Goal: Task Accomplishment & Management: Complete application form

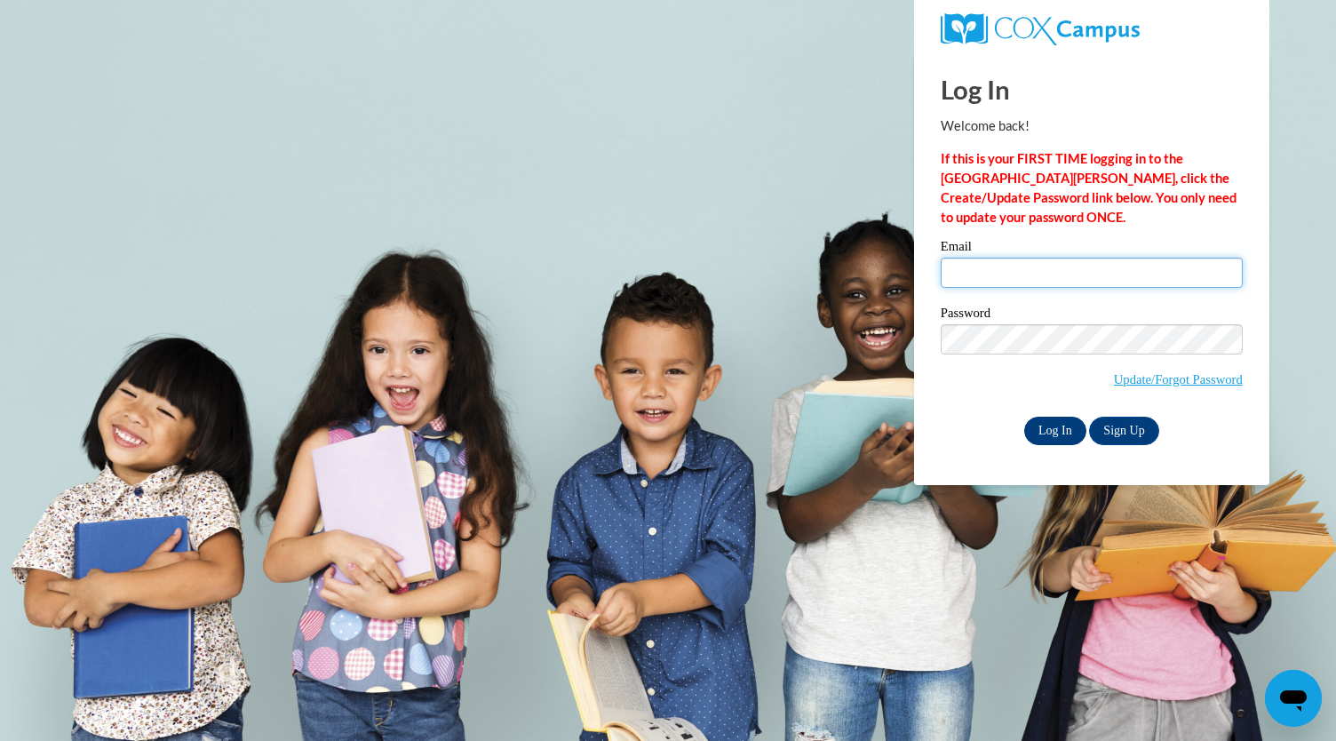
type input "amargueritaa@gmail.com"
click at [1045, 423] on input "Log In" at bounding box center [1055, 431] width 62 height 28
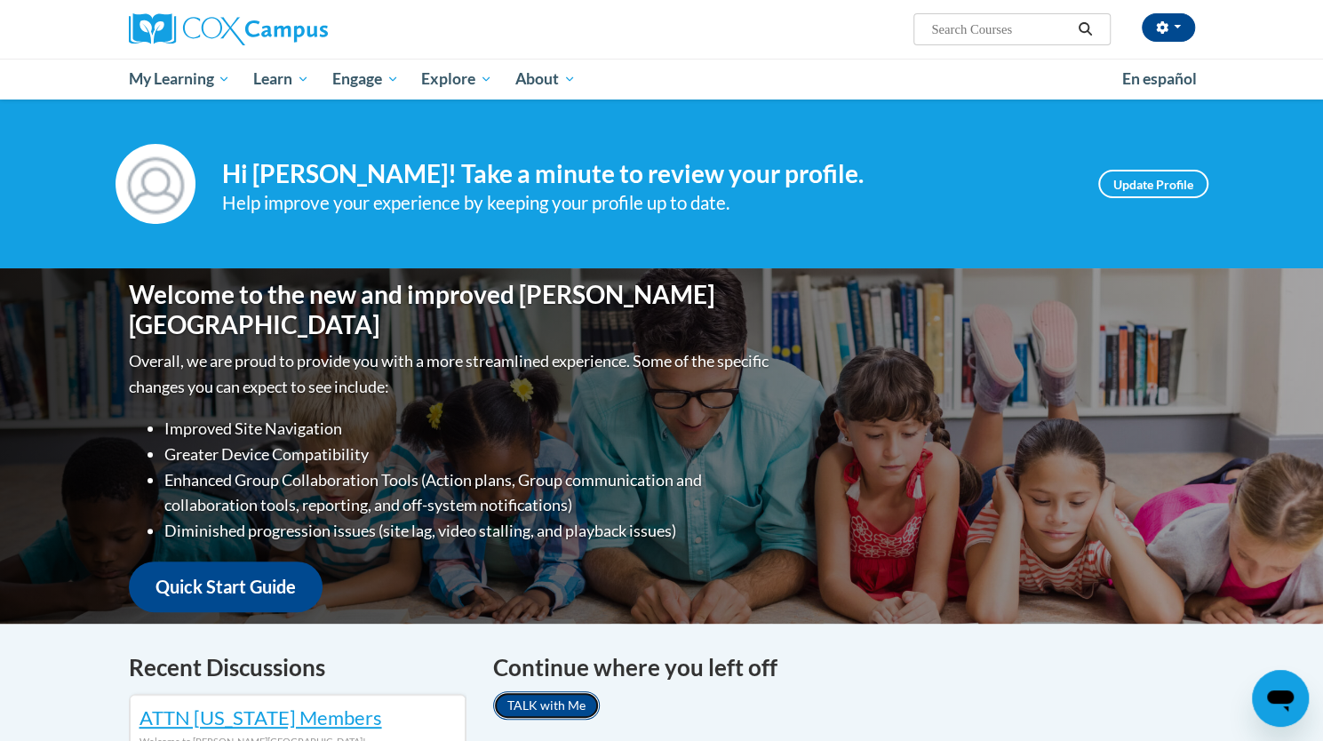
click at [532, 712] on link "TALK with Me" at bounding box center [546, 705] width 107 height 28
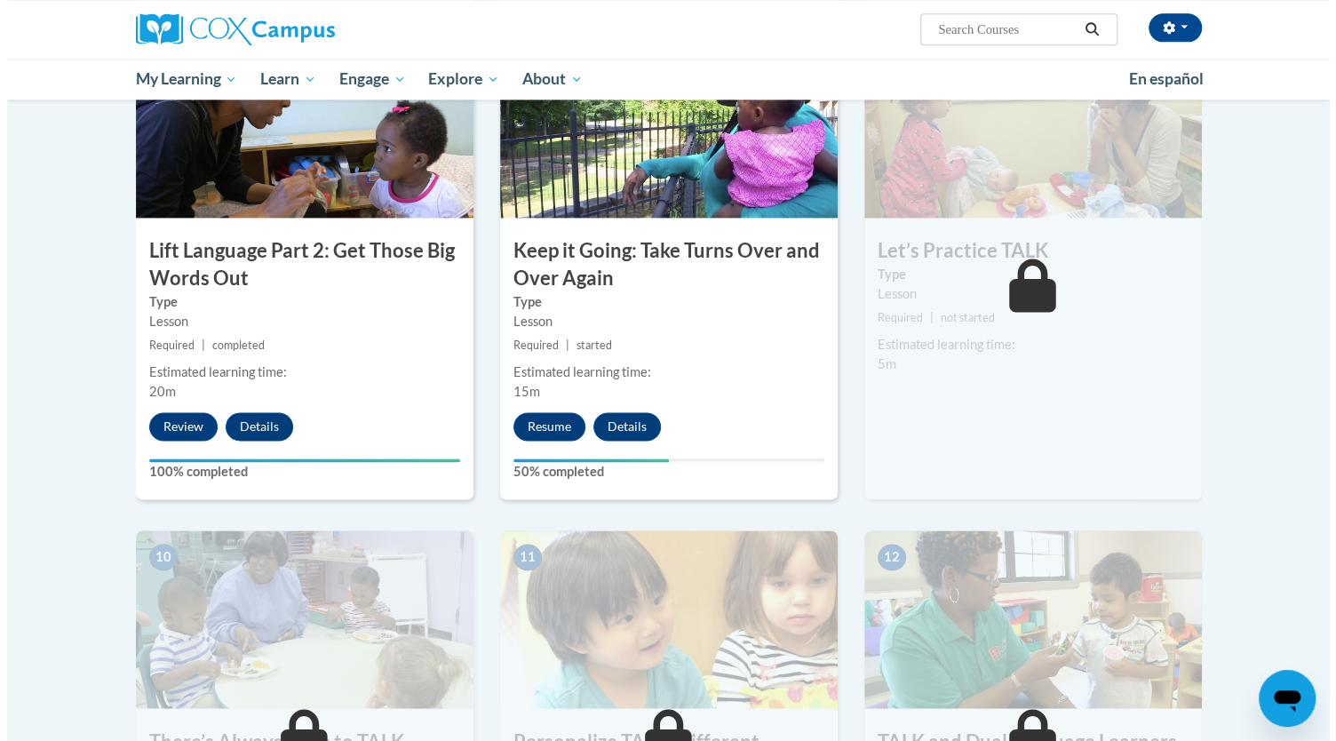
scroll to position [1375, 0]
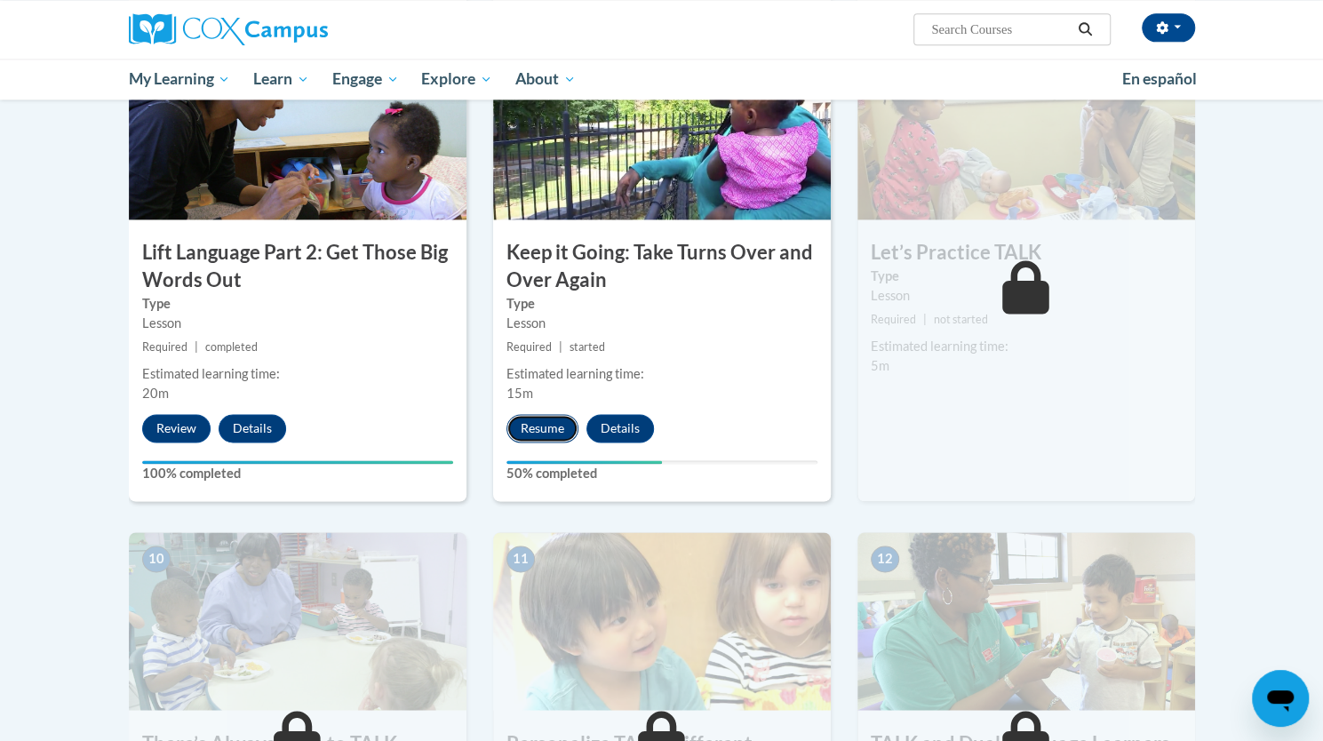
click at [542, 425] on button "Resume" at bounding box center [542, 428] width 72 height 28
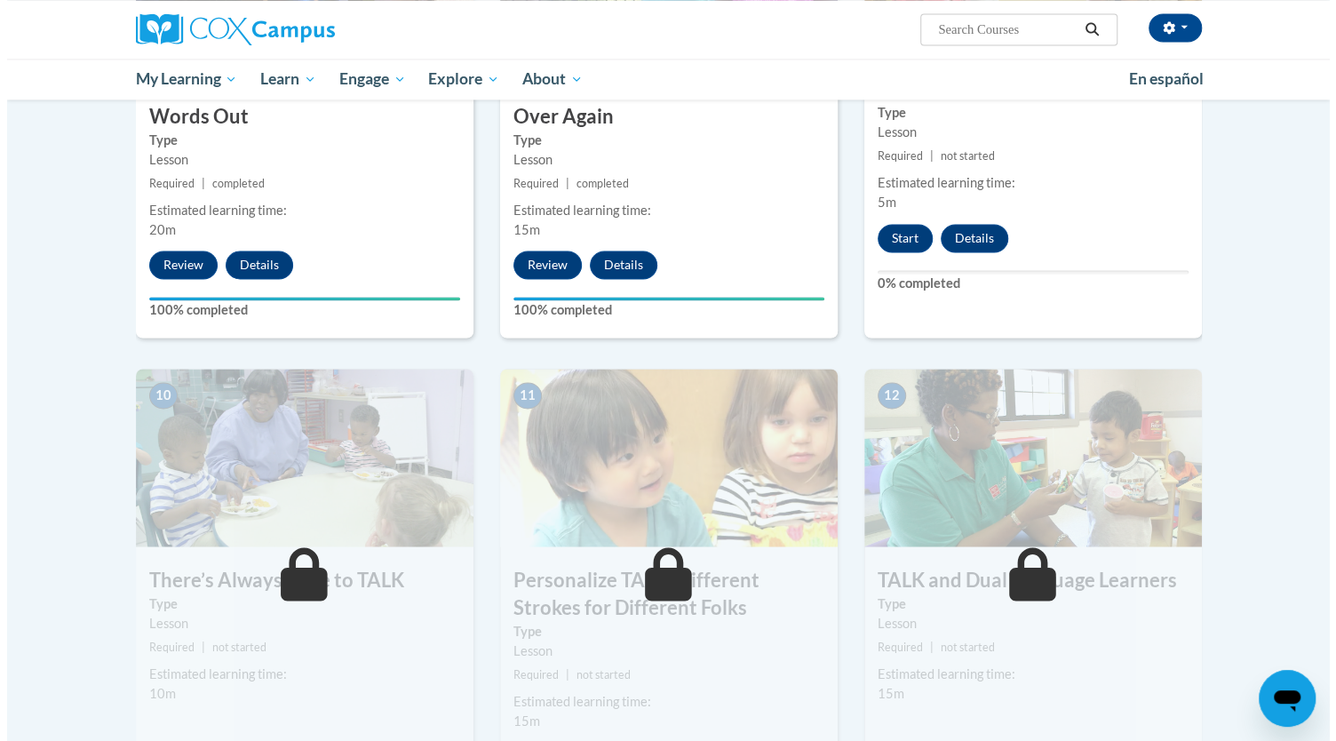
scroll to position [1476, 0]
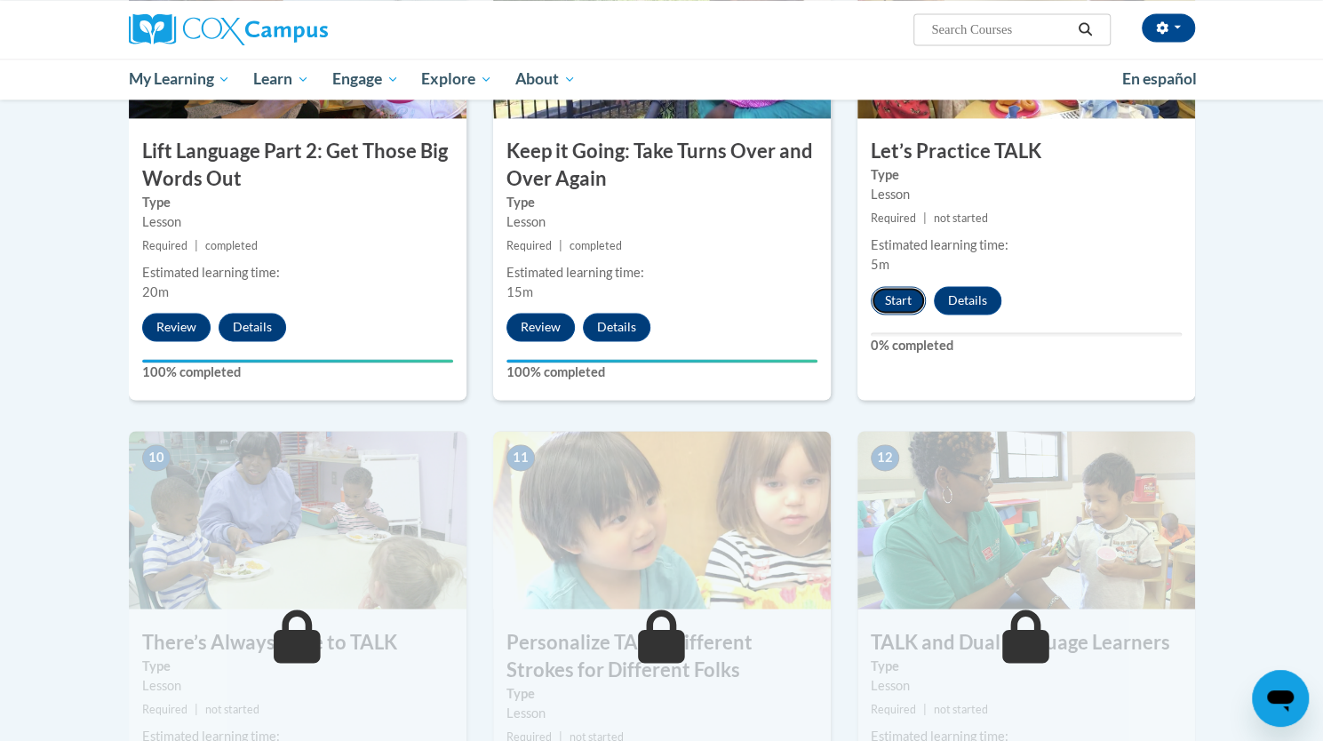
click at [901, 302] on button "Start" at bounding box center [898, 300] width 55 height 28
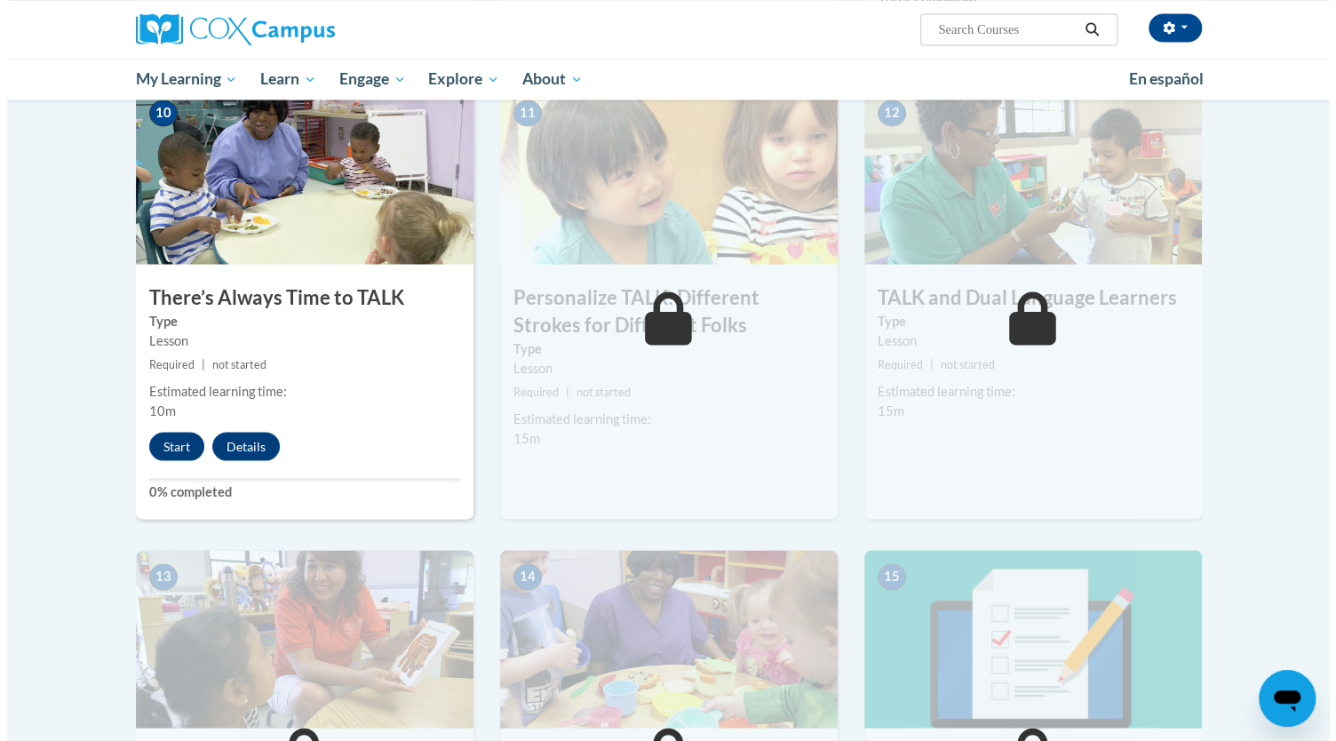
scroll to position [1811, 0]
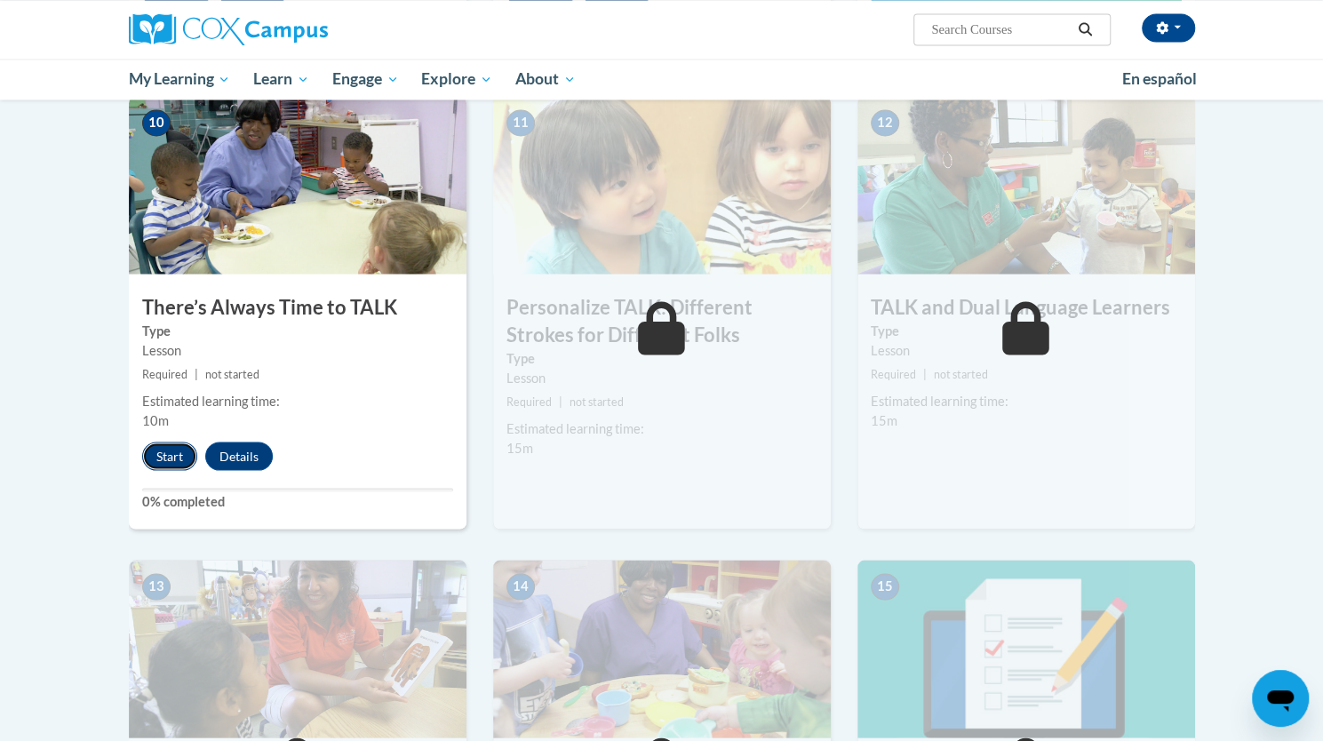
click at [153, 466] on button "Start" at bounding box center [169, 455] width 55 height 28
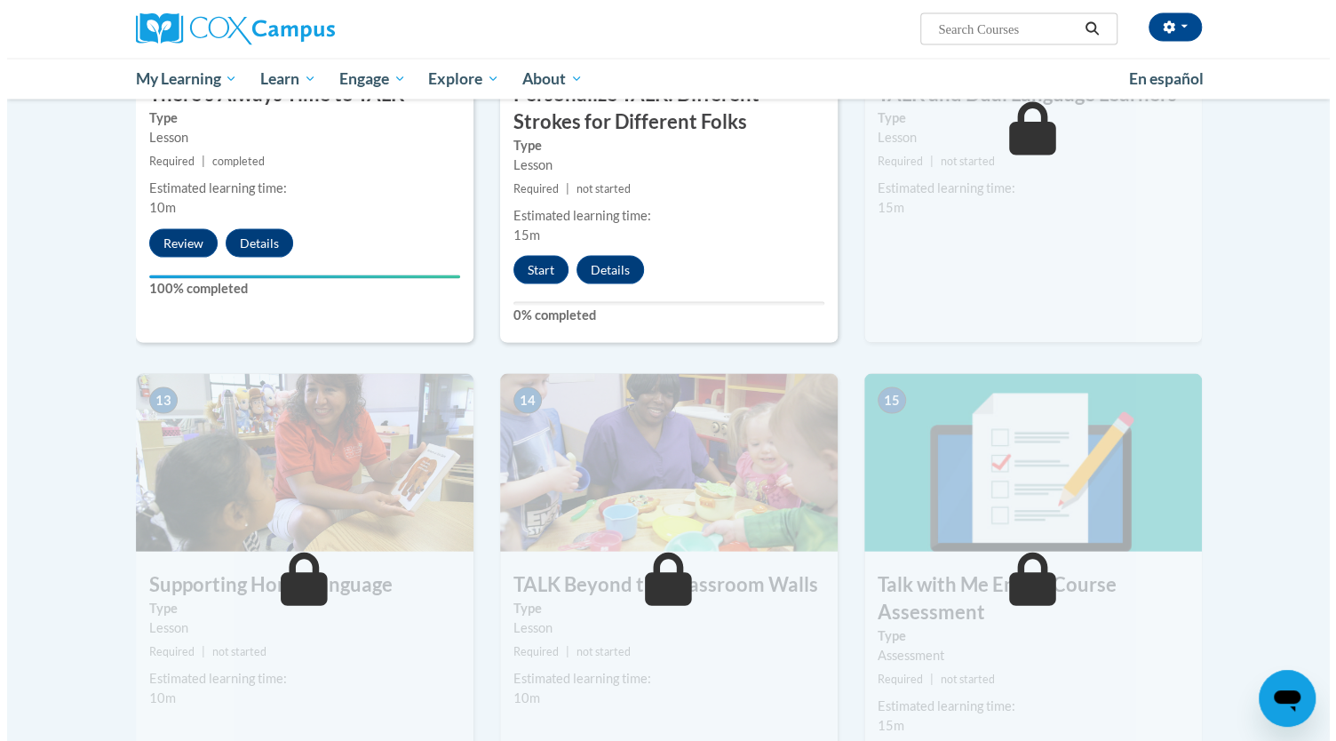
scroll to position [2032, 0]
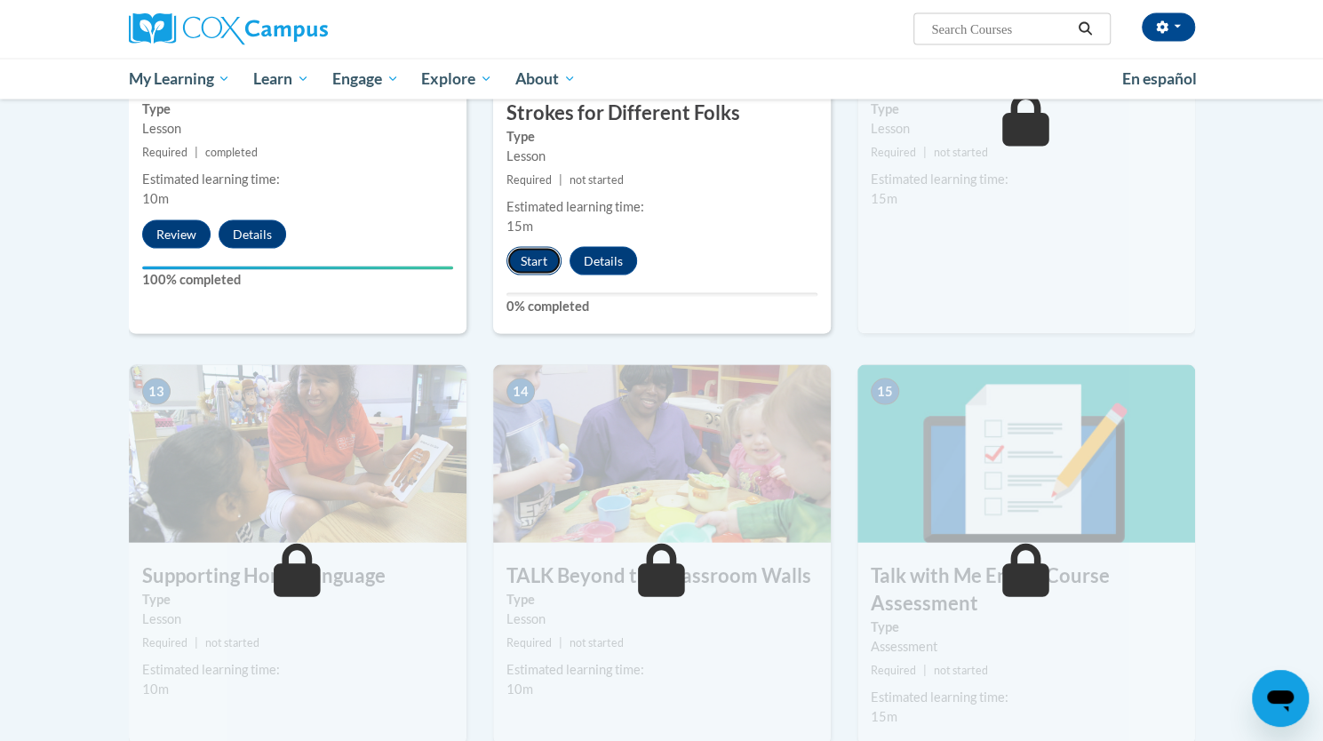
click at [531, 261] on button "Start" at bounding box center [533, 261] width 55 height 28
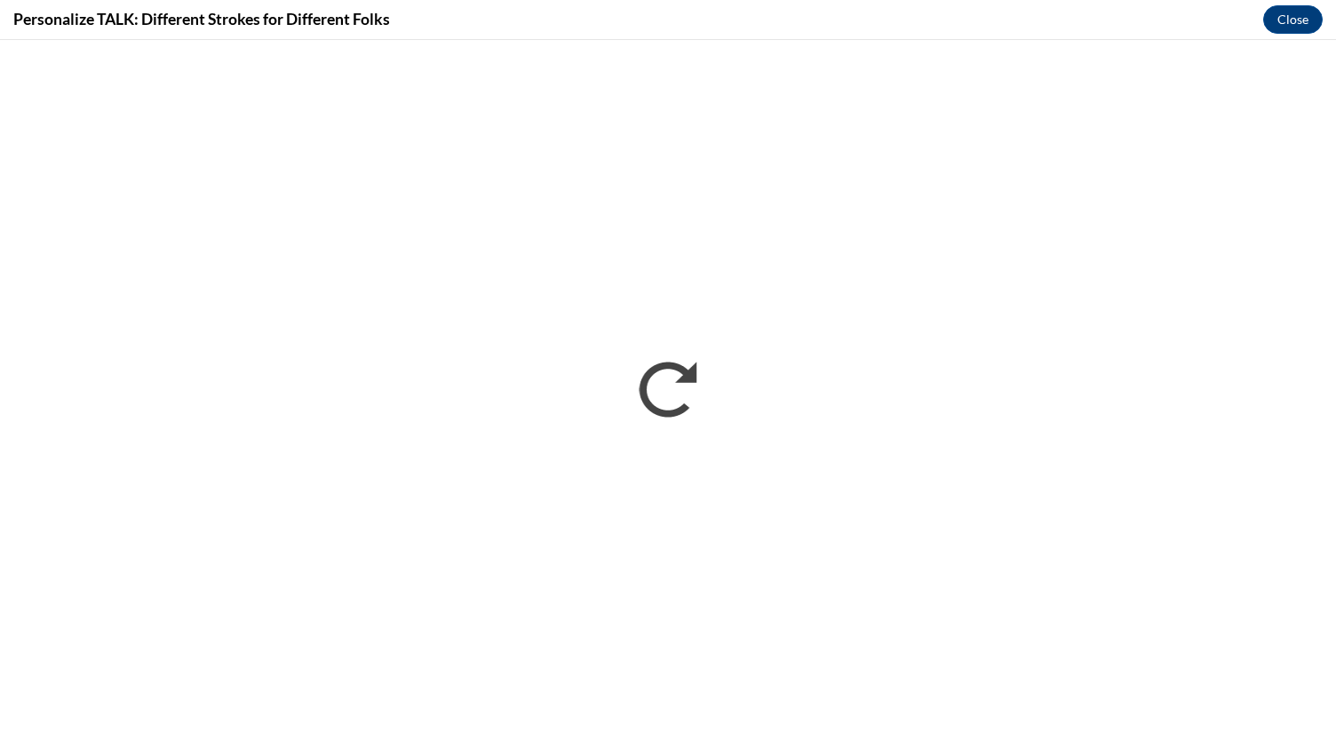
scroll to position [0, 0]
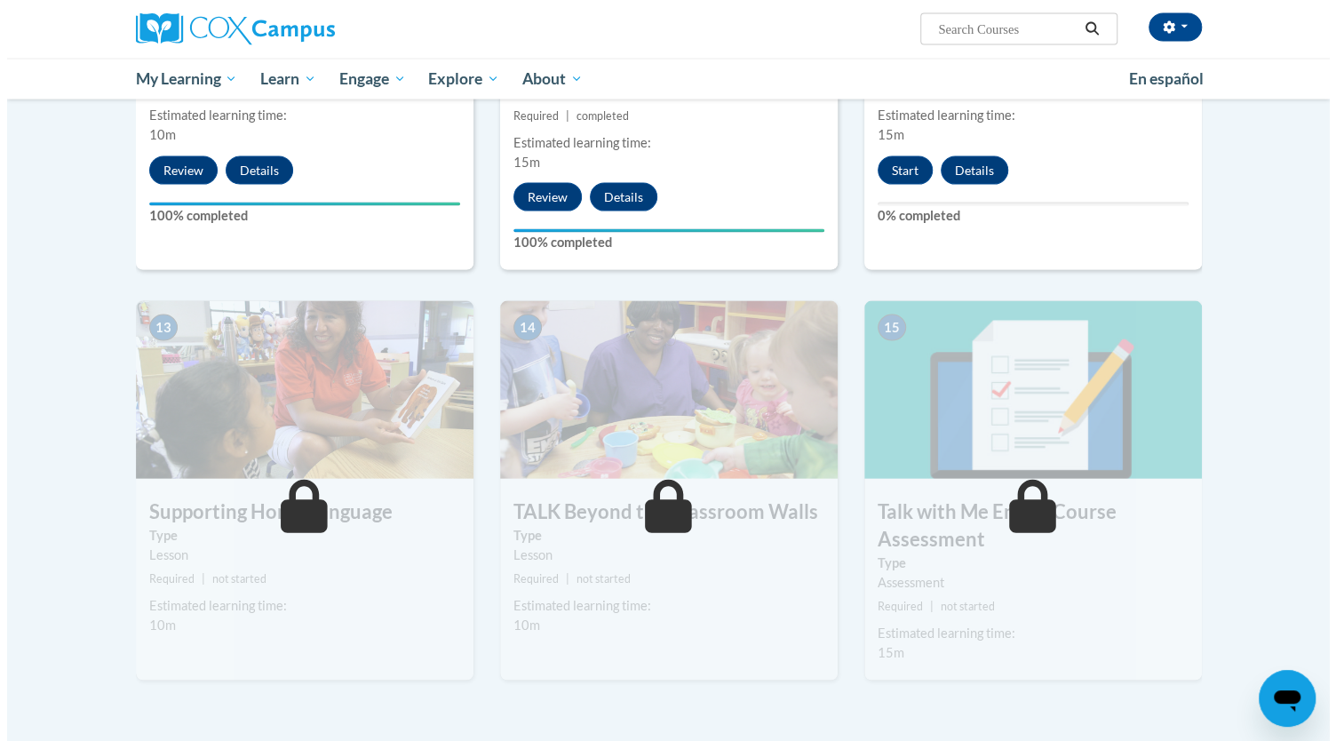
scroll to position [1988, 0]
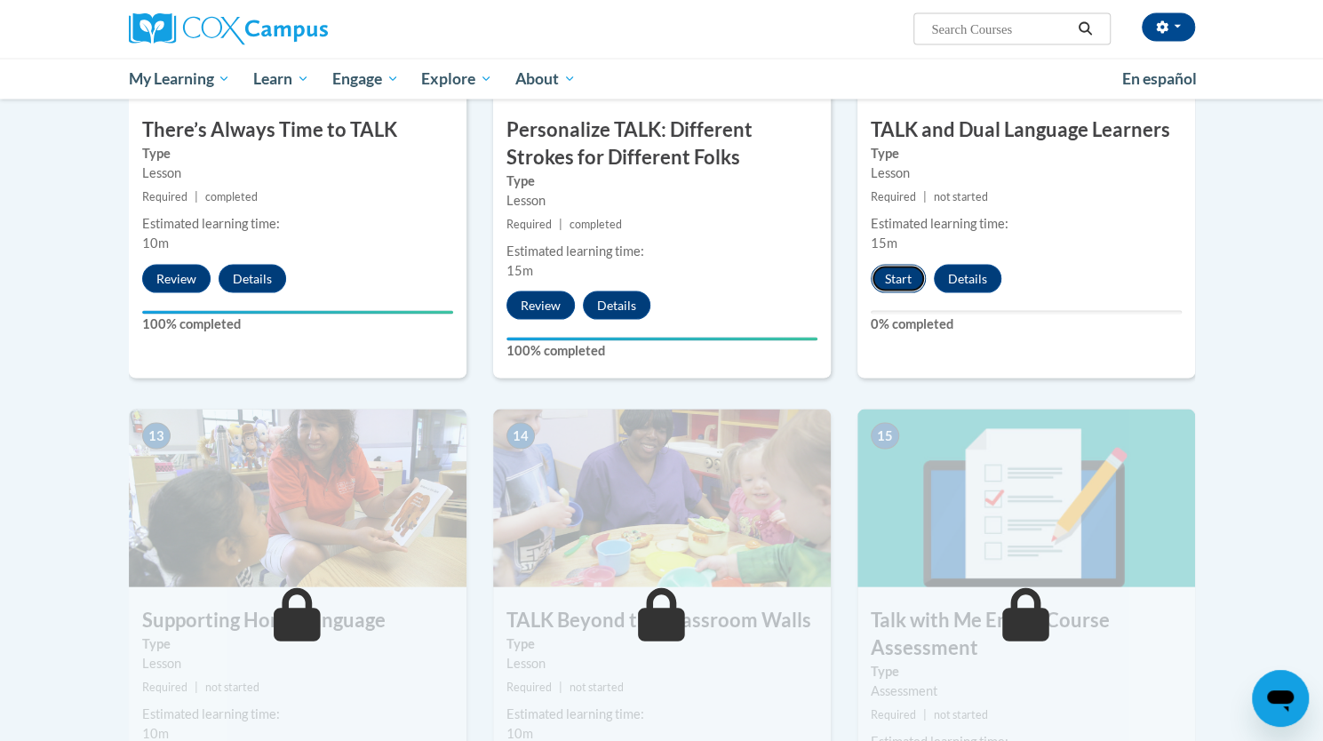
click at [888, 281] on button "Start" at bounding box center [898, 279] width 55 height 28
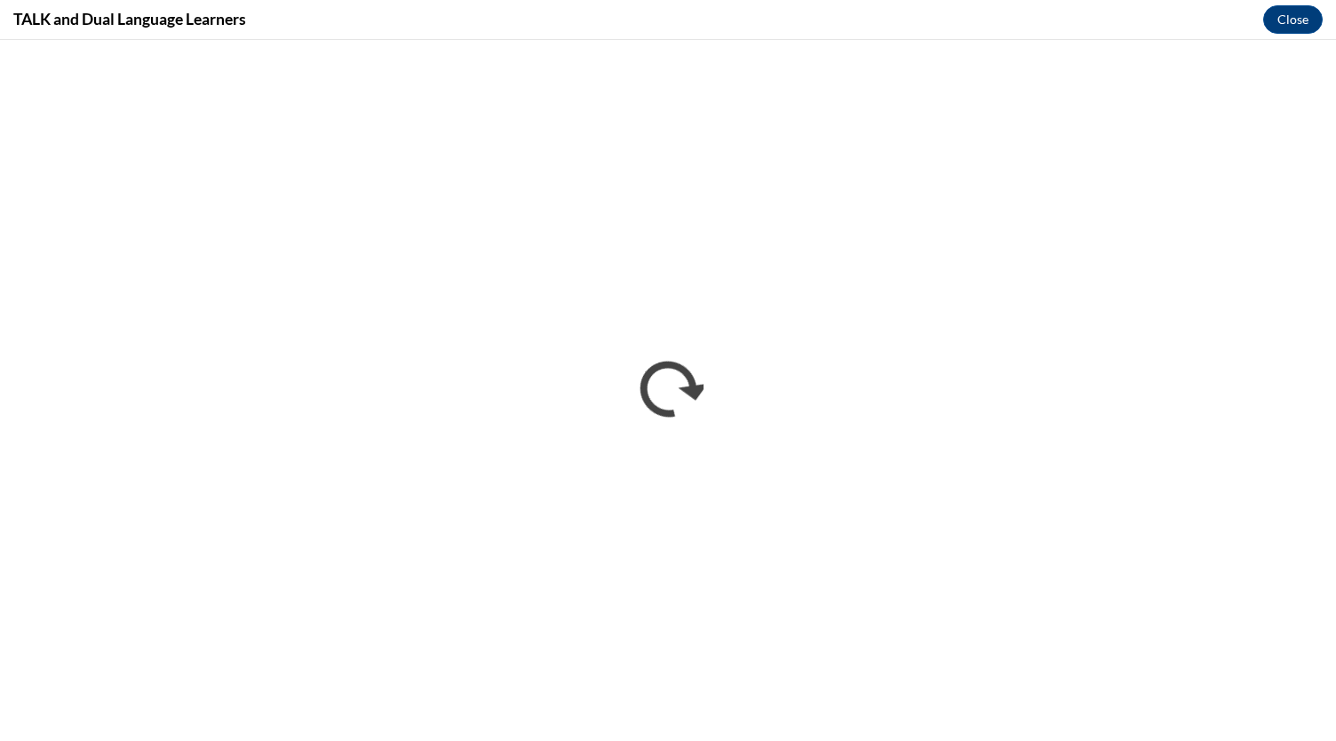
scroll to position [0, 0]
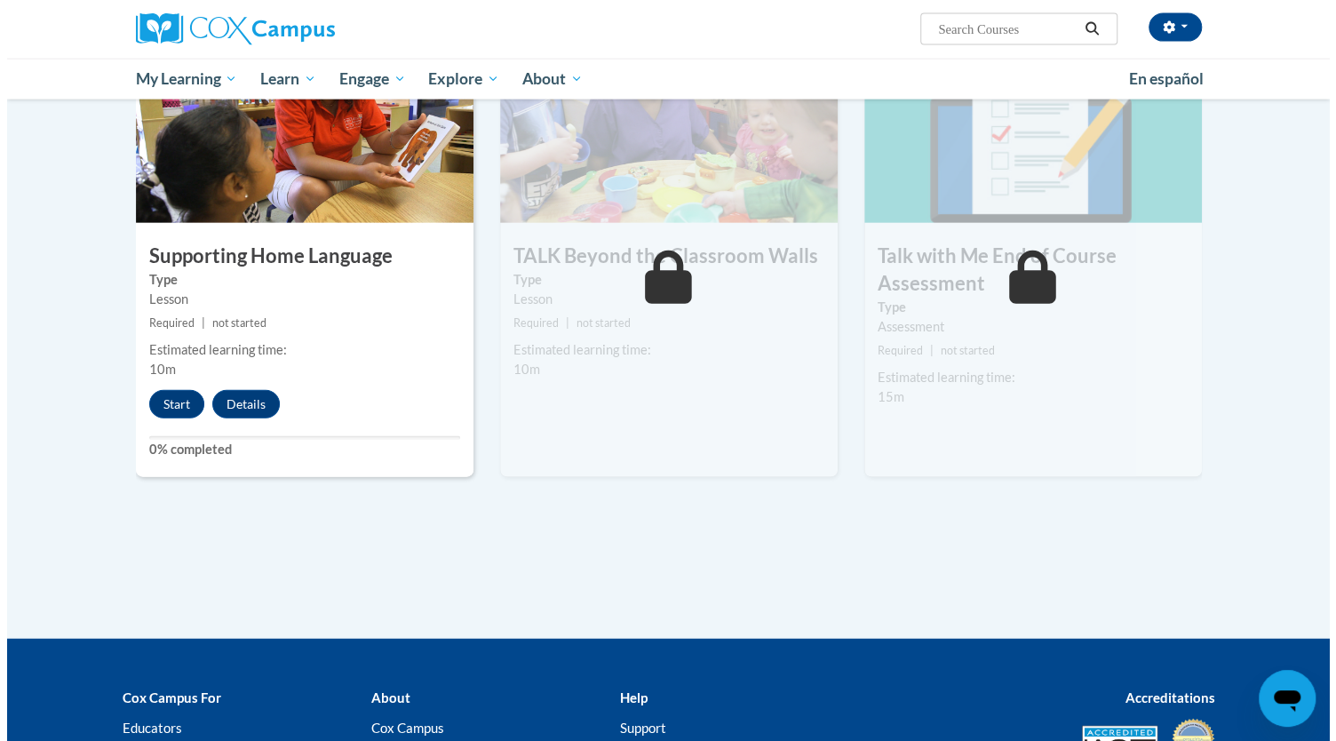
scroll to position [2352, 0]
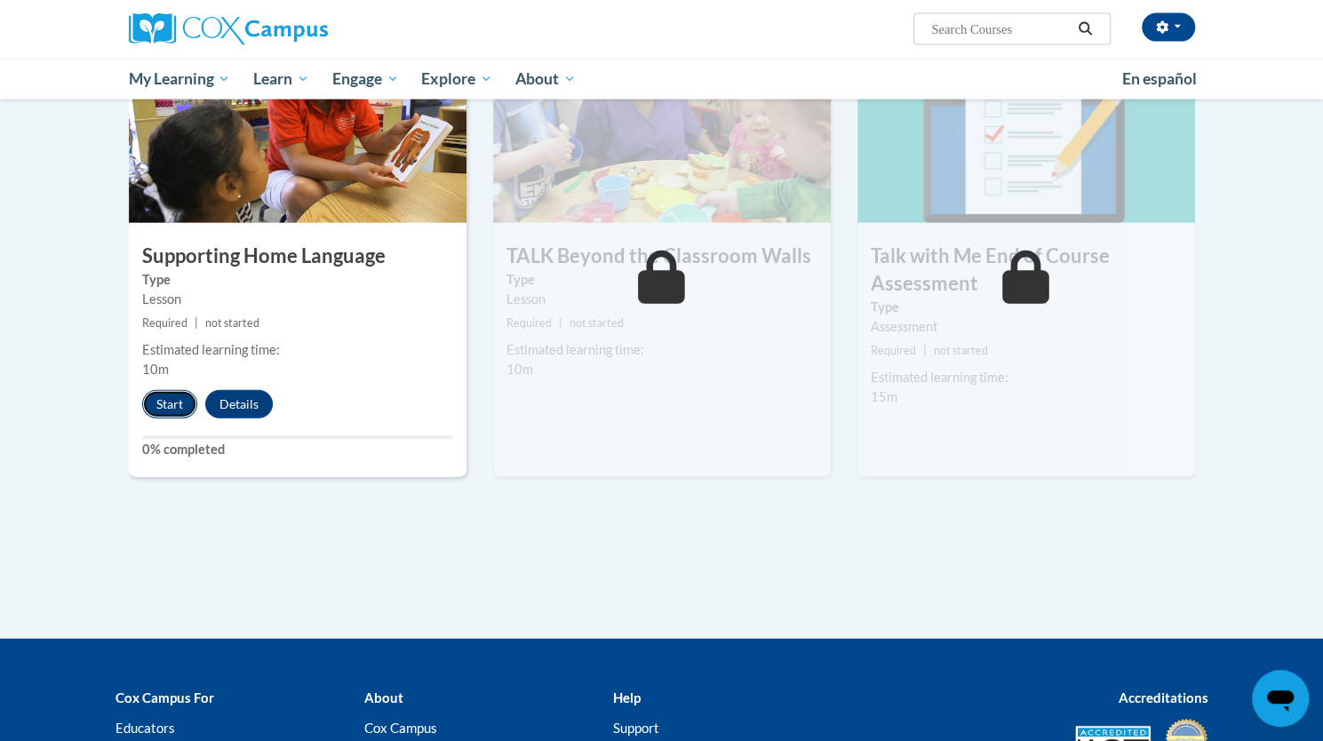
click at [161, 414] on button "Start" at bounding box center [169, 404] width 55 height 28
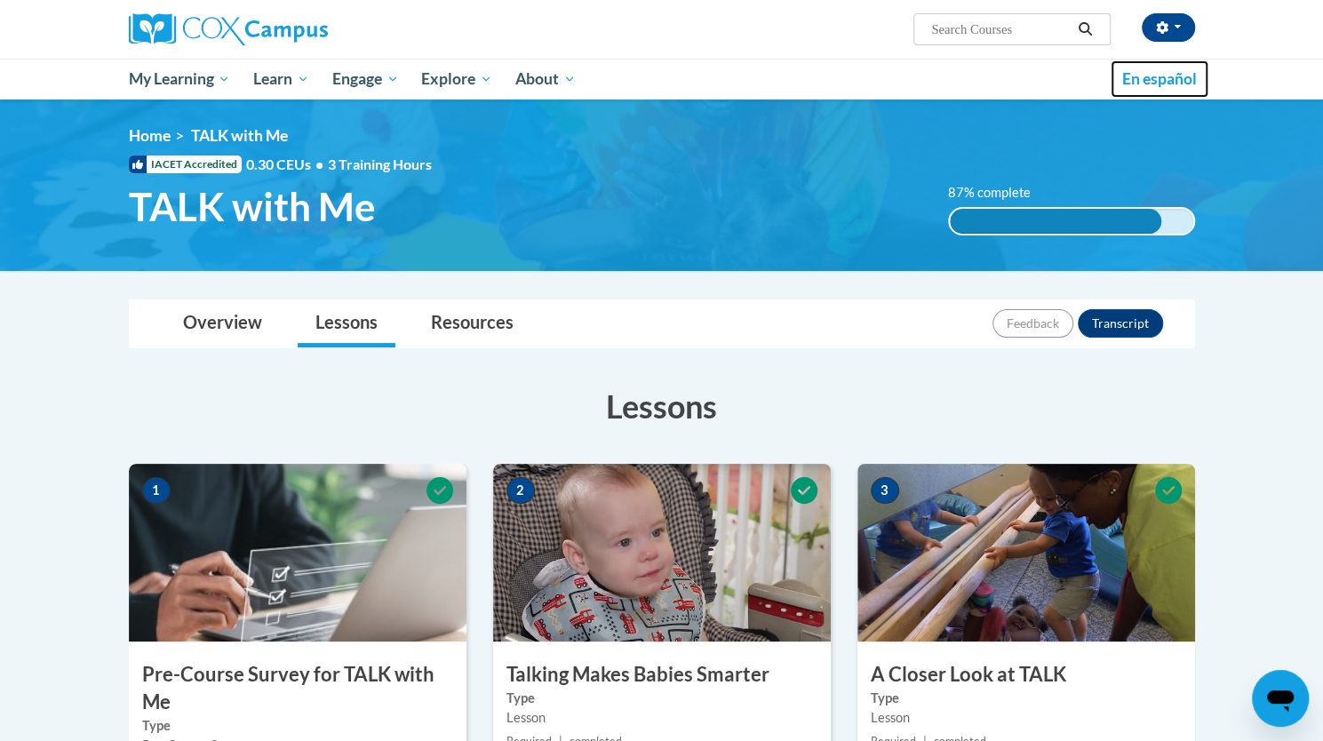
click at [1201, 73] on link "En español" at bounding box center [1159, 78] width 98 height 37
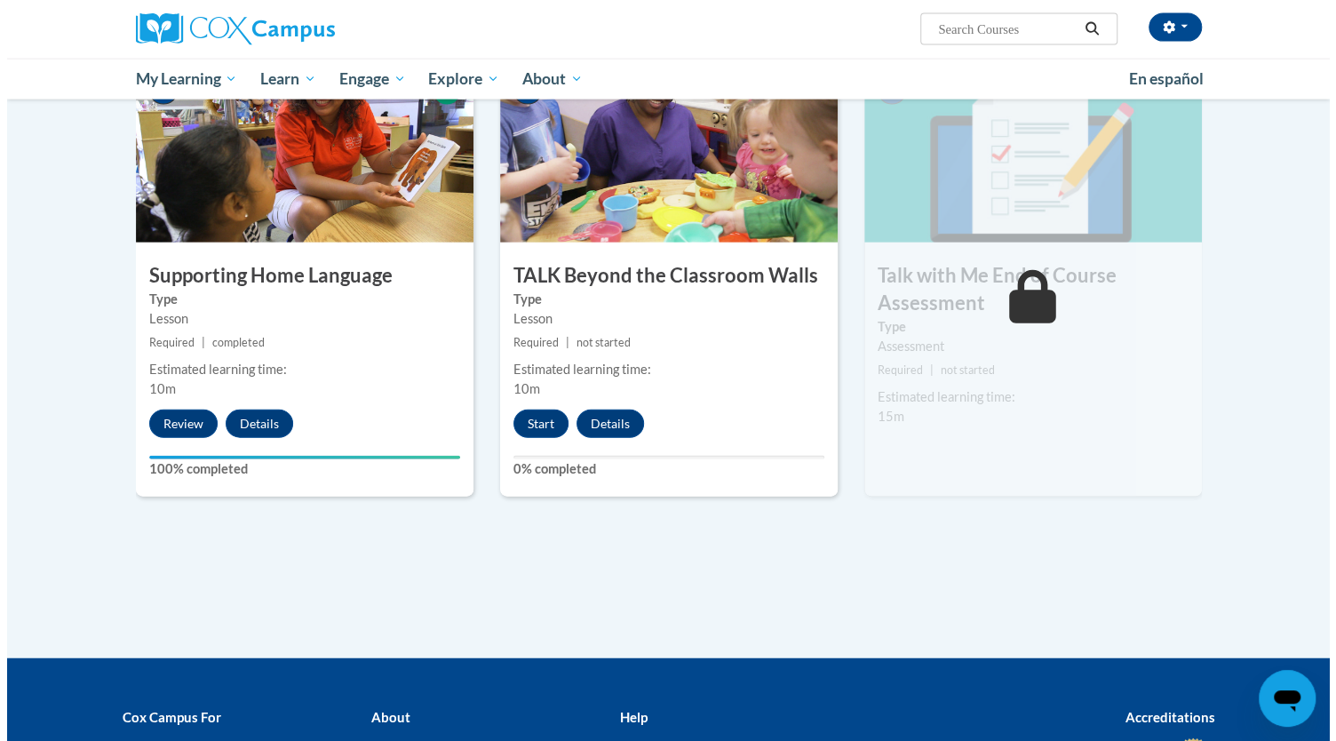
scroll to position [2404, 0]
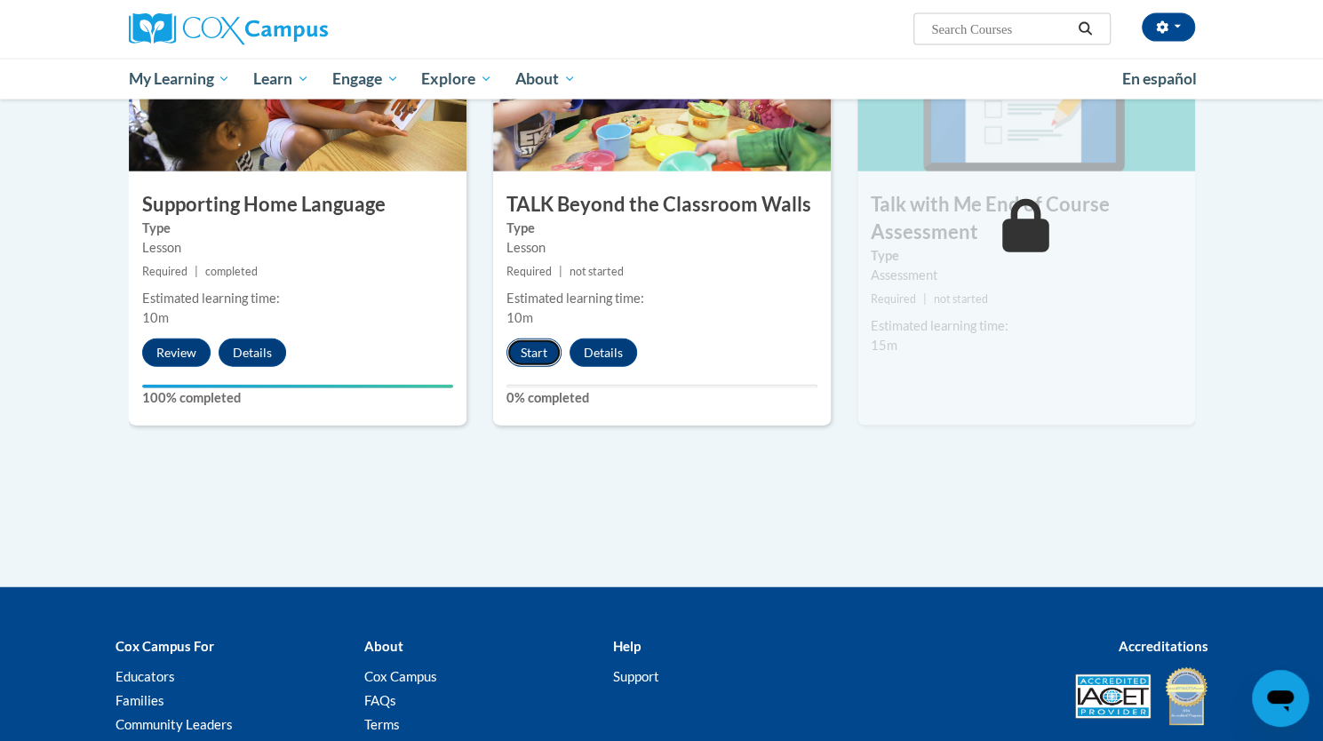
click at [525, 350] on button "Start" at bounding box center [533, 352] width 55 height 28
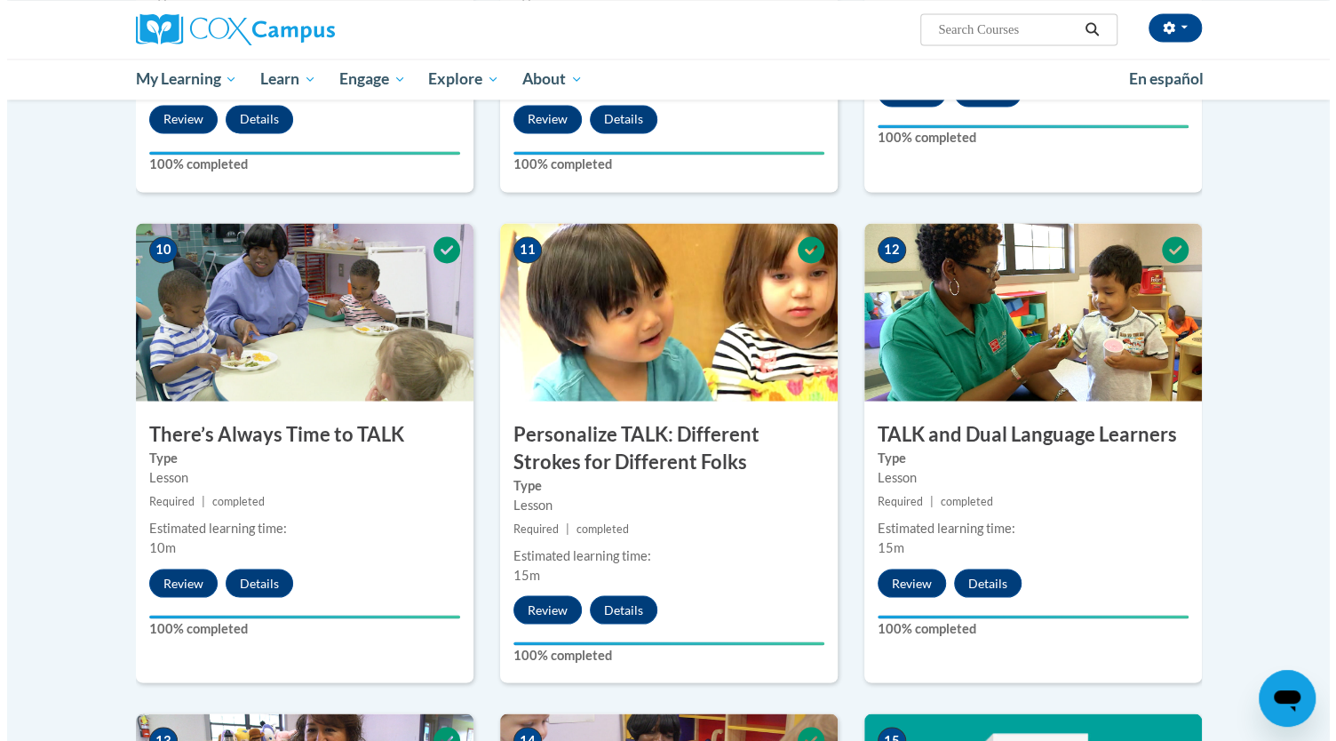
scroll to position [2568, 0]
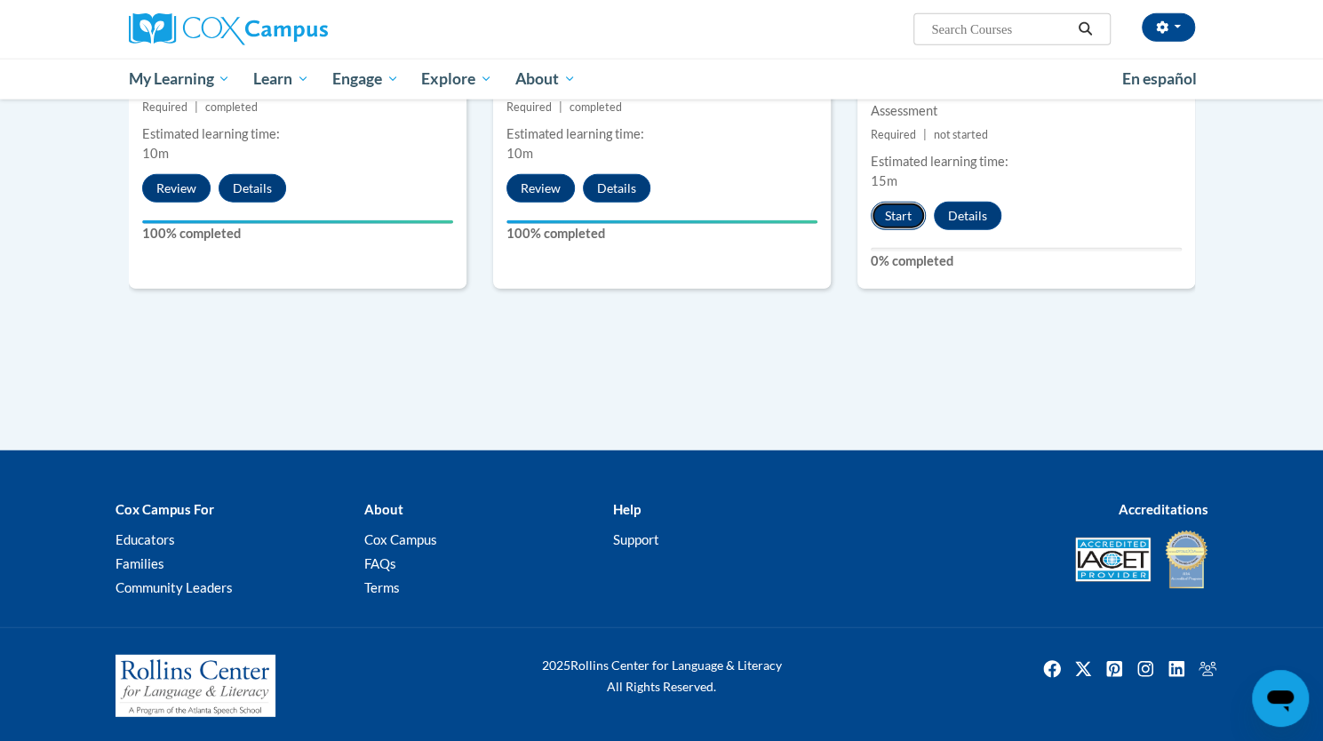
click at [881, 211] on button "Start" at bounding box center [898, 216] width 55 height 28
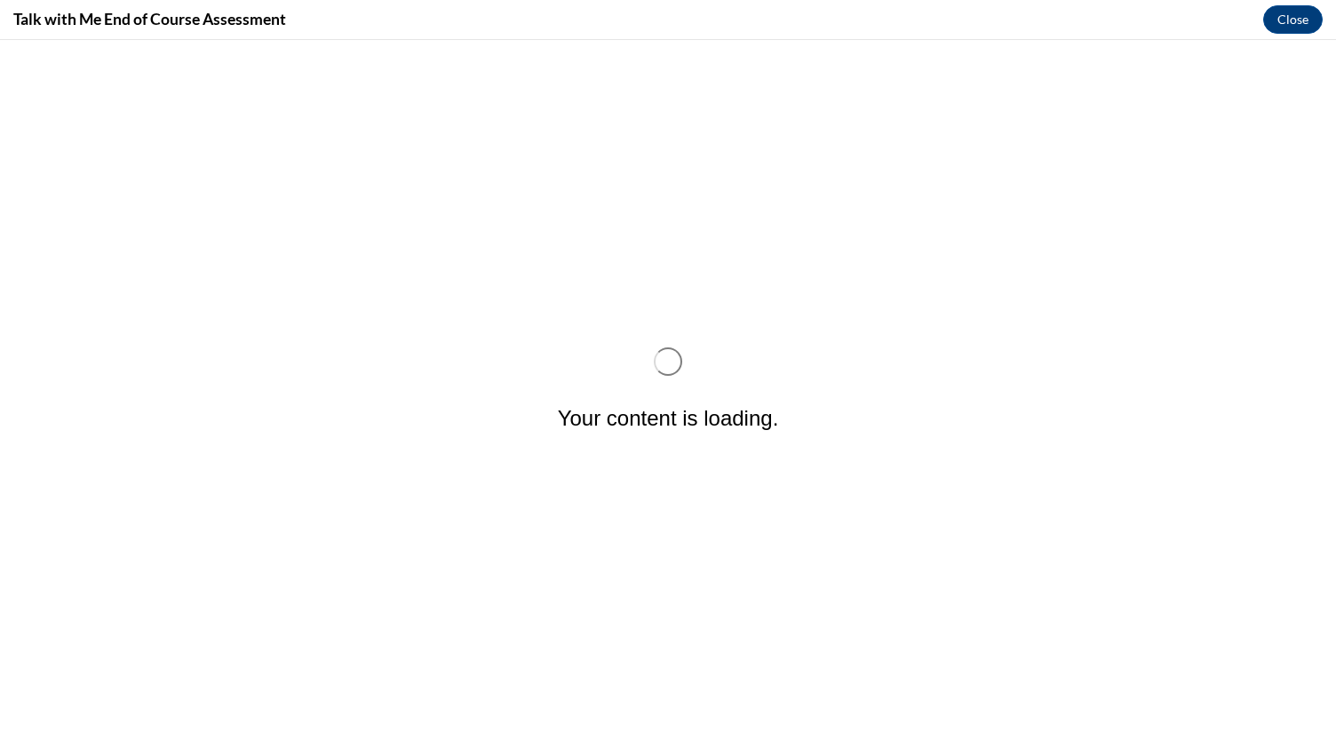
scroll to position [0, 0]
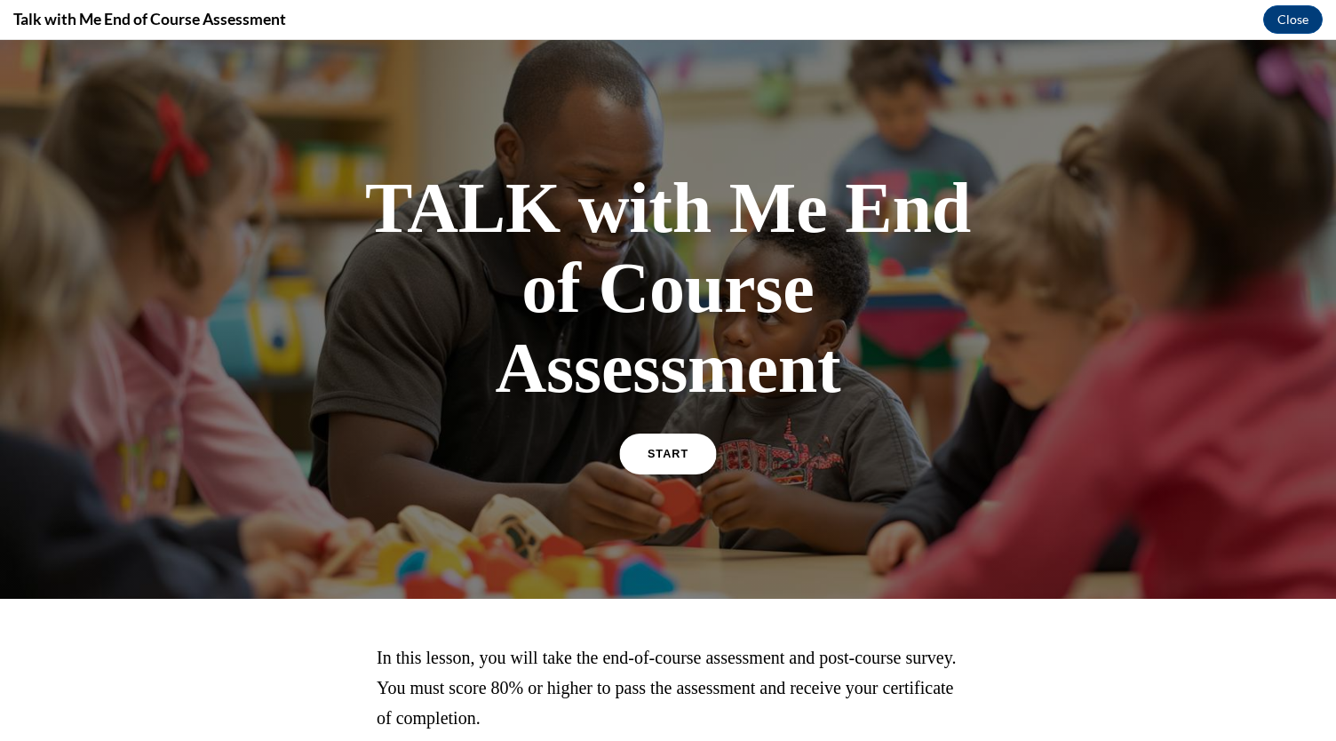
click at [682, 448] on span "START" at bounding box center [668, 454] width 41 height 13
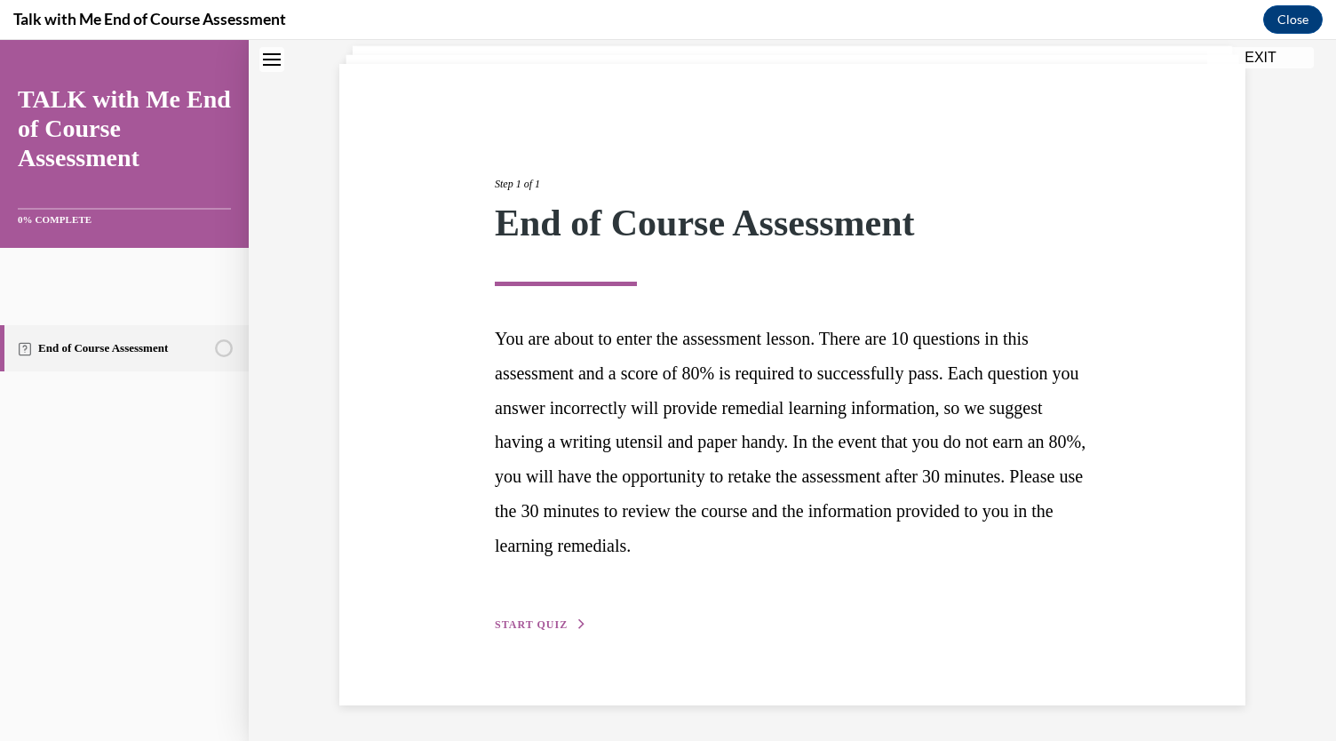
scroll to position [305, 0]
click at [568, 618] on span "START QUIZ" at bounding box center [531, 624] width 73 height 12
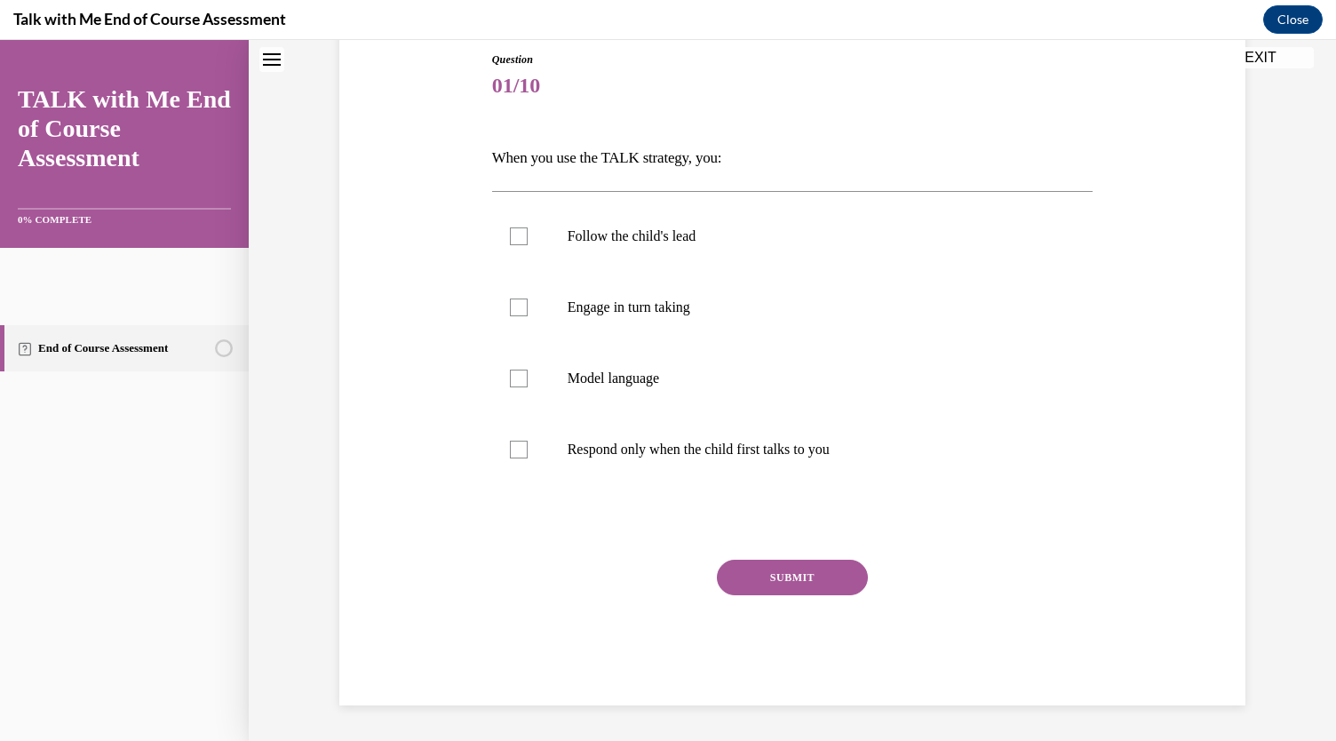
scroll to position [248, 0]
click at [550, 272] on label "Follow the child's lead" at bounding box center [792, 236] width 601 height 71
click at [528, 245] on input "Follow the child's lead" at bounding box center [519, 236] width 18 height 18
checkbox input "true"
click at [528, 316] on div at bounding box center [519, 307] width 18 height 18
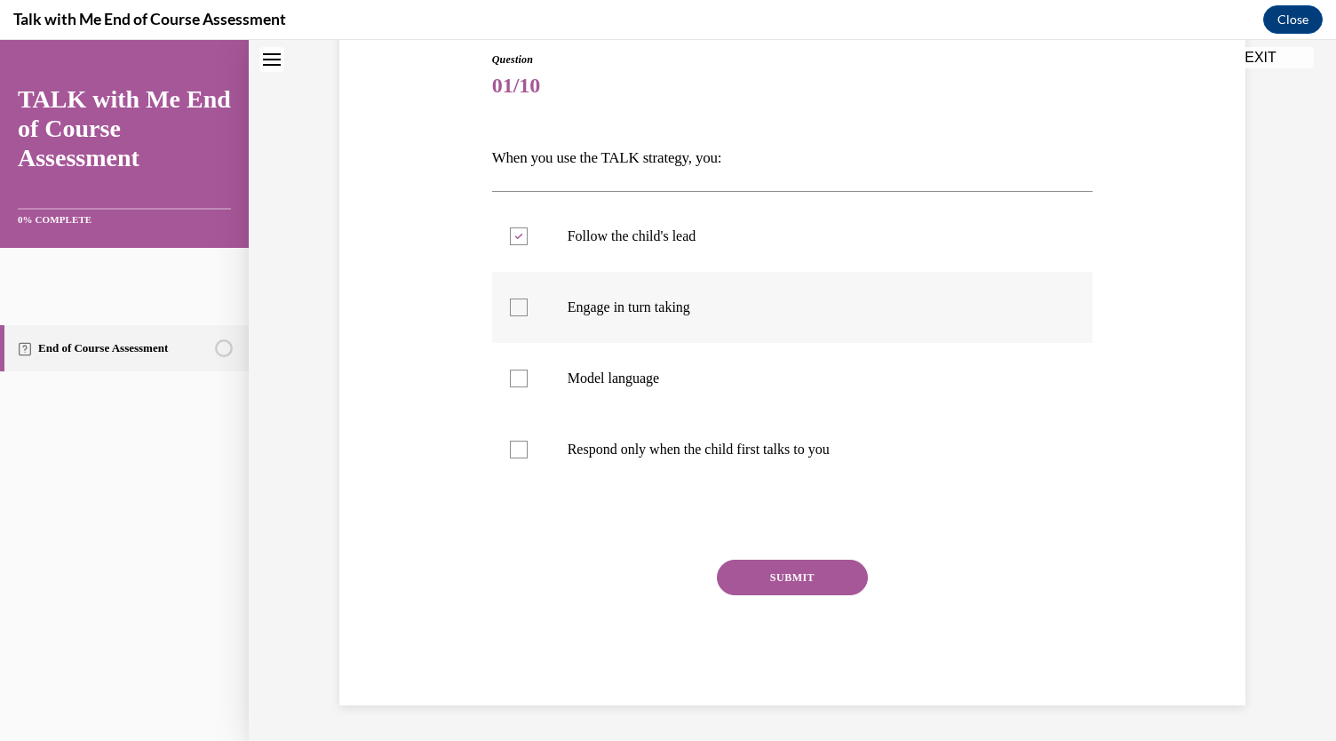
click at [528, 316] on input "Engage in turn taking" at bounding box center [519, 307] width 18 height 18
checkbox input "true"
click at [819, 566] on div "SUBMIT" at bounding box center [792, 604] width 601 height 89
click at [858, 560] on button "SUBMIT" at bounding box center [792, 578] width 151 height 36
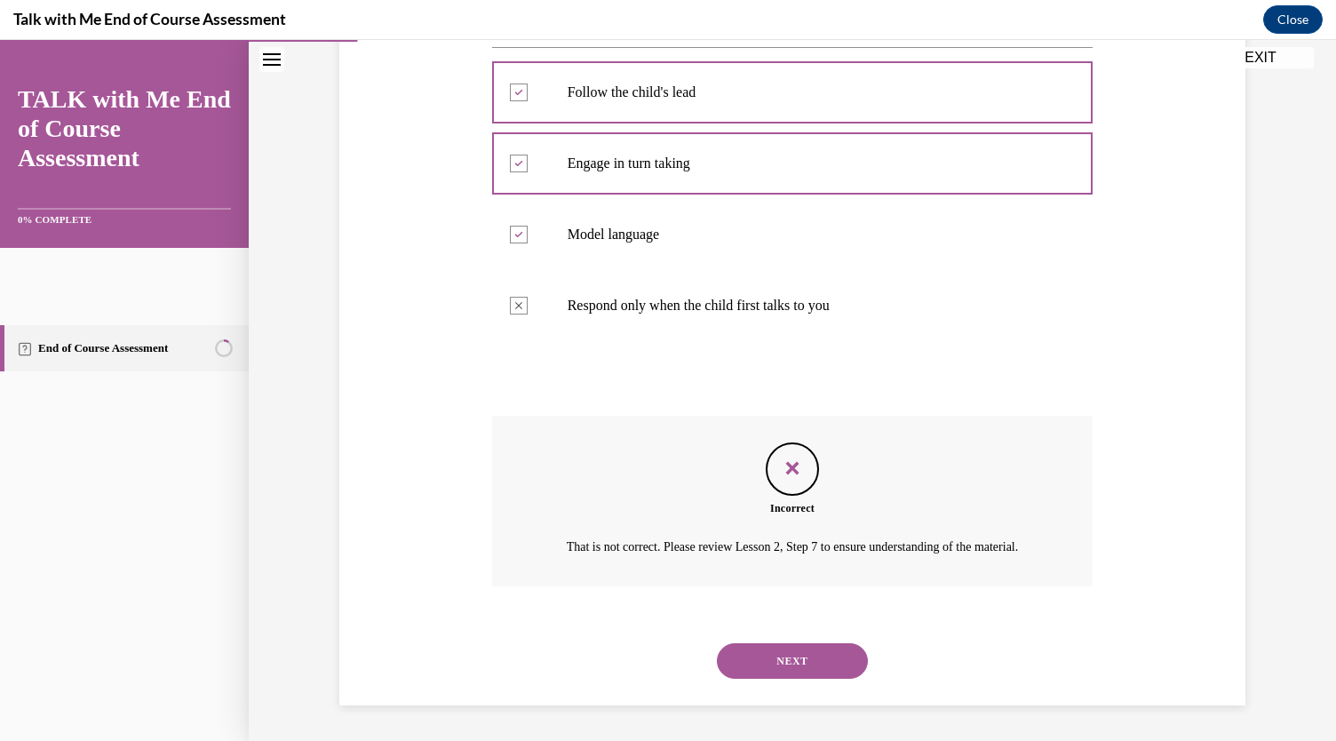
scroll to position [624, 0]
click at [842, 656] on button "NEXT" at bounding box center [792, 661] width 151 height 36
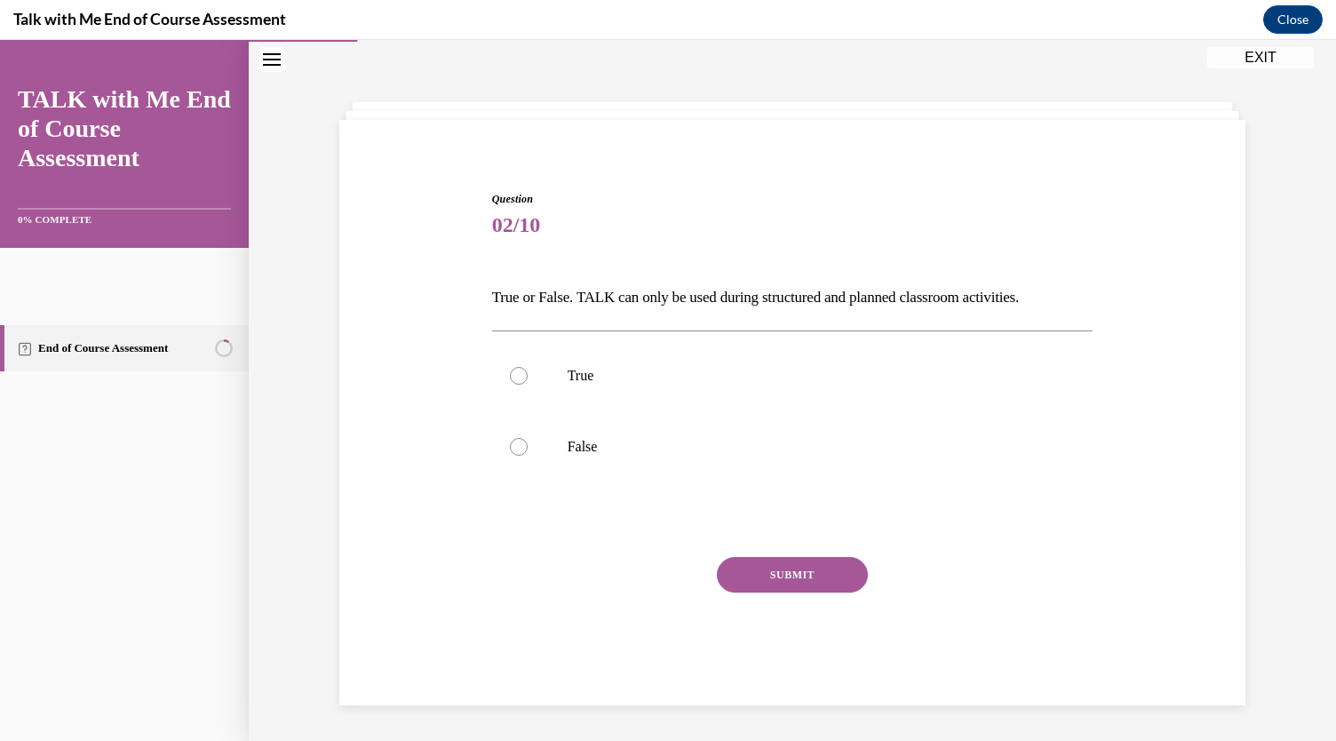
scroll to position [247, 0]
click at [528, 438] on div at bounding box center [519, 447] width 18 height 18
click at [528, 438] on input "False" at bounding box center [519, 447] width 18 height 18
radio input "true"
click at [819, 569] on button "SUBMIT" at bounding box center [792, 575] width 151 height 36
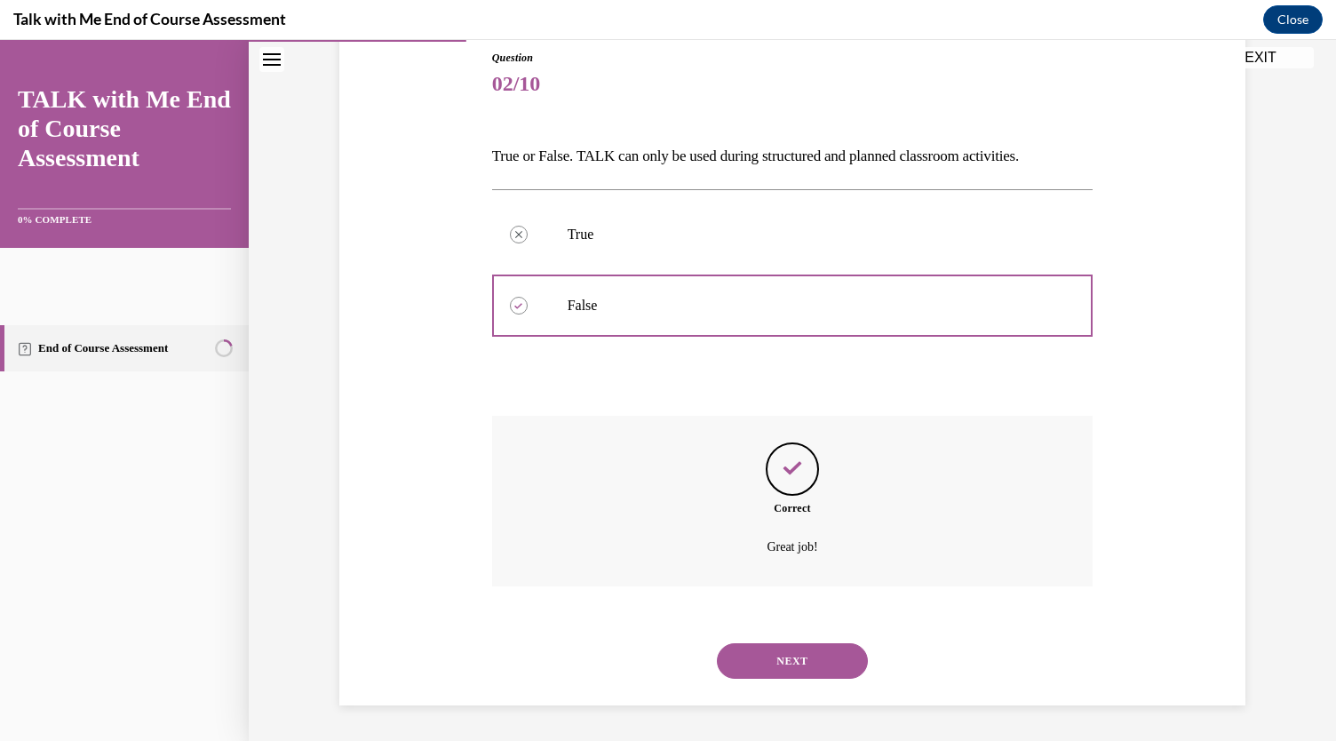
scroll to position [457, 0]
click at [846, 648] on button "NEXT" at bounding box center [792, 661] width 151 height 36
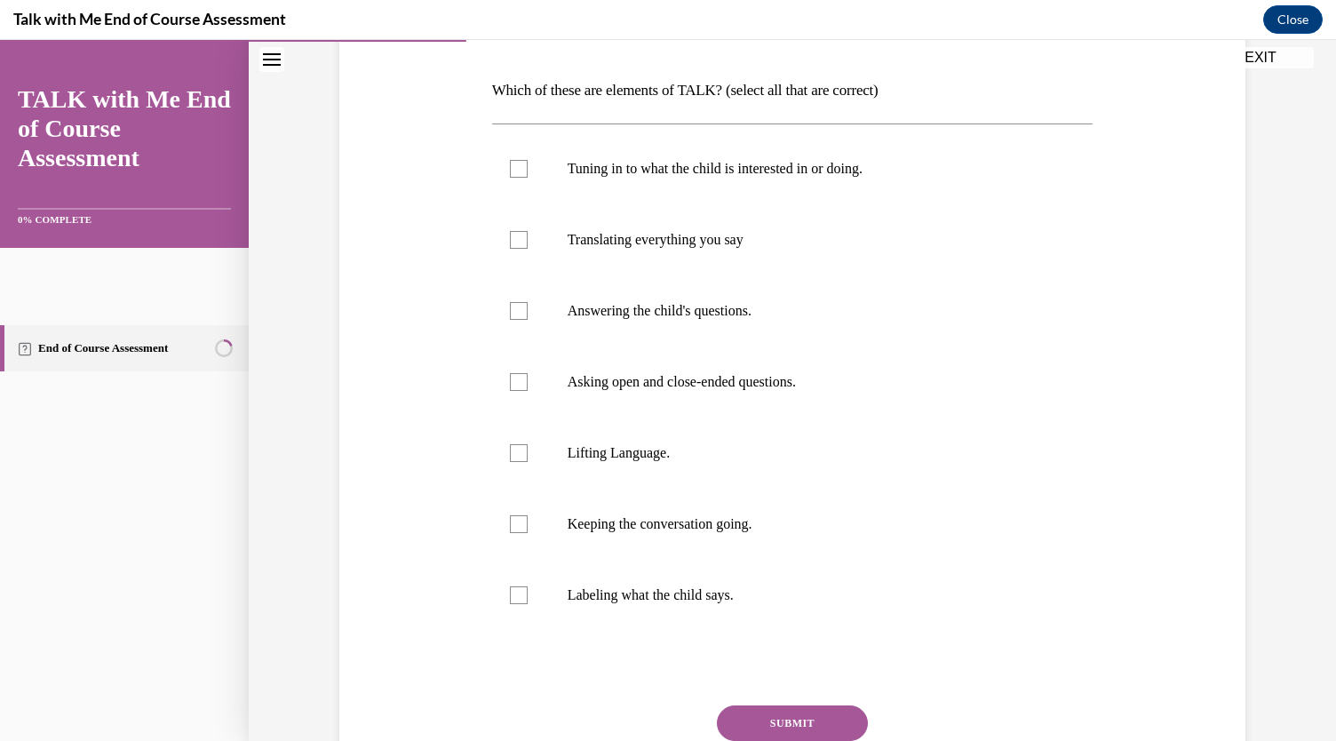
scroll to position [264, 0]
click at [528, 177] on div at bounding box center [519, 168] width 18 height 18
click at [528, 177] on input "Tuning in to what the child is interested in or doing." at bounding box center [519, 168] width 18 height 18
checkbox input "true"
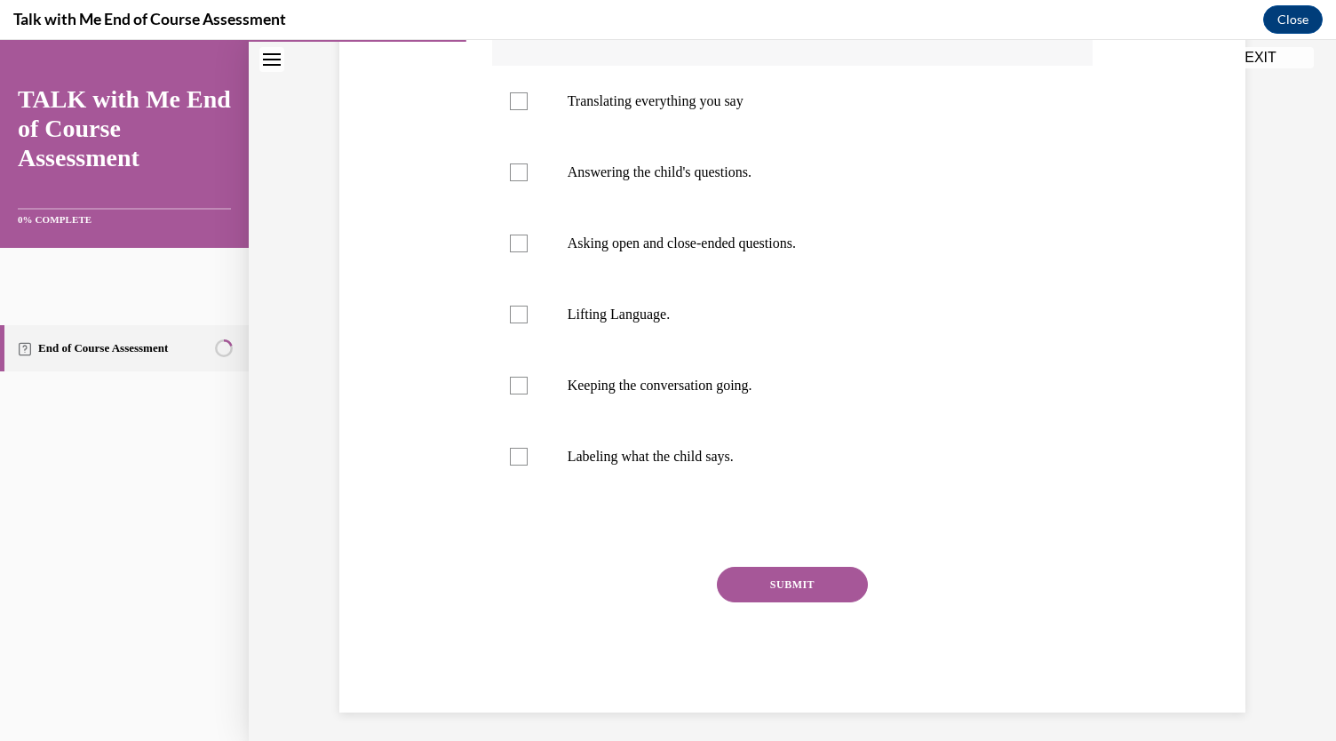
scroll to position [402, 0]
click at [528, 181] on div at bounding box center [519, 172] width 18 height 18
click at [528, 181] on input "Answering the child's questions." at bounding box center [519, 172] width 18 height 18
checkbox input "true"
click at [555, 279] on label "Asking open and close-ended questions." at bounding box center [792, 243] width 601 height 71
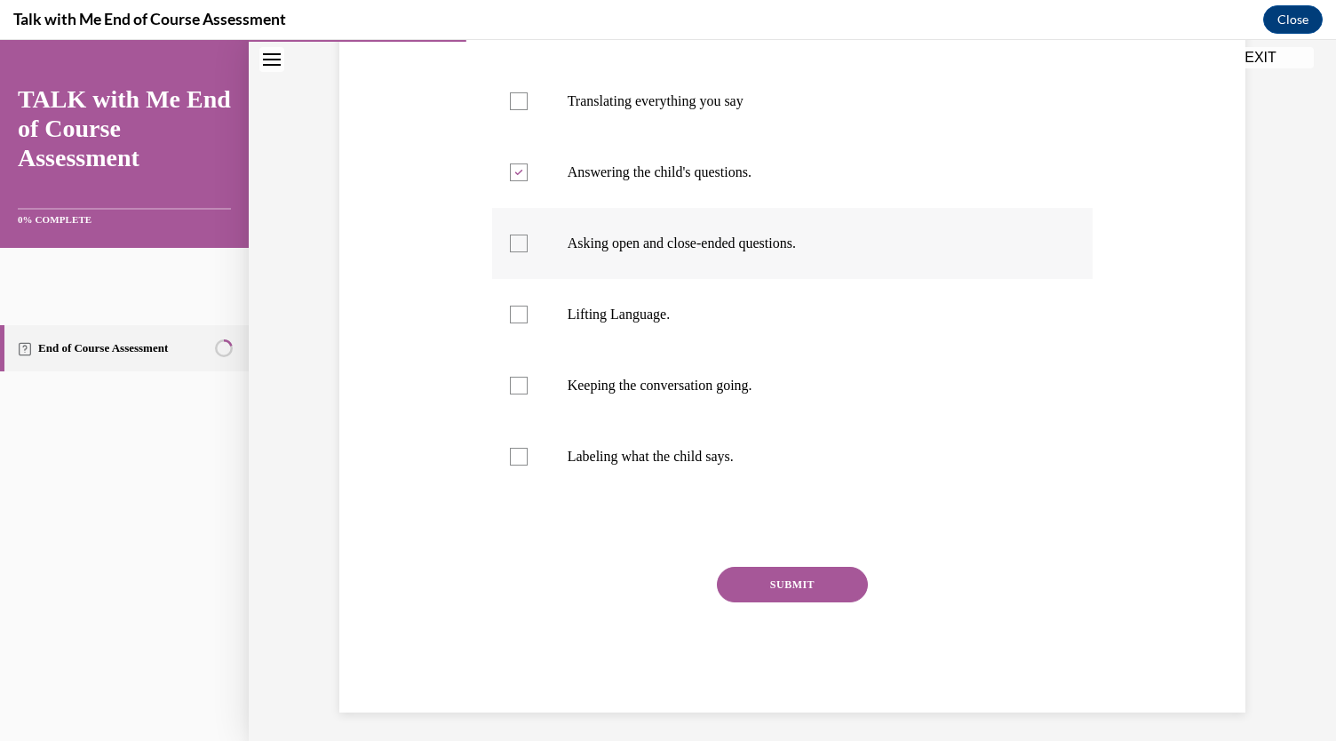
click at [528, 252] on input "Asking open and close-ended questions." at bounding box center [519, 244] width 18 height 18
checkbox input "true"
click at [544, 350] on label "Lifting Language." at bounding box center [792, 314] width 601 height 71
click at [528, 323] on input "Lifting Language." at bounding box center [519, 315] width 18 height 18
checkbox input "true"
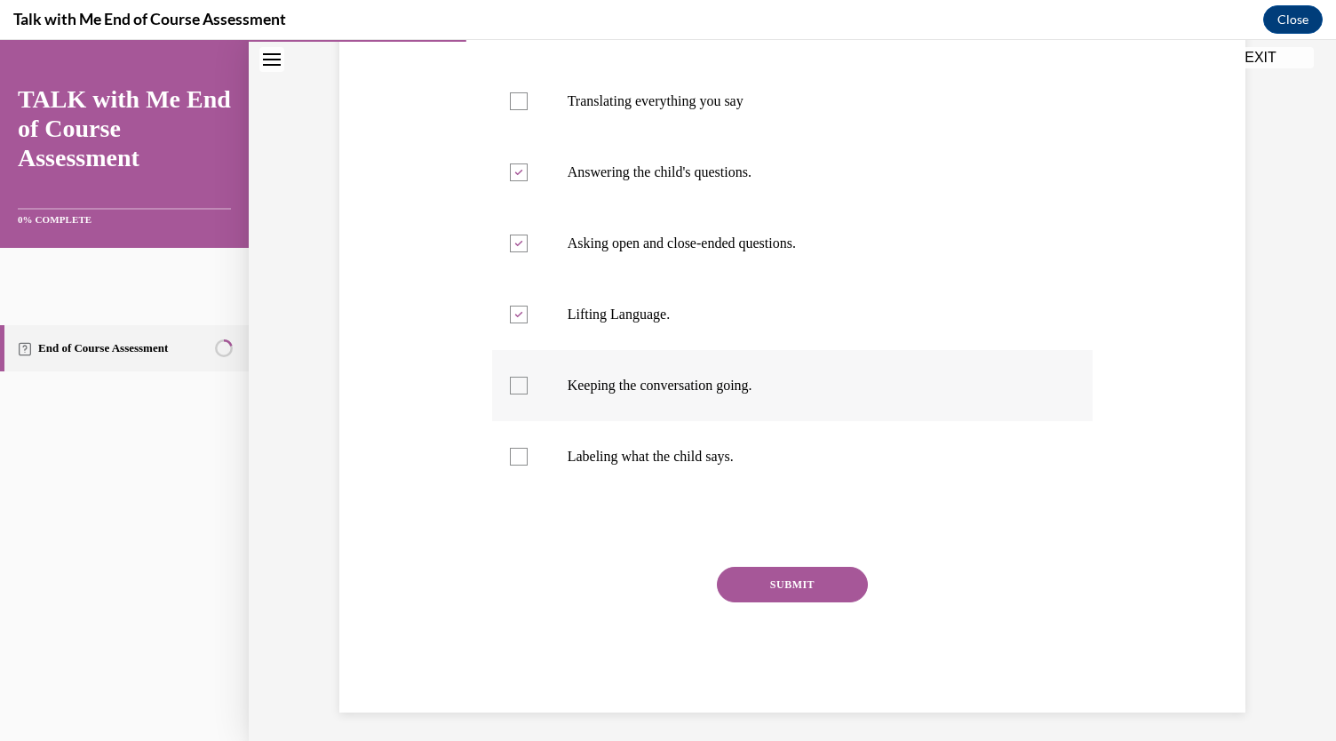
click at [554, 421] on label "Keeping the conversation going." at bounding box center [792, 385] width 601 height 71
click at [528, 394] on input "Keeping the conversation going." at bounding box center [519, 386] width 18 height 18
checkbox input "true"
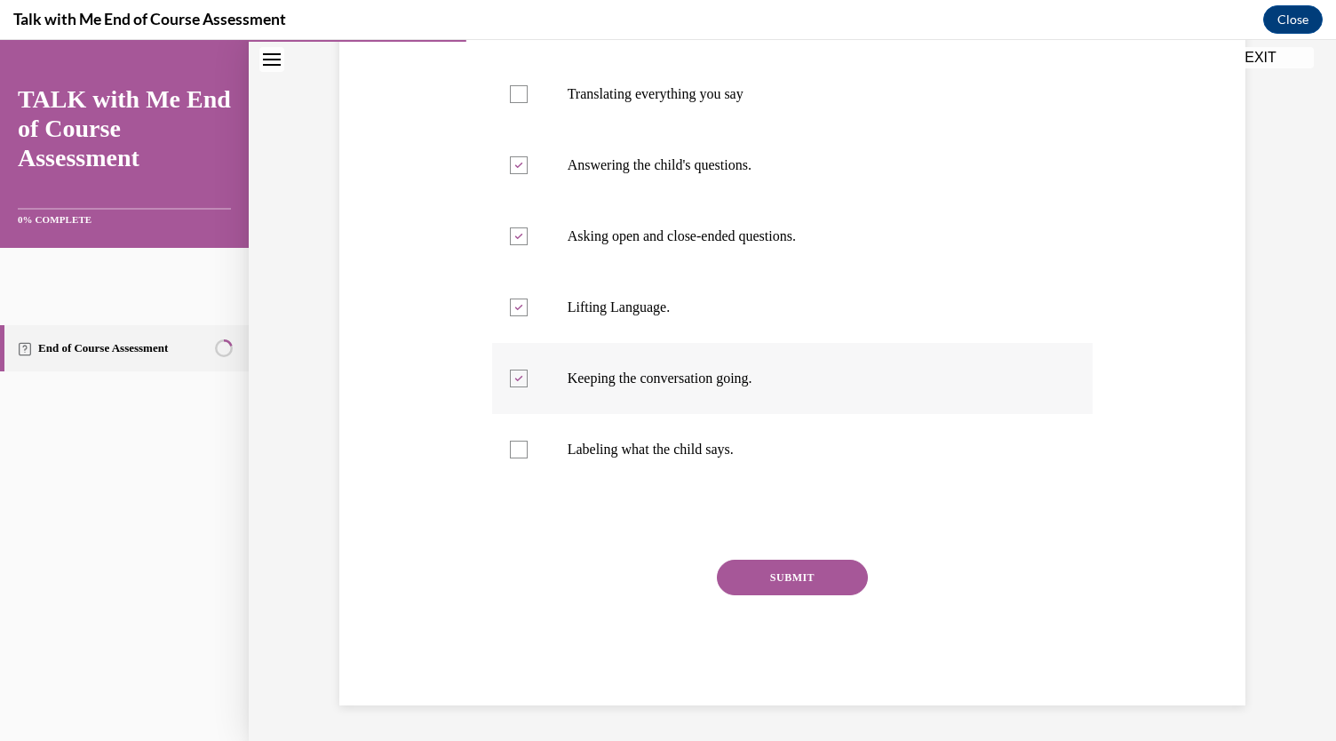
scroll to position [425, 0]
click at [554, 130] on label "Translating everything you say" at bounding box center [792, 94] width 601 height 71
click at [528, 103] on input "Translating everything you say" at bounding box center [519, 94] width 18 height 18
checkbox input "true"
click at [787, 593] on button "SUBMIT" at bounding box center [792, 578] width 151 height 36
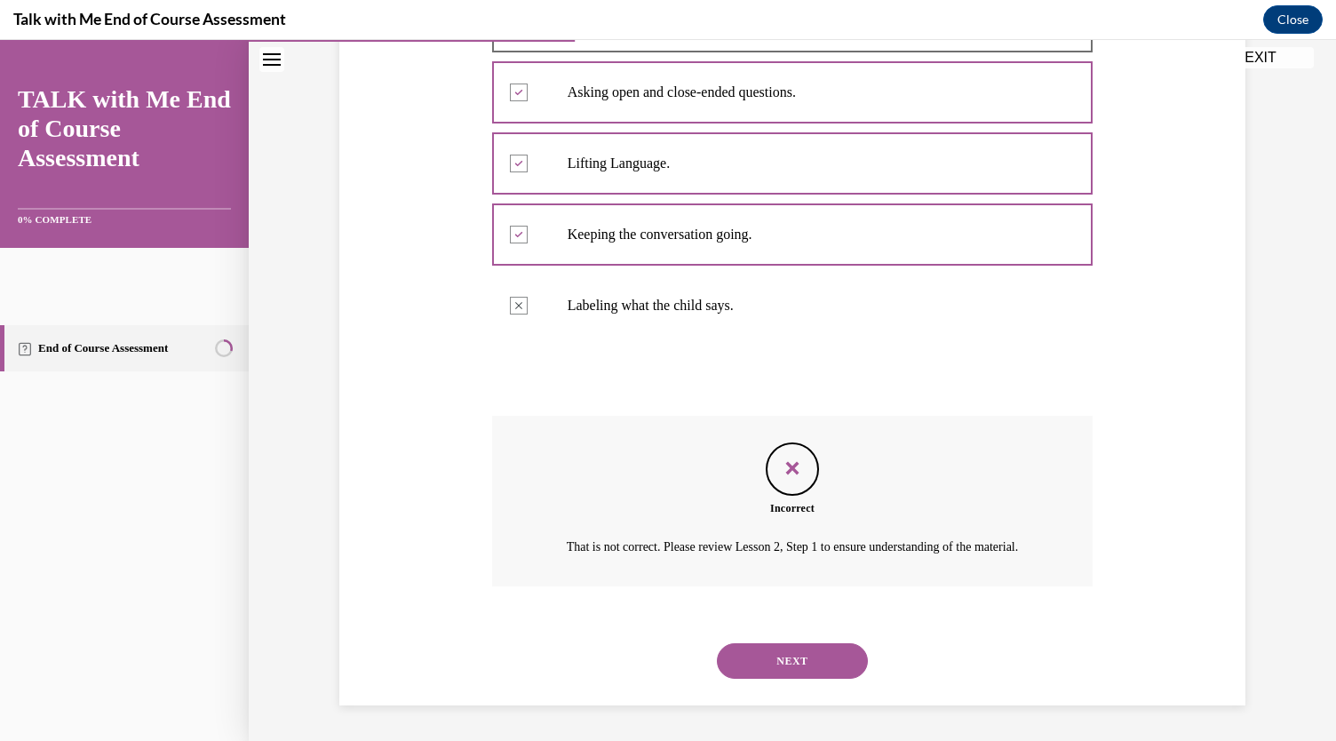
scroll to position [890, 0]
click at [834, 643] on button "NEXT" at bounding box center [792, 661] width 151 height 36
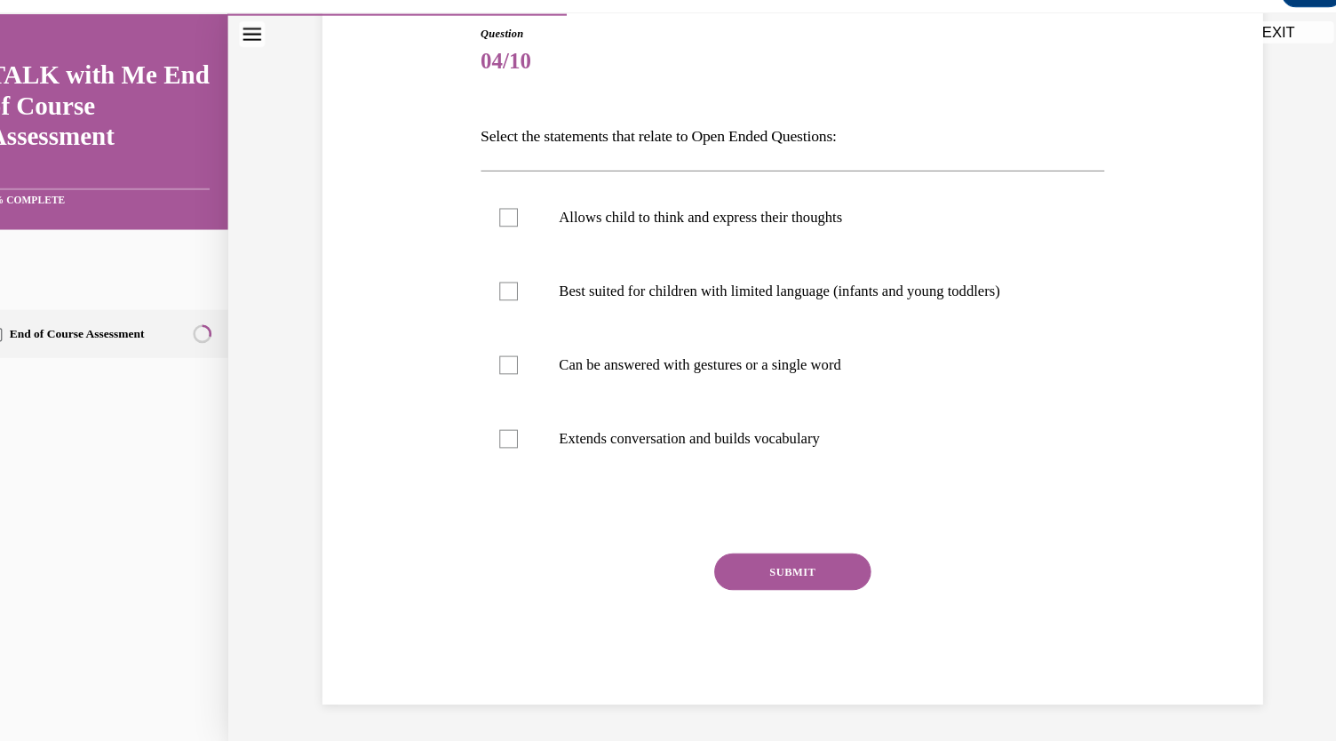
scroll to position [266, 0]
click at [499, 458] on label "Extends conversation and builds vocabulary" at bounding box center [763, 422] width 601 height 71
click at [498, 432] on input "Extends conversation and builds vocabulary" at bounding box center [490, 423] width 18 height 18
checkbox input "true"
click at [806, 569] on button "SUBMIT" at bounding box center [763, 551] width 151 height 36
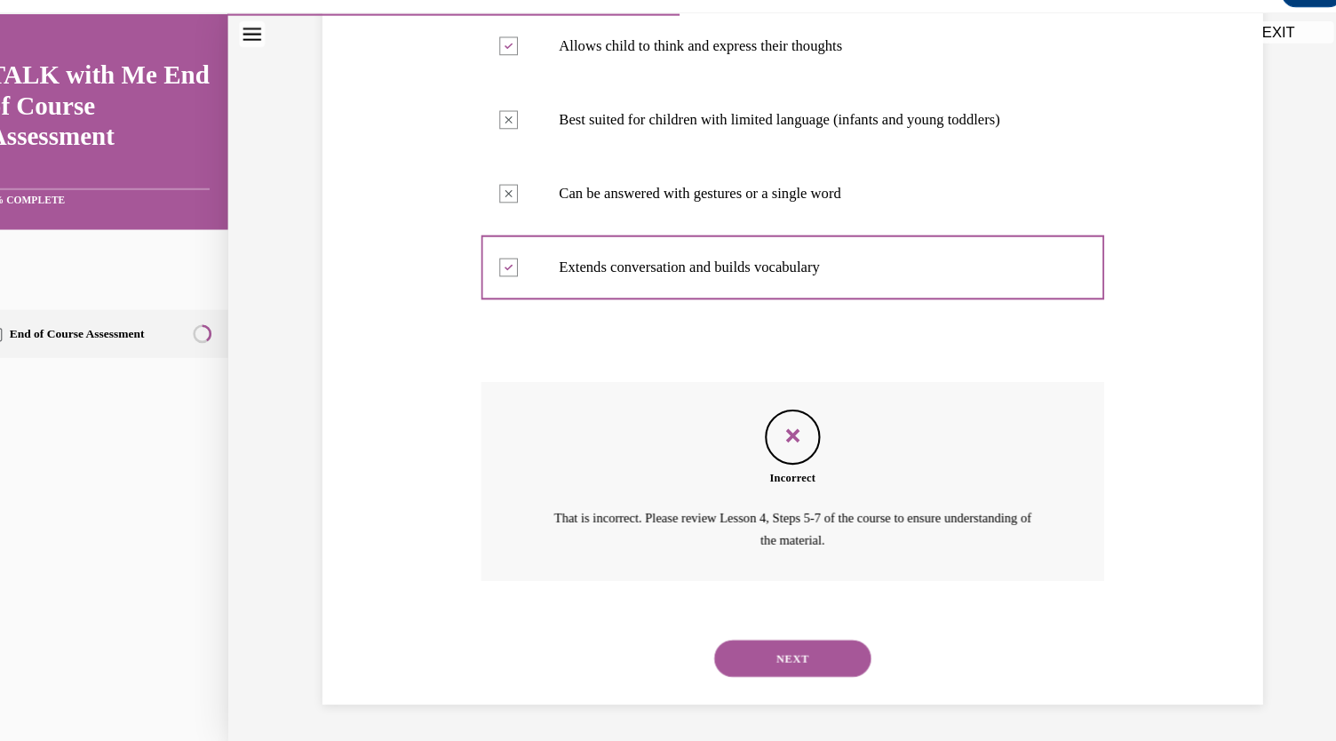
scroll to position [647, 0]
click at [809, 617] on button "NEXT" at bounding box center [763, 634] width 151 height 36
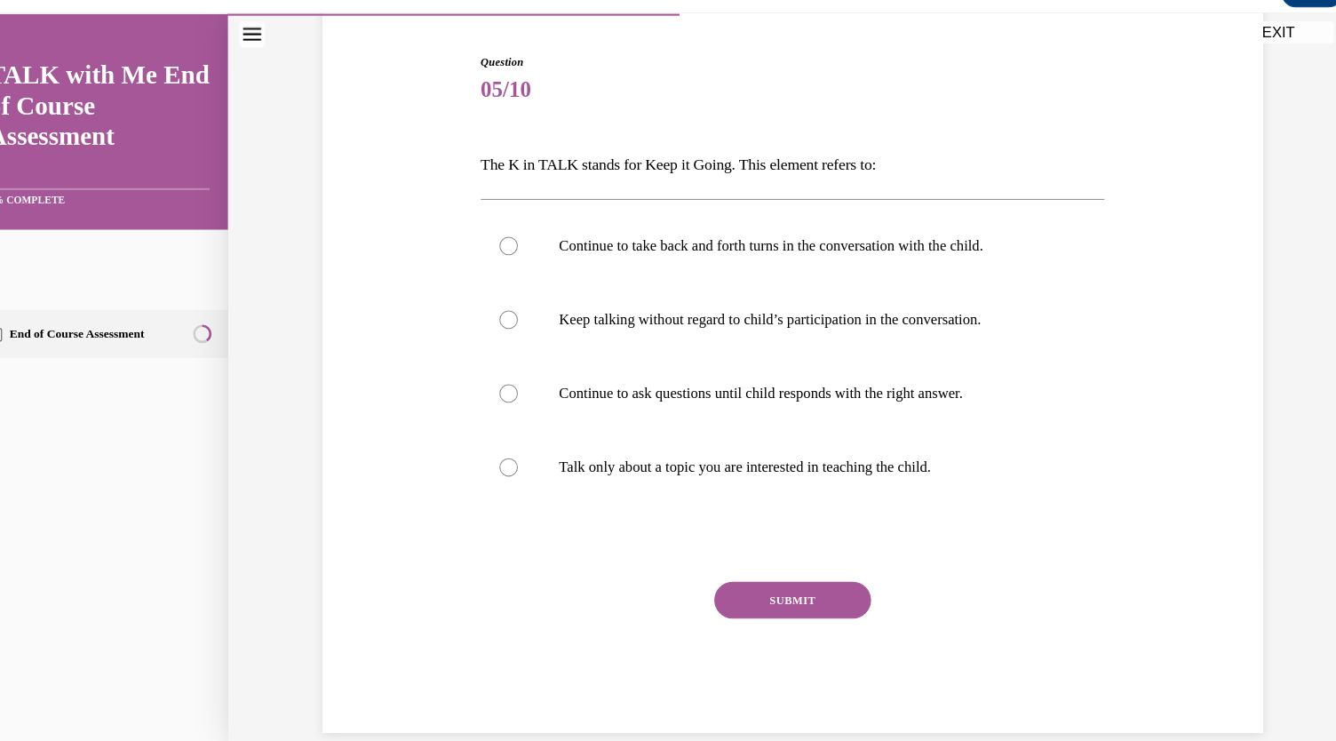
scroll to position [171, 0]
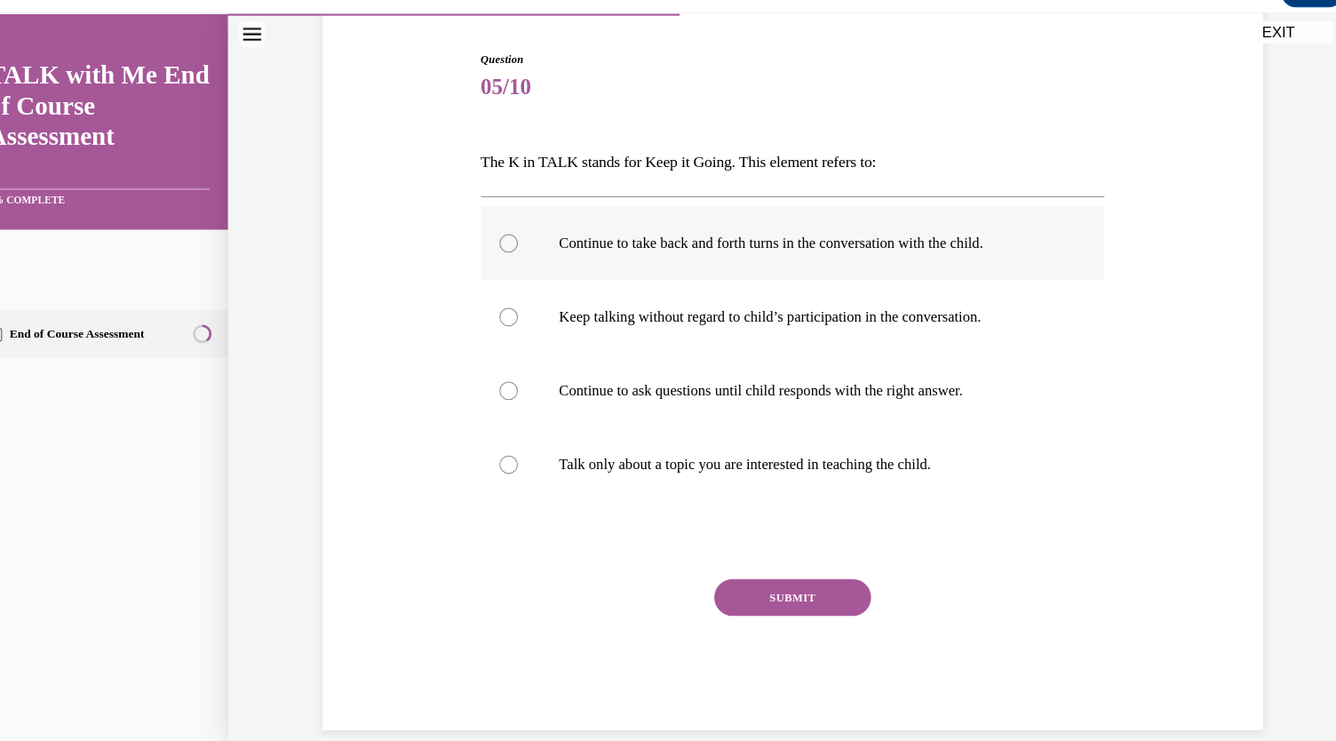
click at [498, 243] on div at bounding box center [490, 235] width 18 height 18
click at [498, 243] on input "Continue to take back and forth turns in the conversation with the child." at bounding box center [490, 235] width 18 height 18
radio input "true"
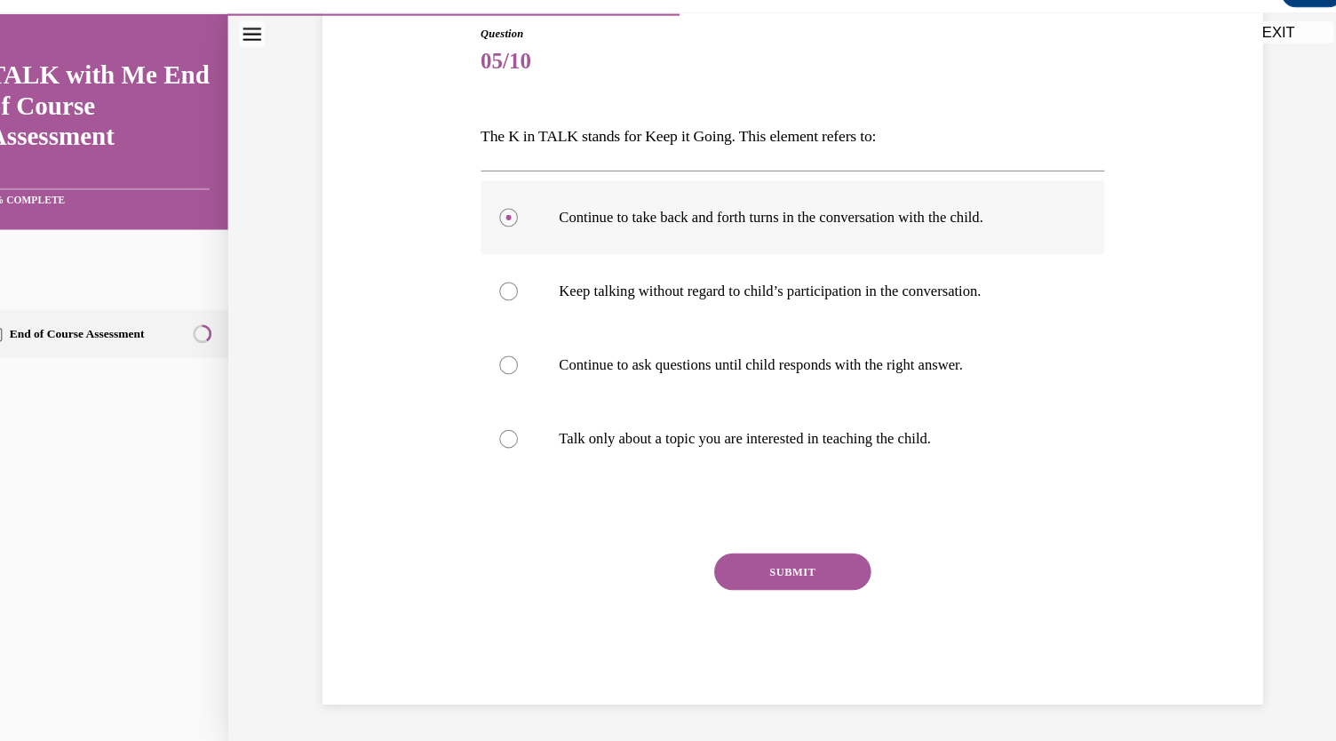
scroll to position [506, 0]
click at [752, 533] on button "SUBMIT" at bounding box center [763, 551] width 151 height 36
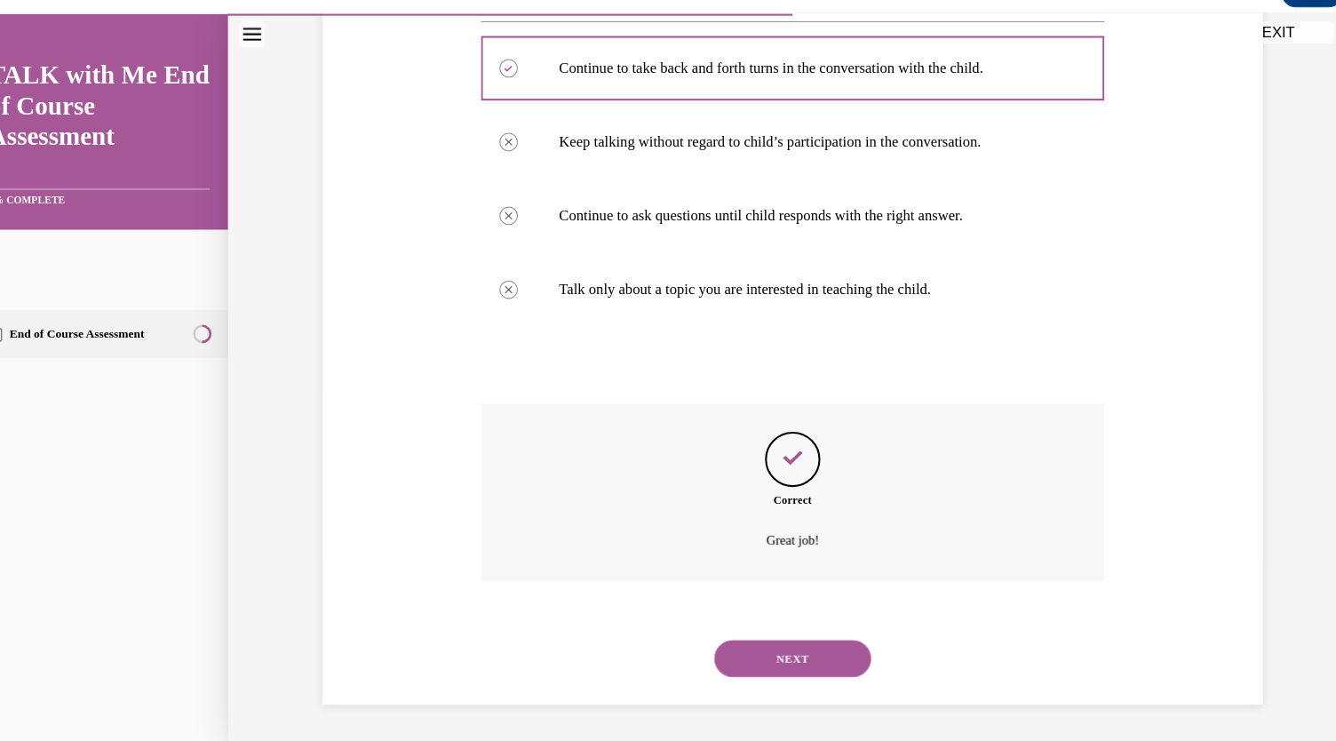
scroll to position [687, 0]
click at [745, 636] on button "NEXT" at bounding box center [763, 634] width 151 height 36
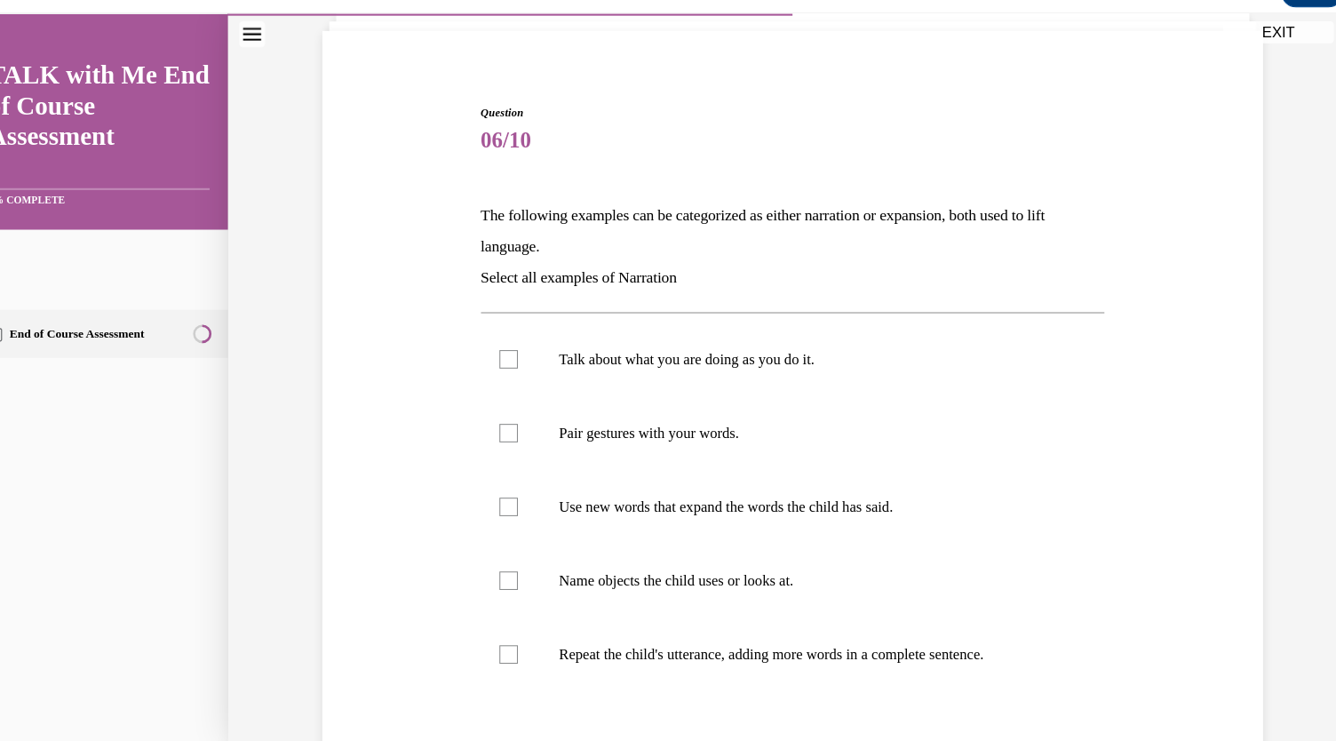
scroll to position [126, 0]
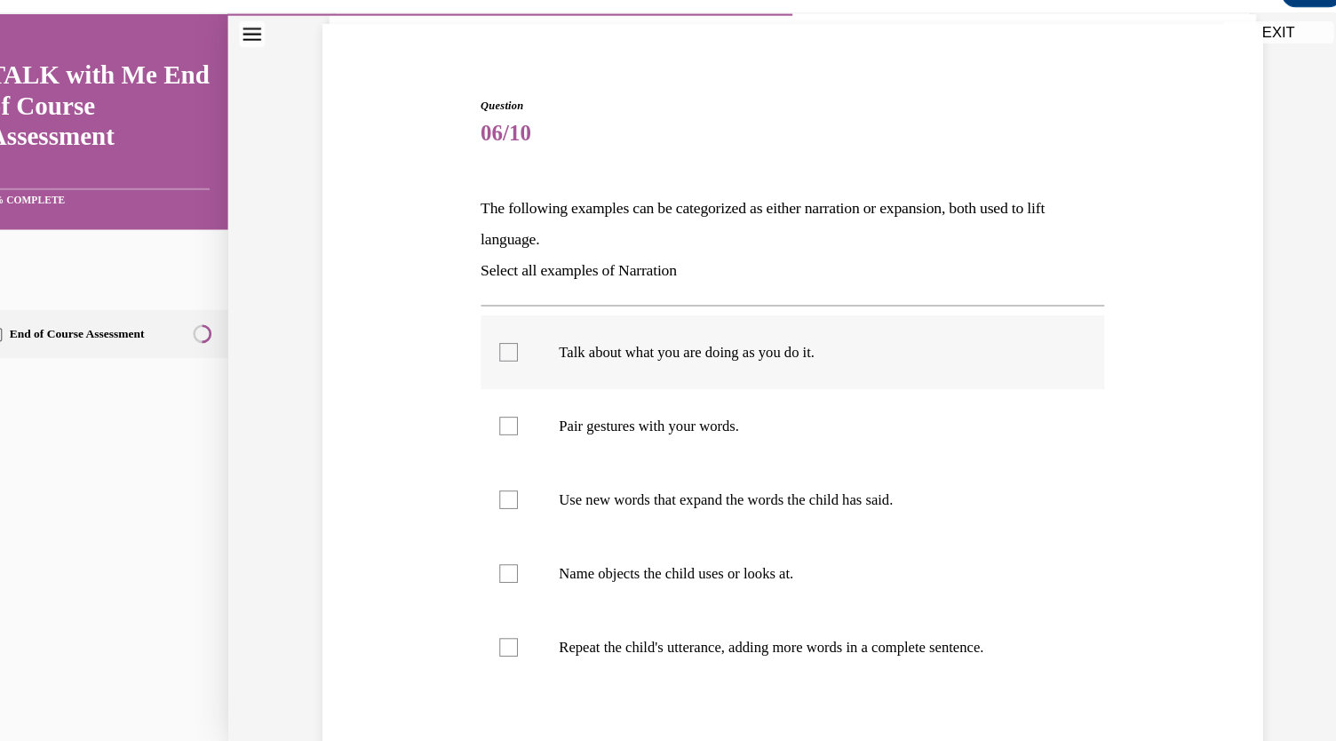
click at [498, 348] on div at bounding box center [490, 339] width 18 height 18
click at [498, 348] on input "Talk about what you are doing as you do it." at bounding box center [490, 339] width 18 height 18
checkbox input "true"
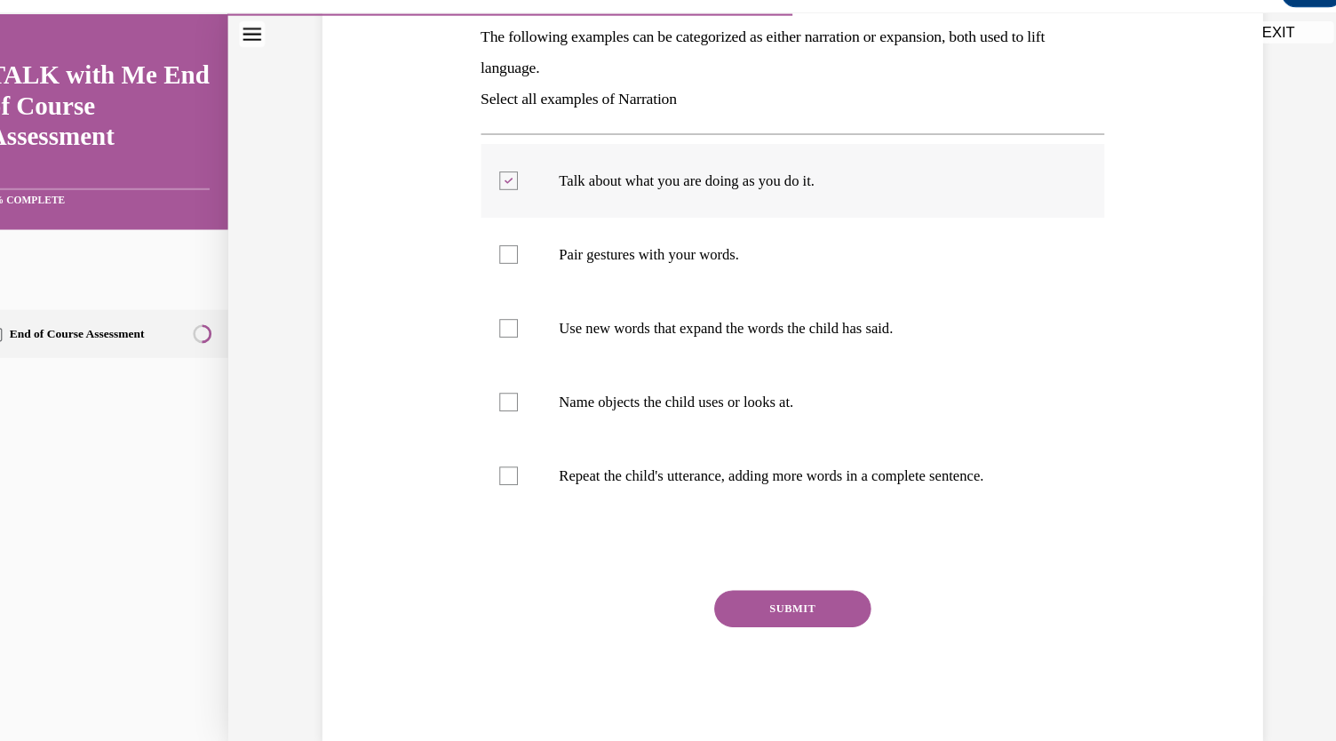
scroll to position [298, 0]
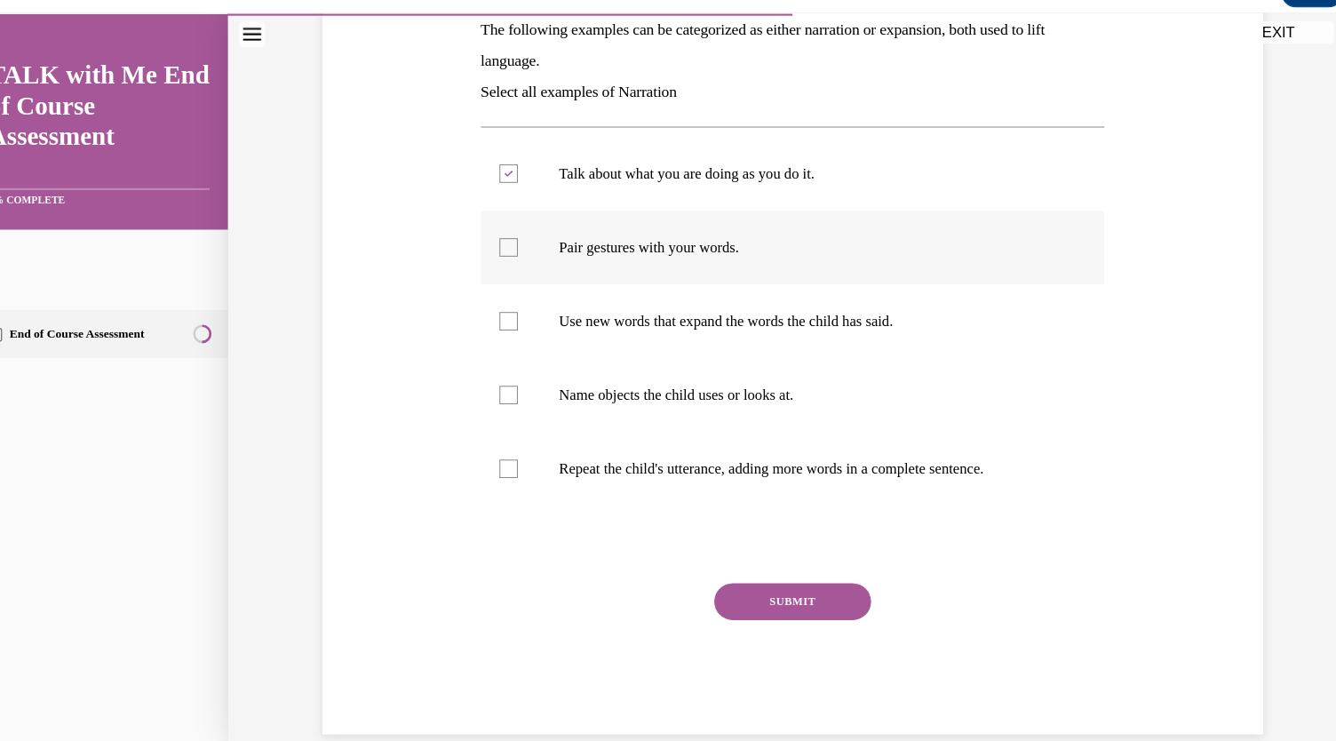
click at [498, 247] on div at bounding box center [490, 238] width 18 height 18
click at [498, 247] on input "Pair gestures with your words." at bounding box center [490, 238] width 18 height 18
checkbox input "true"
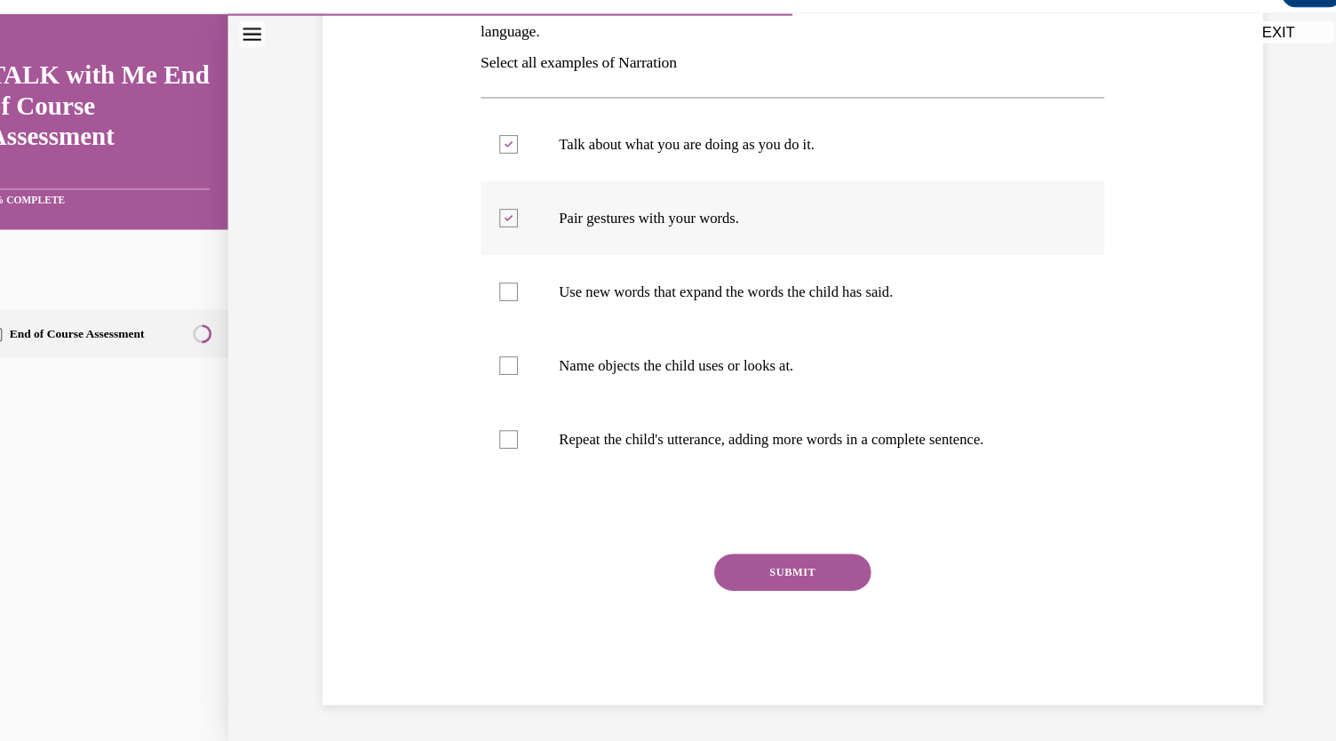
scroll to position [498, 0]
click at [498, 361] on div at bounding box center [490, 352] width 18 height 18
click at [498, 361] on input "Name objects the child uses or looks at." at bounding box center [490, 352] width 18 height 18
checkbox input "true"
click at [498, 272] on div at bounding box center [490, 281] width 18 height 18
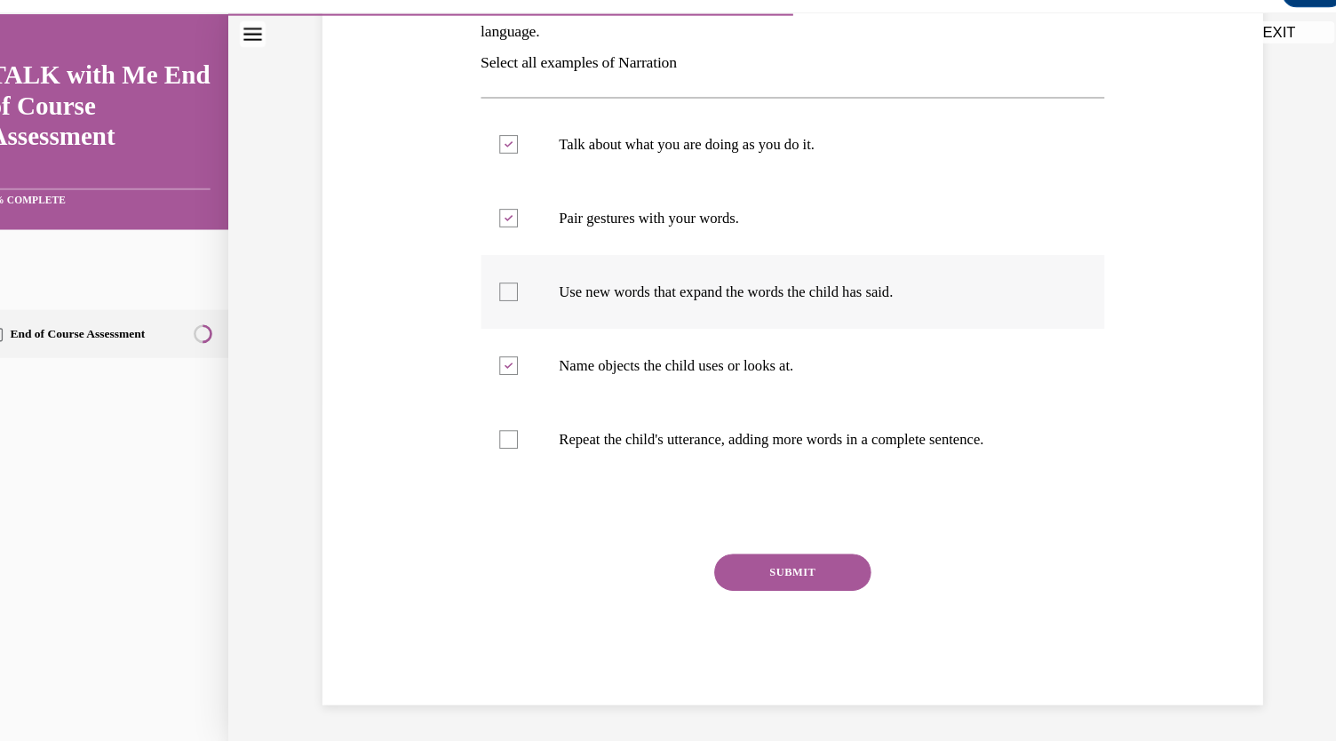
click at [498, 272] on input "Use new words that expand the words the child has said." at bounding box center [490, 281] width 18 height 18
checkbox input "true"
click at [839, 569] on button "SUBMIT" at bounding box center [763, 551] width 151 height 36
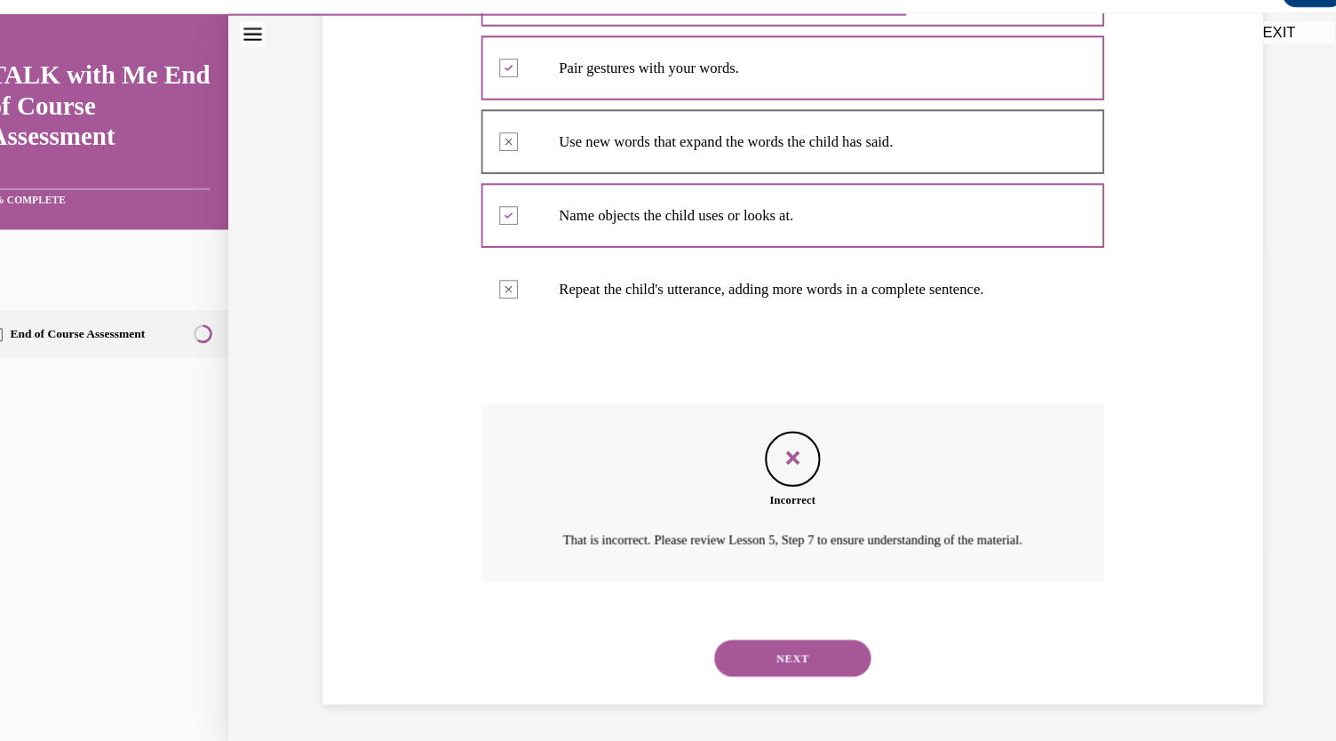
scroll to position [476, 0]
click at [820, 624] on button "NEXT" at bounding box center [763, 634] width 151 height 36
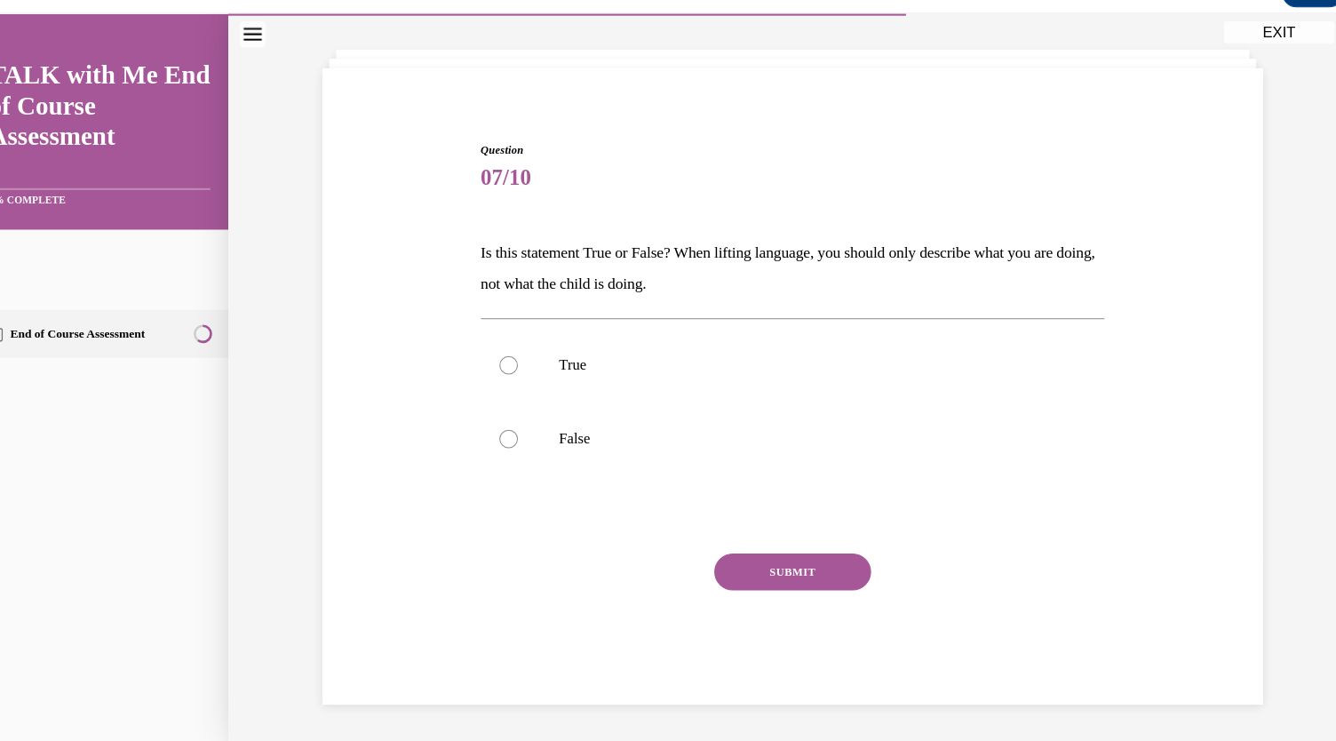
scroll to position [247, 0]
click at [529, 393] on label "False" at bounding box center [763, 422] width 601 height 71
click at [498, 414] on input "False" at bounding box center [490, 423] width 18 height 18
radio input "true"
click at [831, 553] on button "SUBMIT" at bounding box center [763, 551] width 151 height 36
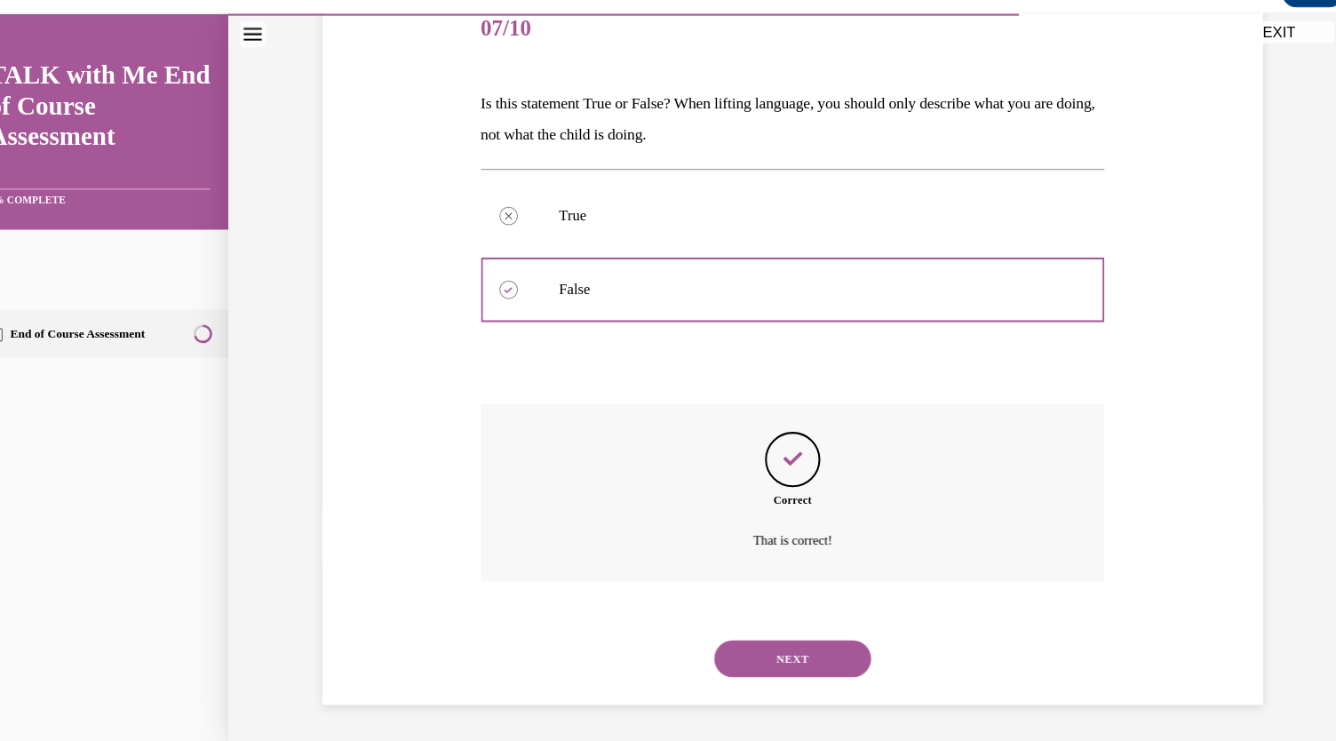
scroll to position [457, 0]
click at [797, 618] on button "NEXT" at bounding box center [763, 634] width 151 height 36
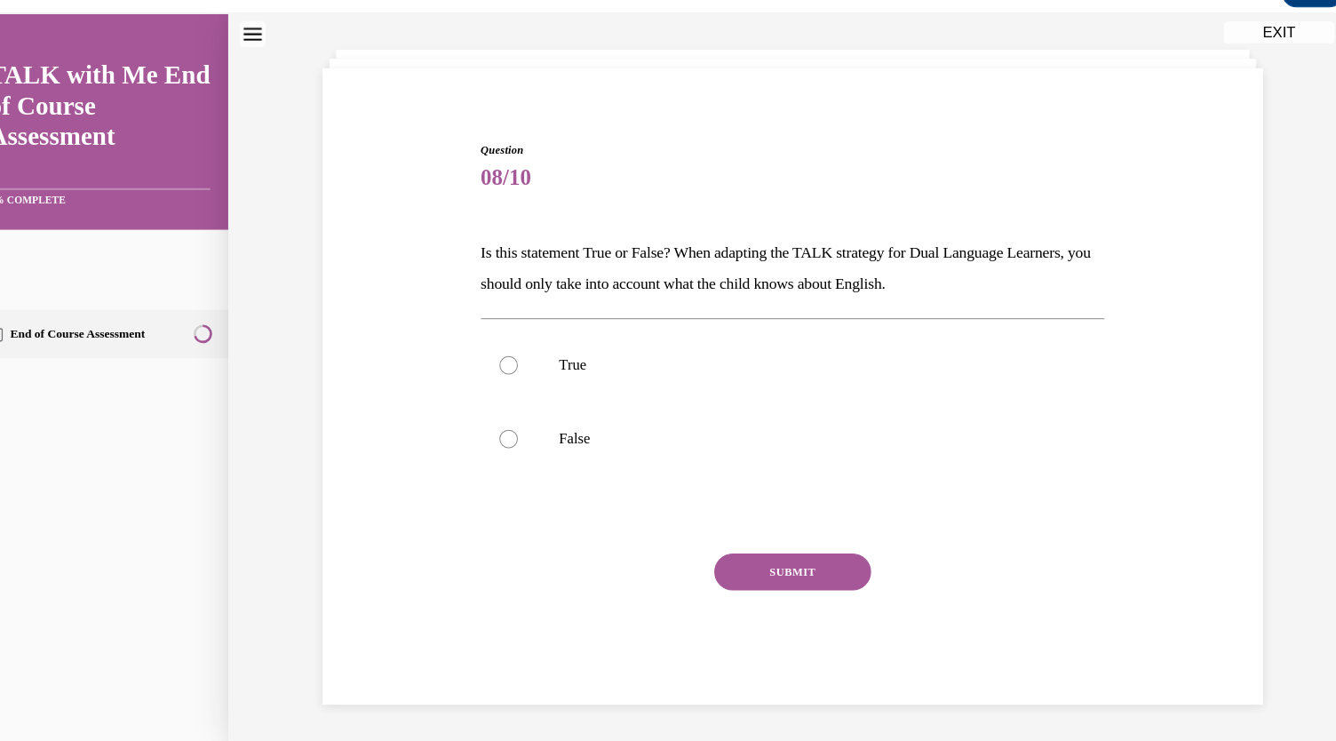
scroll to position [0, 0]
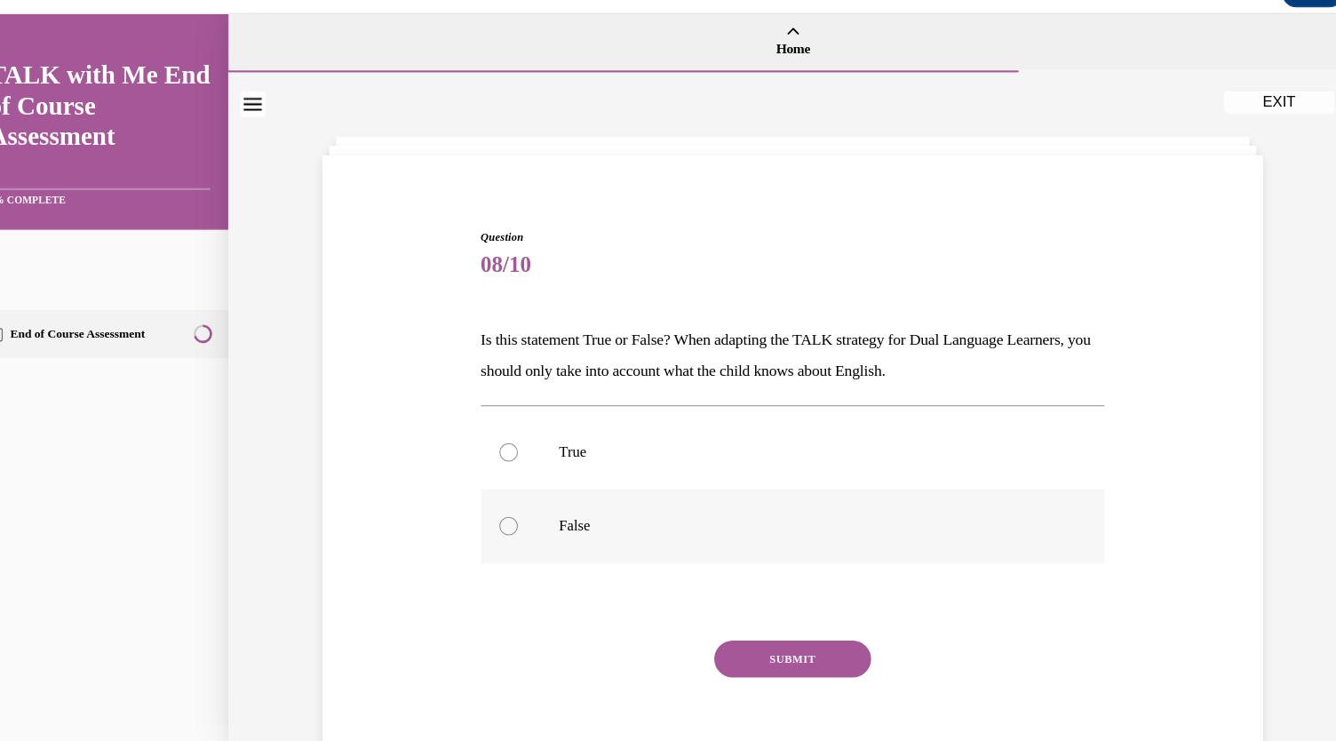
click at [537, 542] on label "False" at bounding box center [763, 506] width 601 height 71
click at [498, 515] on input "False" at bounding box center [490, 506] width 18 height 18
radio input "true"
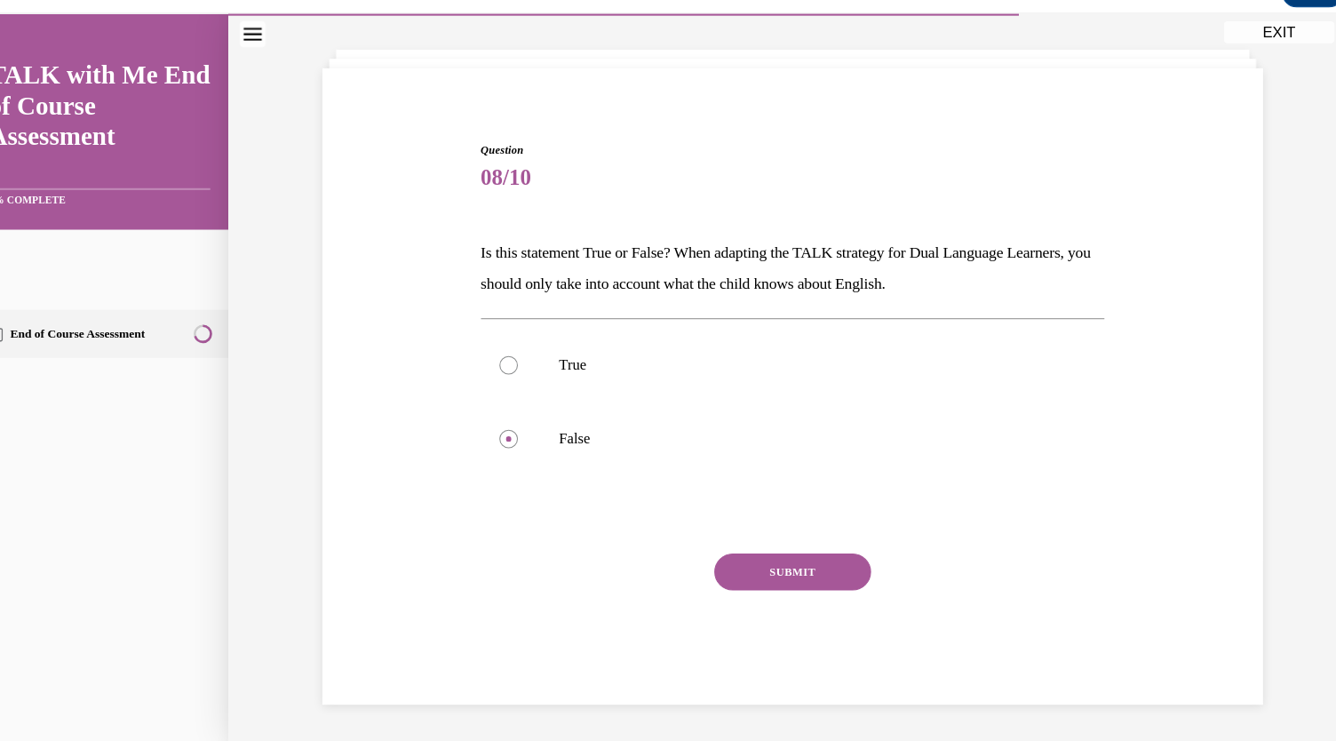
click at [804, 533] on button "SUBMIT" at bounding box center [763, 551] width 151 height 36
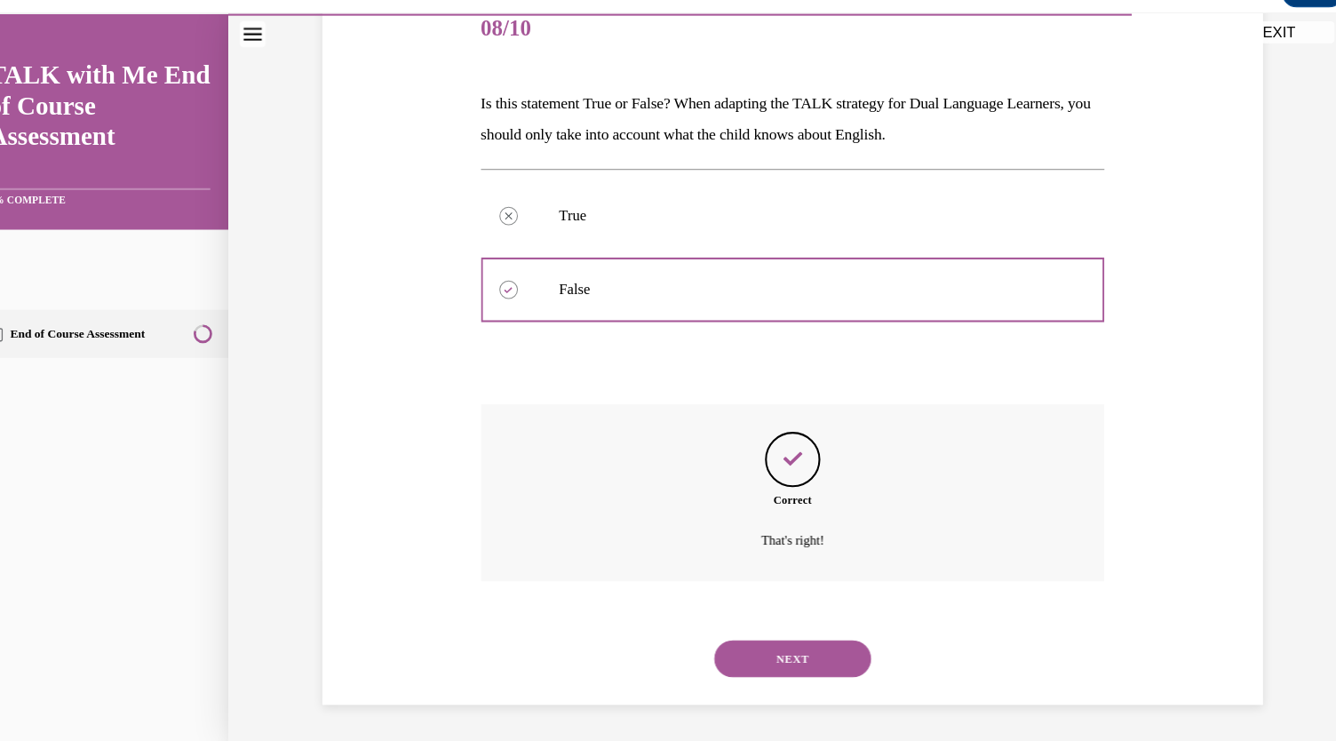
scroll to position [496, 0]
click at [808, 635] on button "NEXT" at bounding box center [763, 634] width 151 height 36
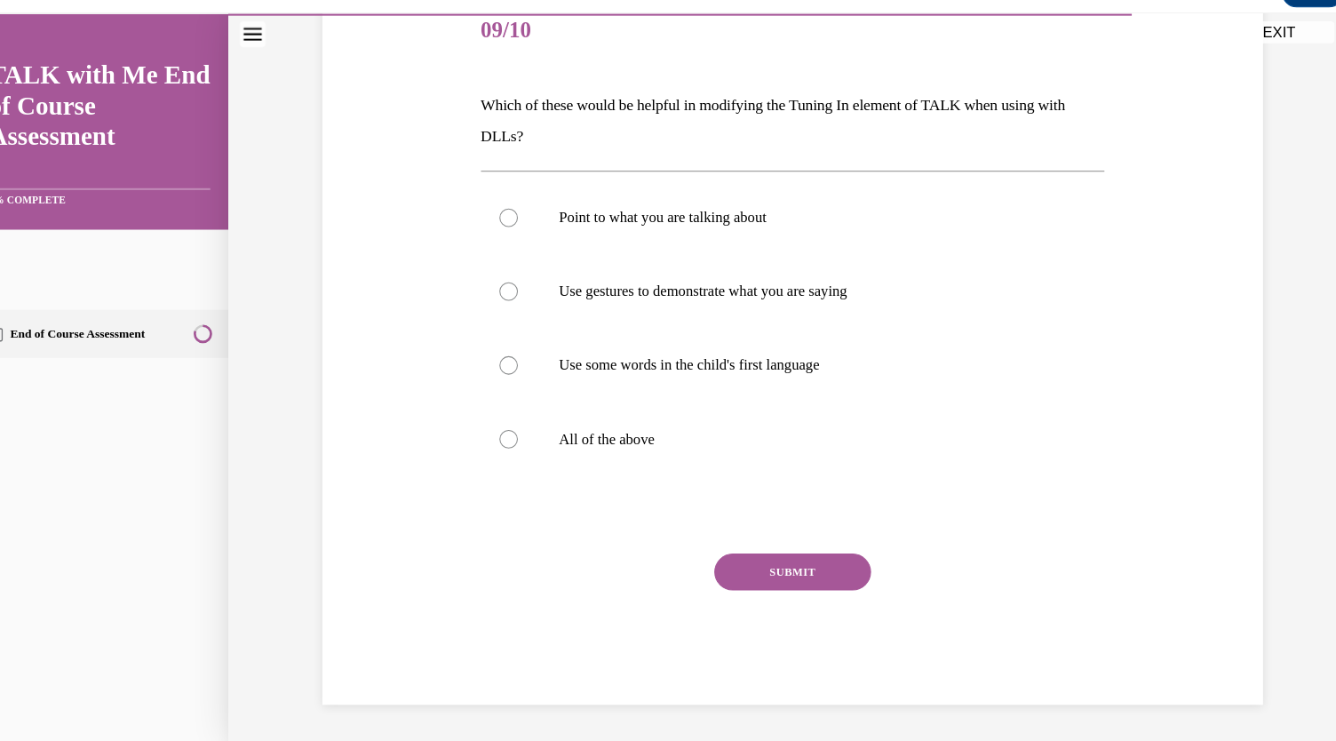
scroll to position [268, 0]
click at [518, 458] on label "All of the above" at bounding box center [763, 422] width 601 height 71
click at [498, 432] on input "All of the above" at bounding box center [490, 423] width 18 height 18
radio input "true"
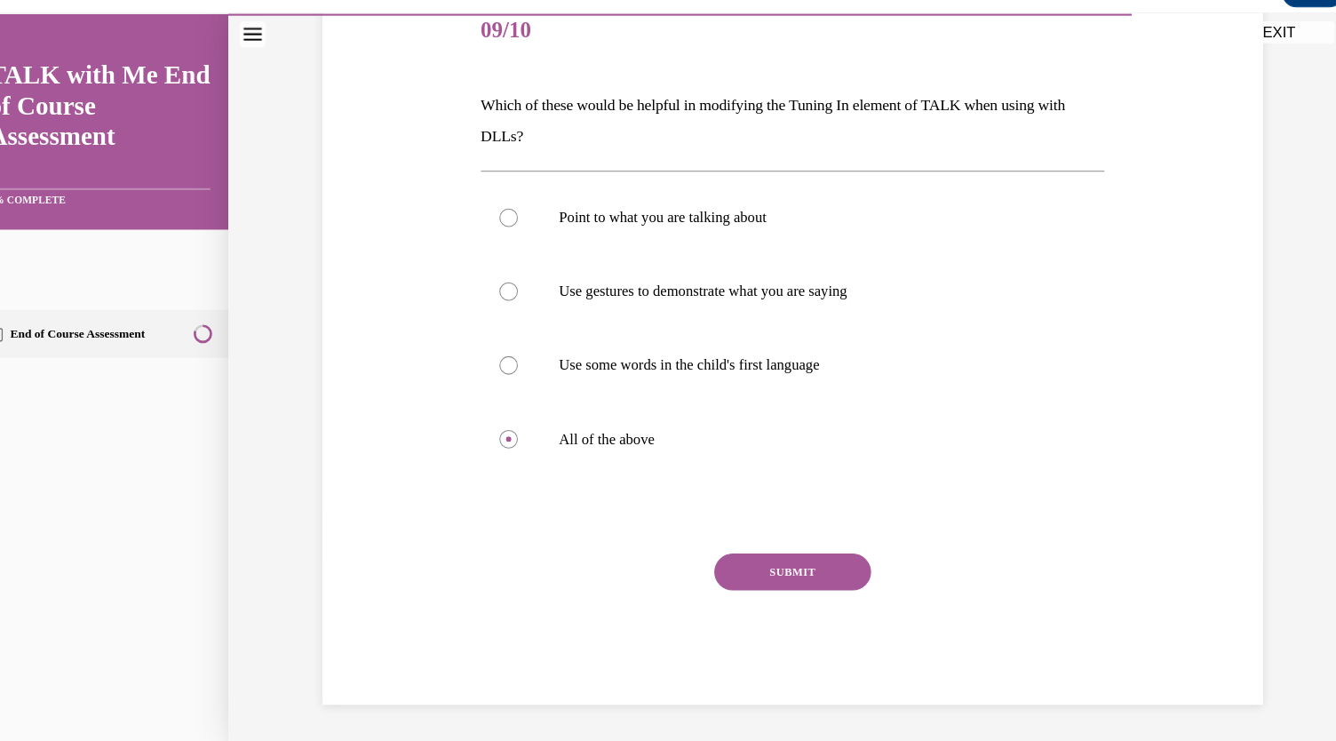
click at [801, 569] on button "SUBMIT" at bounding box center [763, 551] width 151 height 36
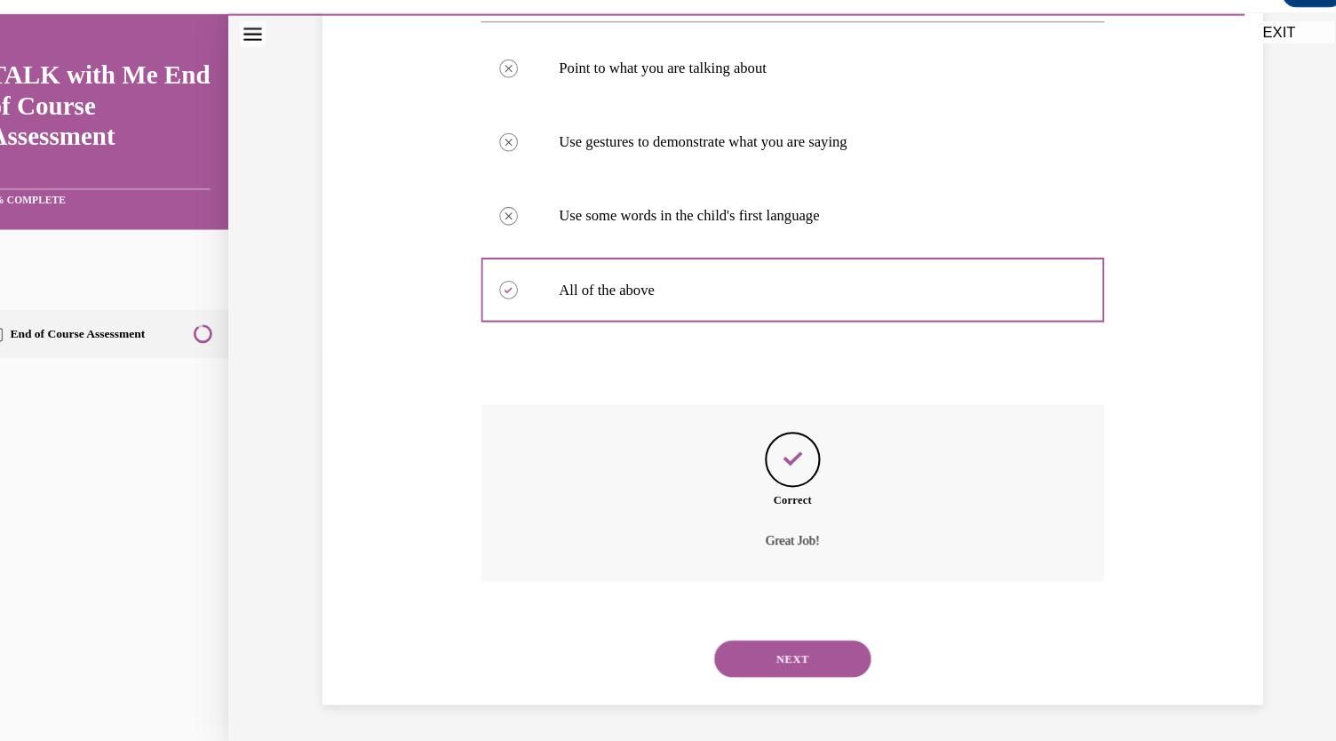
scroll to position [635, 0]
click at [808, 616] on button "NEXT" at bounding box center [763, 634] width 151 height 36
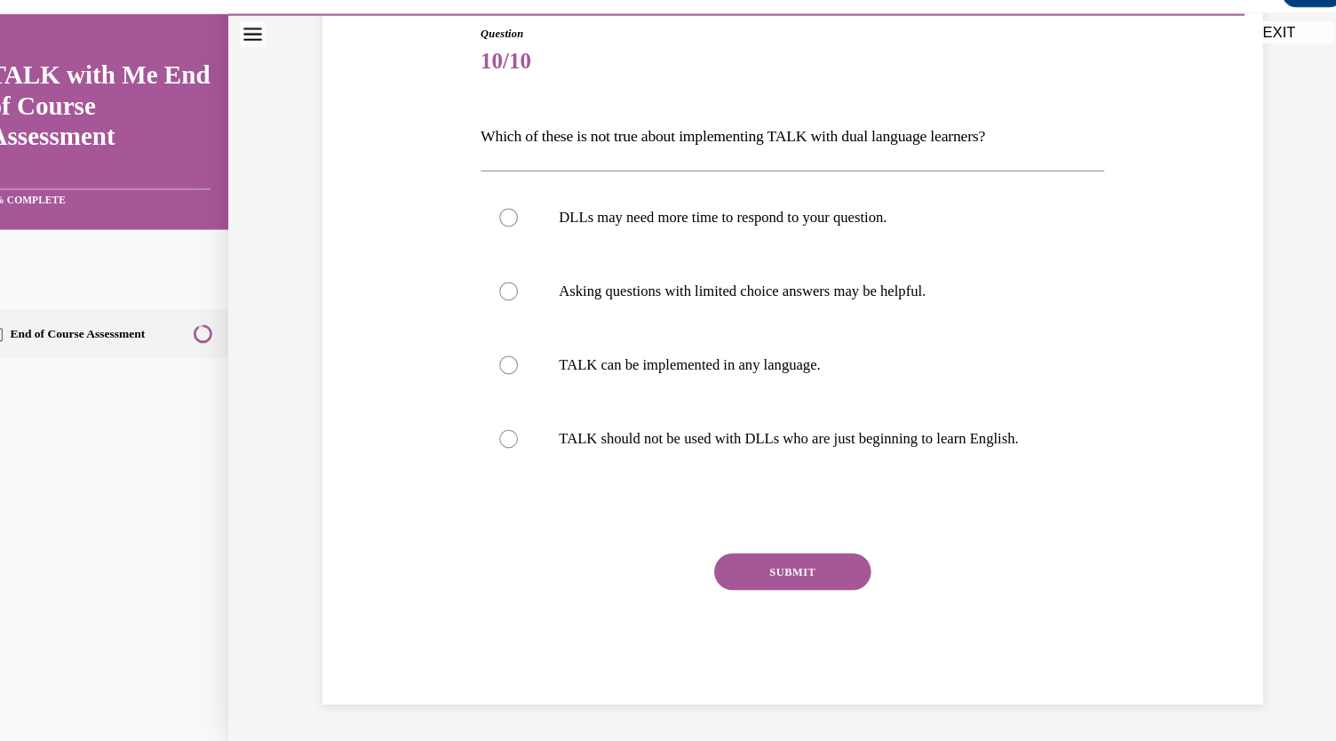
scroll to position [232, 0]
click at [498, 432] on div at bounding box center [490, 423] width 18 height 18
click at [498, 432] on input "TALK should not be used with DLLs who are just beginning to learn English." at bounding box center [490, 423] width 18 height 18
radio input "true"
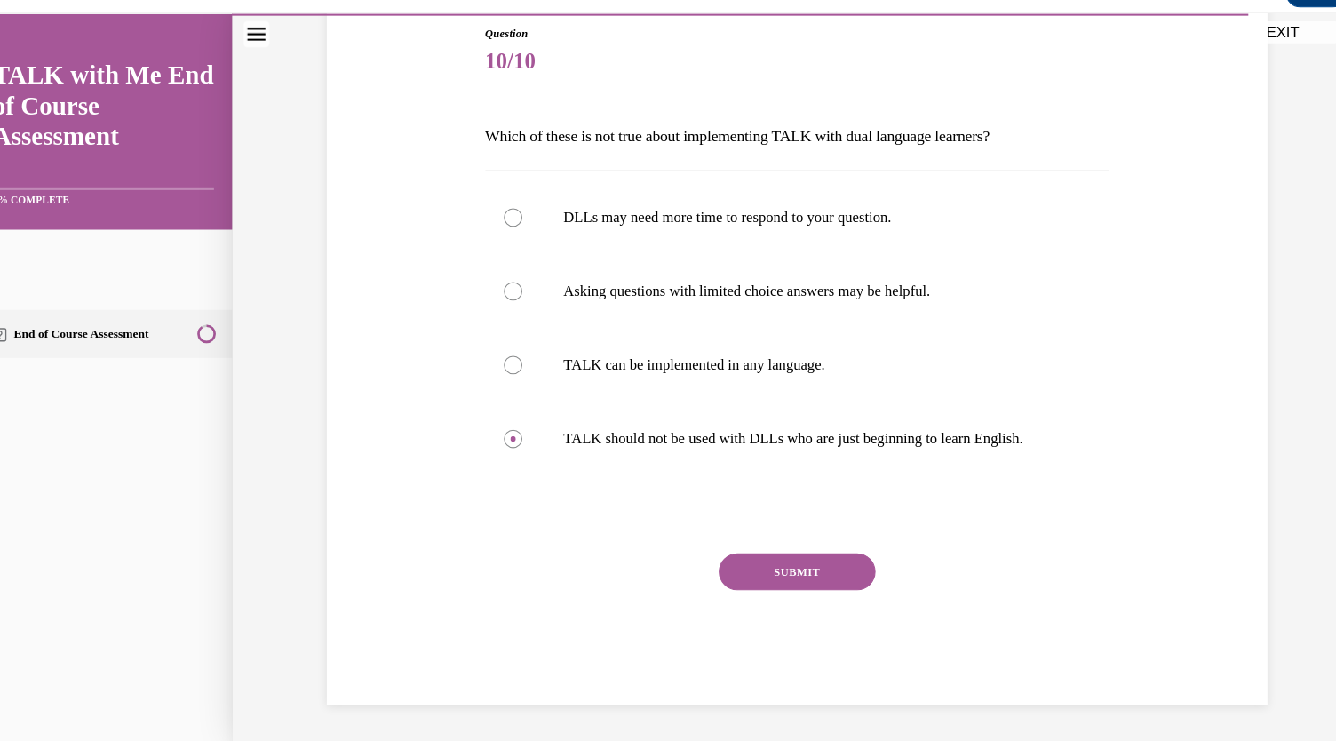
click at [830, 569] on button "SUBMIT" at bounding box center [766, 551] width 151 height 36
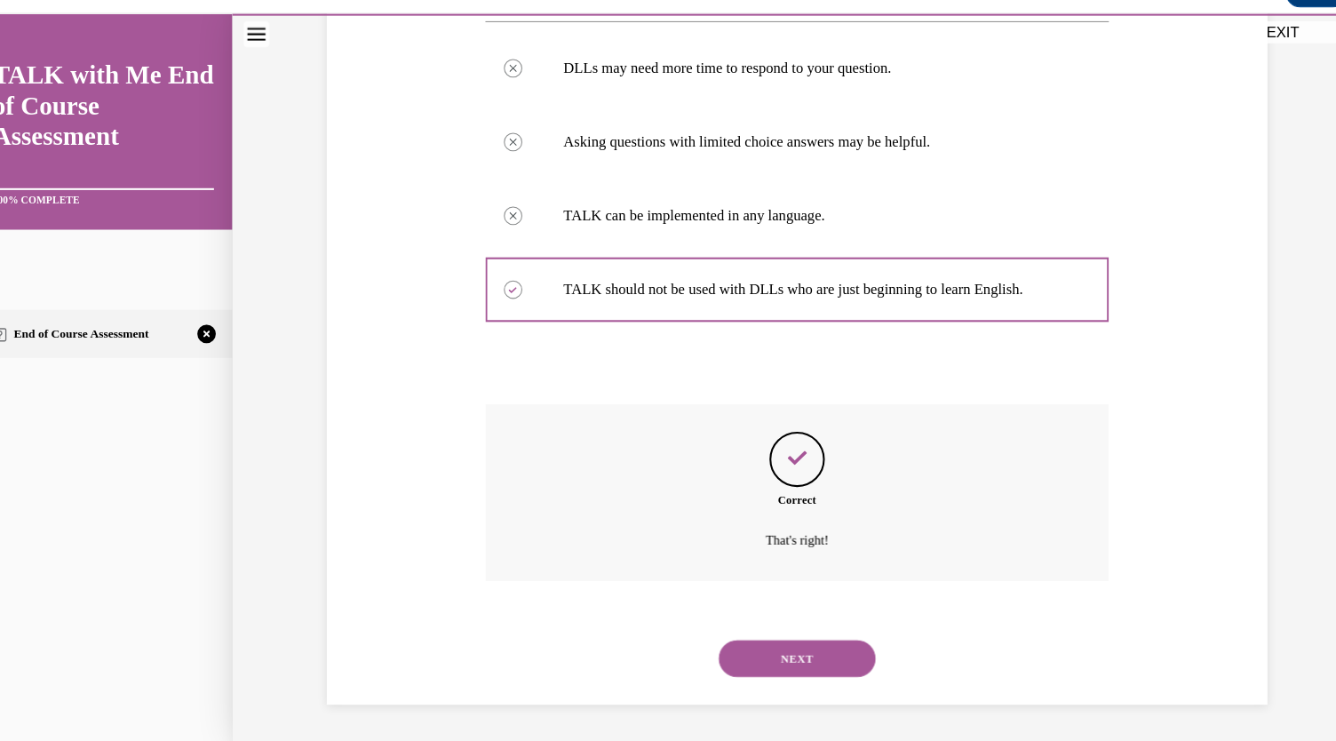
scroll to position [680, 0]
click at [805, 616] on button "NEXT" at bounding box center [766, 634] width 151 height 36
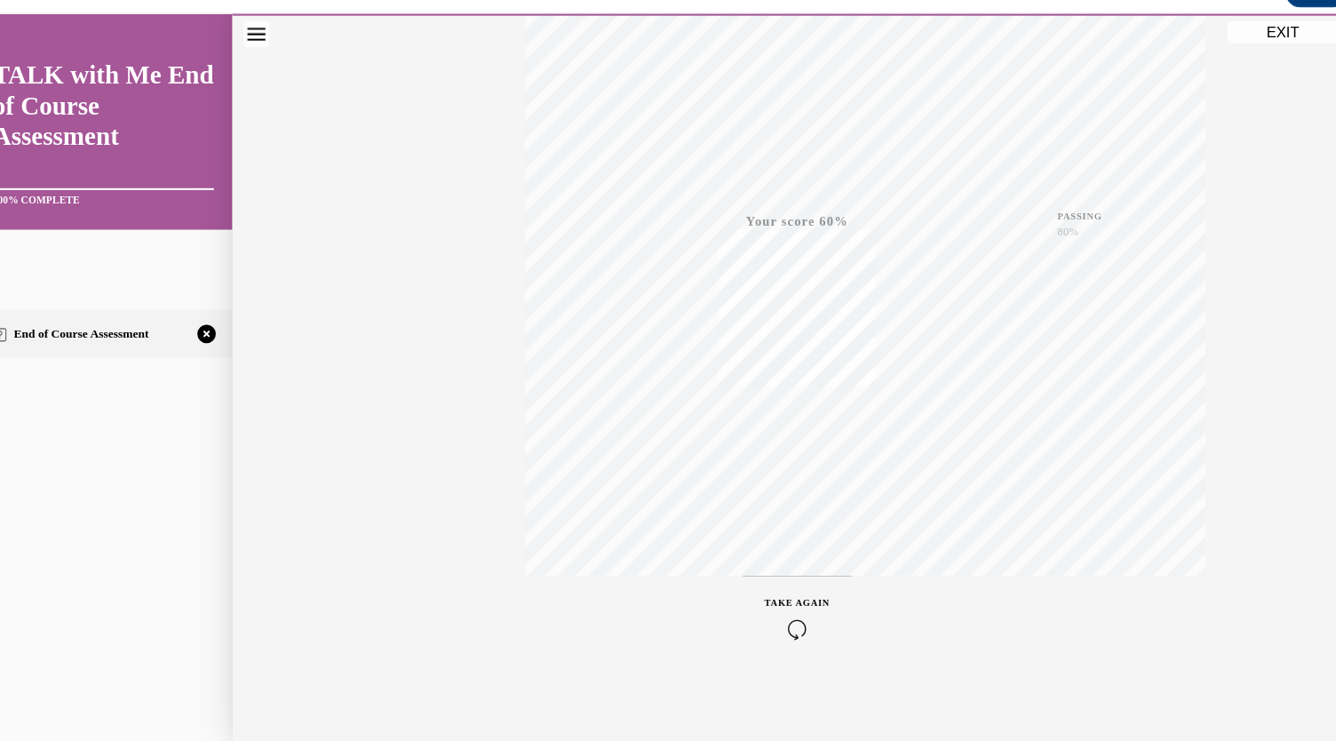
scroll to position [435, 0]
click at [799, 596] on icon "button" at bounding box center [767, 606] width 63 height 20
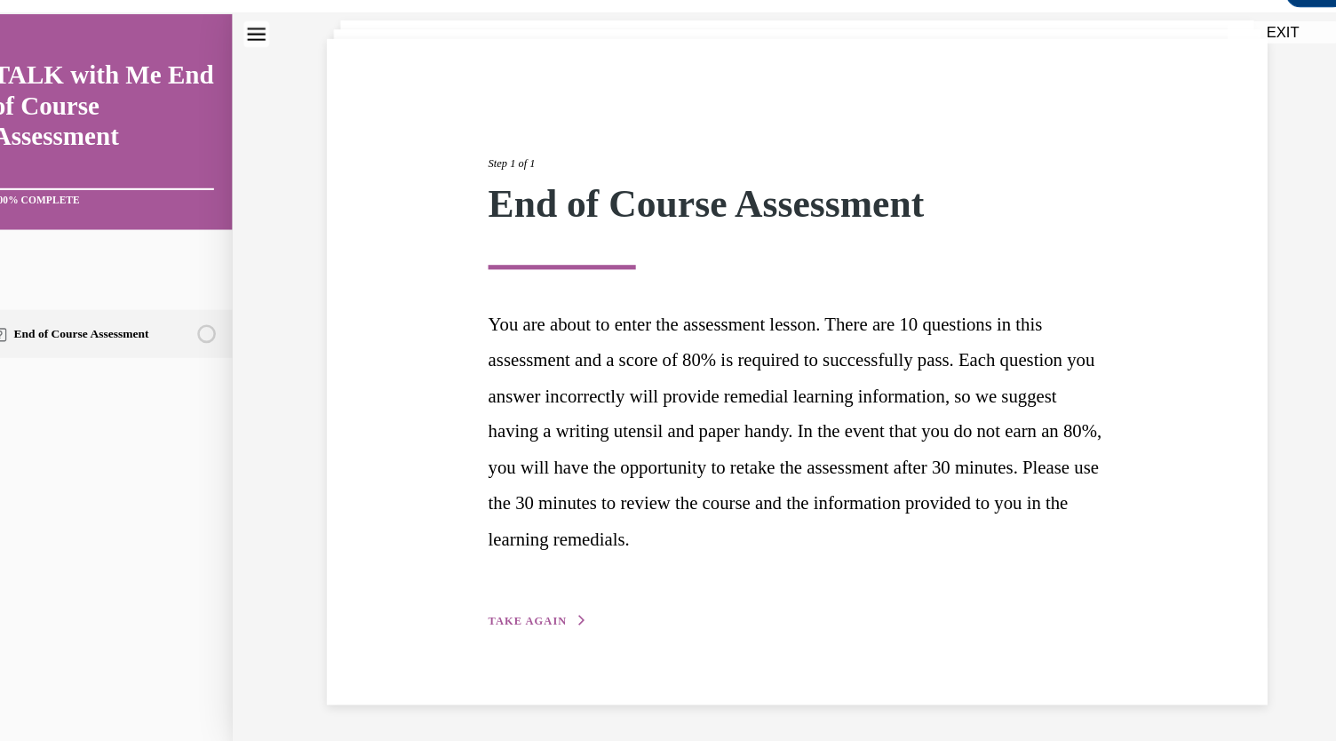
scroll to position [305, 0]
click at [564, 590] on button "TAKE AGAIN" at bounding box center [516, 598] width 95 height 16
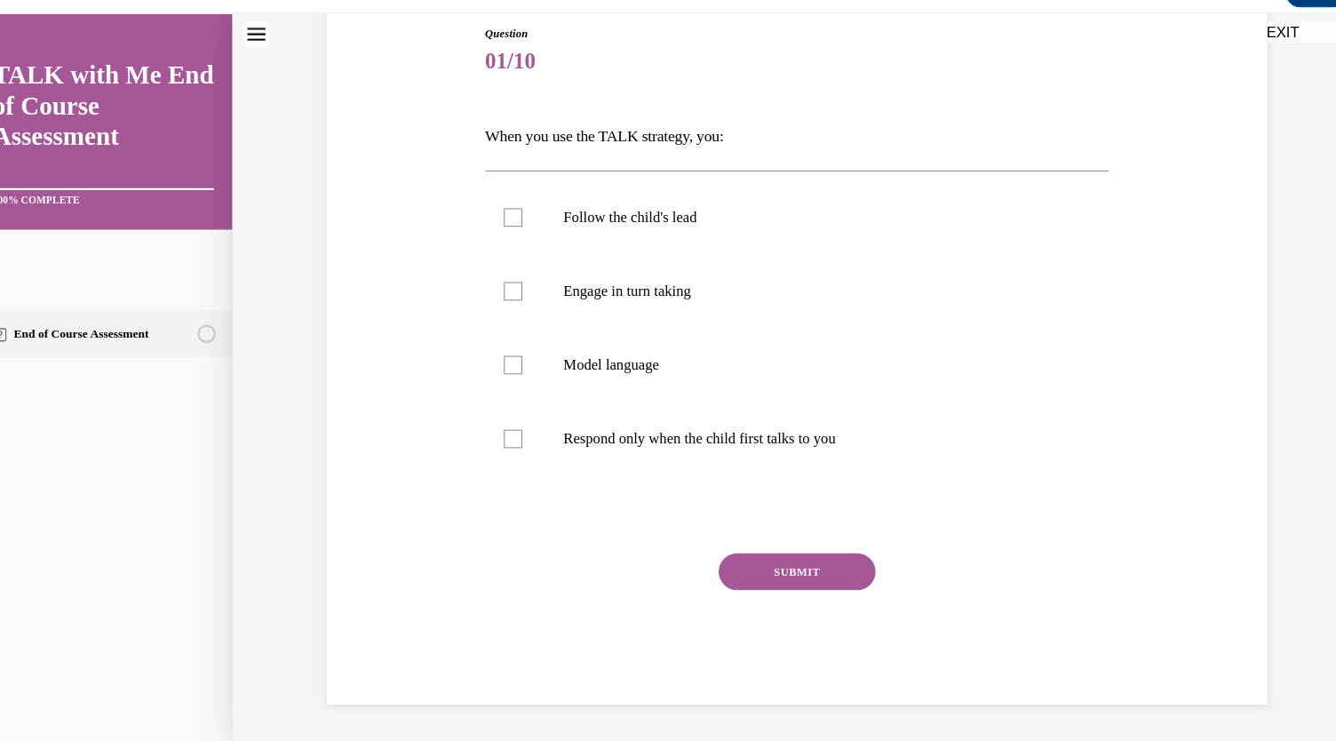
scroll to position [248, 0]
click at [521, 245] on label "Follow the child's lead" at bounding box center [766, 209] width 601 height 71
click at [502, 219] on input "Follow the child's lead" at bounding box center [493, 210] width 18 height 18
checkbox input "true"
click at [502, 290] on div at bounding box center [493, 281] width 18 height 18
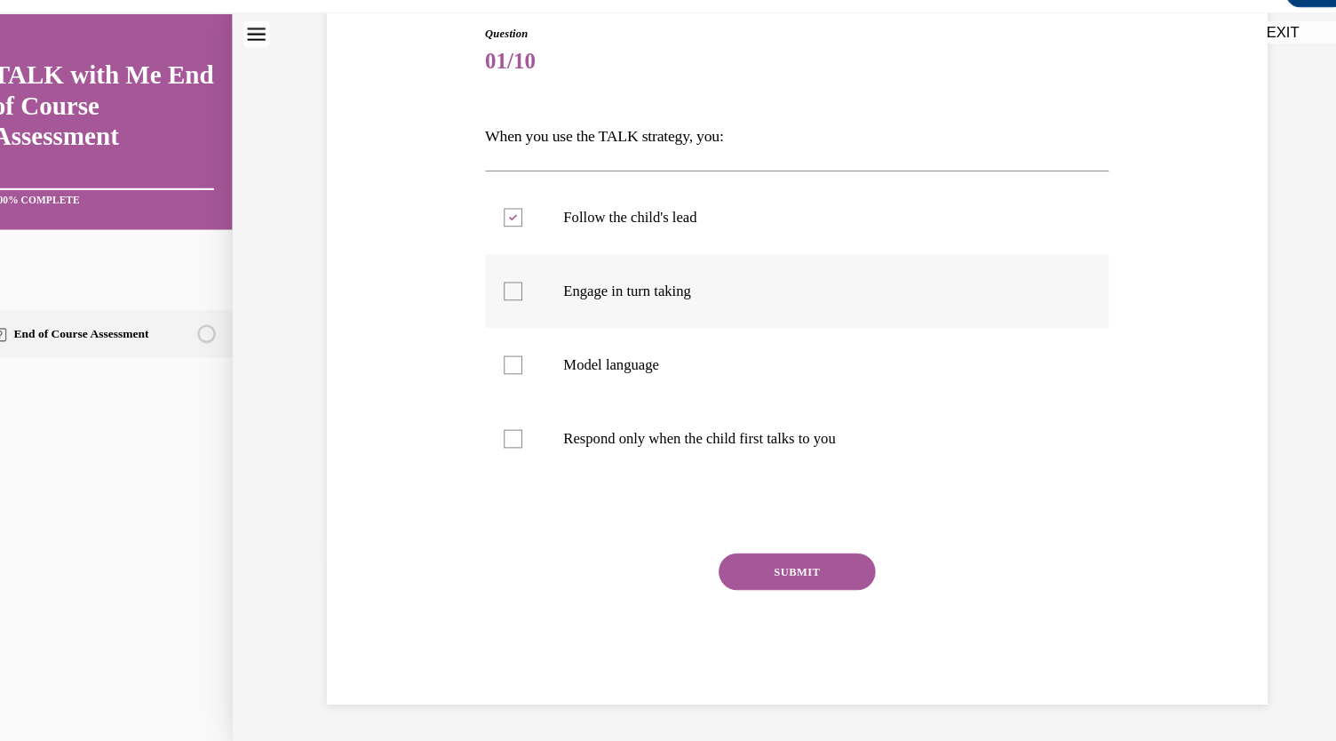
click at [502, 290] on input "Engage in turn taking" at bounding box center [493, 281] width 18 height 18
checkbox input "true"
click at [502, 361] on div at bounding box center [493, 352] width 18 height 18
click at [502, 361] on input "Model language" at bounding box center [493, 352] width 18 height 18
checkbox input "true"
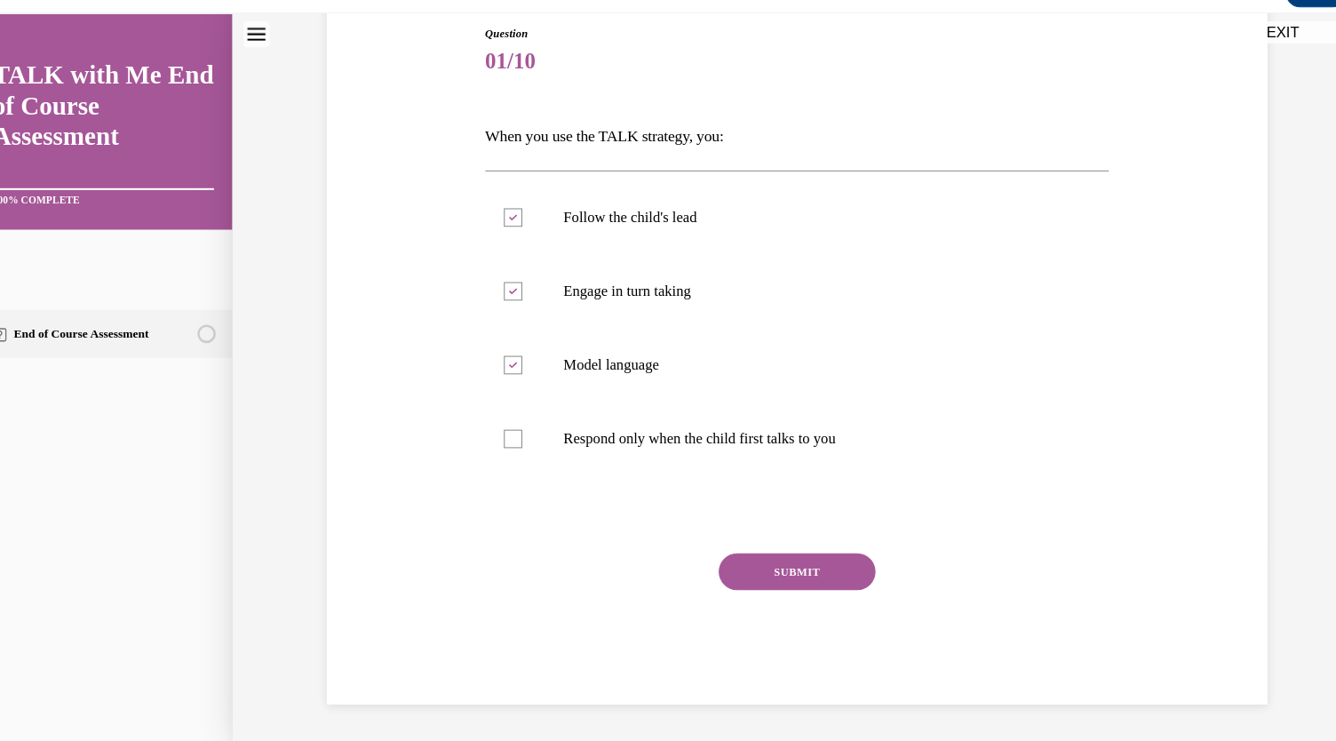
click at [819, 569] on button "SUBMIT" at bounding box center [766, 551] width 151 height 36
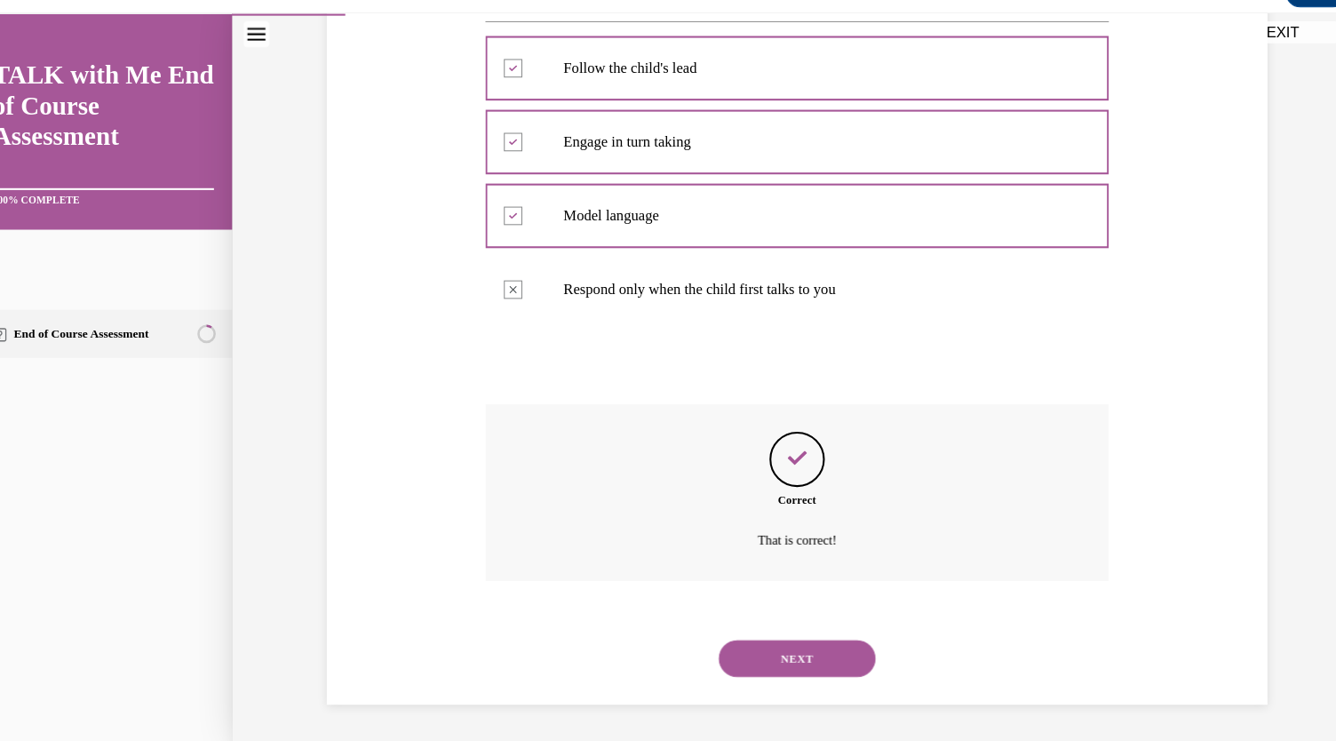
scroll to position [598, 0]
click at [804, 623] on button "NEXT" at bounding box center [766, 634] width 151 height 36
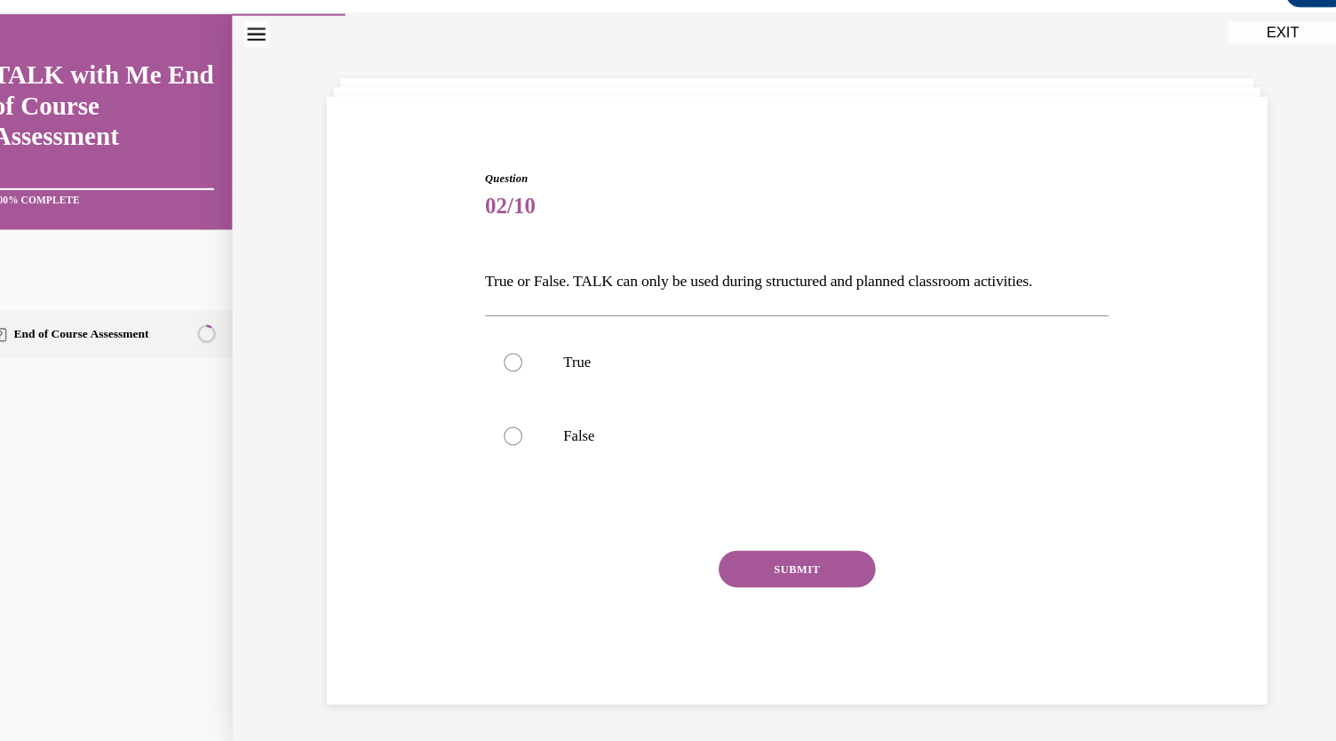
scroll to position [247, 0]
click at [502, 411] on div at bounding box center [493, 420] width 18 height 18
click at [502, 411] on input "False" at bounding box center [493, 420] width 18 height 18
radio input "true"
click at [805, 547] on button "SUBMIT" at bounding box center [766, 548] width 151 height 36
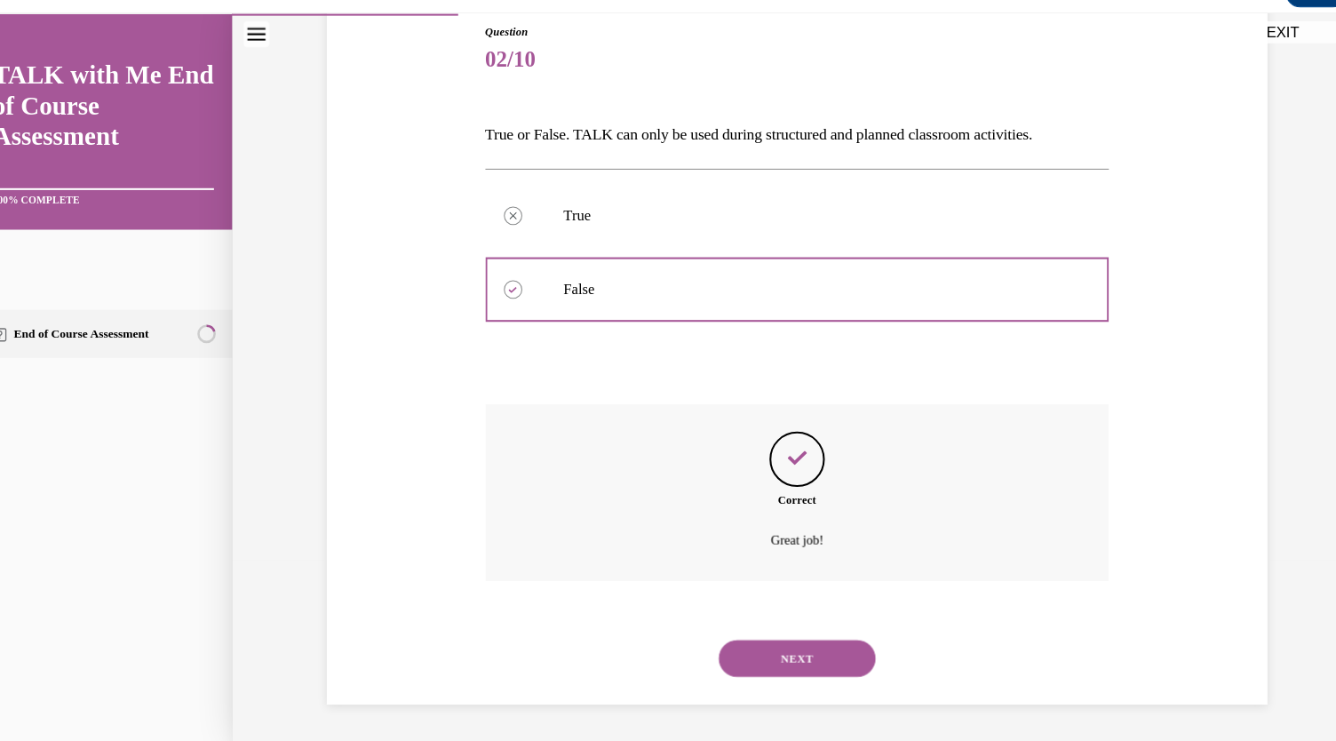
scroll to position [457, 0]
click at [813, 631] on button "NEXT" at bounding box center [766, 634] width 151 height 36
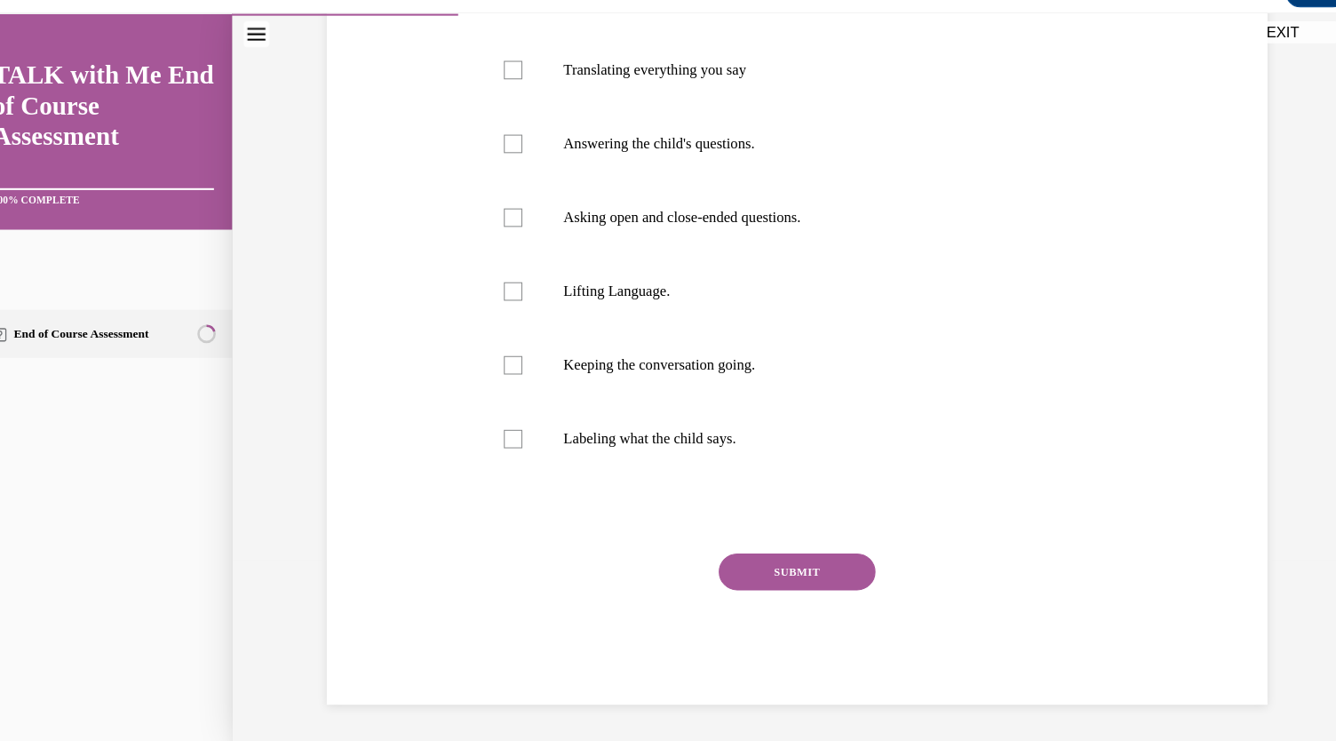
scroll to position [417, 0]
checkbox input "true"
click at [502, 147] on div at bounding box center [493, 139] width 18 height 18
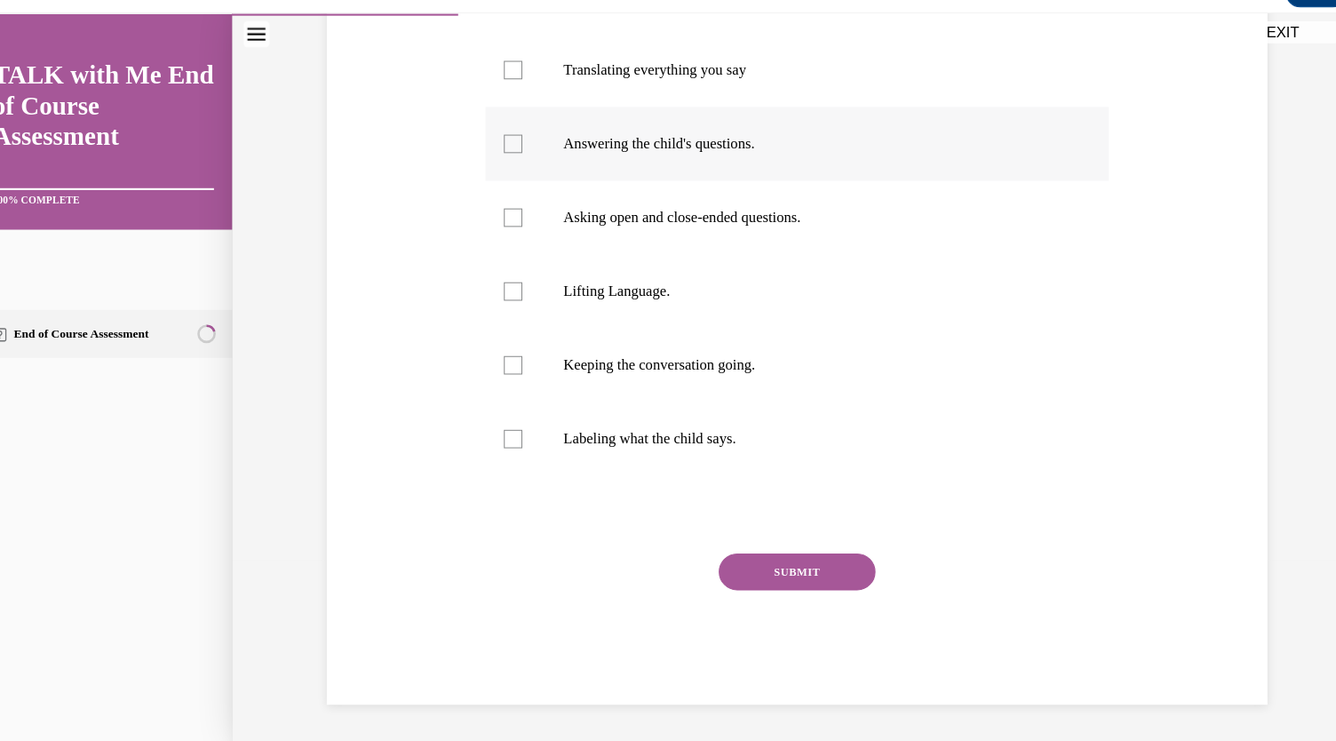
click at [502, 147] on input "Answering the child's questions." at bounding box center [493, 139] width 18 height 18
checkbox input "true"
click at [537, 245] on label "Asking open and close-ended questions." at bounding box center [766, 209] width 601 height 71
click at [502, 219] on input "Asking open and close-ended questions." at bounding box center [493, 210] width 18 height 18
checkbox input "true"
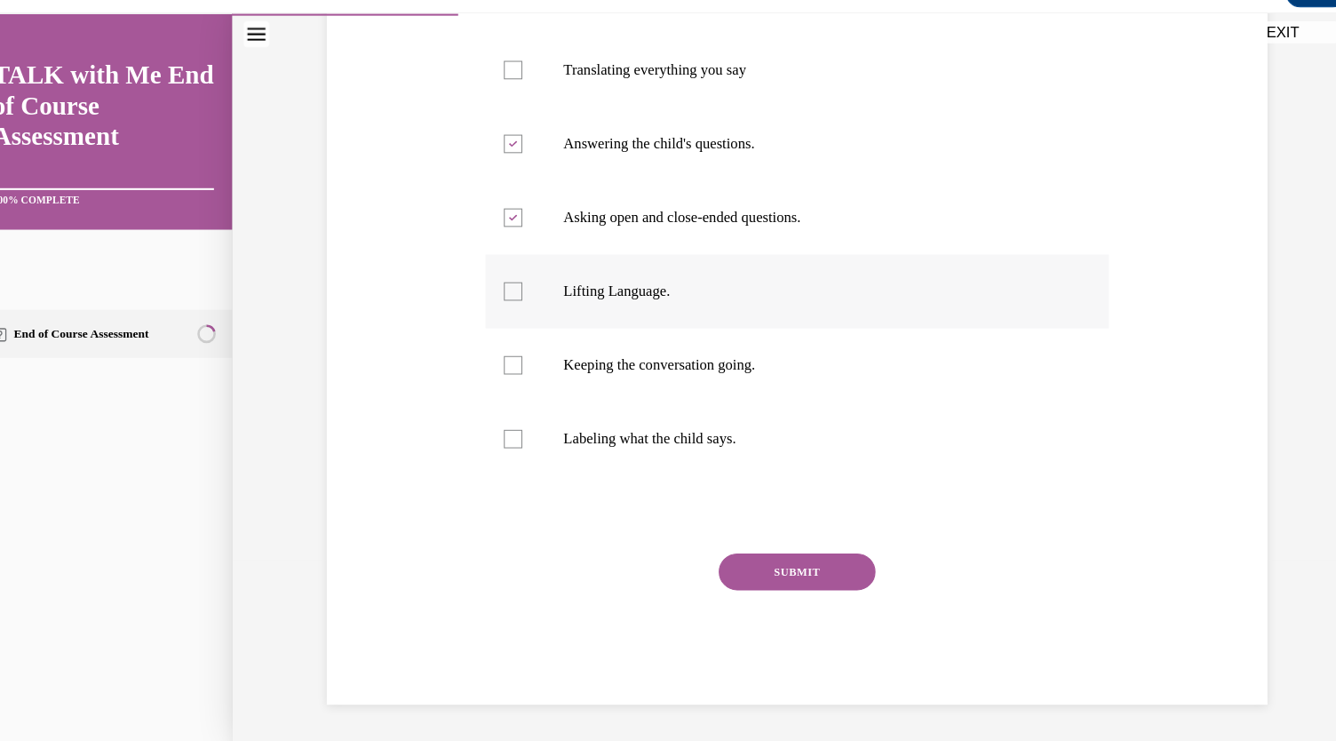
click at [502, 290] on div at bounding box center [493, 281] width 18 height 18
click at [502, 290] on input "Lifting Language." at bounding box center [493, 281] width 18 height 18
checkbox input "true"
click at [545, 387] on label "Keeping the conversation going." at bounding box center [766, 351] width 601 height 71
click at [502, 361] on input "Keeping the conversation going." at bounding box center [493, 352] width 18 height 18
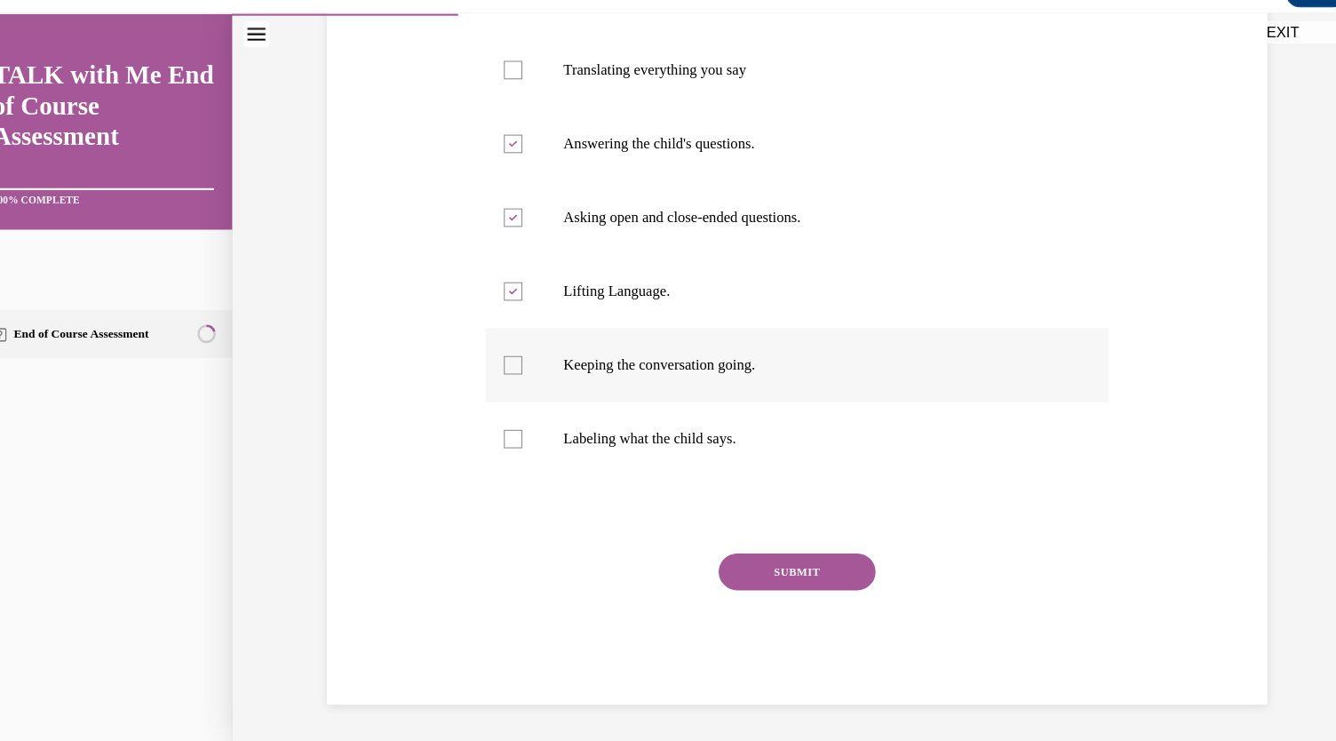
checkbox input "true"
click at [815, 533] on button "SUBMIT" at bounding box center [766, 551] width 151 height 36
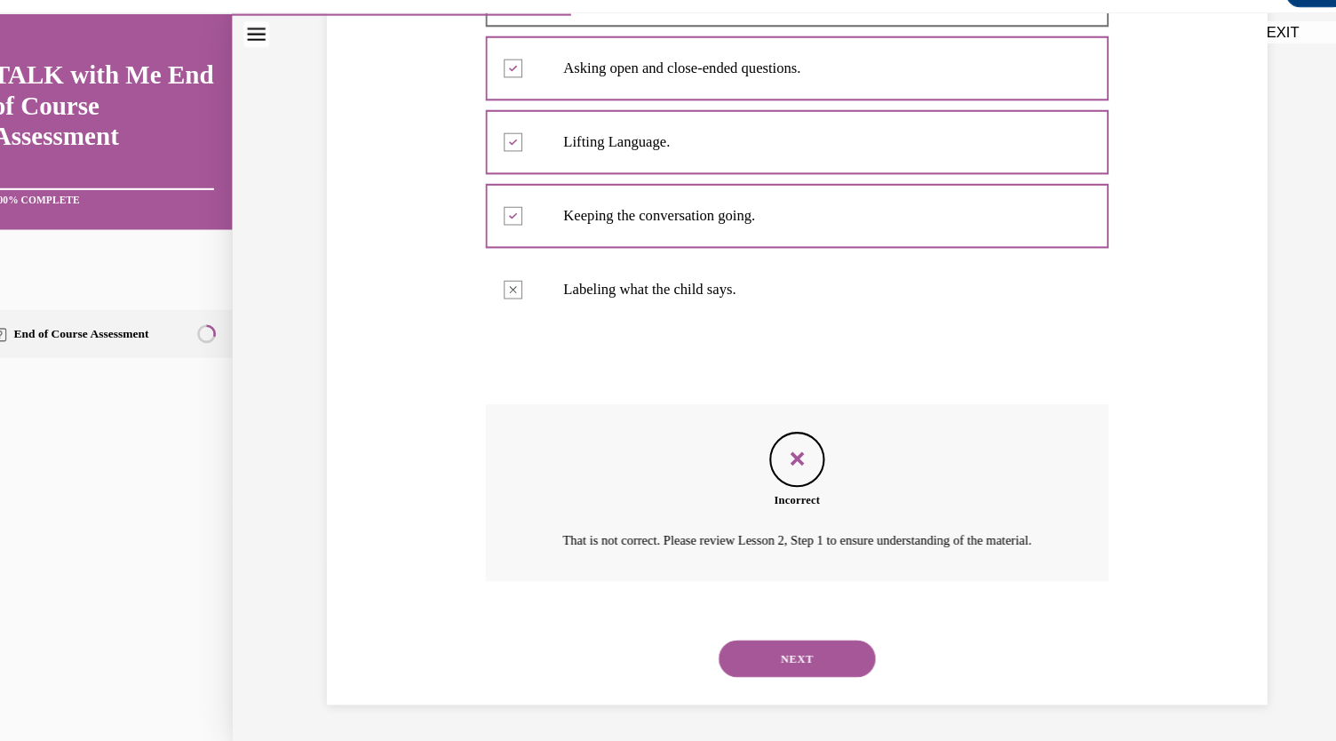
scroll to position [872, 0]
click at [779, 641] on button "NEXT" at bounding box center [766, 634] width 151 height 36
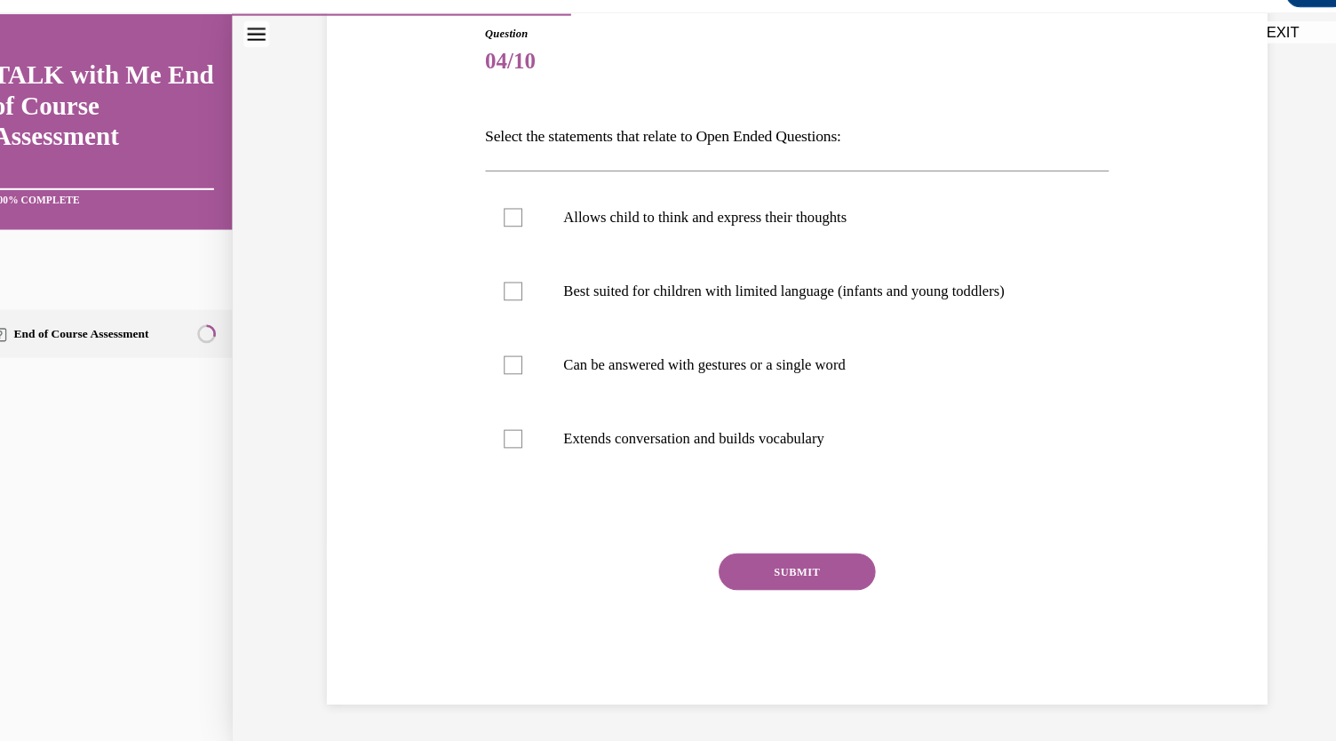
scroll to position [250, 0]
click at [502, 219] on div at bounding box center [493, 210] width 18 height 18
click at [502, 219] on input "Allows child to think and express their thoughts" at bounding box center [493, 210] width 18 height 18
checkbox input "true"
click at [502, 361] on div at bounding box center [493, 352] width 18 height 18
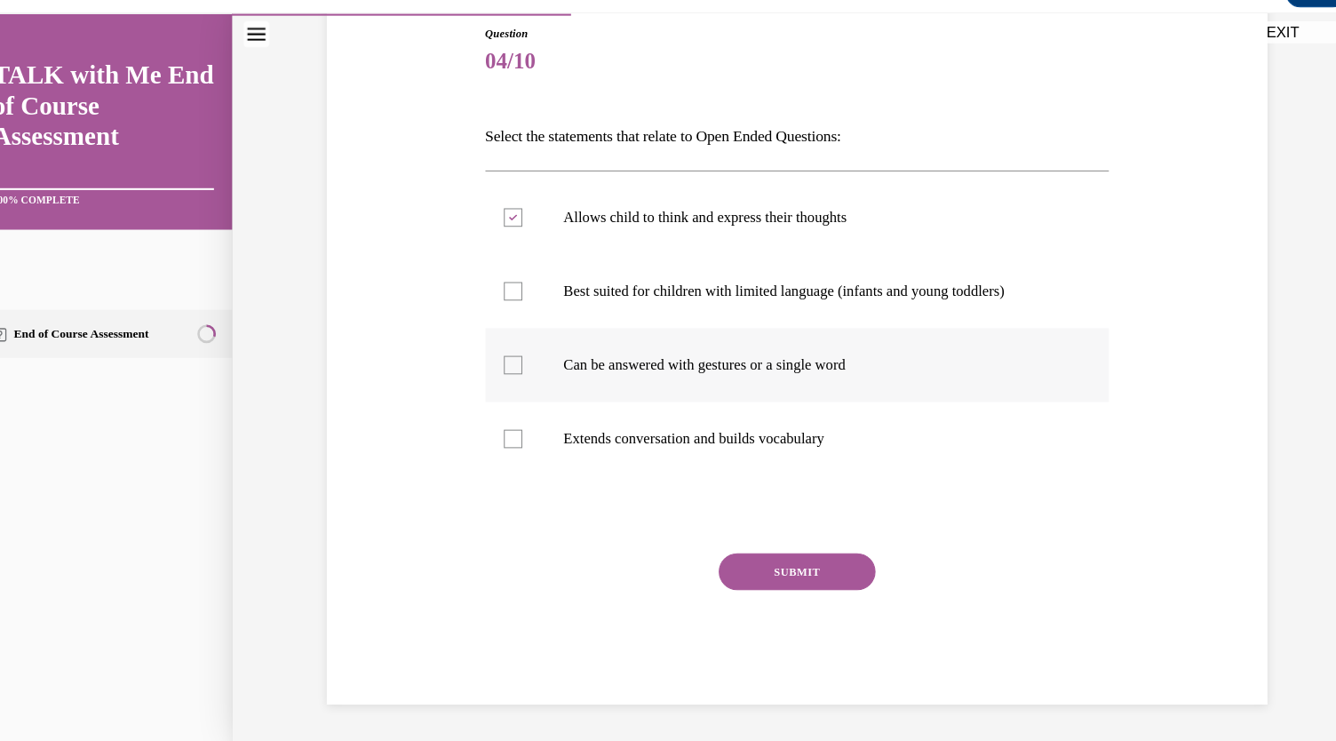
click at [502, 361] on input "Can be answered with gestures or a single word" at bounding box center [493, 352] width 18 height 18
checkbox input "true"
click at [516, 458] on label "Extends conversation and builds vocabulary" at bounding box center [766, 422] width 601 height 71
click at [502, 432] on input "Extends conversation and builds vocabulary" at bounding box center [493, 423] width 18 height 18
checkbox input "true"
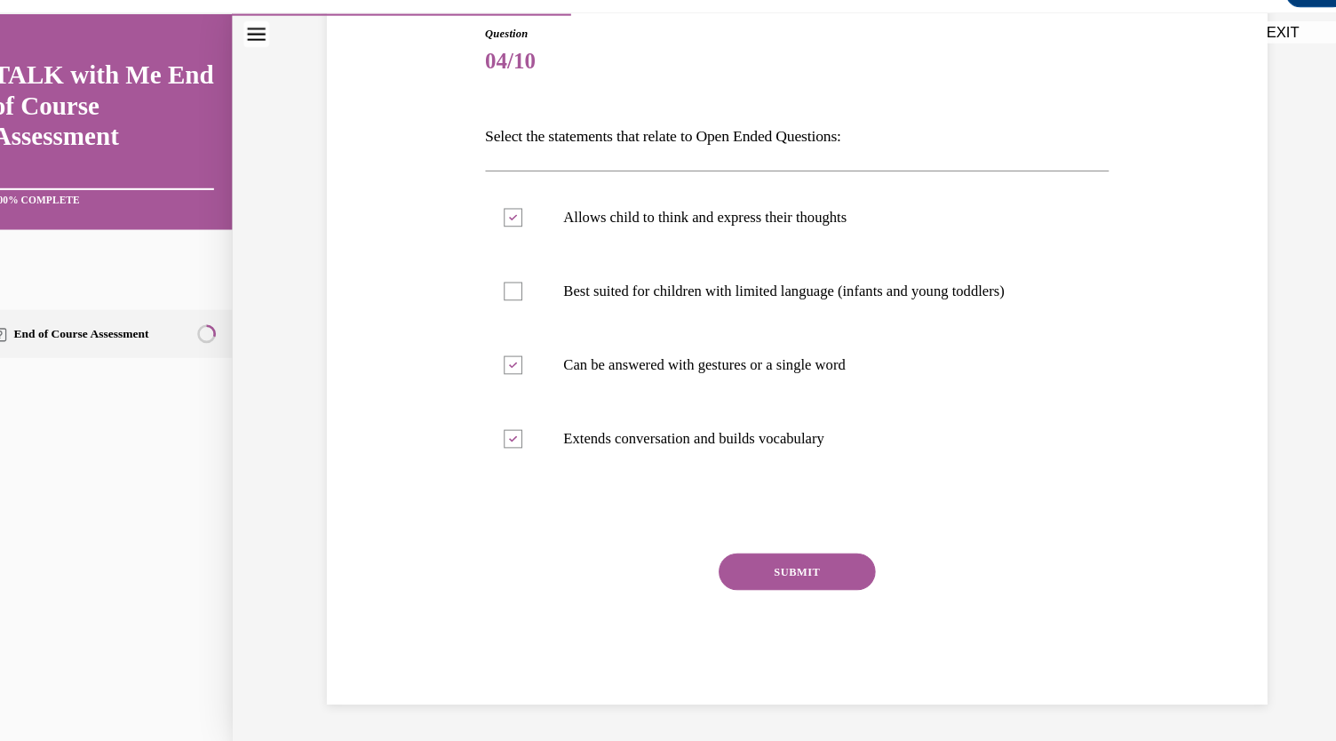
click at [797, 569] on button "SUBMIT" at bounding box center [766, 551] width 151 height 36
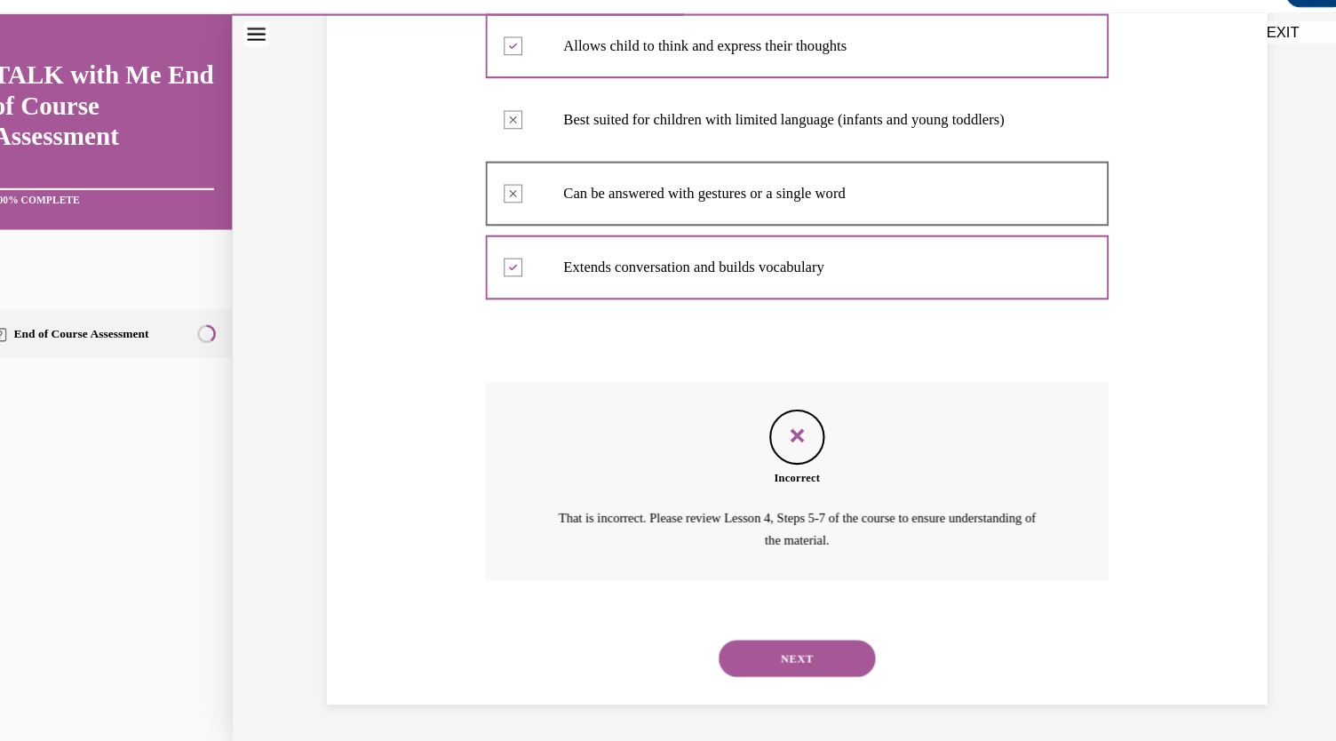
scroll to position [620, 0]
click at [806, 652] on button "NEXT" at bounding box center [766, 634] width 151 height 36
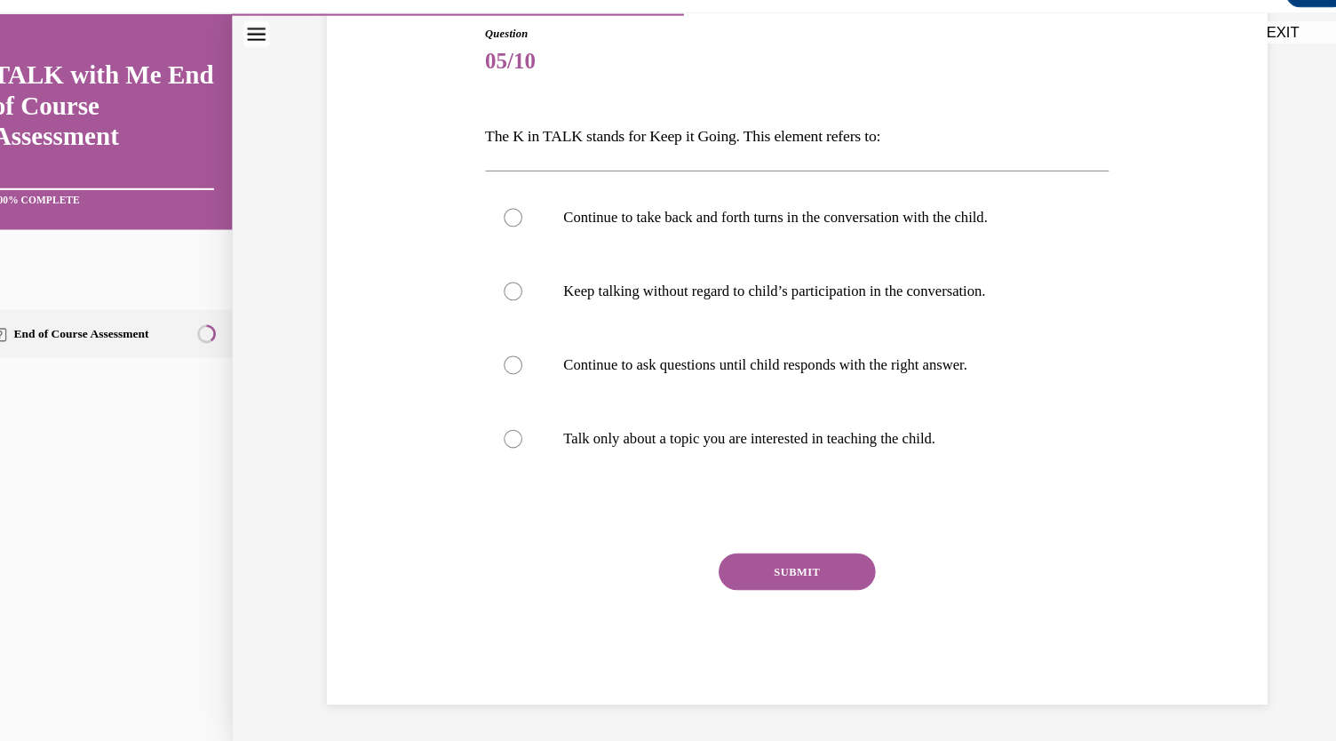
scroll to position [278, 0]
click at [502, 219] on div at bounding box center [493, 210] width 18 height 18
click at [502, 219] on input "Continue to take back and forth turns in the conversation with the child." at bounding box center [493, 210] width 18 height 18
radio input "true"
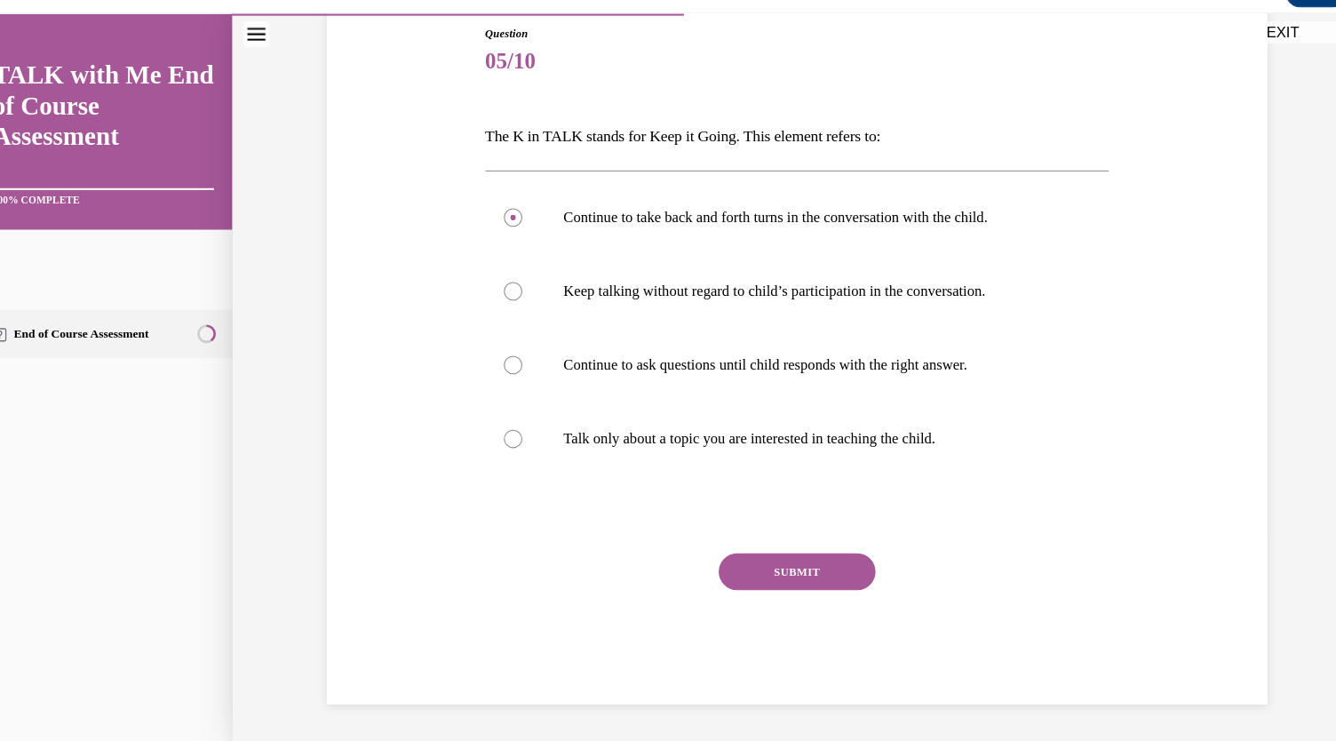
click at [804, 533] on button "SUBMIT" at bounding box center [766, 551] width 151 height 36
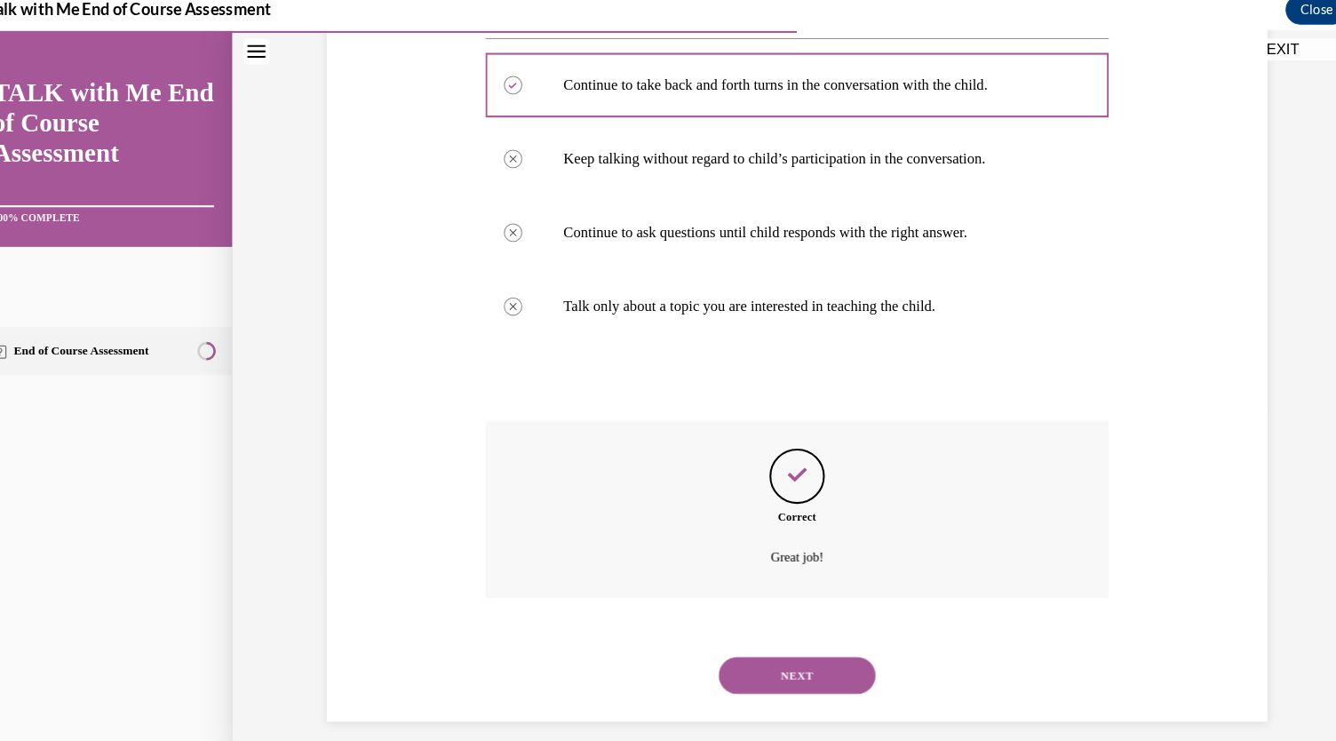
scroll to position [2567, 0]
click at [787, 640] on button "NEXT" at bounding box center [766, 652] width 151 height 36
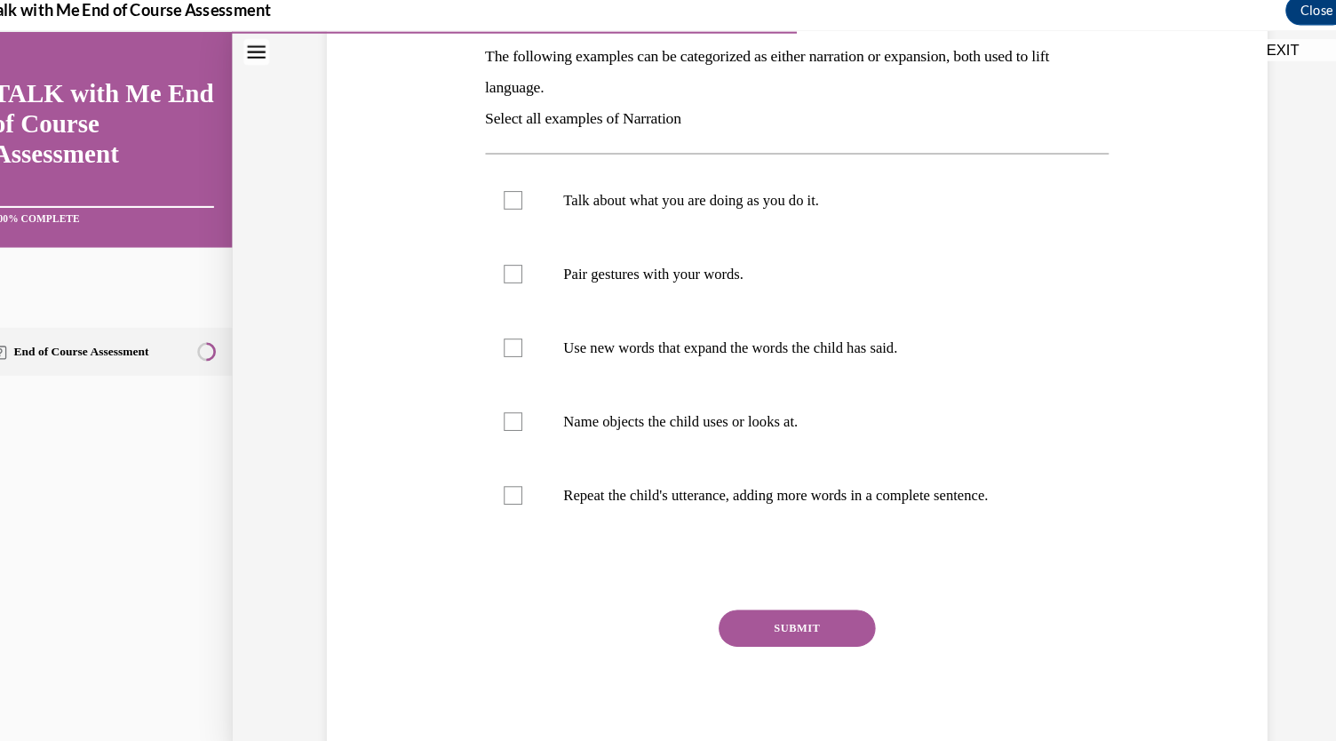
scroll to position [288, 0]
click at [502, 204] on div at bounding box center [493, 196] width 18 height 18
click at [502, 204] on input "Talk about what you are doing as you do it." at bounding box center [493, 196] width 18 height 18
checkbox input "true"
click at [532, 302] on label "Pair gestures with your words." at bounding box center [766, 266] width 601 height 71
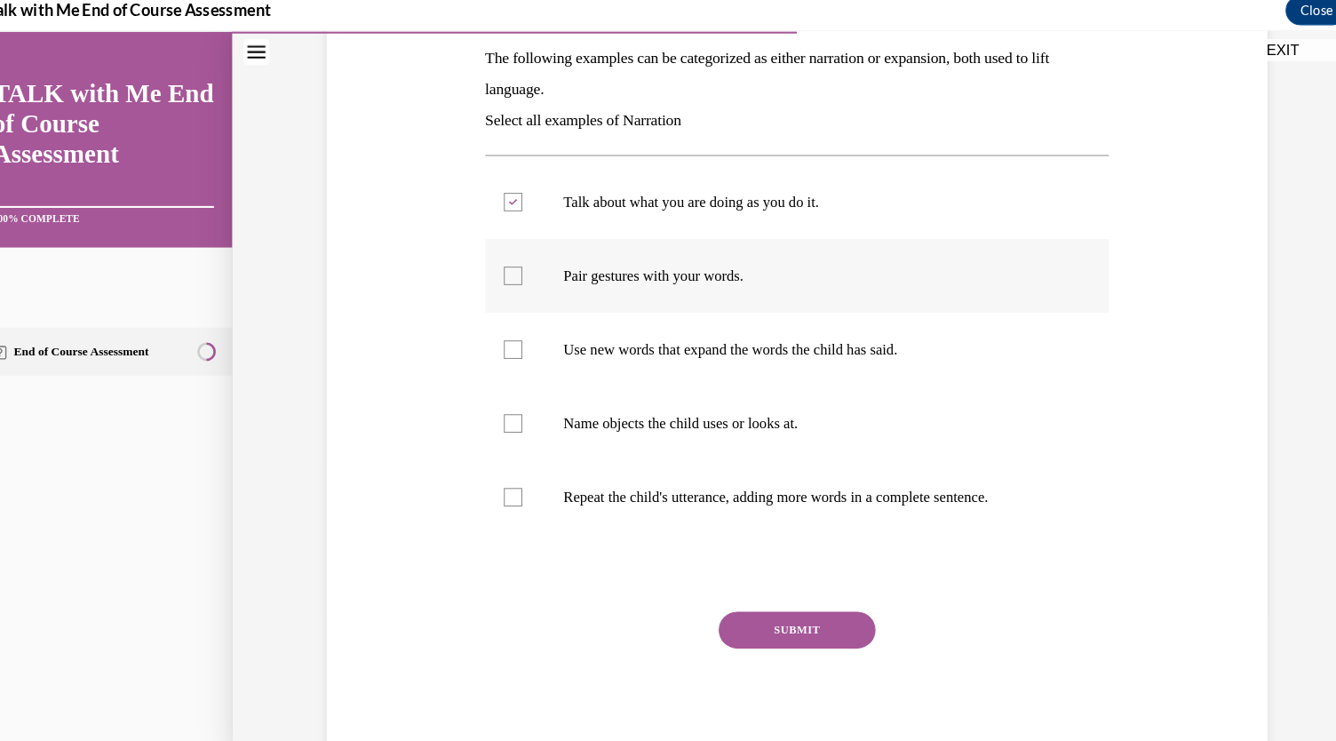
click at [502, 275] on input "Pair gestures with your words." at bounding box center [493, 267] width 18 height 18
checkbox input "true"
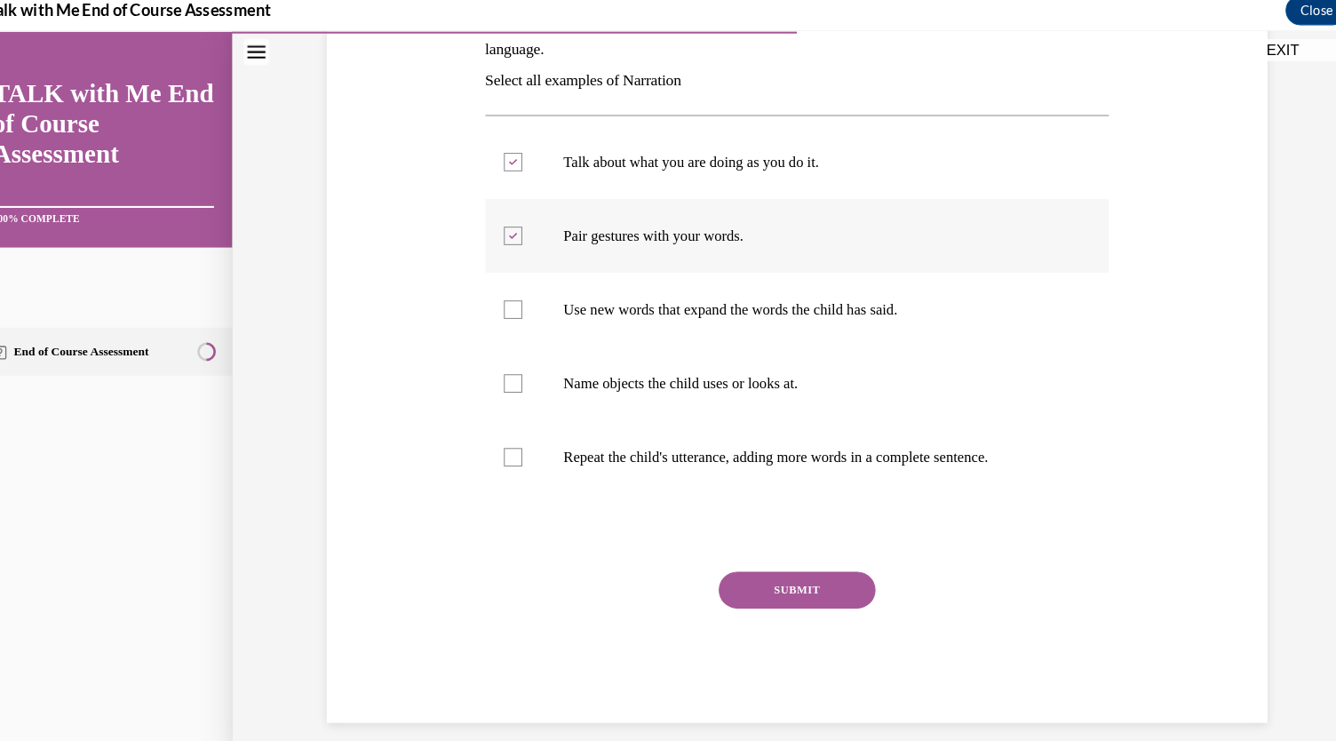
scroll to position [476, 0]
click at [553, 476] on label "Repeat the child's utterance, adding more words in a complete sentence." at bounding box center [766, 440] width 601 height 71
click at [502, 449] on input "Repeat the child's utterance, adding more words in a complete sentence." at bounding box center [493, 441] width 18 height 18
checkbox input "true"
click at [805, 586] on button "SUBMIT" at bounding box center [766, 569] width 151 height 36
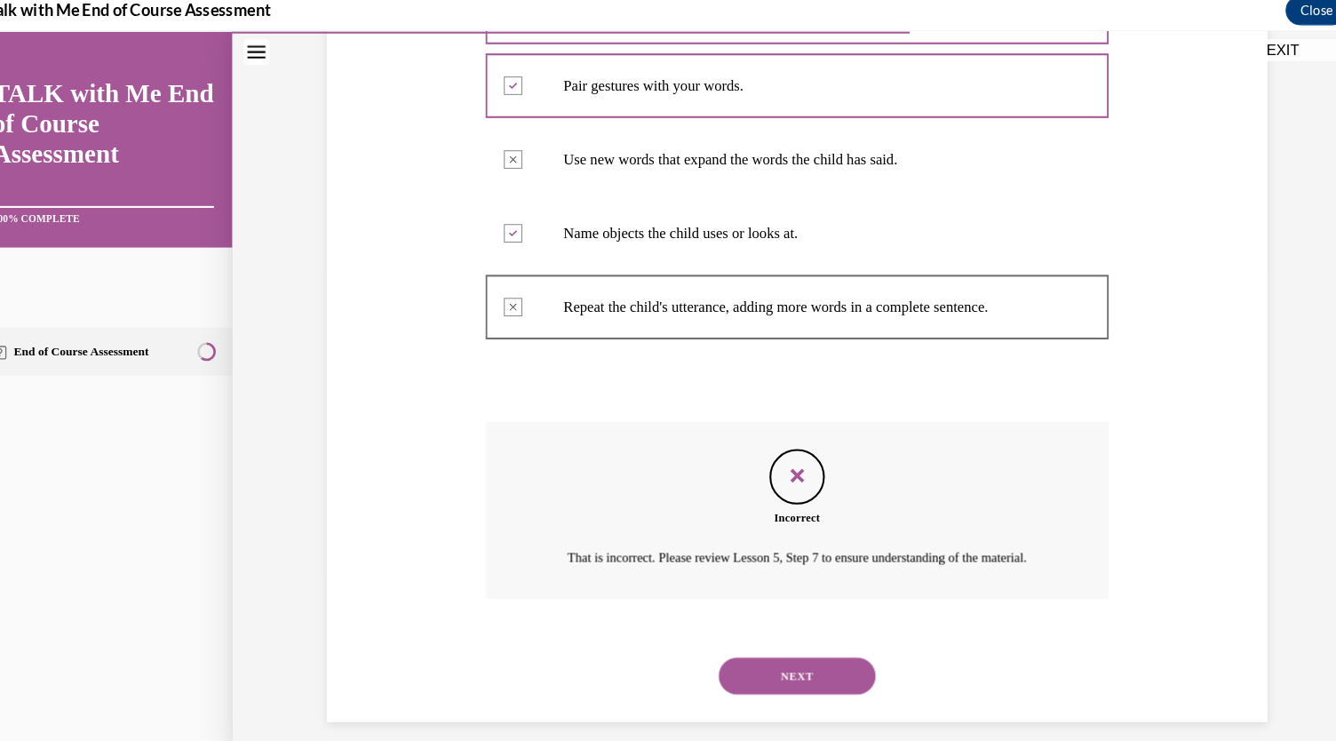
scroll to position [586, 0]
click at [798, 649] on button "NEXT" at bounding box center [766, 652] width 151 height 36
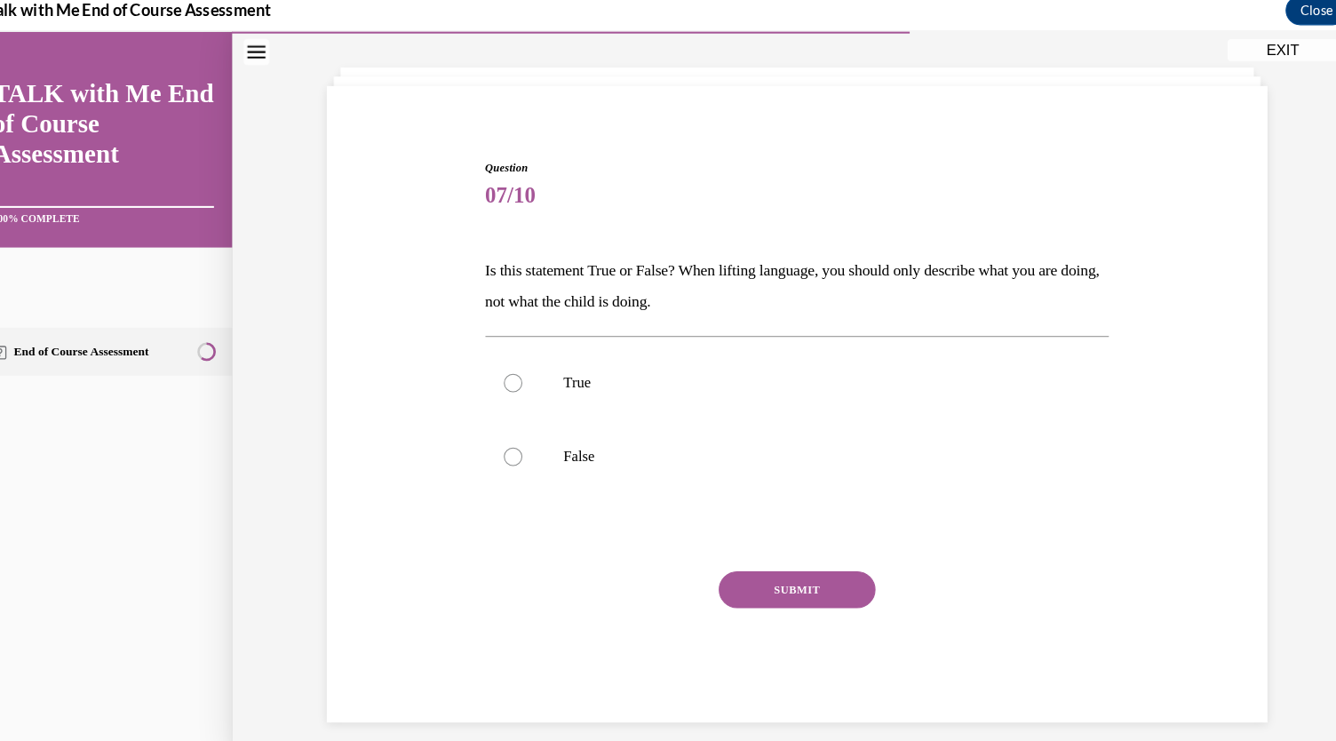
scroll to position [247, 0]
click at [528, 412] on label "False" at bounding box center [766, 440] width 601 height 71
click at [502, 432] on input "False" at bounding box center [493, 441] width 18 height 18
radio input "true"
click at [825, 551] on button "SUBMIT" at bounding box center [766, 569] width 151 height 36
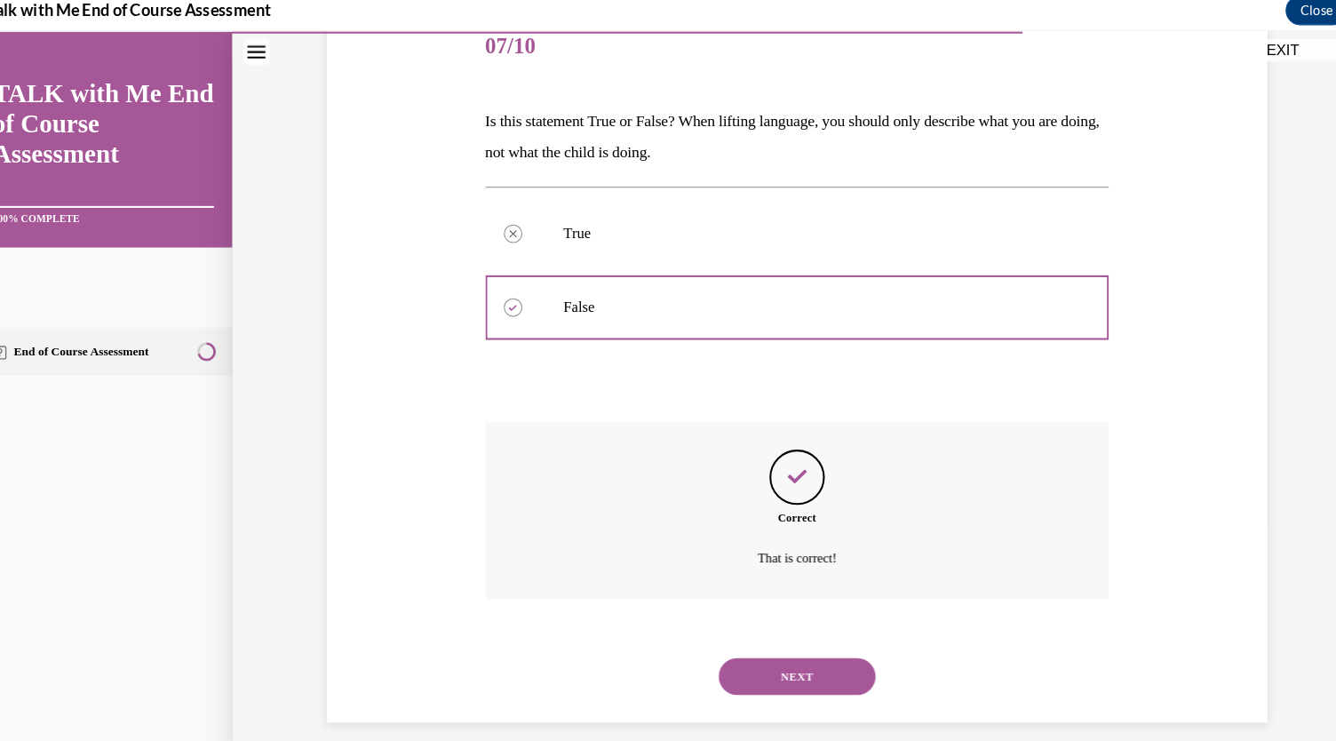
click at [1285, 41] on div "EXIT" at bounding box center [1236, 48] width 111 height 21
click at [804, 643] on button "NEXT" at bounding box center [766, 652] width 151 height 36
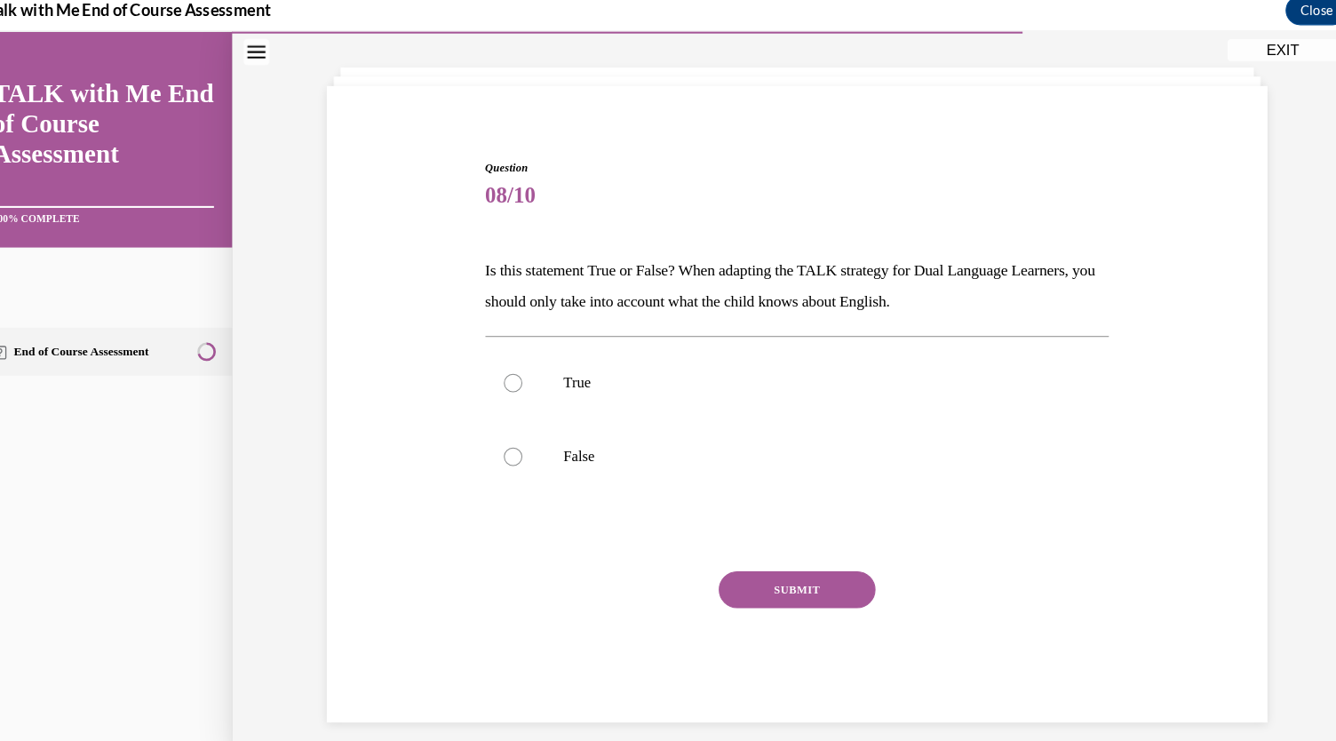
scroll to position [229, 0]
click at [502, 449] on div at bounding box center [493, 441] width 18 height 18
click at [502, 449] on input "False" at bounding box center [493, 441] width 18 height 18
radio input "true"
click at [717, 586] on button "SUBMIT" at bounding box center [766, 569] width 151 height 36
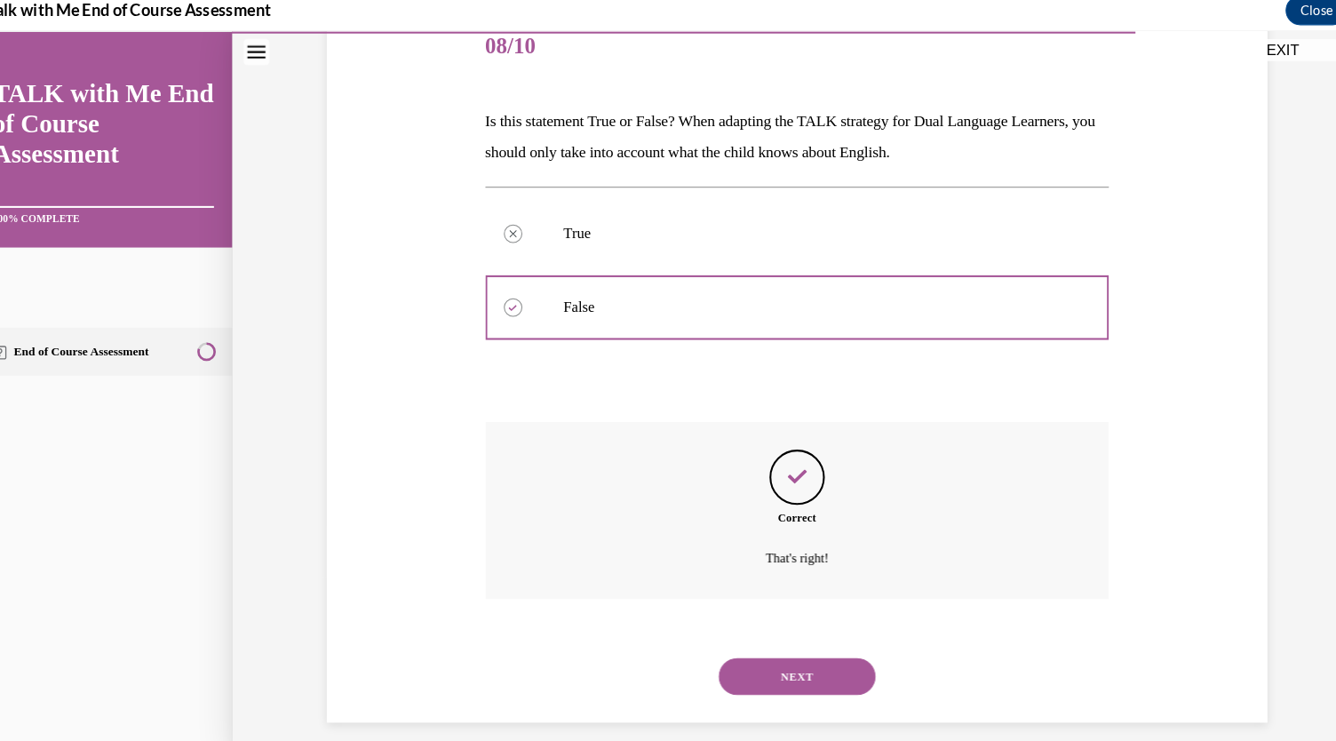
scroll to position [486, 0]
click at [735, 641] on button "NEXT" at bounding box center [766, 652] width 151 height 36
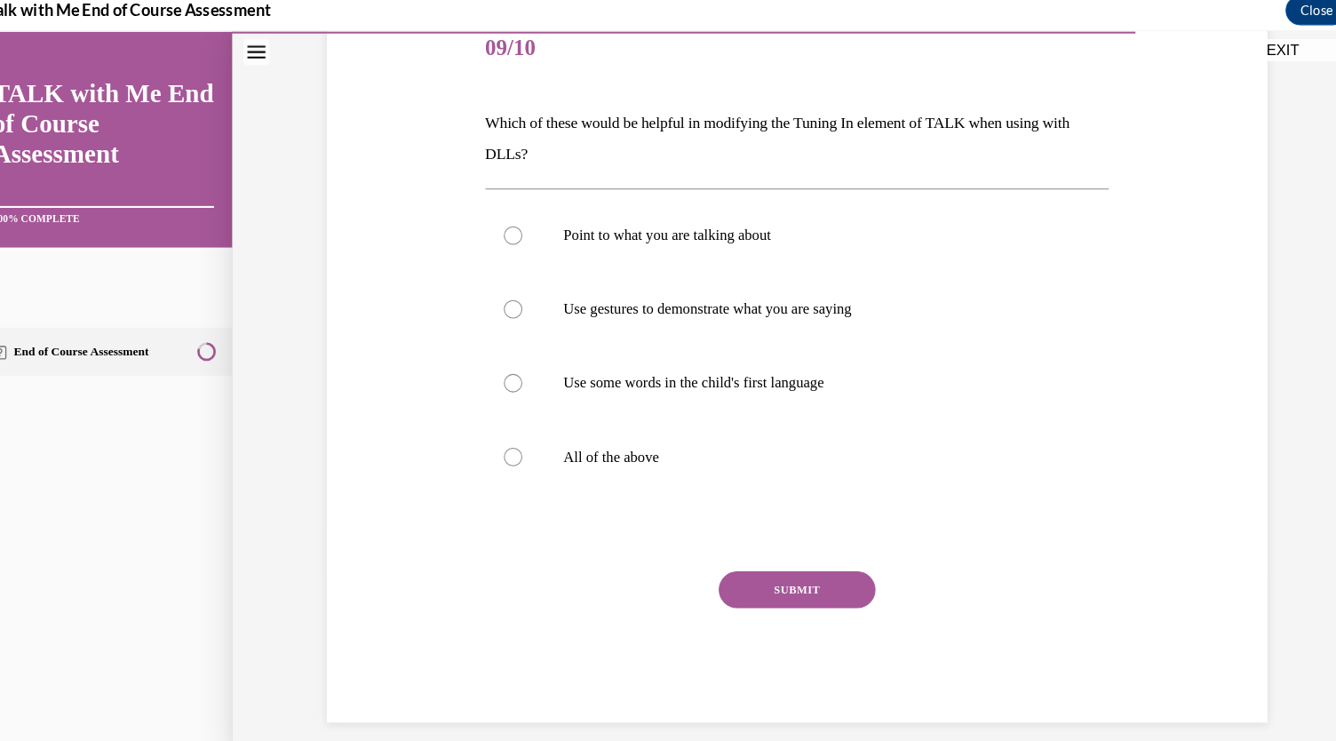
scroll to position [328, 0]
click at [501, 241] on label "Point to what you are talking about" at bounding box center [766, 227] width 601 height 71
click at [501, 236] on input "Point to what you are talking about" at bounding box center [493, 228] width 18 height 18
radio input "true"
click at [532, 334] on label "Use gestures to demonstrate what you are saying" at bounding box center [766, 298] width 601 height 71
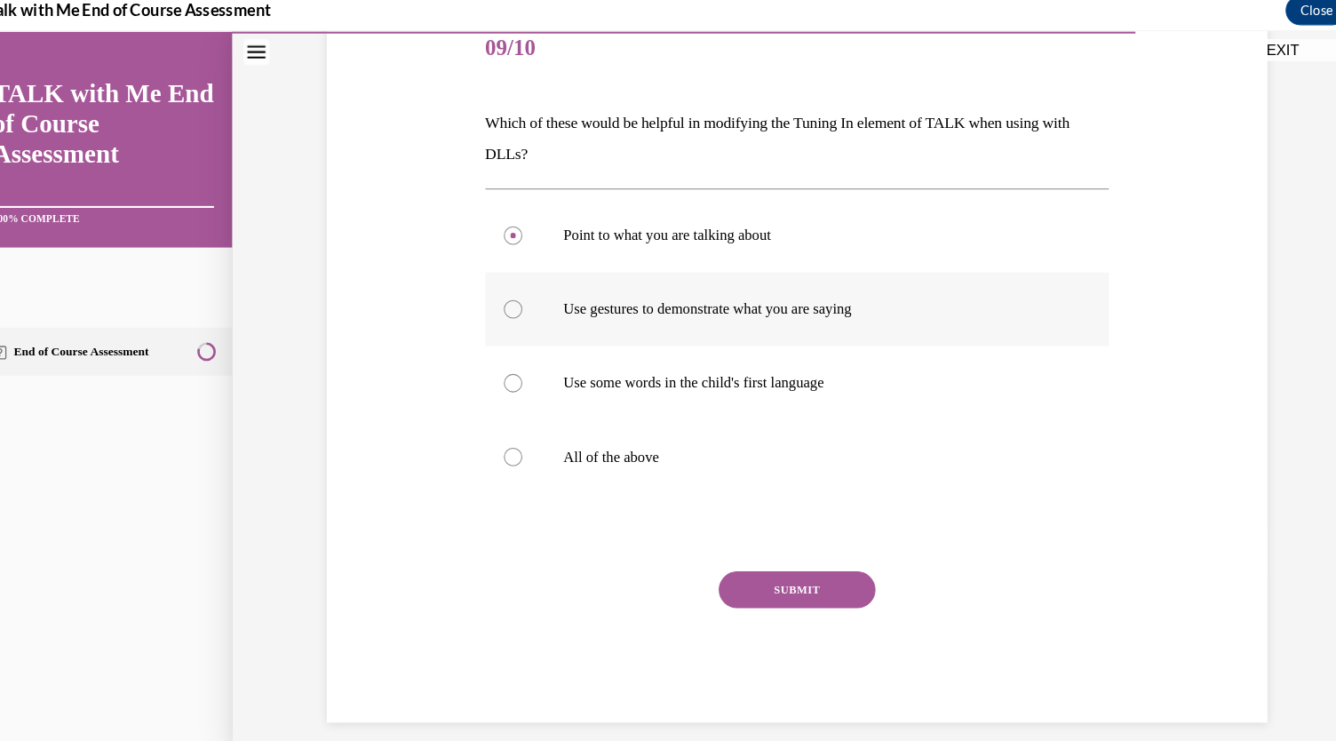
click at [502, 307] on input "Use gestures to demonstrate what you are saying" at bounding box center [493, 299] width 18 height 18
radio input "true"
click at [537, 476] on label "All of the above" at bounding box center [766, 440] width 601 height 71
click at [502, 449] on input "All of the above" at bounding box center [493, 441] width 18 height 18
radio input "true"
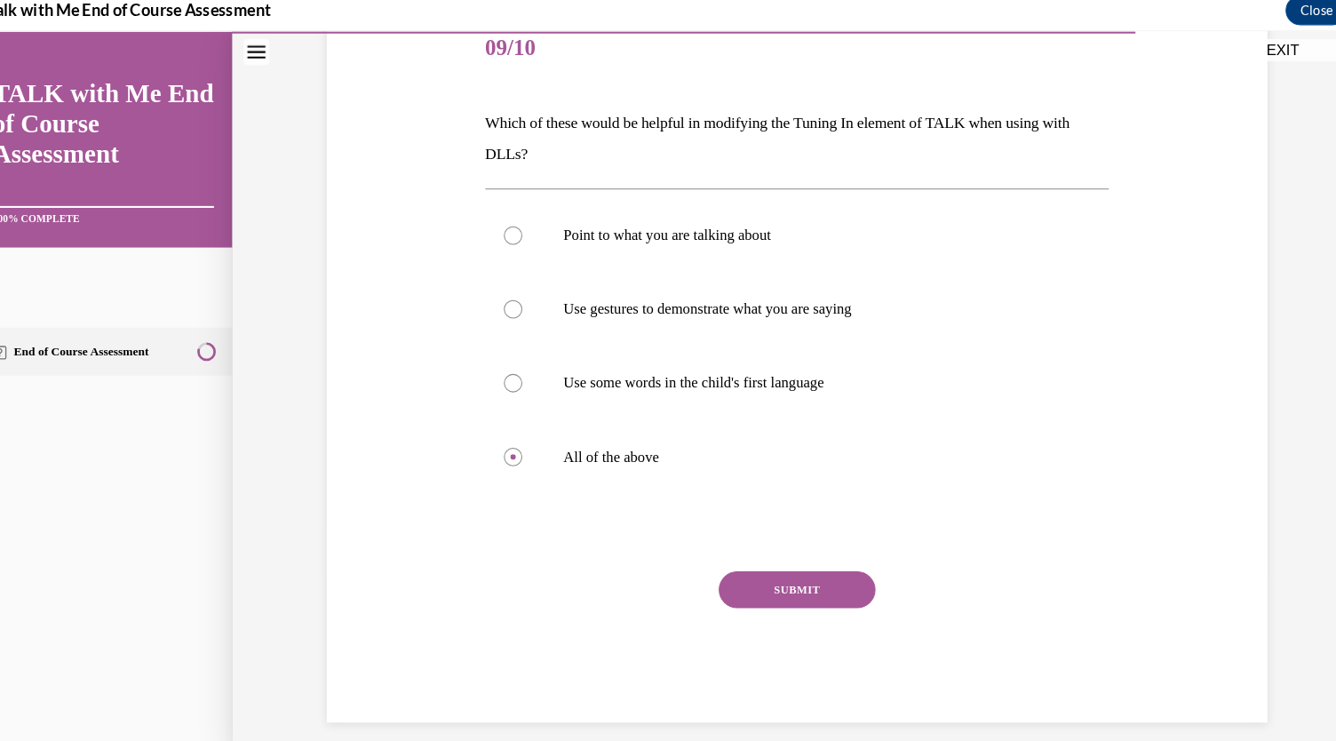
click at [823, 586] on button "SUBMIT" at bounding box center [766, 569] width 151 height 36
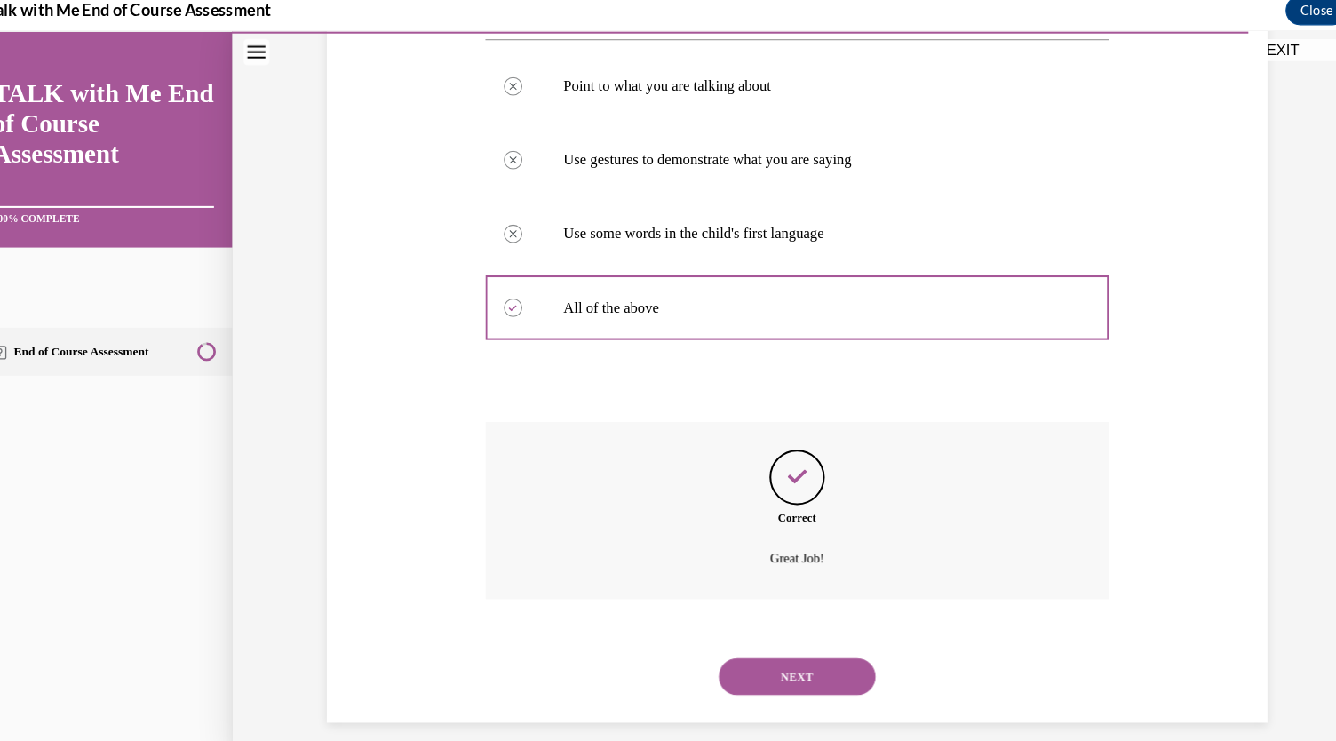
scroll to position [635, 0]
click at [841, 636] on button "NEXT" at bounding box center [766, 652] width 151 height 36
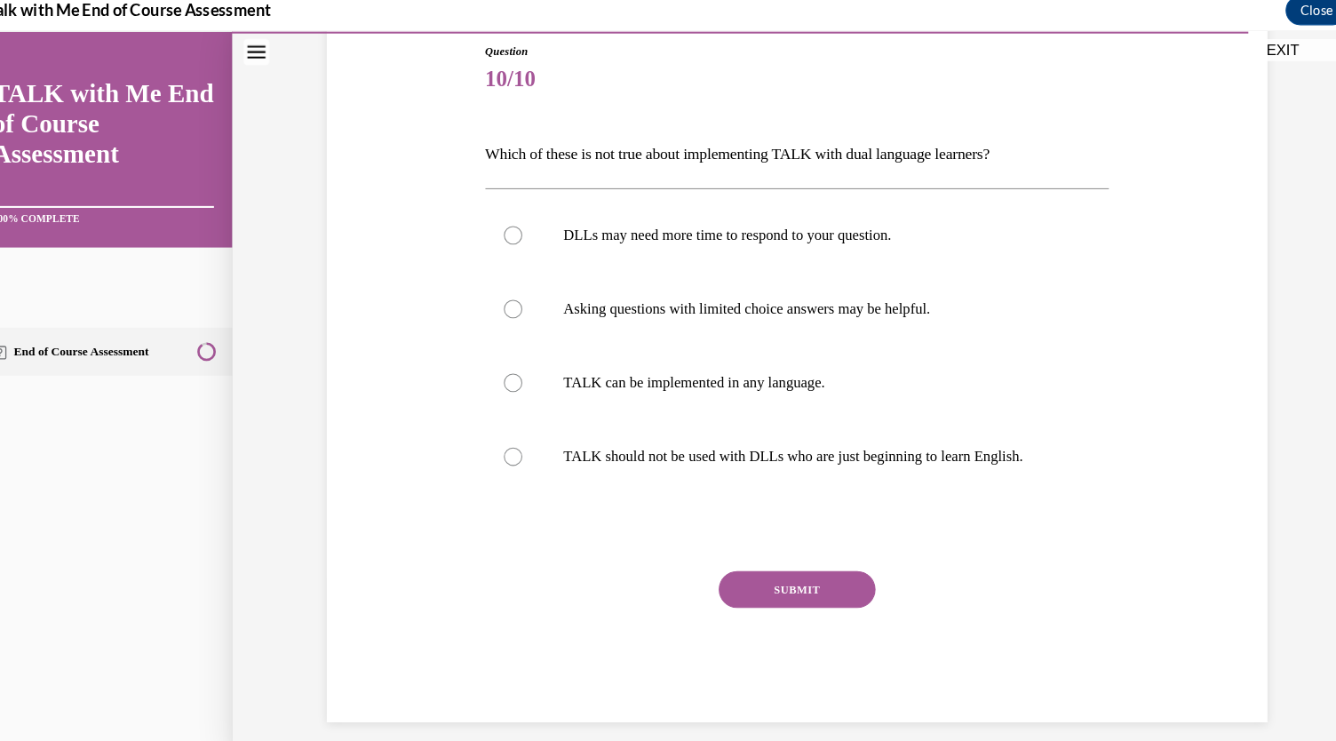
scroll to position [318, 0]
click at [541, 476] on label "TALK should not be used with DLLs who are just beginning to learn English." at bounding box center [766, 440] width 601 height 71
click at [502, 449] on input "TALK should not be used with DLLs who are just beginning to learn English." at bounding box center [493, 441] width 18 height 18
radio input "true"
click at [838, 551] on button "SUBMIT" at bounding box center [766, 569] width 151 height 36
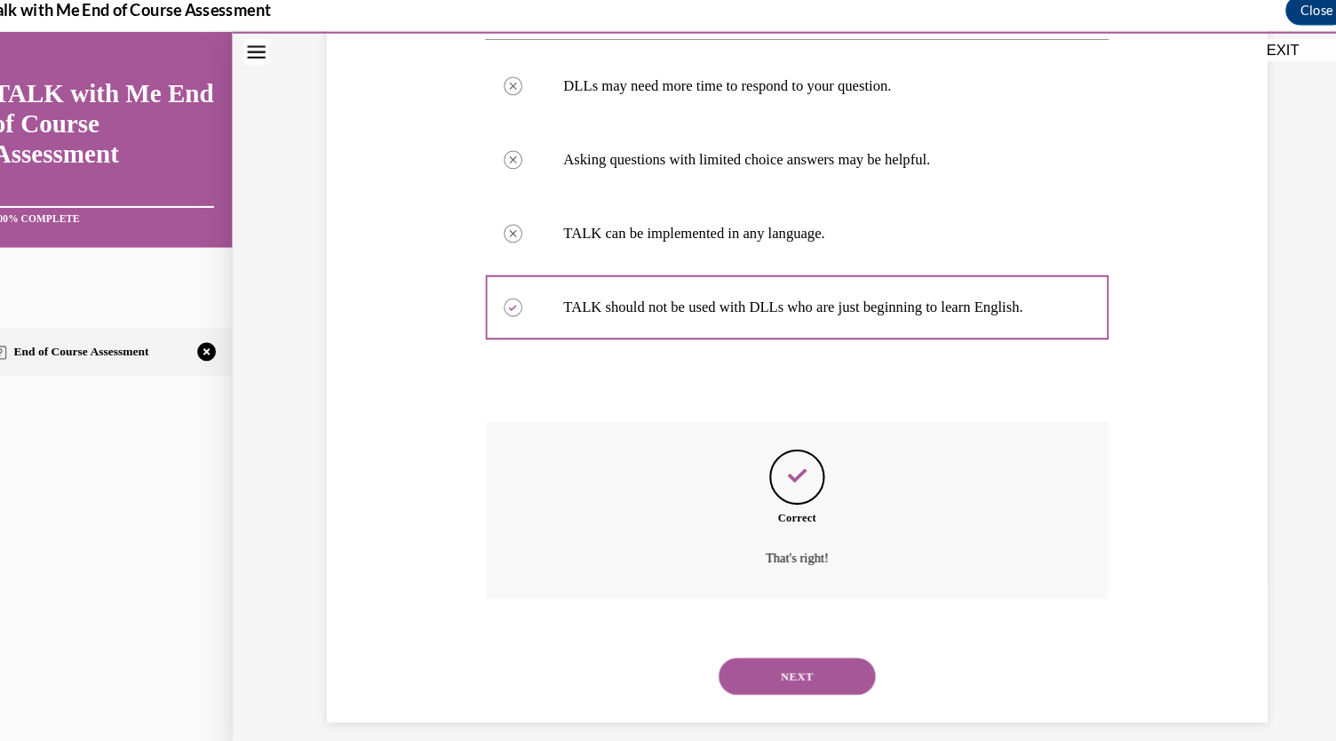
scroll to position [680, 0]
click at [805, 644] on button "NEXT" at bounding box center [766, 652] width 151 height 36
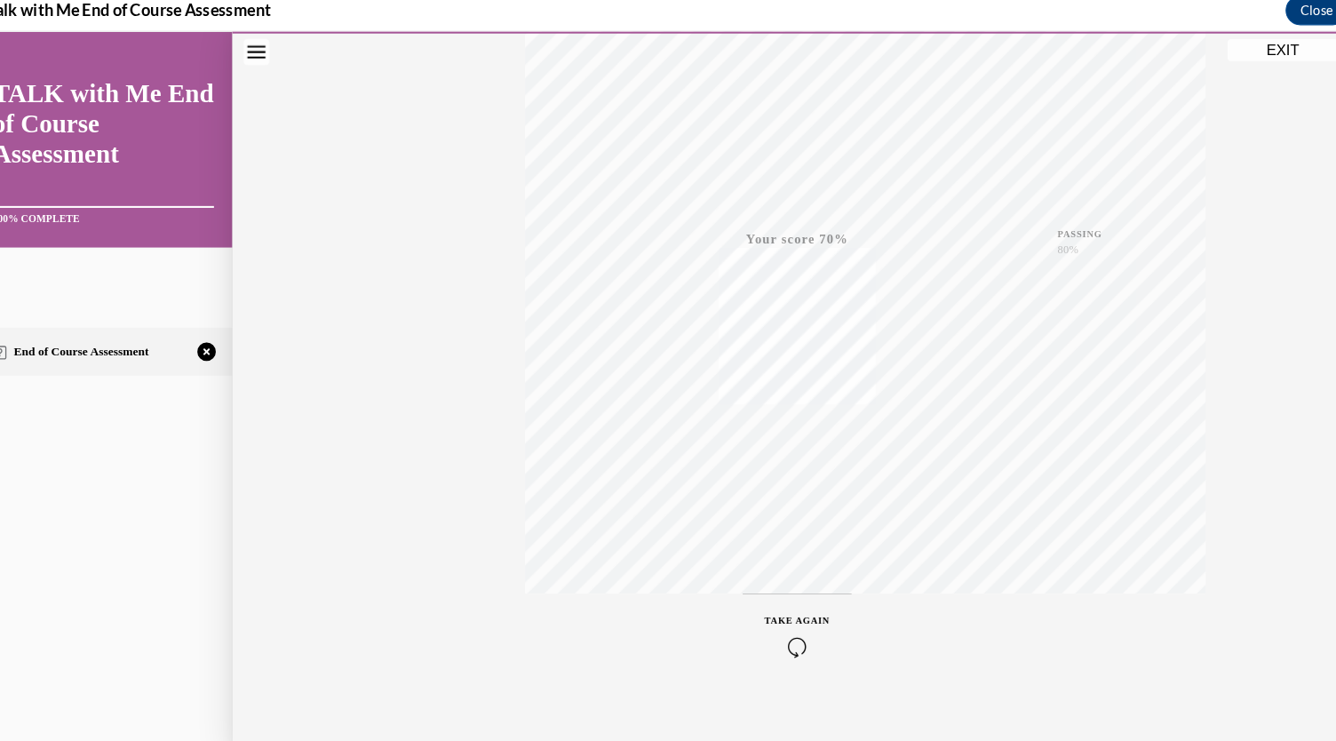
scroll to position [2567, 0]
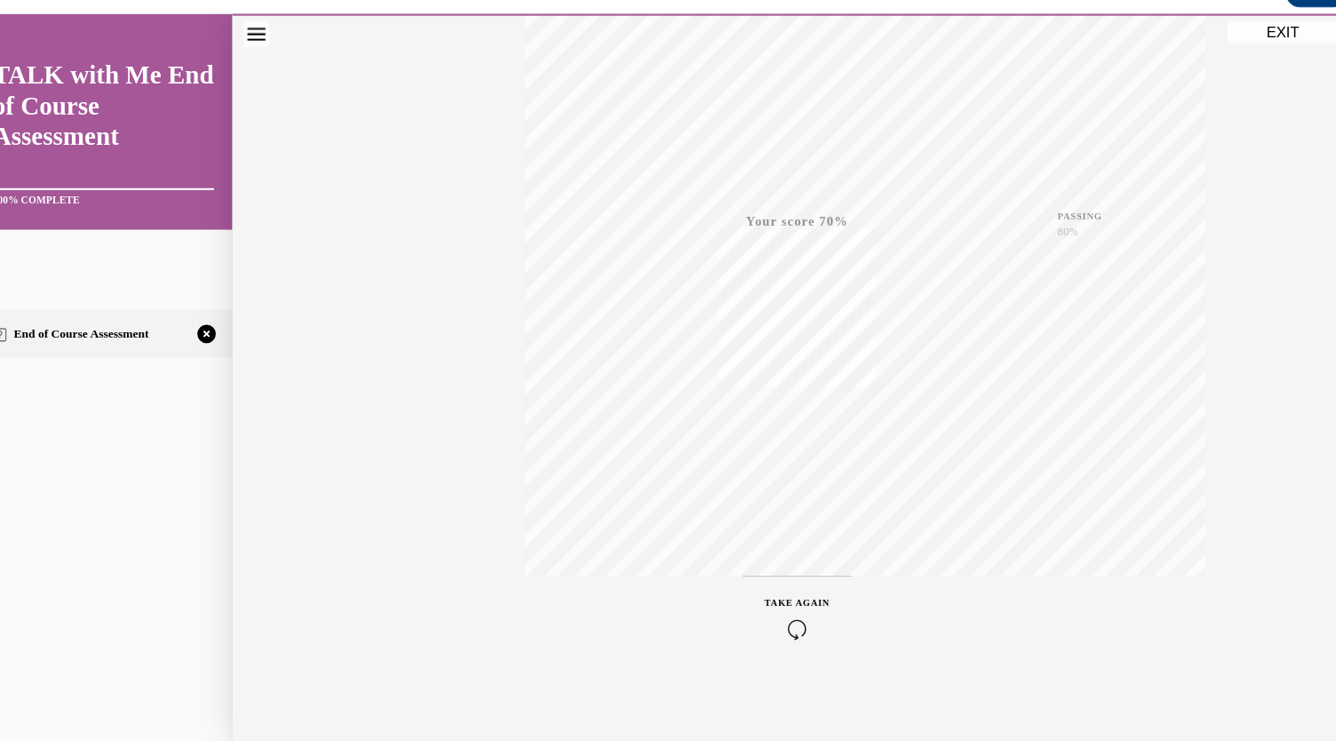
click at [799, 574] on div "TAKE AGAIN" at bounding box center [767, 595] width 63 height 42
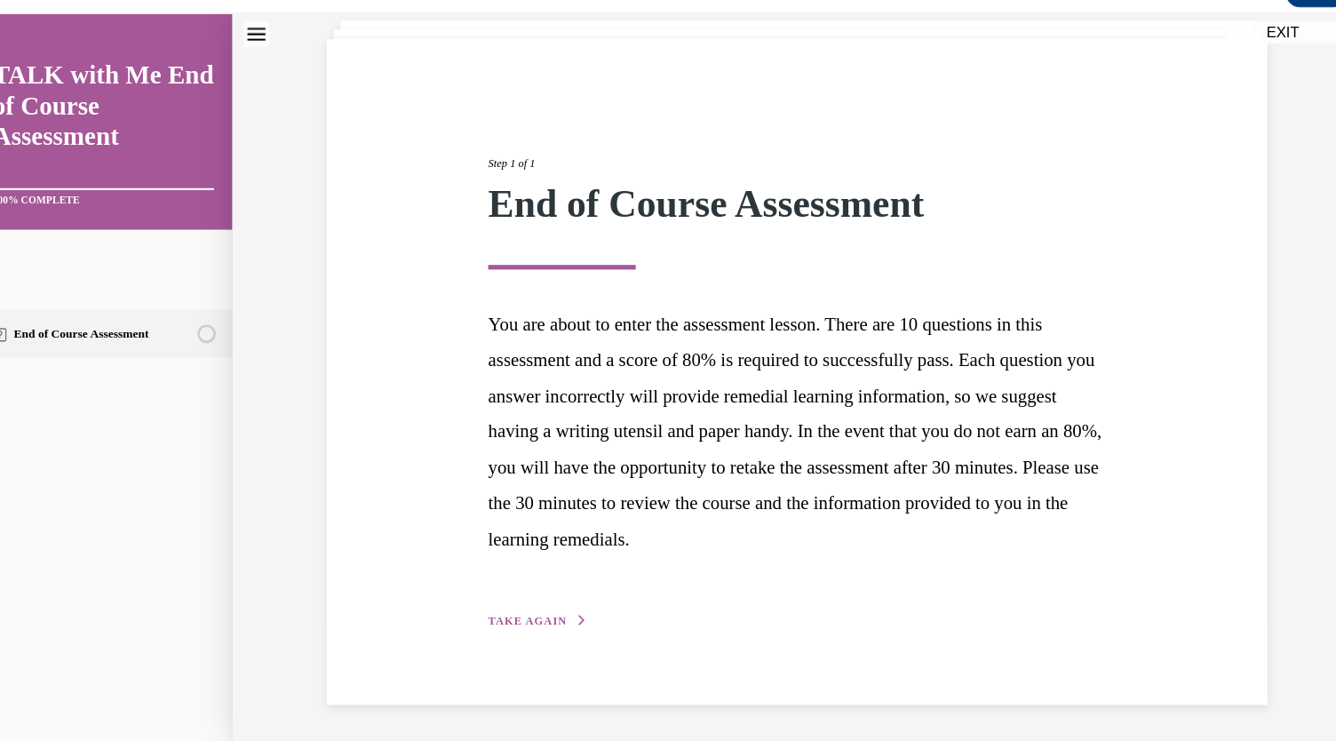
scroll to position [305, 0]
click at [545, 592] on span "TAKE AGAIN" at bounding box center [507, 598] width 76 height 12
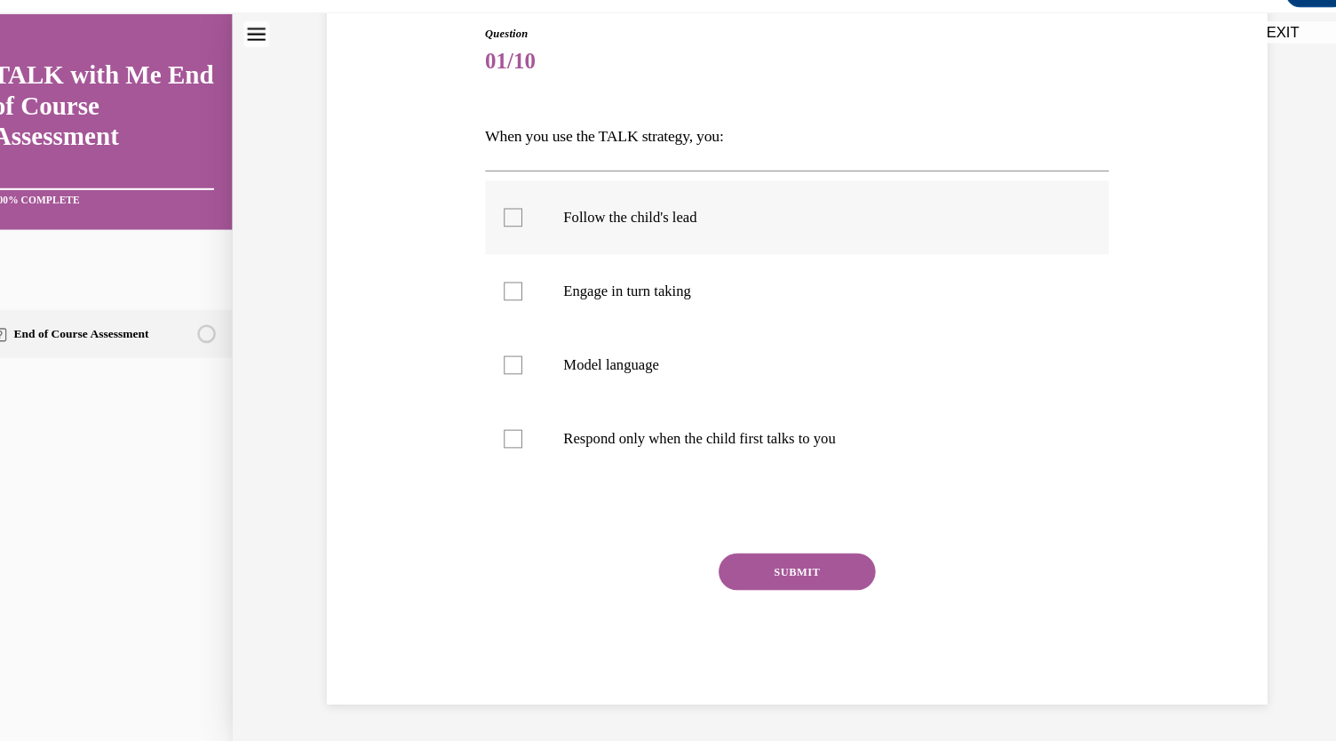
click at [537, 245] on label "Follow the child's lead" at bounding box center [766, 209] width 601 height 71
click at [502, 219] on input "Follow the child's lead" at bounding box center [493, 210] width 18 height 18
checkbox input "true"
click at [502, 290] on div at bounding box center [493, 281] width 18 height 18
click at [502, 290] on input "Engage in turn taking" at bounding box center [493, 281] width 18 height 18
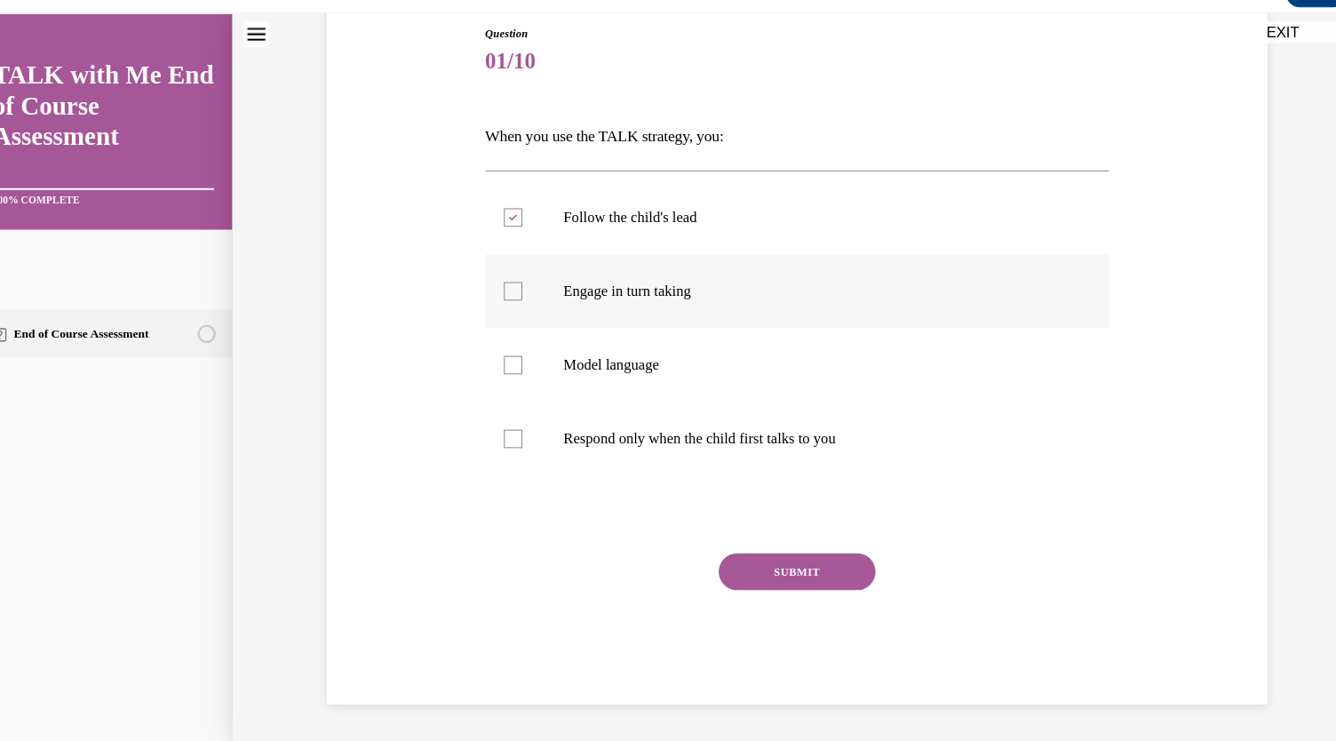
checkbox input "true"
click at [552, 387] on label "Model language" at bounding box center [766, 351] width 601 height 71
click at [502, 361] on input "Model language" at bounding box center [493, 352] width 18 height 18
checkbox input "true"
click at [811, 533] on button "SUBMIT" at bounding box center [766, 551] width 151 height 36
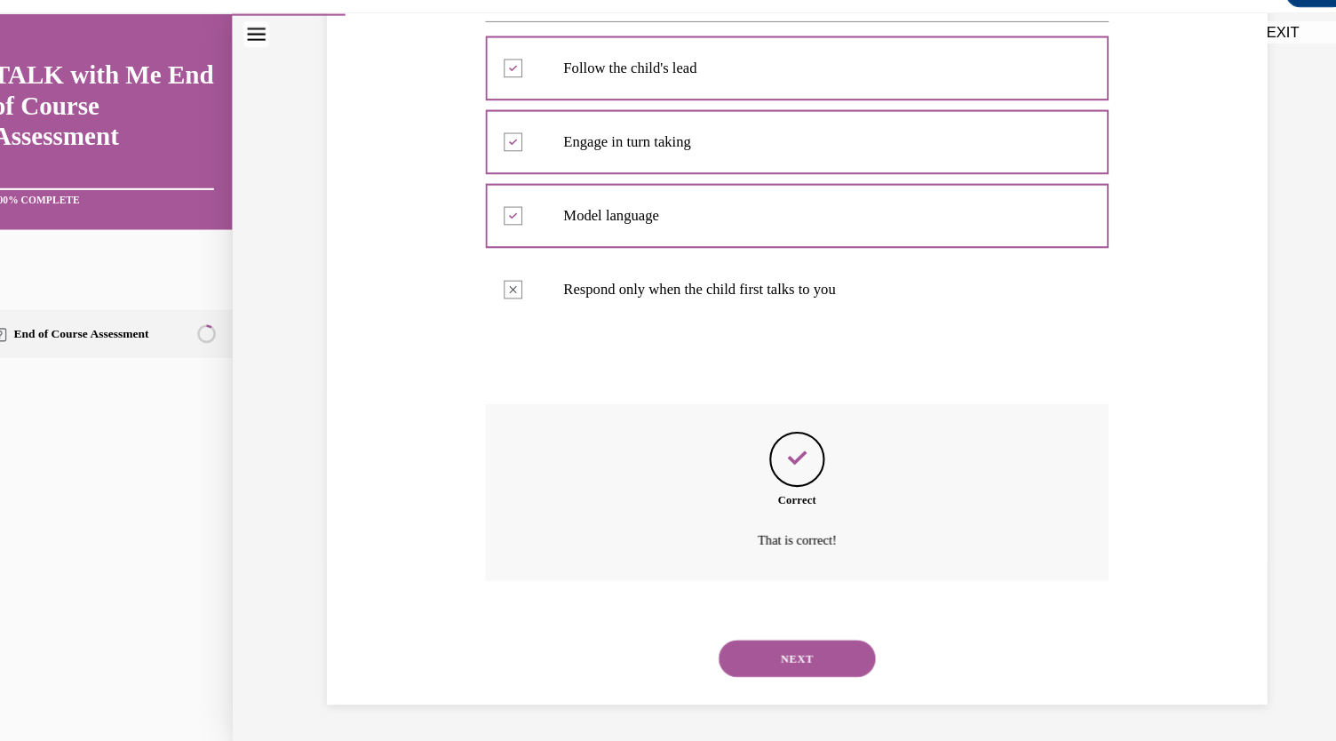
scroll to position [598, 0]
click at [816, 619] on button "NEXT" at bounding box center [766, 634] width 151 height 36
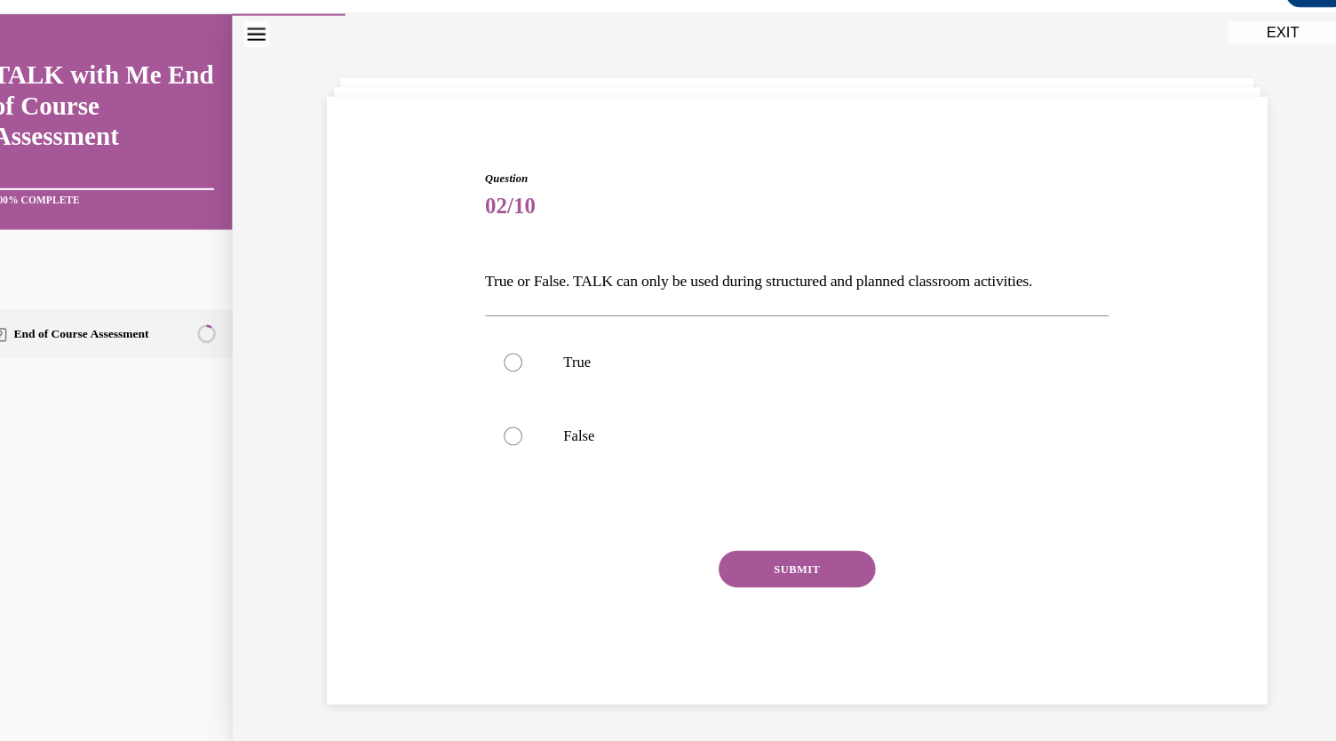
scroll to position [247, 0]
click at [534, 394] on label "False" at bounding box center [766, 420] width 601 height 71
click at [502, 411] on input "False" at bounding box center [493, 420] width 18 height 18
radio input "true"
click at [797, 556] on button "SUBMIT" at bounding box center [766, 548] width 151 height 36
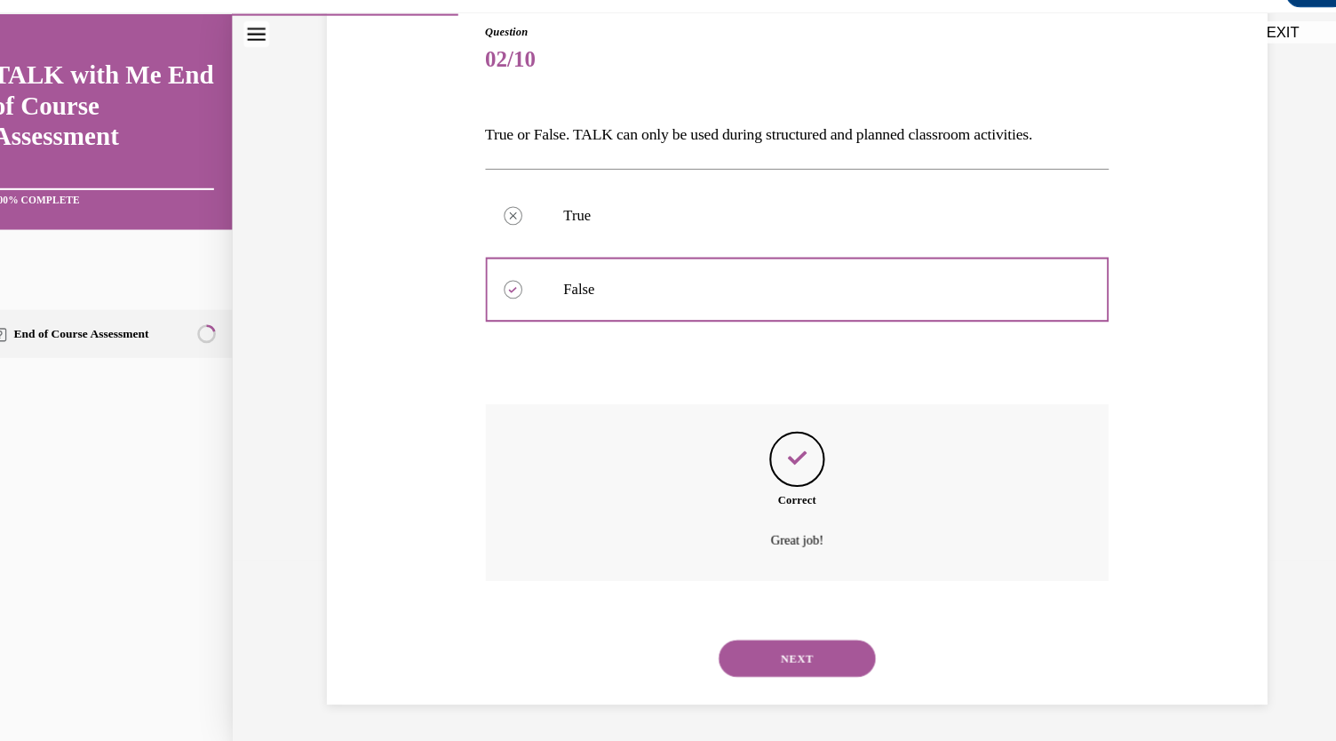
scroll to position [457, 0]
click at [806, 630] on button "NEXT" at bounding box center [766, 634] width 151 height 36
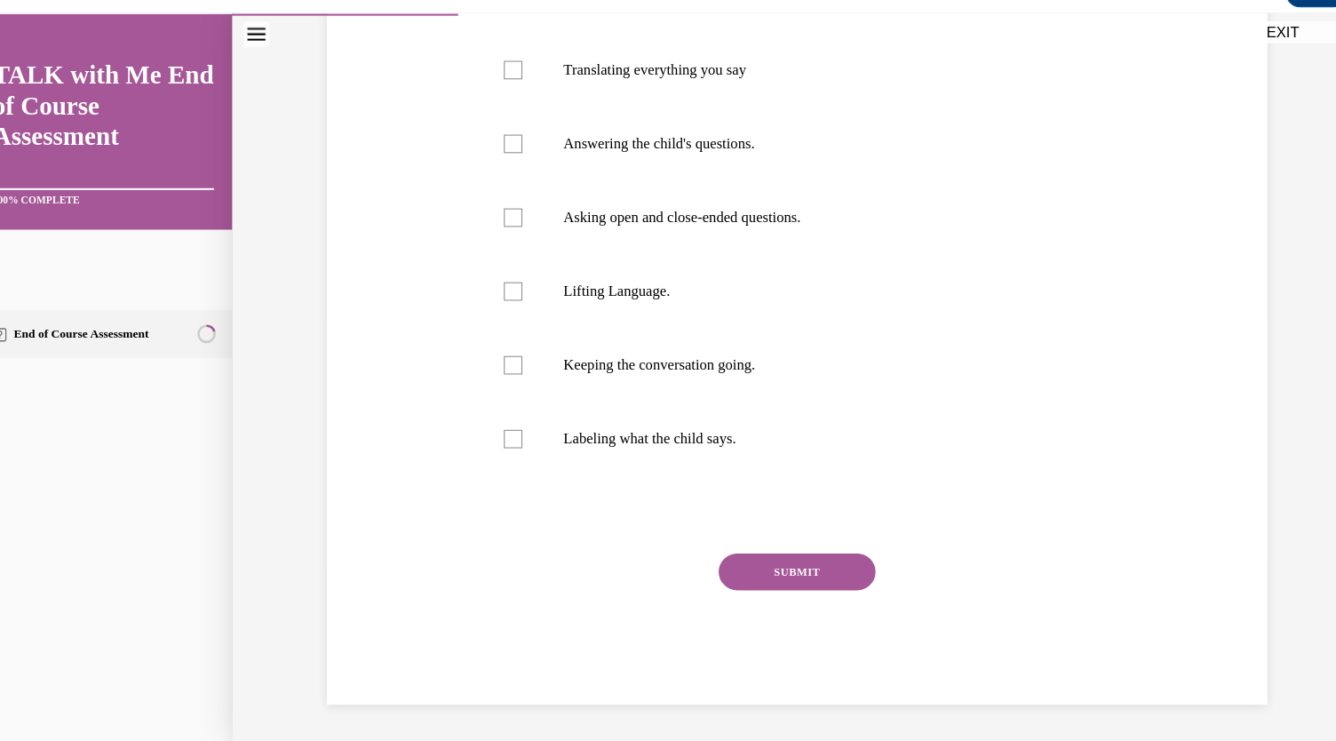
scroll to position [458, 0]
checkbox input "true"
click at [502, 76] on div at bounding box center [493, 68] width 18 height 18
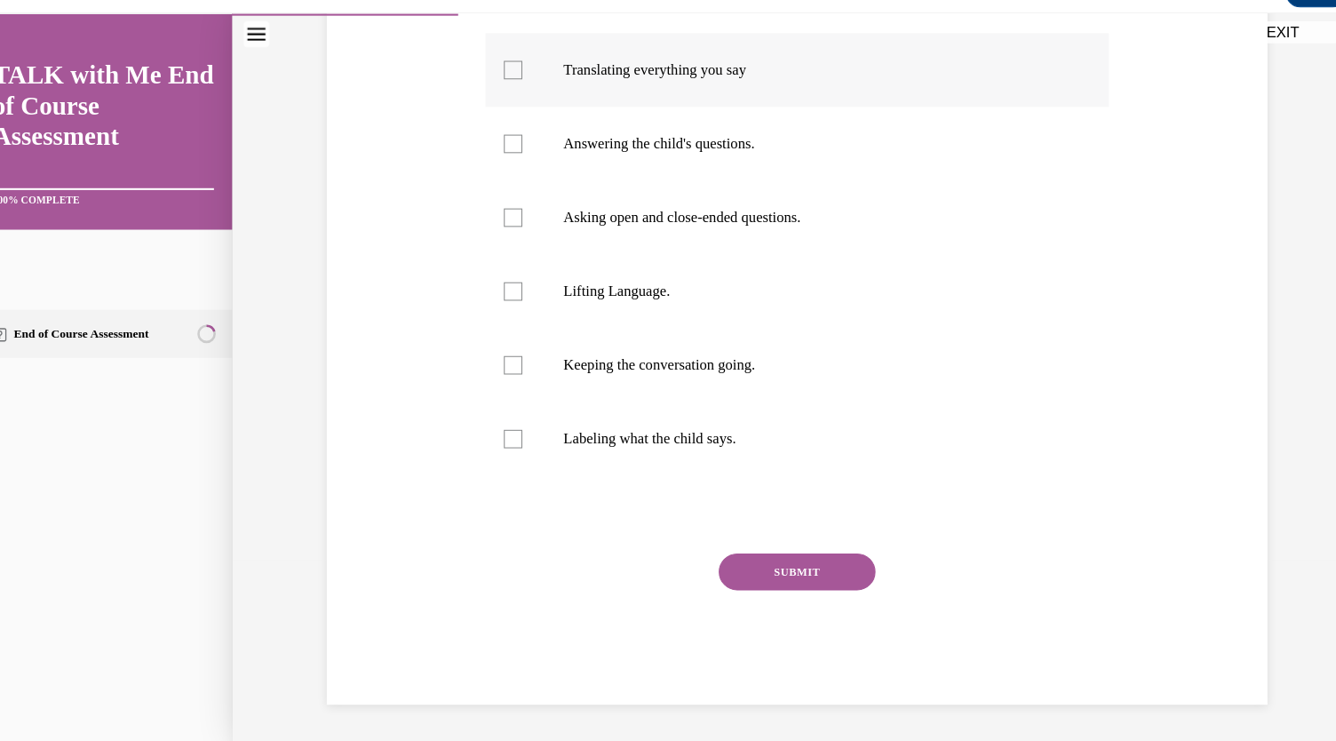
click at [502, 76] on input "Translating everything you say" at bounding box center [493, 68] width 18 height 18
checkbox input "true"
click at [502, 219] on div at bounding box center [493, 210] width 18 height 18
click at [502, 219] on input "Asking open and close-ended questions." at bounding box center [493, 210] width 18 height 18
checkbox input "true"
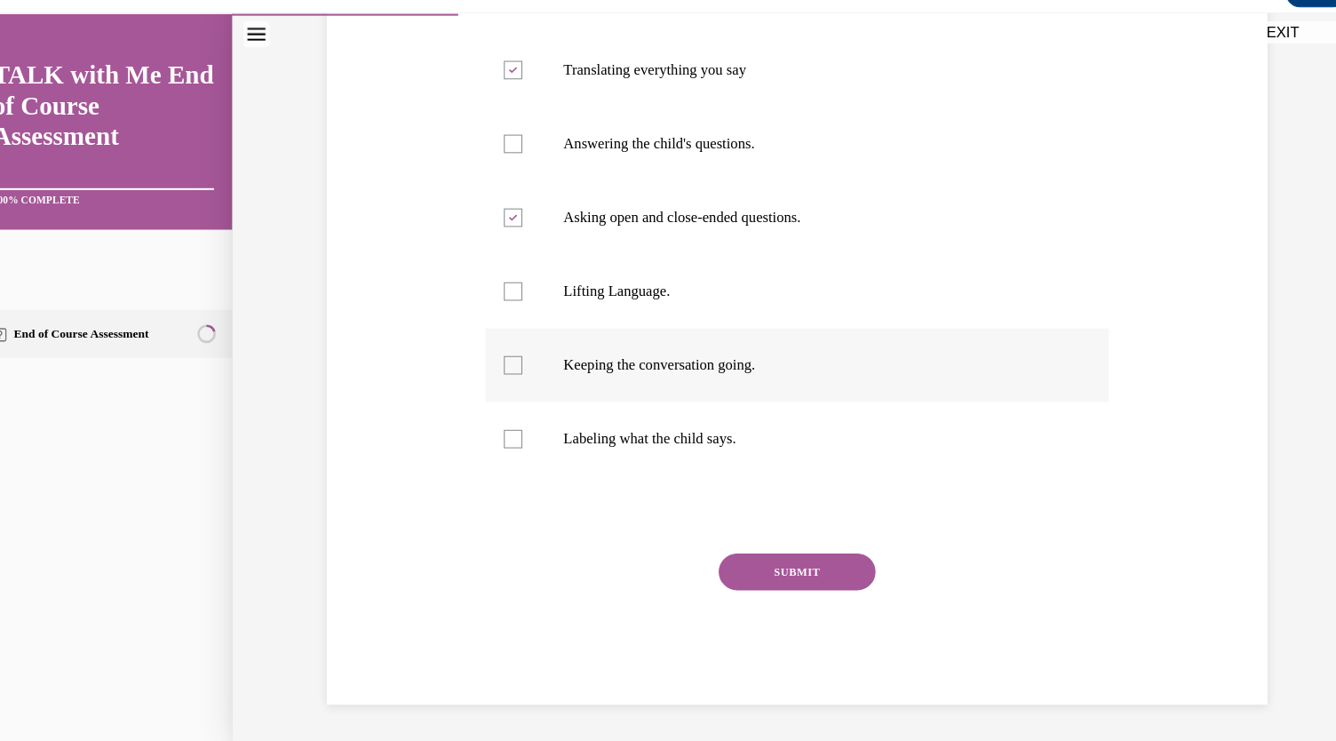
click at [545, 387] on label "Keeping the conversation going." at bounding box center [766, 351] width 601 height 71
click at [502, 361] on input "Keeping the conversation going." at bounding box center [493, 352] width 18 height 18
checkbox input "true"
click at [785, 533] on button "SUBMIT" at bounding box center [766, 551] width 151 height 36
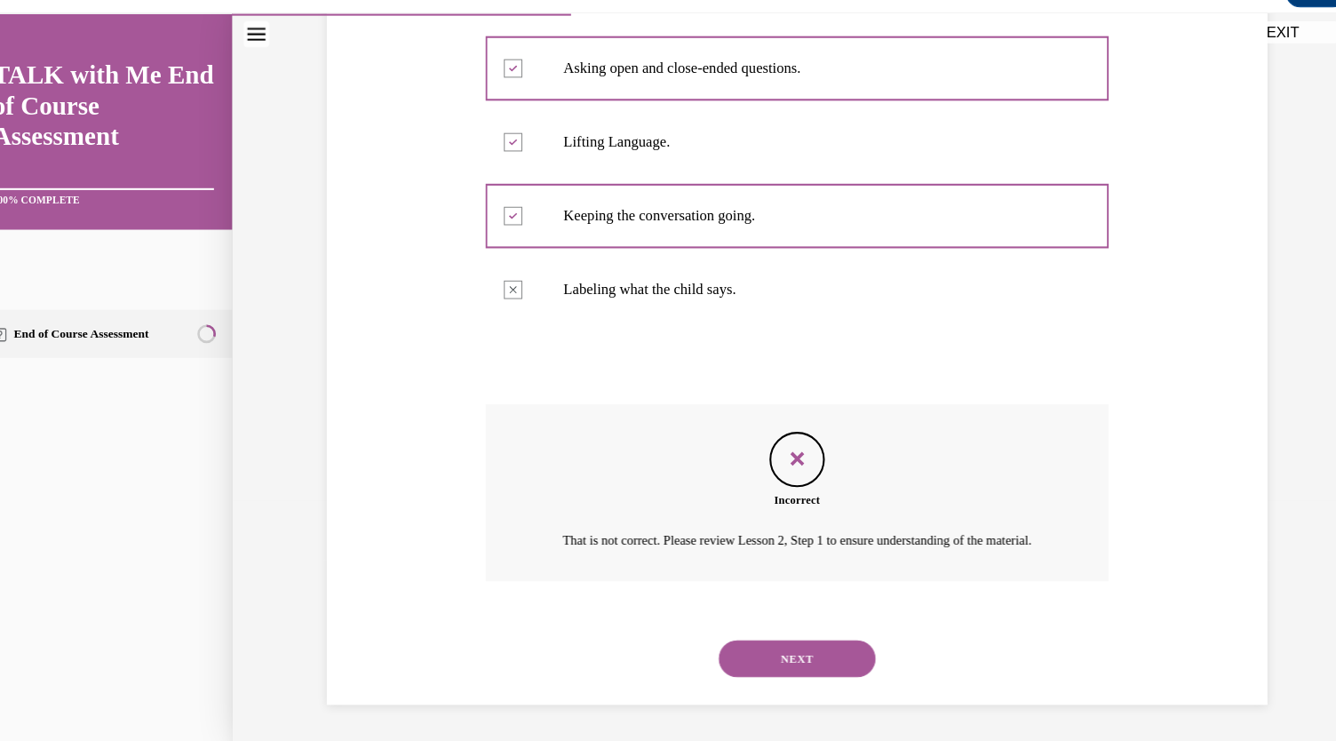
scroll to position [890, 0]
click at [811, 616] on button "NEXT" at bounding box center [766, 634] width 151 height 36
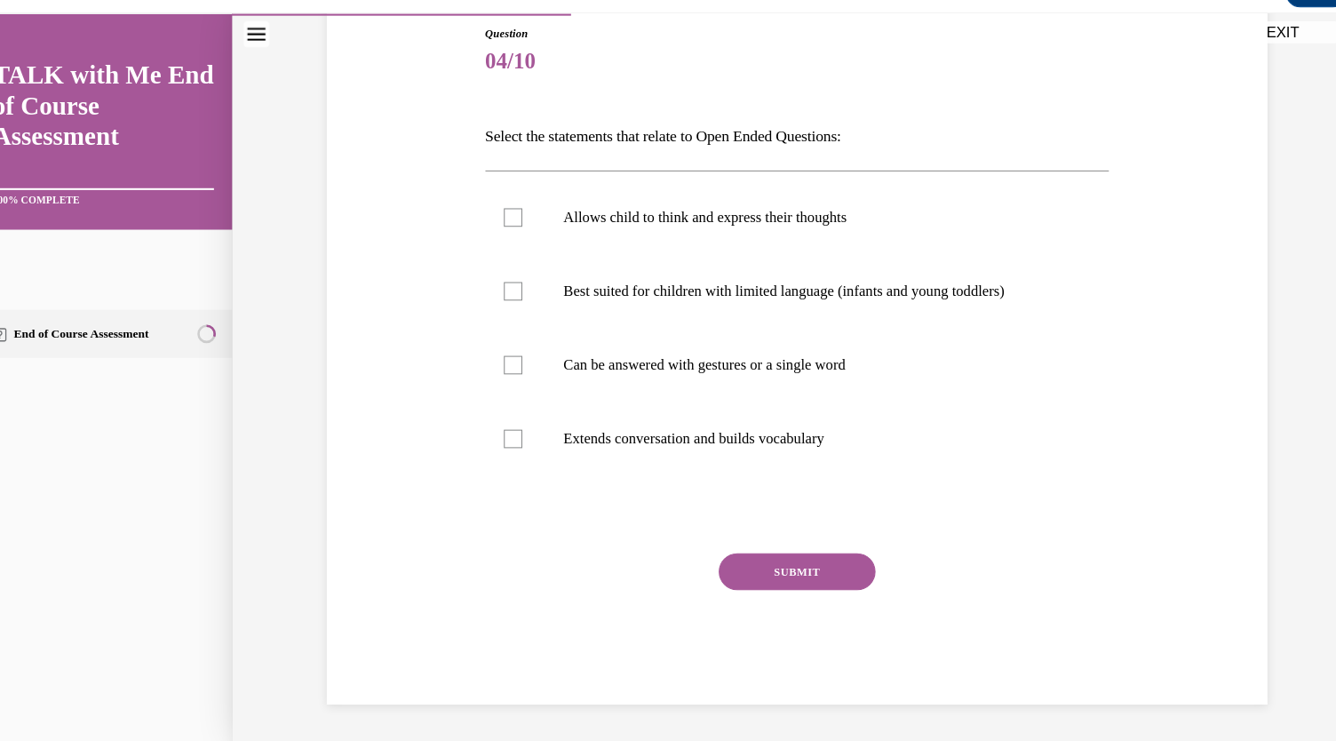
scroll to position [277, 0]
click at [548, 236] on label "Allows child to think and express their thoughts" at bounding box center [766, 209] width 601 height 71
click at [502, 219] on input "Allows child to think and express their thoughts" at bounding box center [493, 210] width 18 height 18
checkbox input "true"
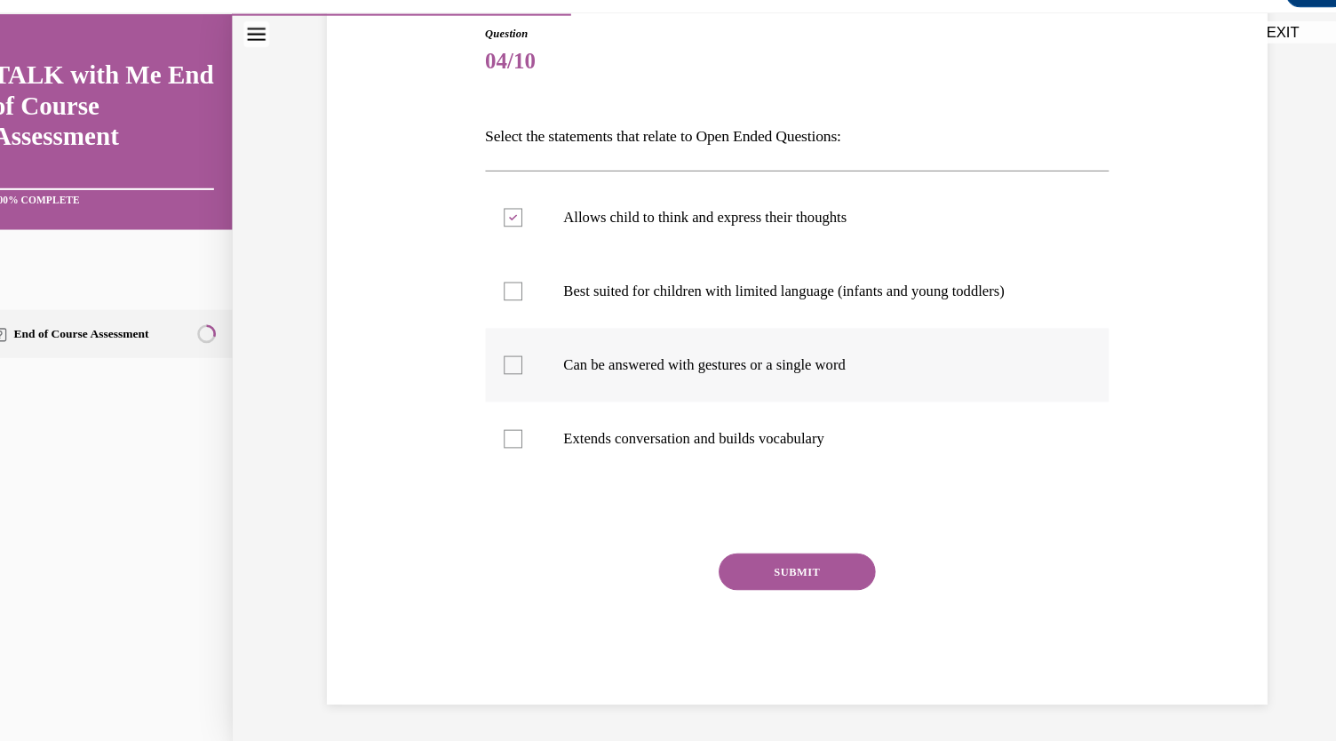
click at [536, 387] on label "Can be answered with gestures or a single word" at bounding box center [766, 351] width 601 height 71
click at [502, 361] on input "Can be answered with gestures or a single word" at bounding box center [493, 352] width 18 height 18
checkbox input "true"
click at [534, 458] on label "Extends conversation and builds vocabulary" at bounding box center [766, 422] width 601 height 71
click at [502, 432] on input "Extends conversation and builds vocabulary" at bounding box center [493, 423] width 18 height 18
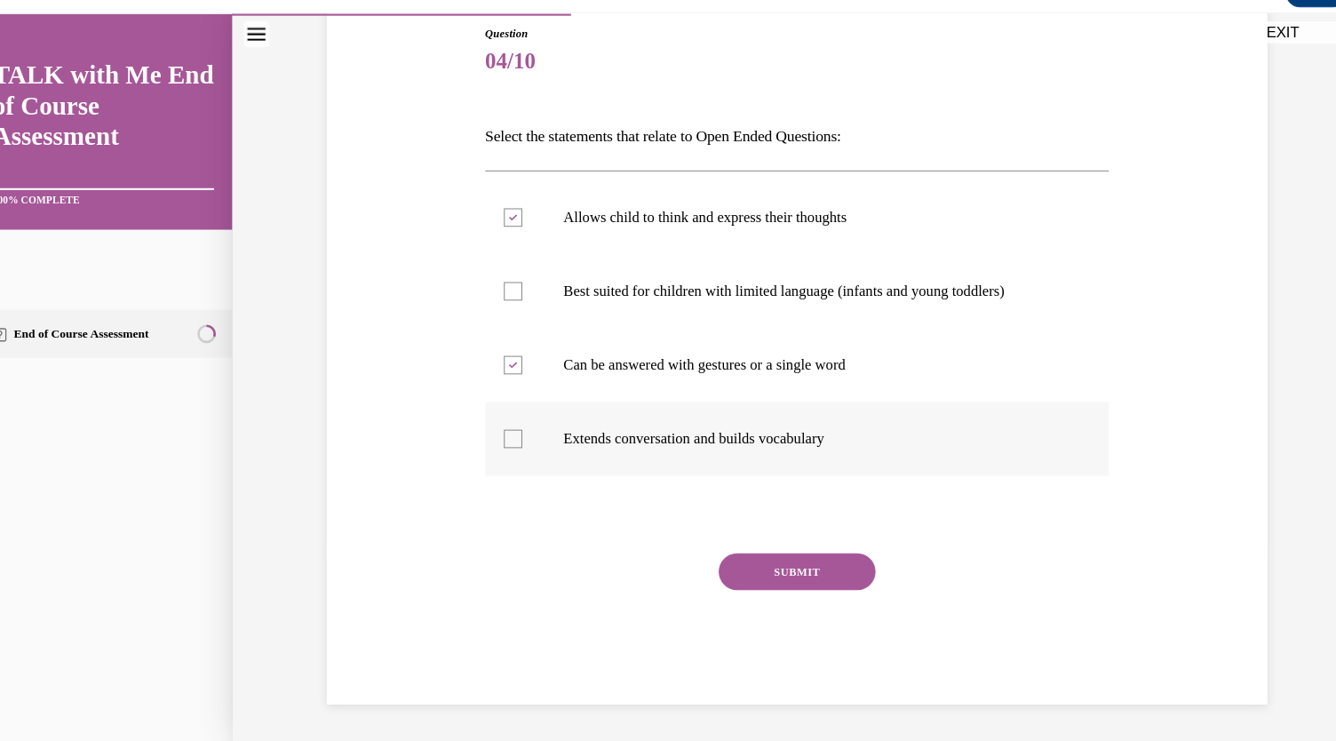
checkbox input "true"
click at [782, 569] on button "SUBMIT" at bounding box center [766, 551] width 151 height 36
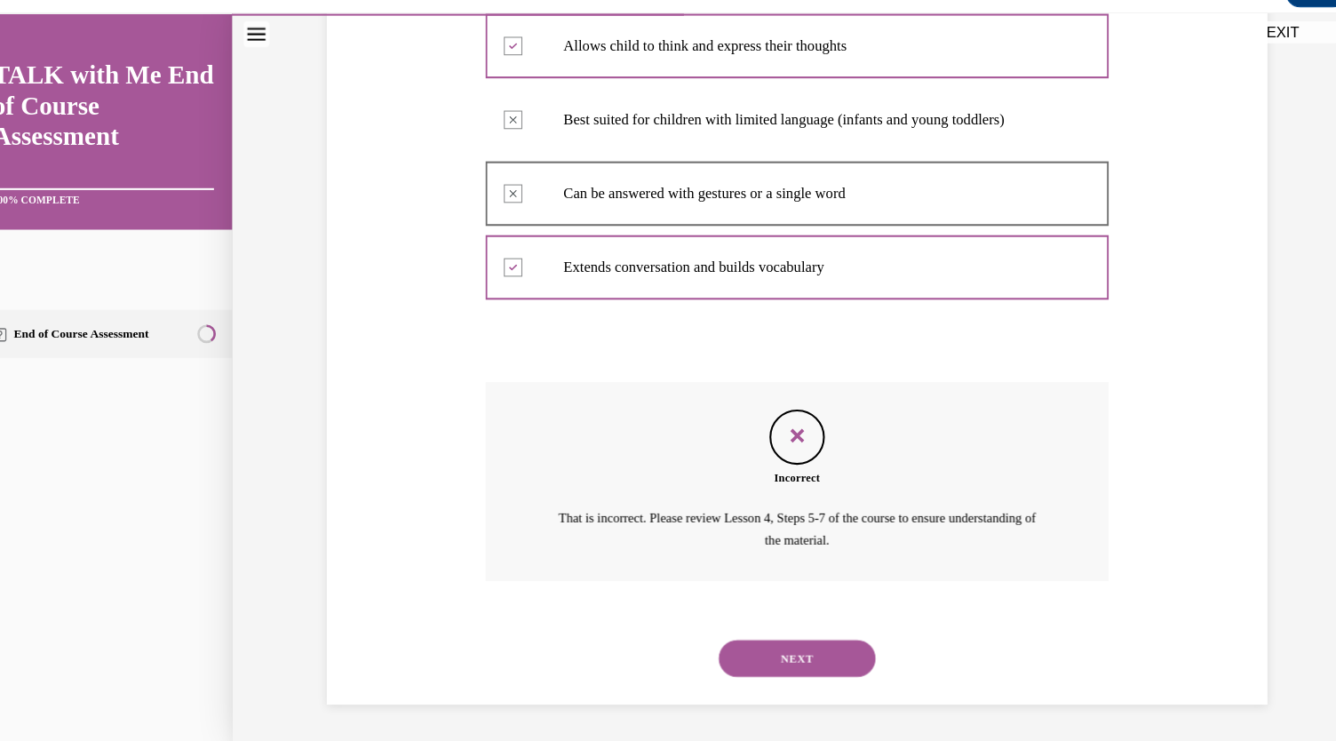
scroll to position [647, 0]
click at [811, 623] on button "NEXT" at bounding box center [766, 634] width 151 height 36
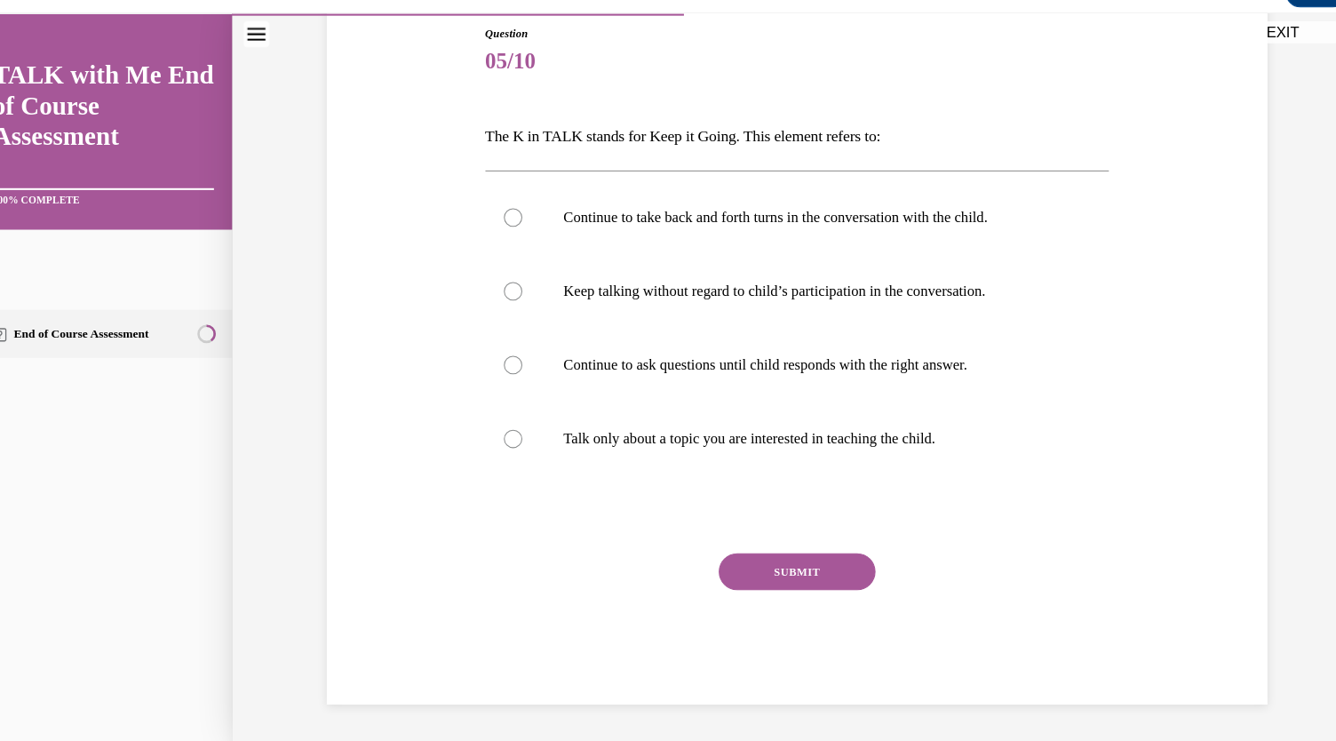
scroll to position [195, 0]
click at [540, 245] on label "Continue to take back and forth turns in the conversation with the child." at bounding box center [766, 209] width 601 height 71
click at [502, 219] on input "Continue to take back and forth turns in the conversation with the child." at bounding box center [493, 210] width 18 height 18
radio input "true"
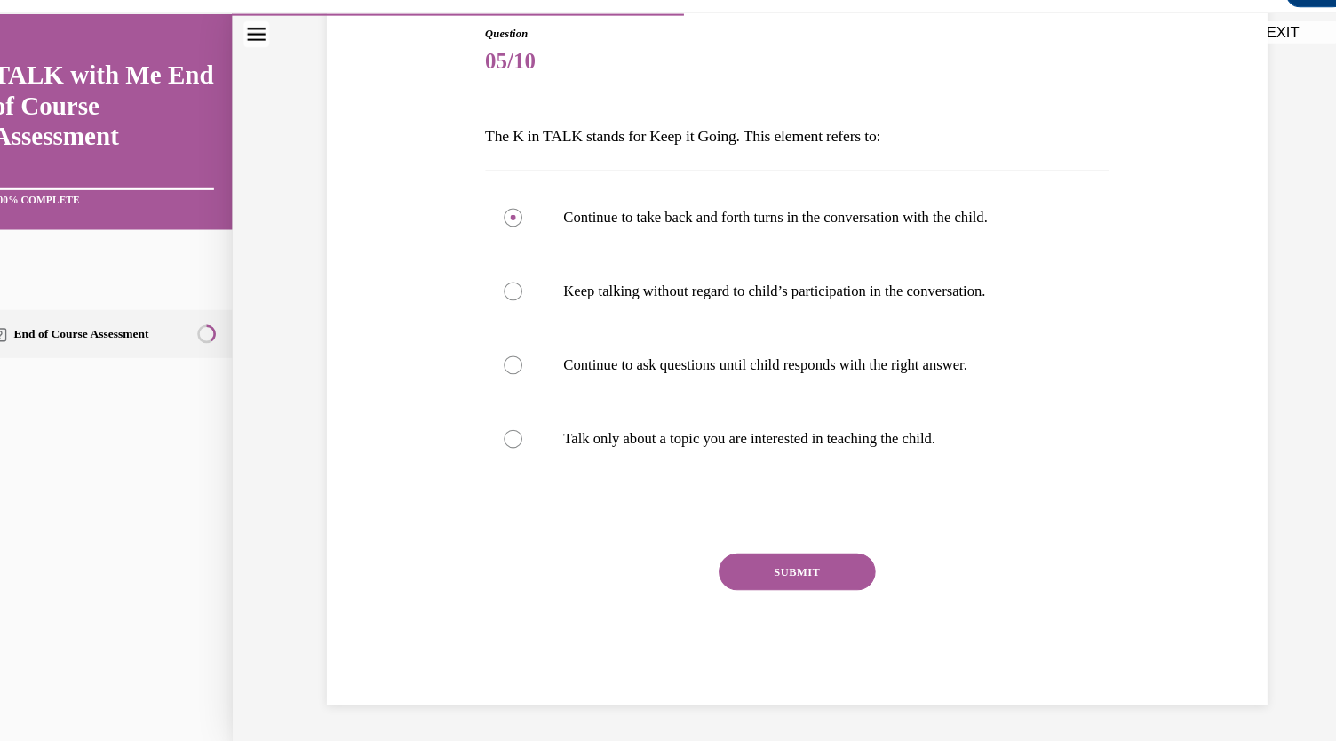
click at [782, 569] on button "SUBMIT" at bounding box center [766, 551] width 151 height 36
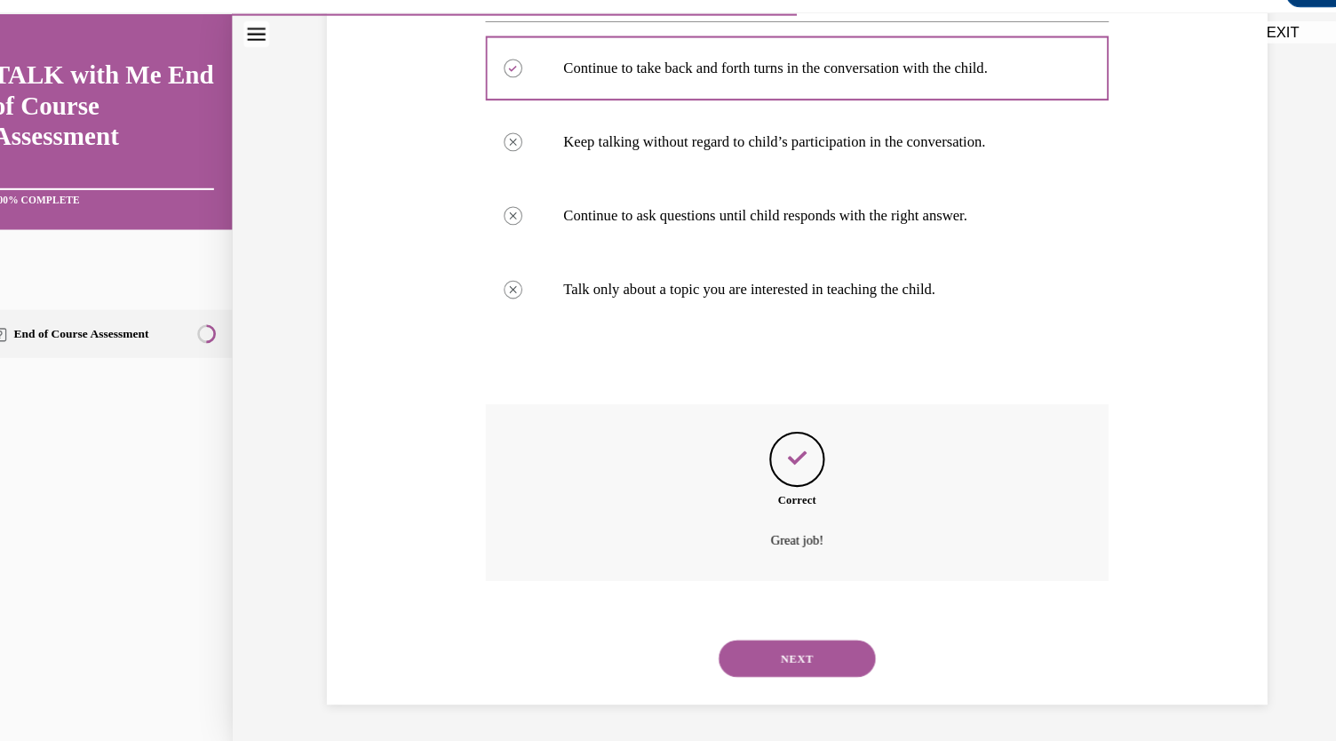
scroll to position [687, 0]
click at [813, 632] on button "NEXT" at bounding box center [766, 634] width 151 height 36
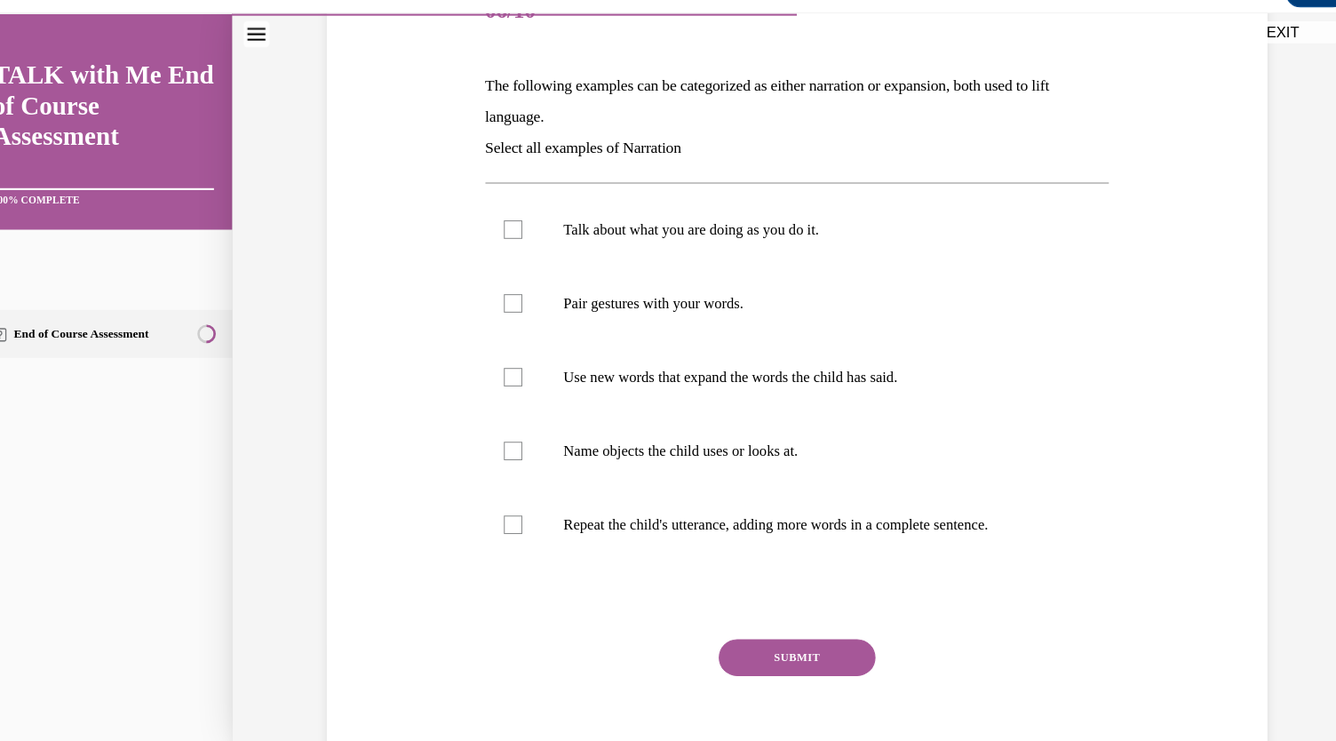
scroll to position [238, 0]
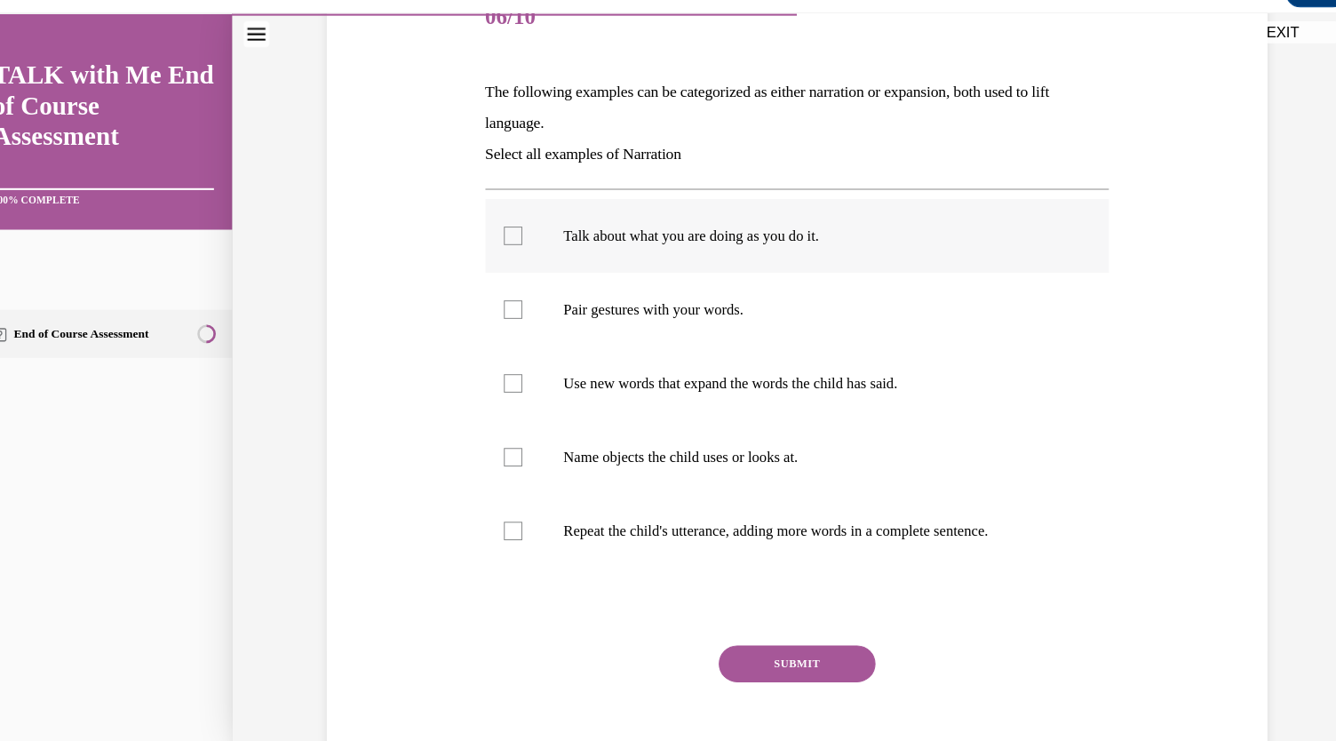
click at [545, 263] on label "Talk about what you are doing as you do it." at bounding box center [766, 227] width 601 height 71
click at [502, 236] on input "Talk about what you are doing as you do it." at bounding box center [493, 228] width 18 height 18
checkbox input "true"
click at [534, 334] on label "Pair gestures with your words." at bounding box center [766, 298] width 601 height 71
click at [502, 307] on input "Pair gestures with your words." at bounding box center [493, 299] width 18 height 18
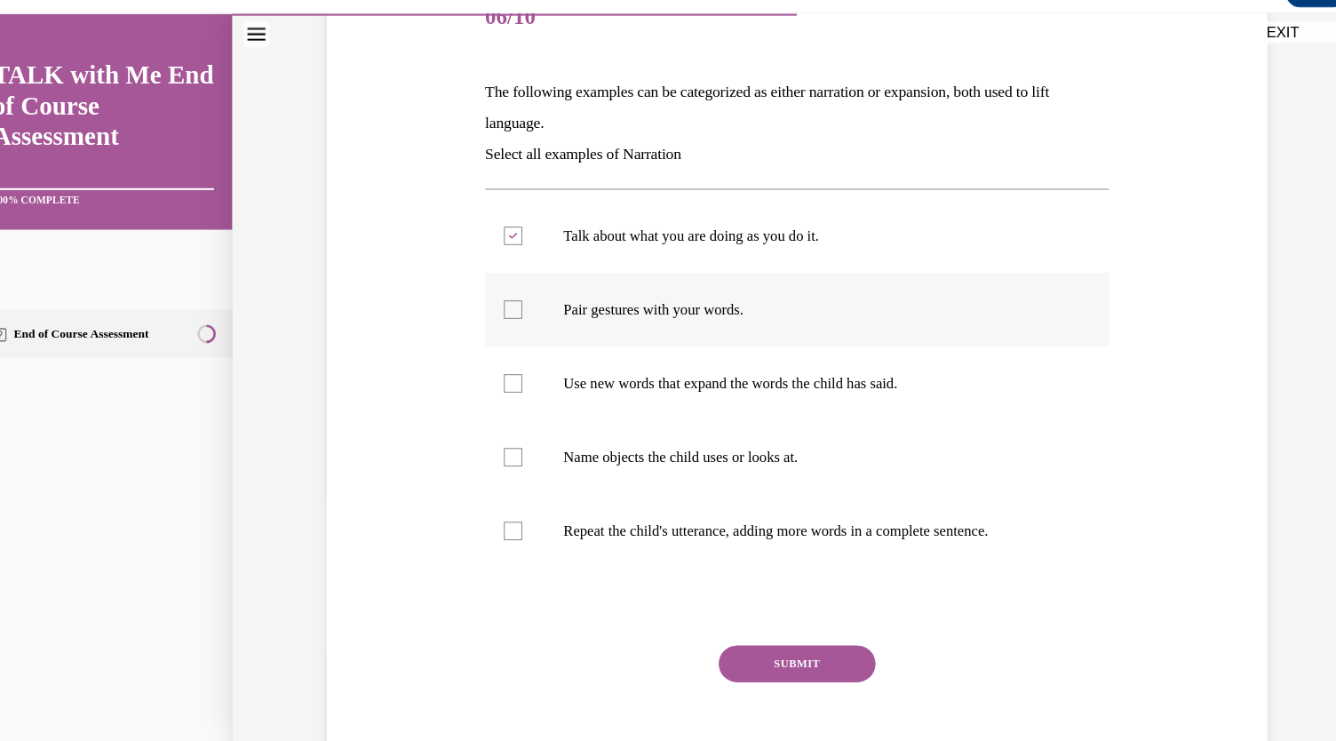
checkbox input "true"
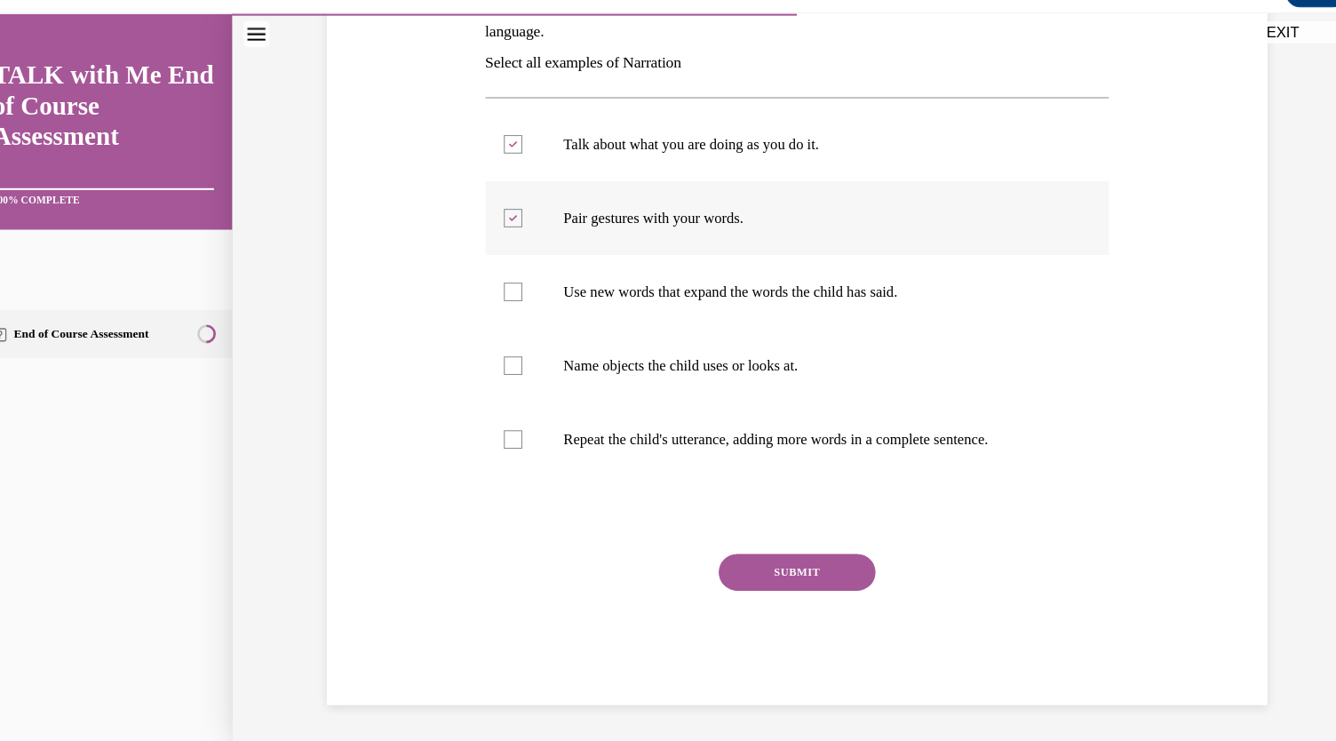
scroll to position [410, 0]
click at [536, 387] on label "Name objects the child uses or looks at." at bounding box center [766, 351] width 601 height 71
click at [502, 361] on input "Name objects the child uses or looks at." at bounding box center [493, 352] width 18 height 18
checkbox input "true"
click at [773, 533] on button "SUBMIT" at bounding box center [766, 551] width 151 height 36
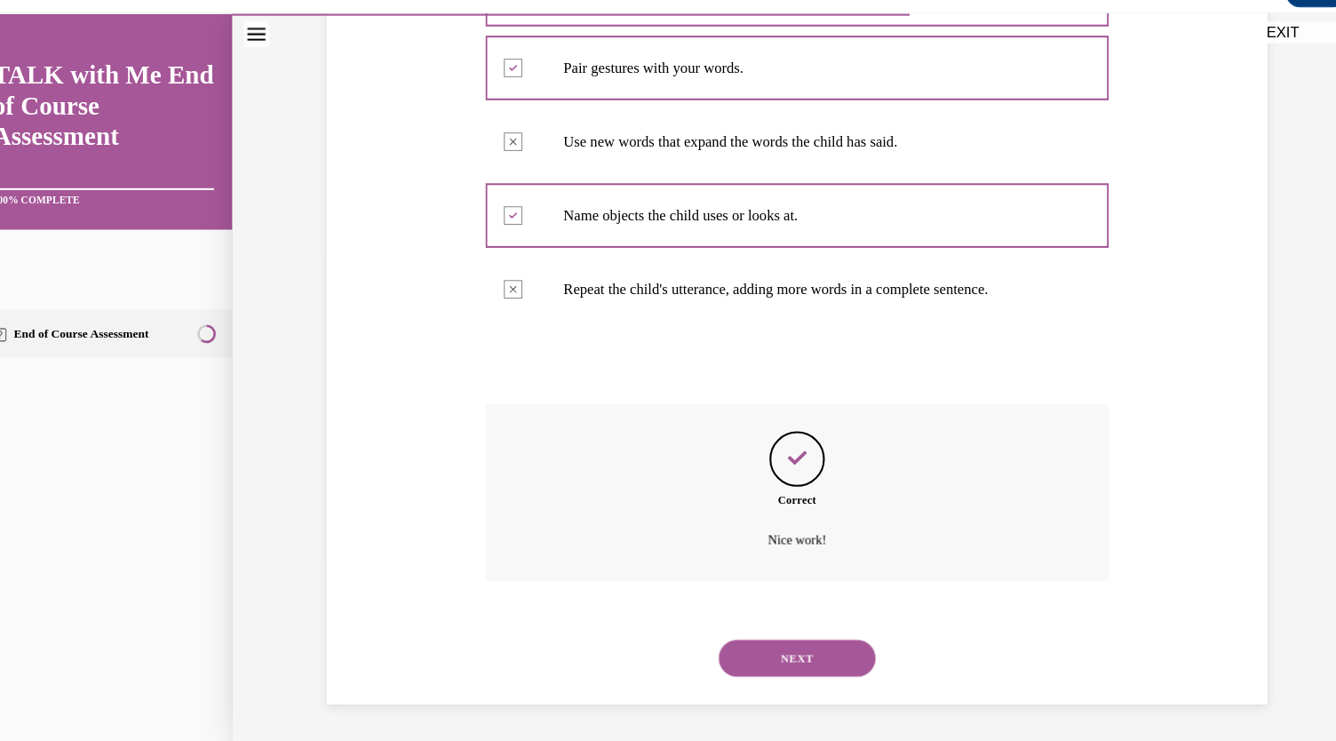
scroll to position [807, 0]
click at [804, 631] on button "NEXT" at bounding box center [766, 634] width 151 height 36
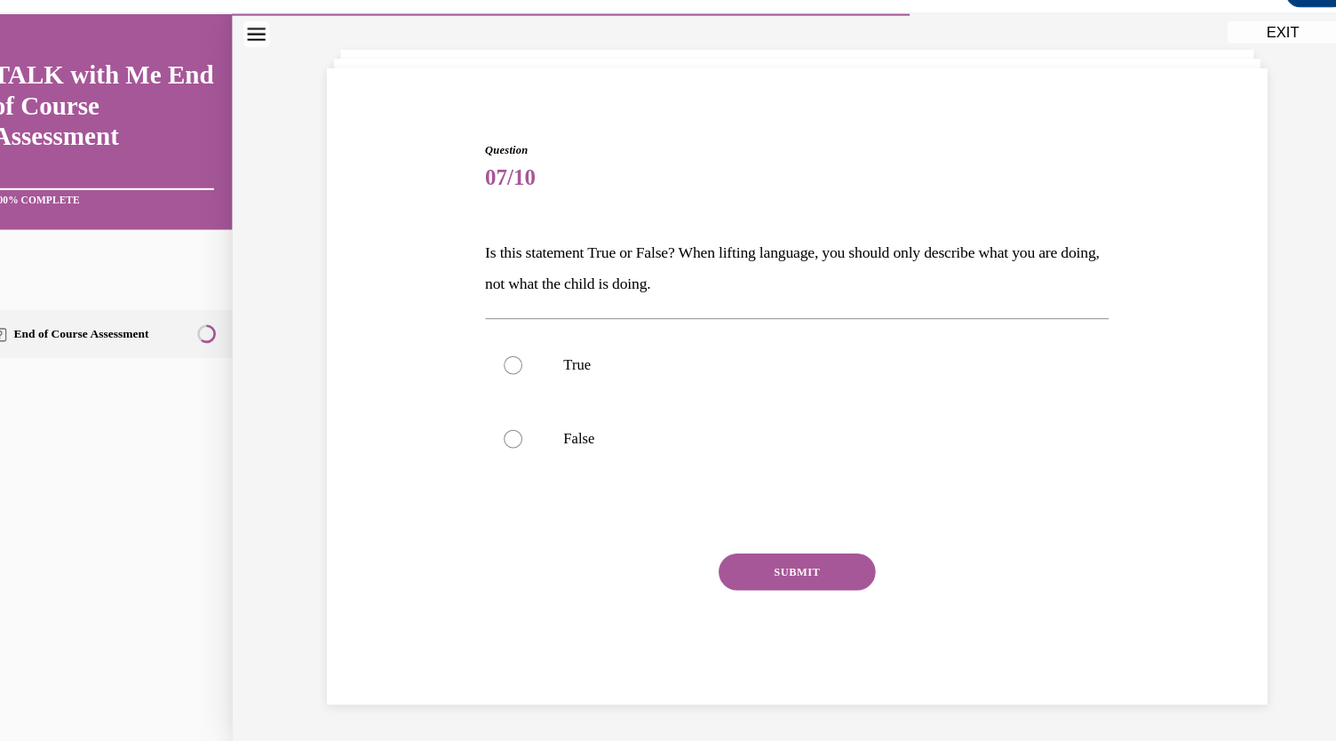
scroll to position [247, 0]
click at [502, 414] on div at bounding box center [493, 423] width 18 height 18
click at [502, 414] on input "False" at bounding box center [493, 423] width 18 height 18
radio input "true"
click at [772, 560] on button "SUBMIT" at bounding box center [766, 551] width 151 height 36
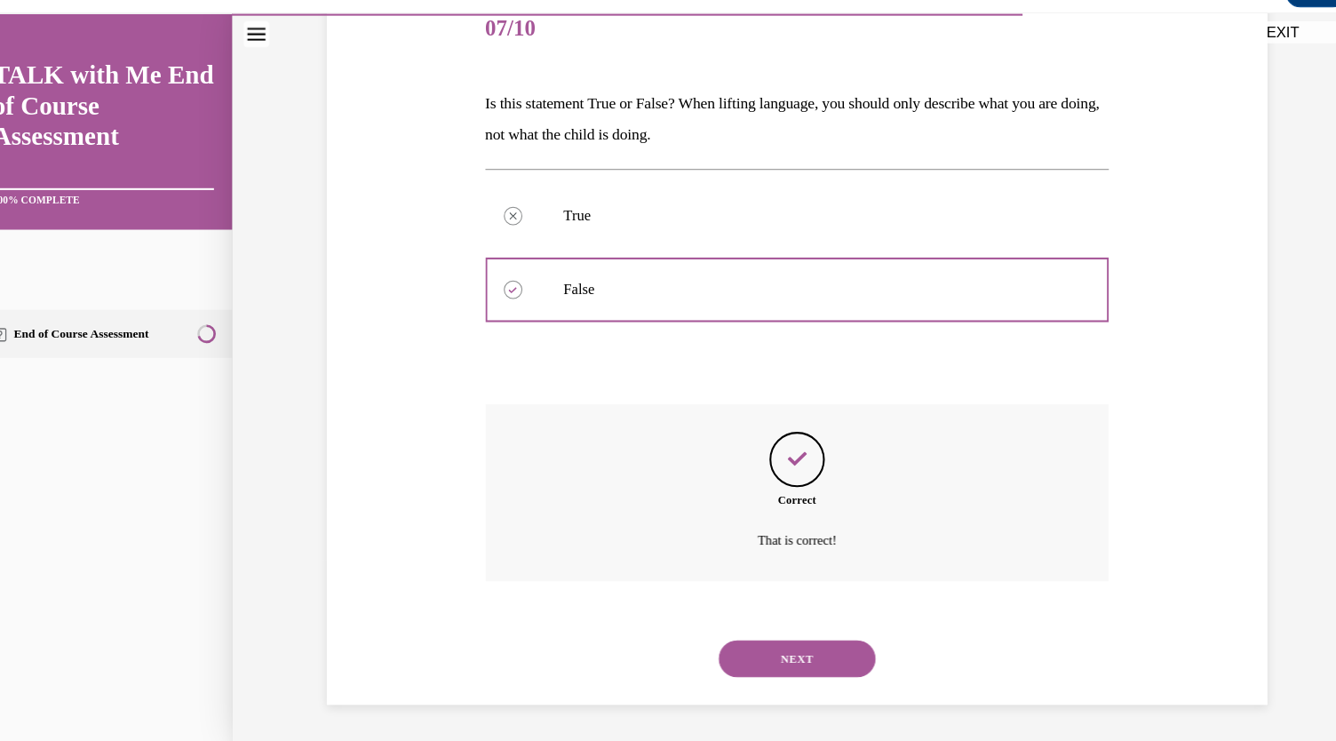
scroll to position [457, 0]
click at [777, 634] on button "NEXT" at bounding box center [766, 634] width 151 height 36
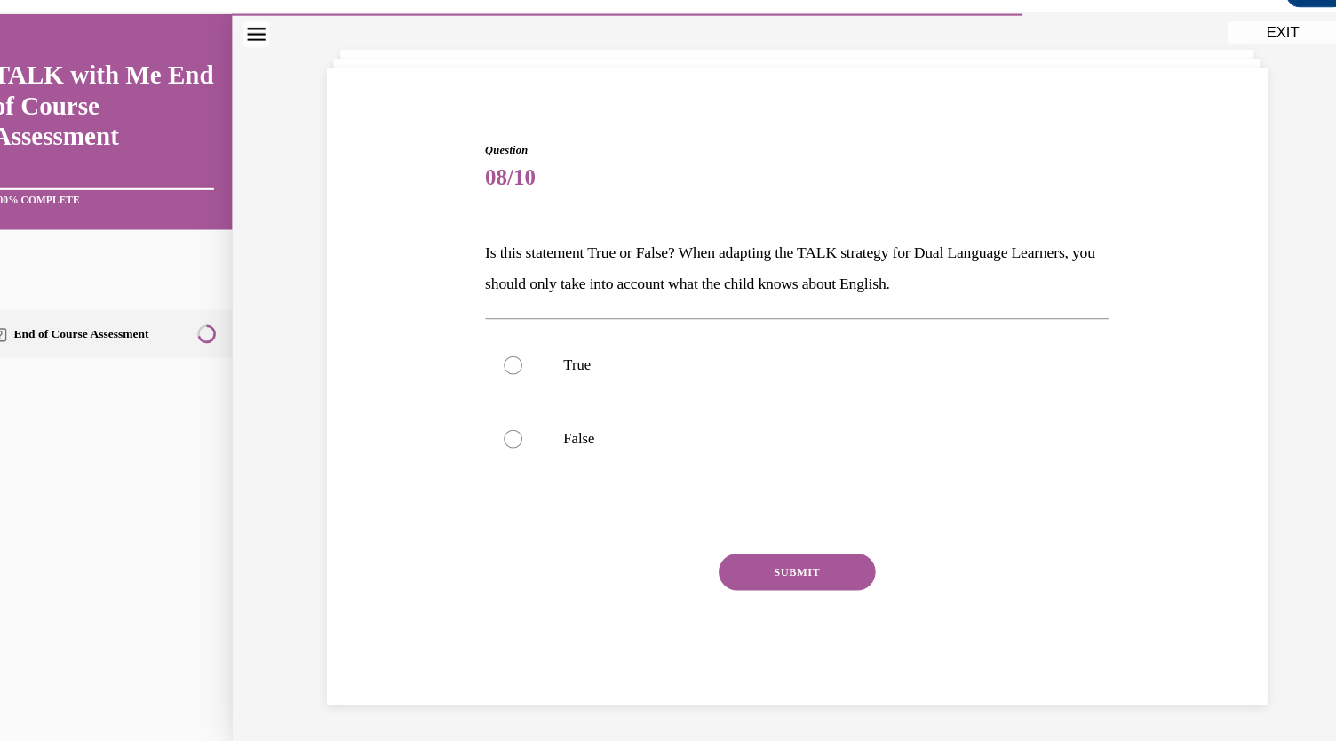
scroll to position [135, 0]
click at [537, 458] on label "False" at bounding box center [766, 422] width 601 height 71
click at [502, 432] on input "False" at bounding box center [493, 423] width 18 height 18
radio input "true"
click at [768, 569] on button "SUBMIT" at bounding box center [766, 551] width 151 height 36
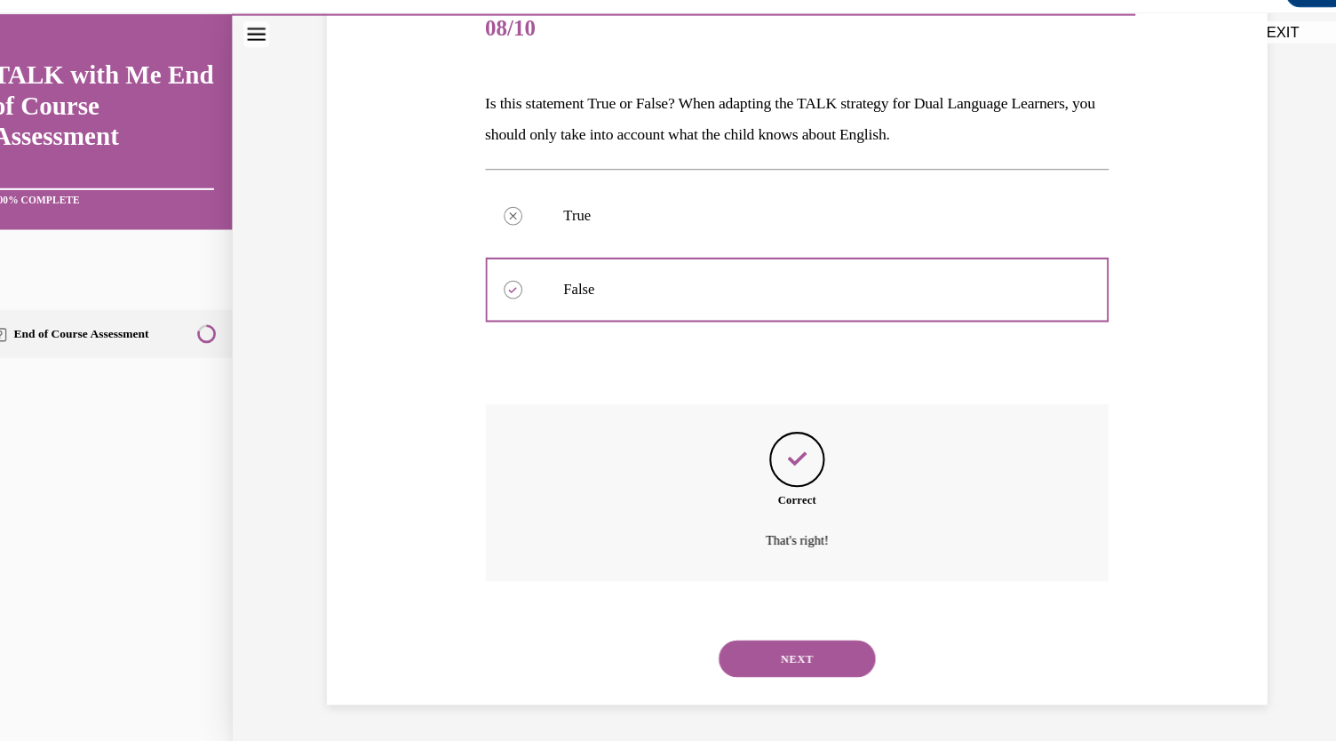
scroll to position [496, 0]
click at [779, 616] on button "NEXT" at bounding box center [766, 634] width 151 height 36
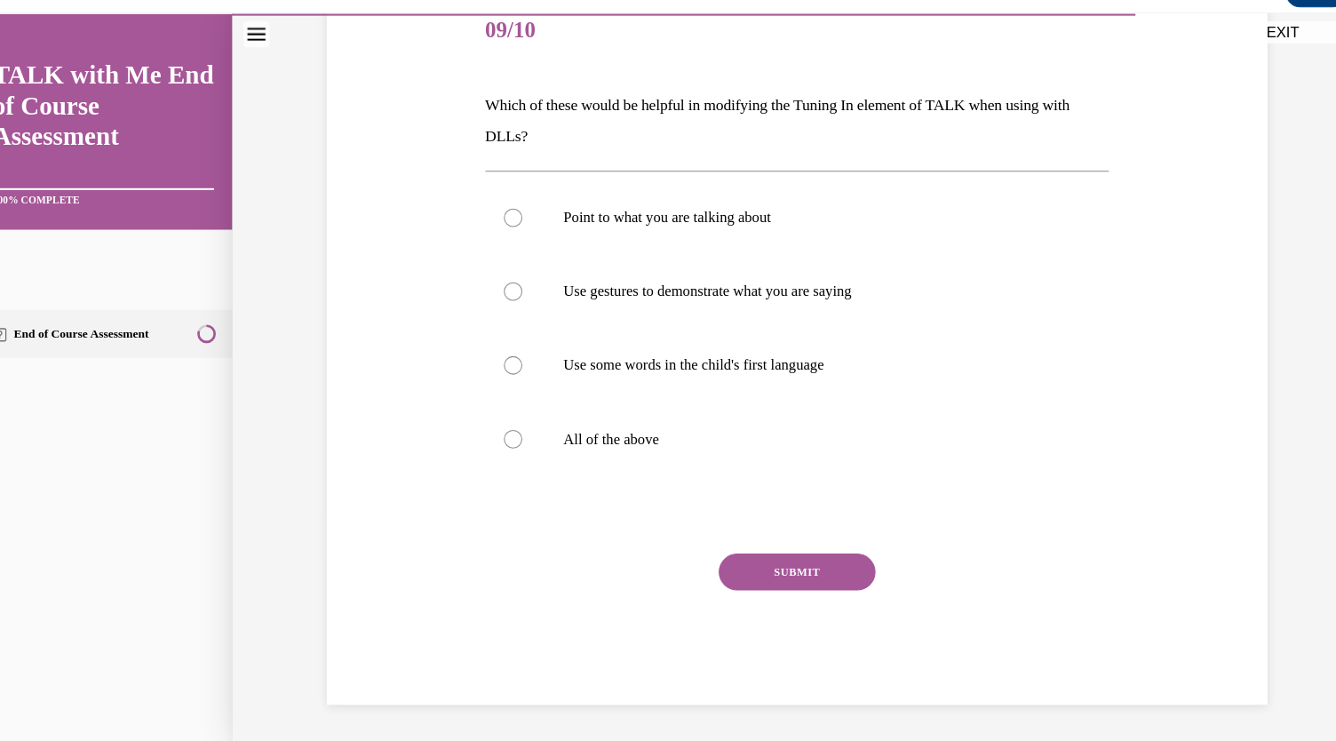
scroll to position [235, 0]
click at [502, 219] on div at bounding box center [493, 210] width 18 height 18
click at [502, 219] on input "Point to what you are talking about" at bounding box center [493, 210] width 18 height 18
radio input "true"
click at [527, 458] on label "All of the above" at bounding box center [766, 422] width 601 height 71
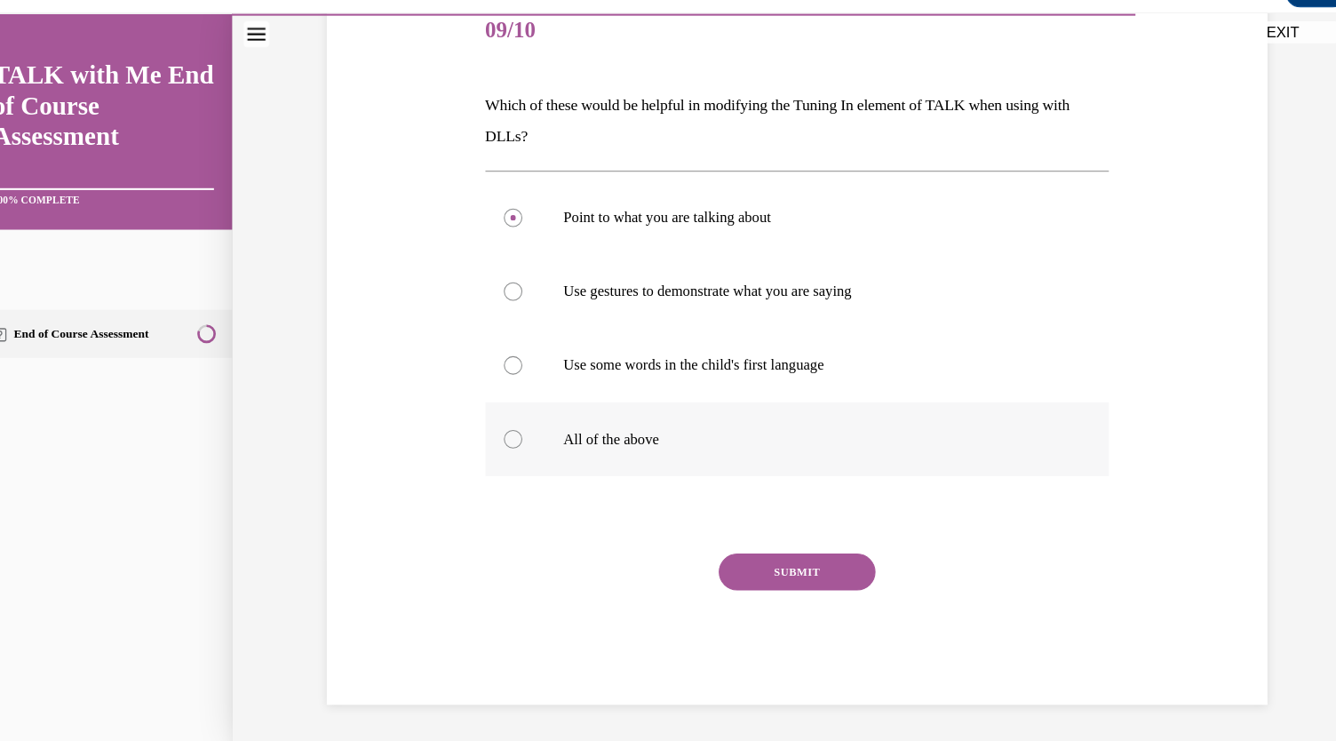
click at [502, 432] on input "All of the above" at bounding box center [493, 423] width 18 height 18
radio input "true"
click at [783, 533] on button "SUBMIT" at bounding box center [766, 551] width 151 height 36
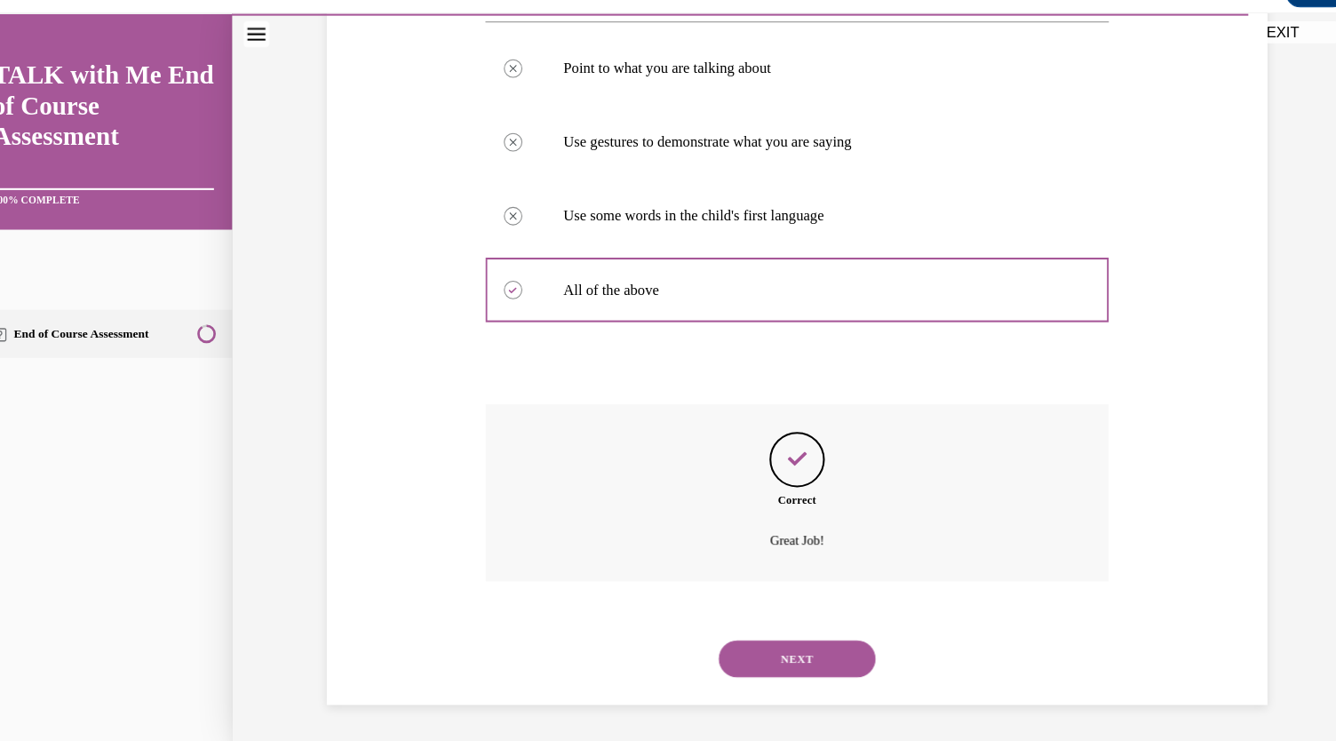
scroll to position [635, 0]
click at [788, 616] on button "NEXT" at bounding box center [766, 634] width 151 height 36
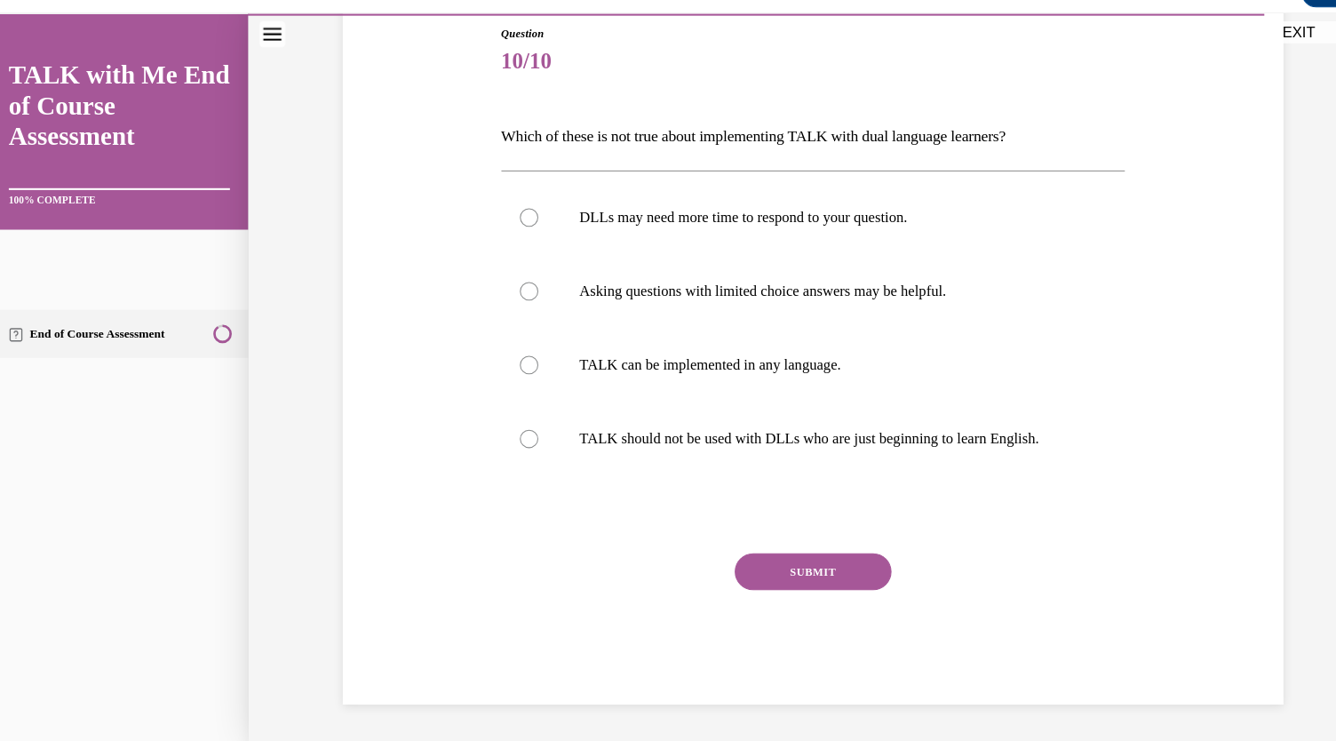
scroll to position [314, 0]
click at [518, 432] on div at bounding box center [509, 423] width 18 height 18
click at [518, 432] on input "TALK should not be used with DLLs who are just beginning to learn English." at bounding box center [509, 423] width 18 height 18
radio input "true"
click at [804, 533] on button "SUBMIT" at bounding box center [782, 551] width 151 height 36
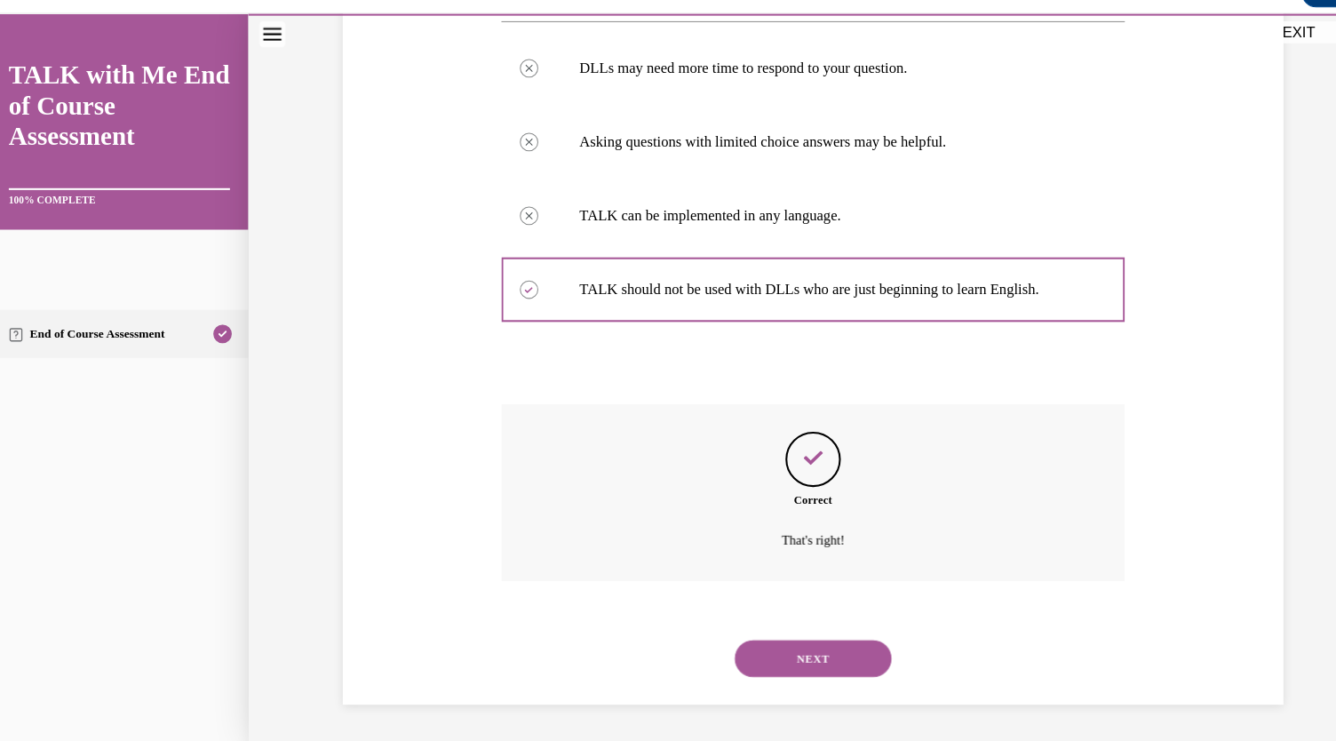
scroll to position [680, 0]
click at [798, 624] on button "NEXT" at bounding box center [782, 634] width 151 height 36
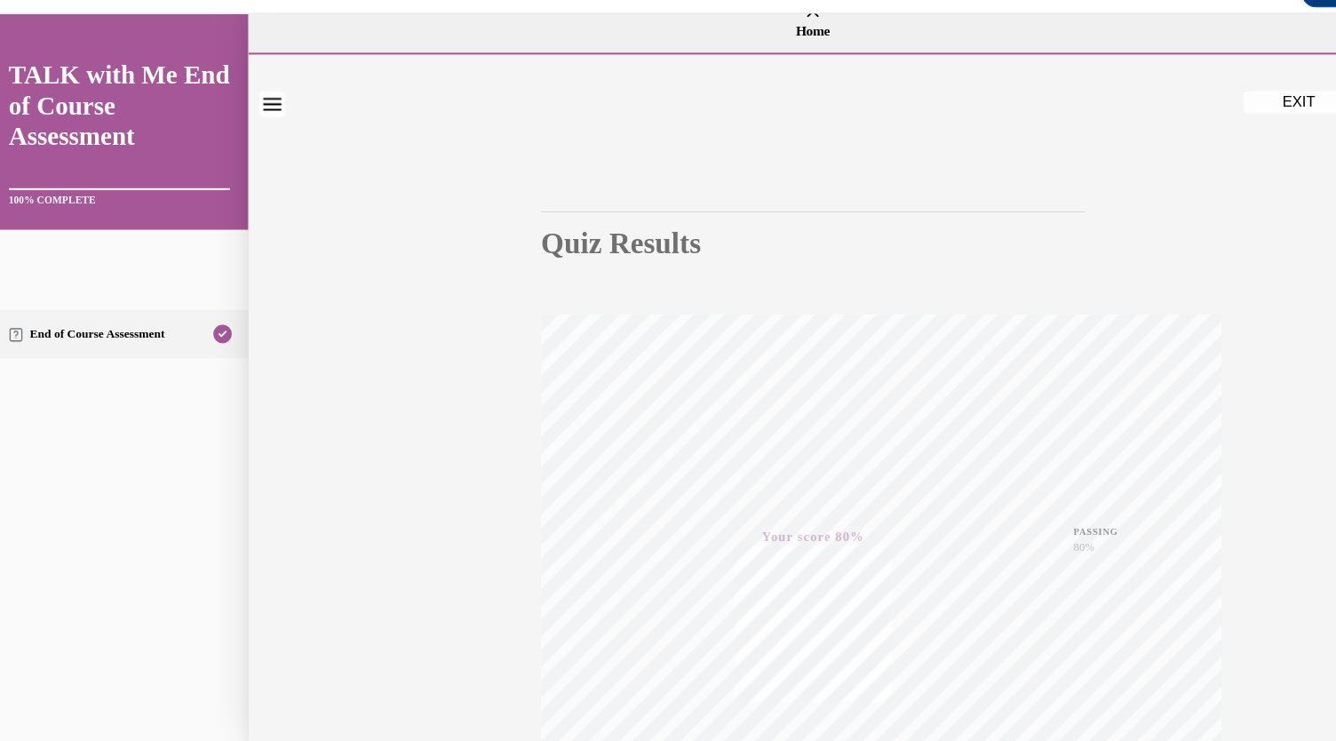
scroll to position [0, 0]
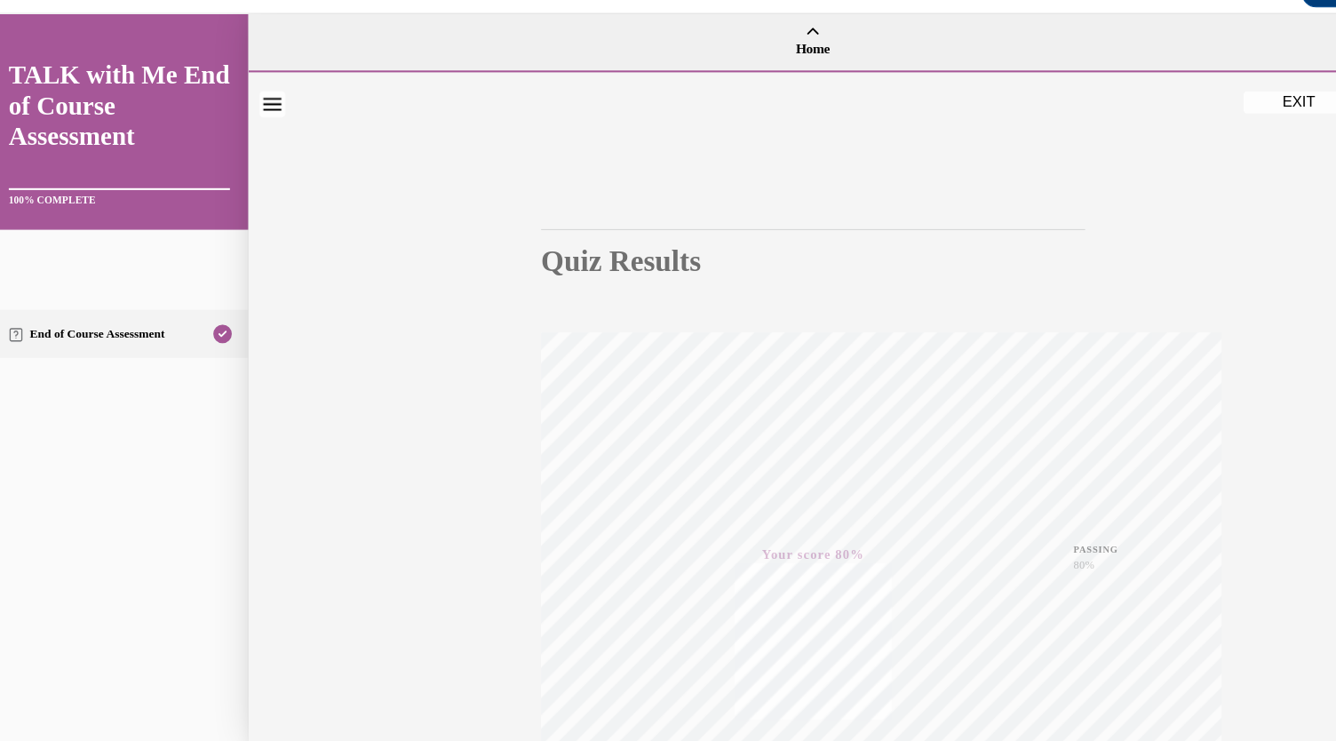
click at [1221, 73] on div at bounding box center [782, 70] width 1087 height 5
click at [1209, 119] on div "Quiz Results PASSING 80% Your score 80% Passed PASSING 80% Your score Your scor…" at bounding box center [782, 552] width 1087 height 966
click at [1243, 103] on button "EXIT" at bounding box center [1250, 98] width 107 height 21
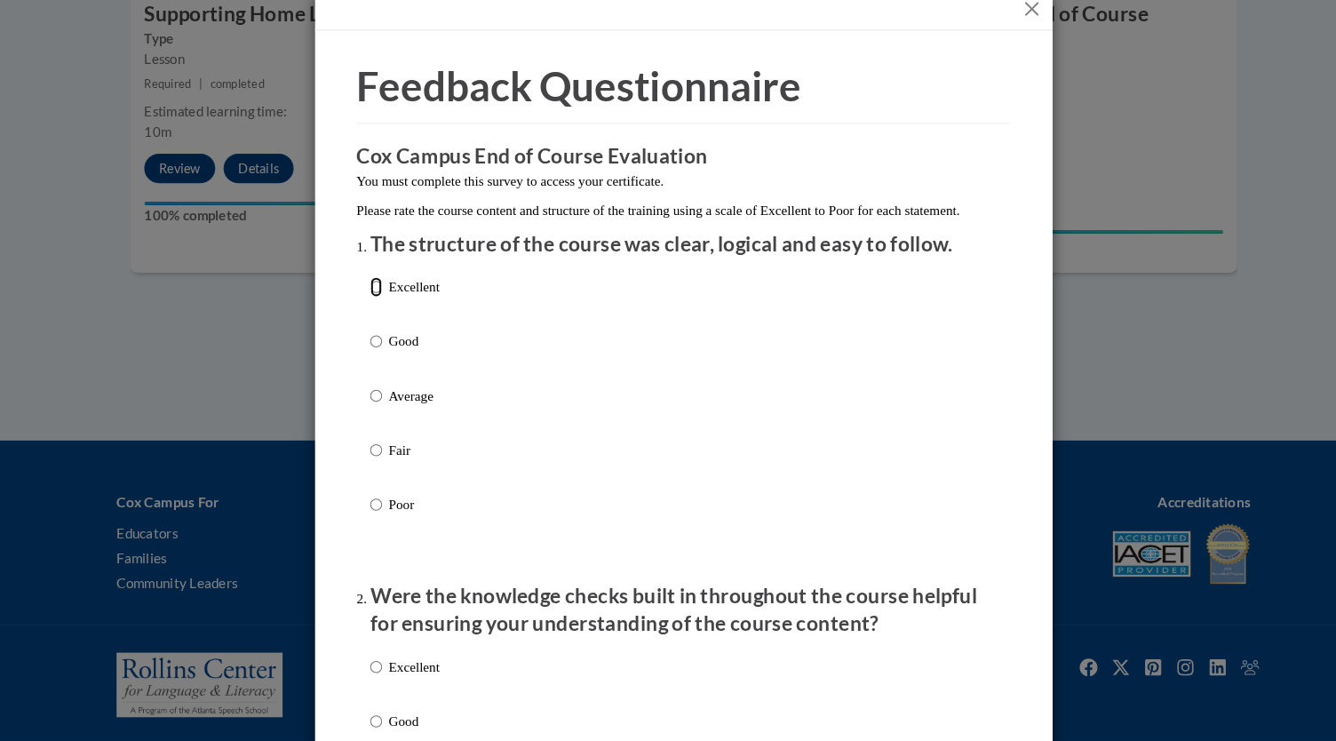
click at [366, 313] on input "Excellent" at bounding box center [372, 303] width 12 height 20
radio input "true"
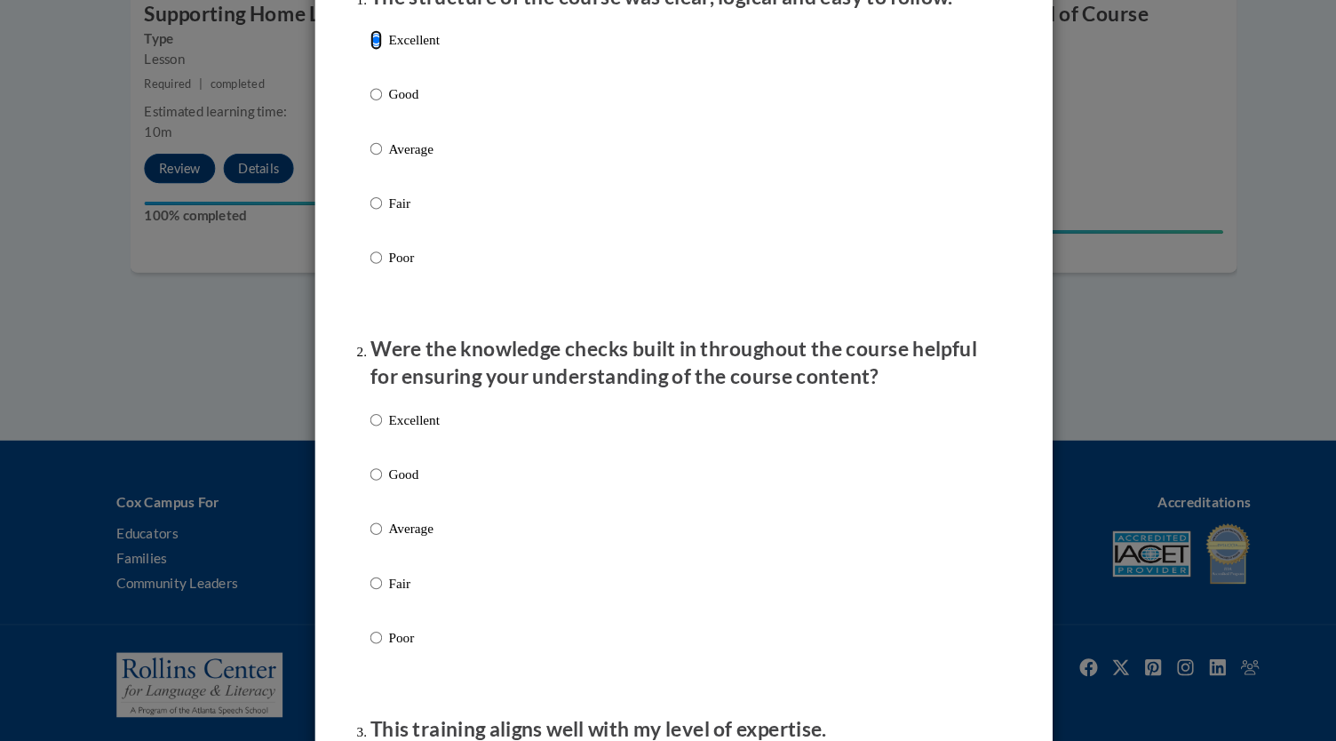
scroll to position [243, 0]
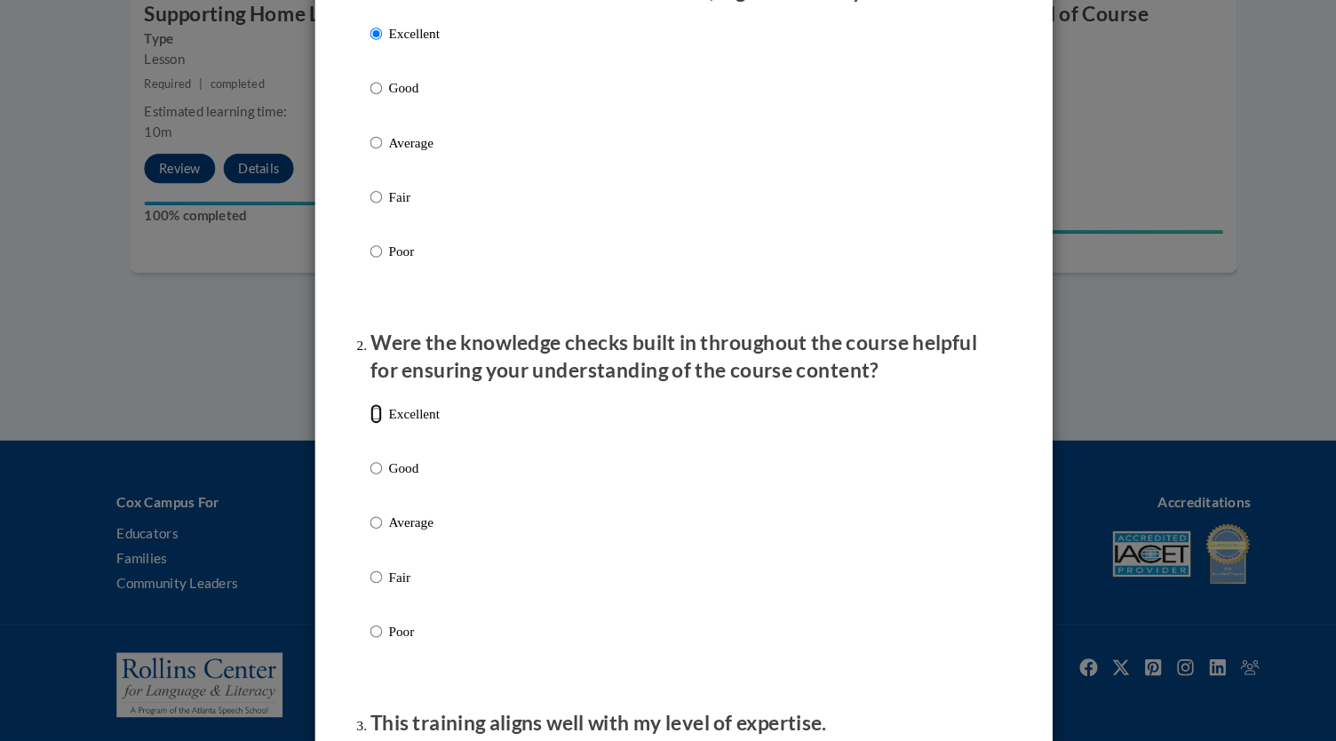
click at [366, 435] on input "Excellent" at bounding box center [372, 426] width 12 height 20
radio input "true"
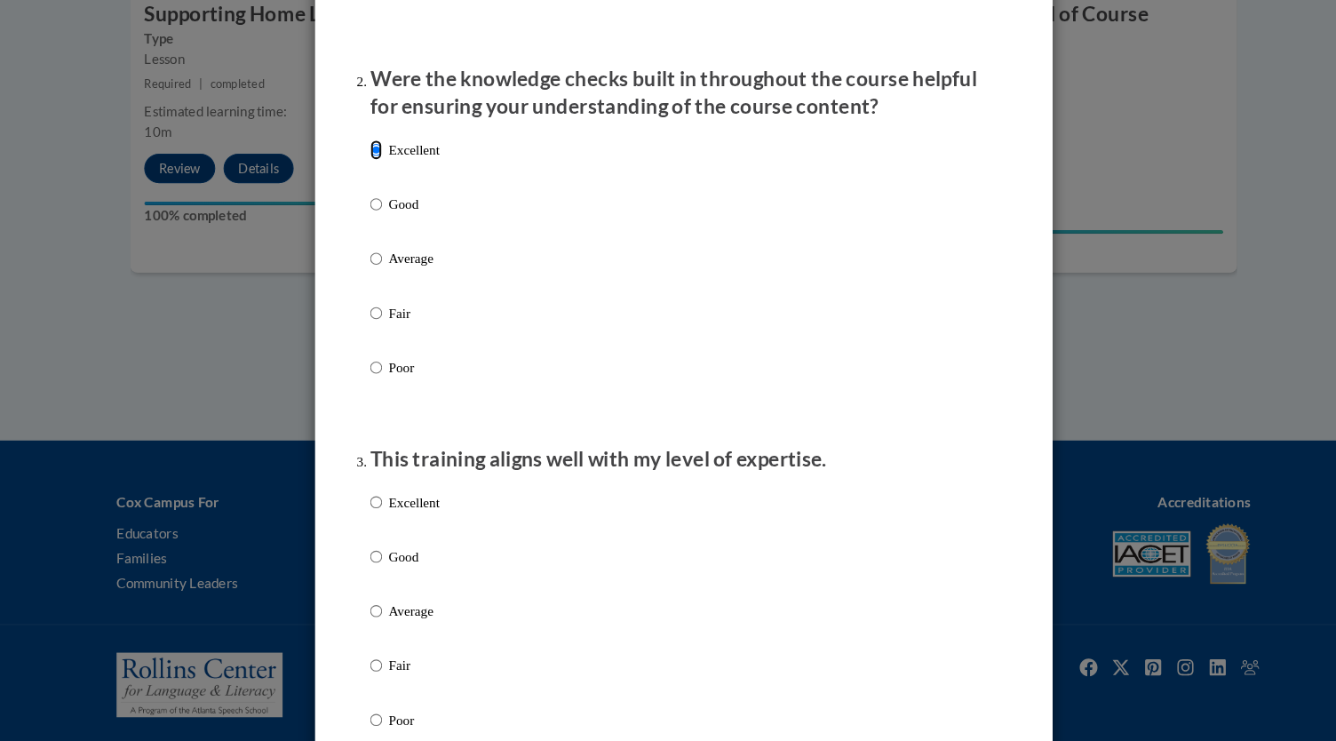
scroll to position [497, 0]
click at [367, 521] on input "Excellent" at bounding box center [372, 511] width 12 height 20
radio input "true"
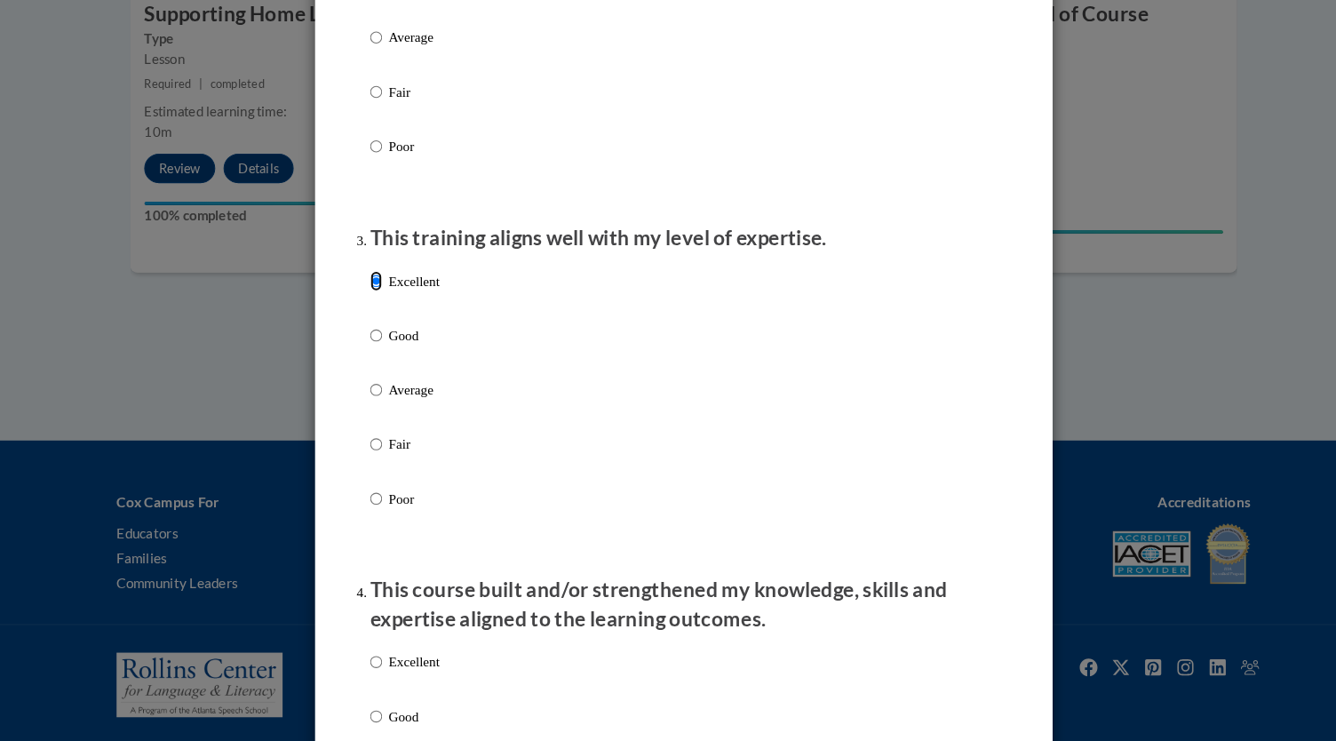
scroll to position [849, 0]
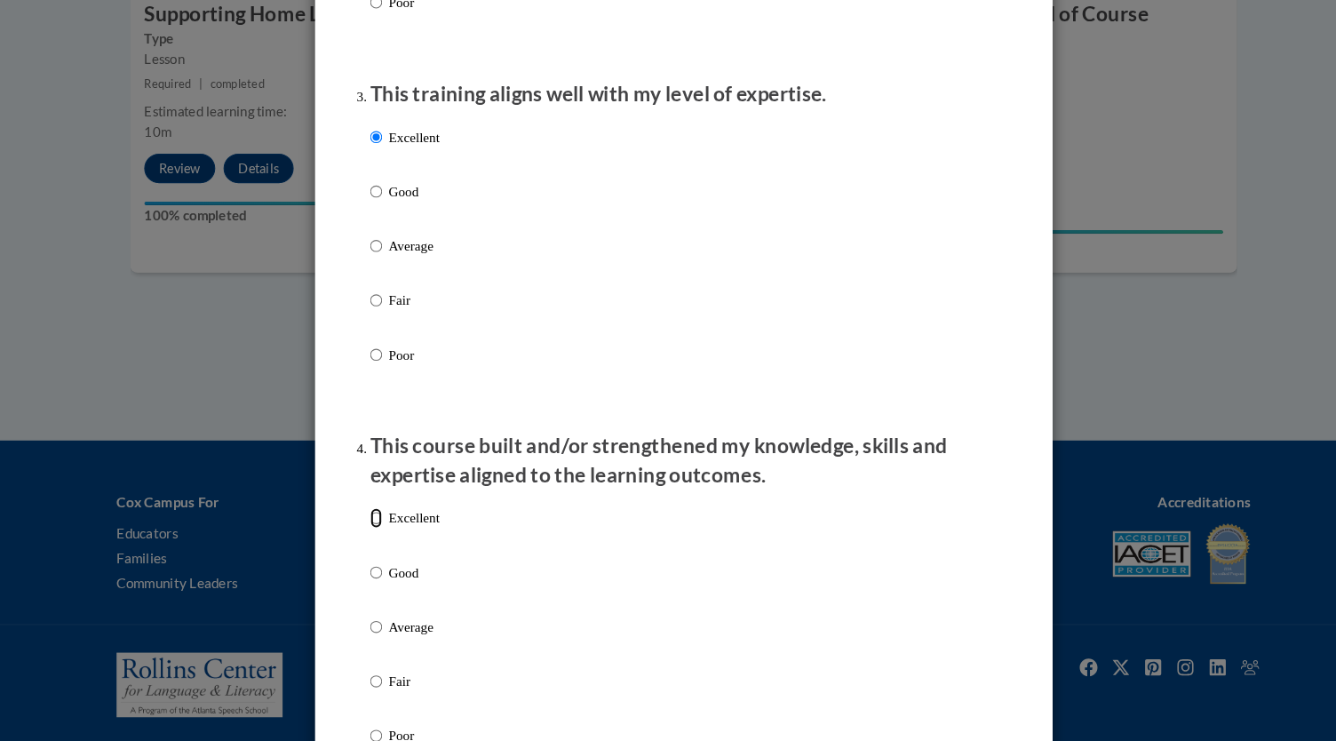
click at [368, 536] on input "Excellent" at bounding box center [372, 526] width 12 height 20
radio input "true"
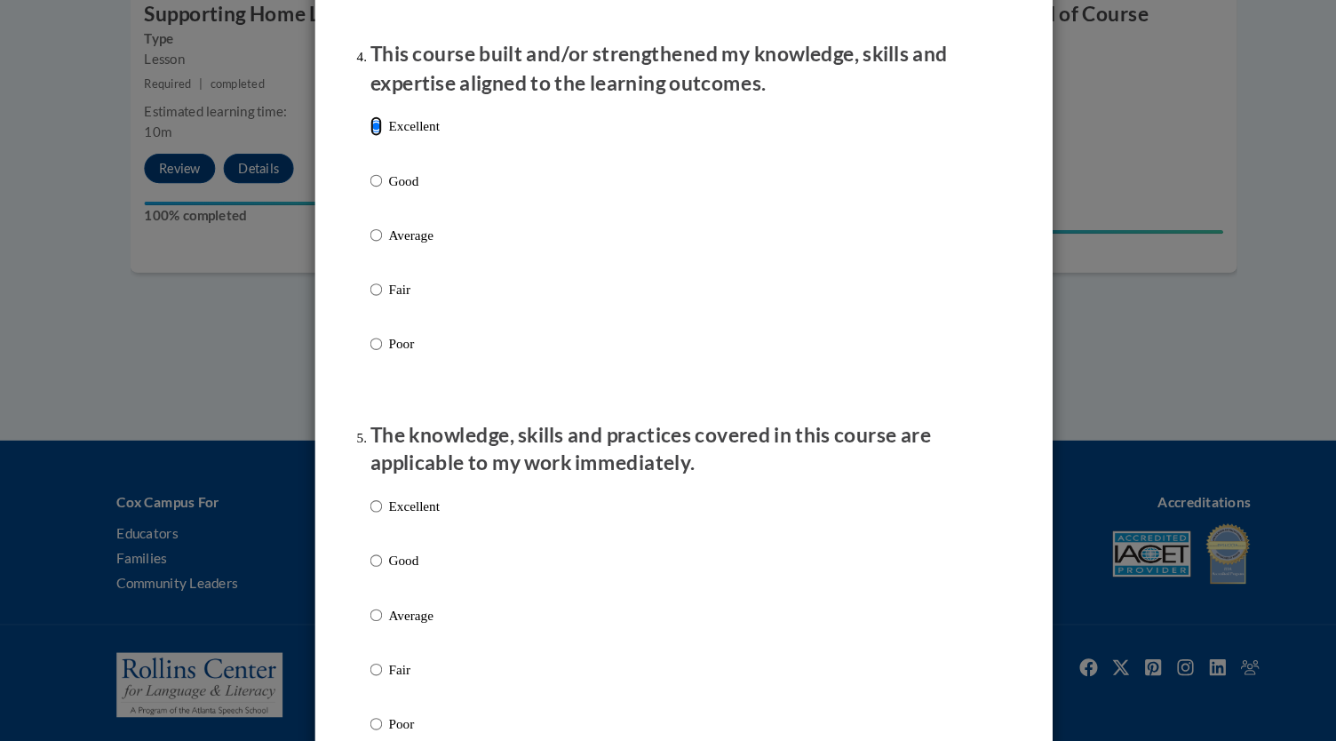
scroll to position [1234, 0]
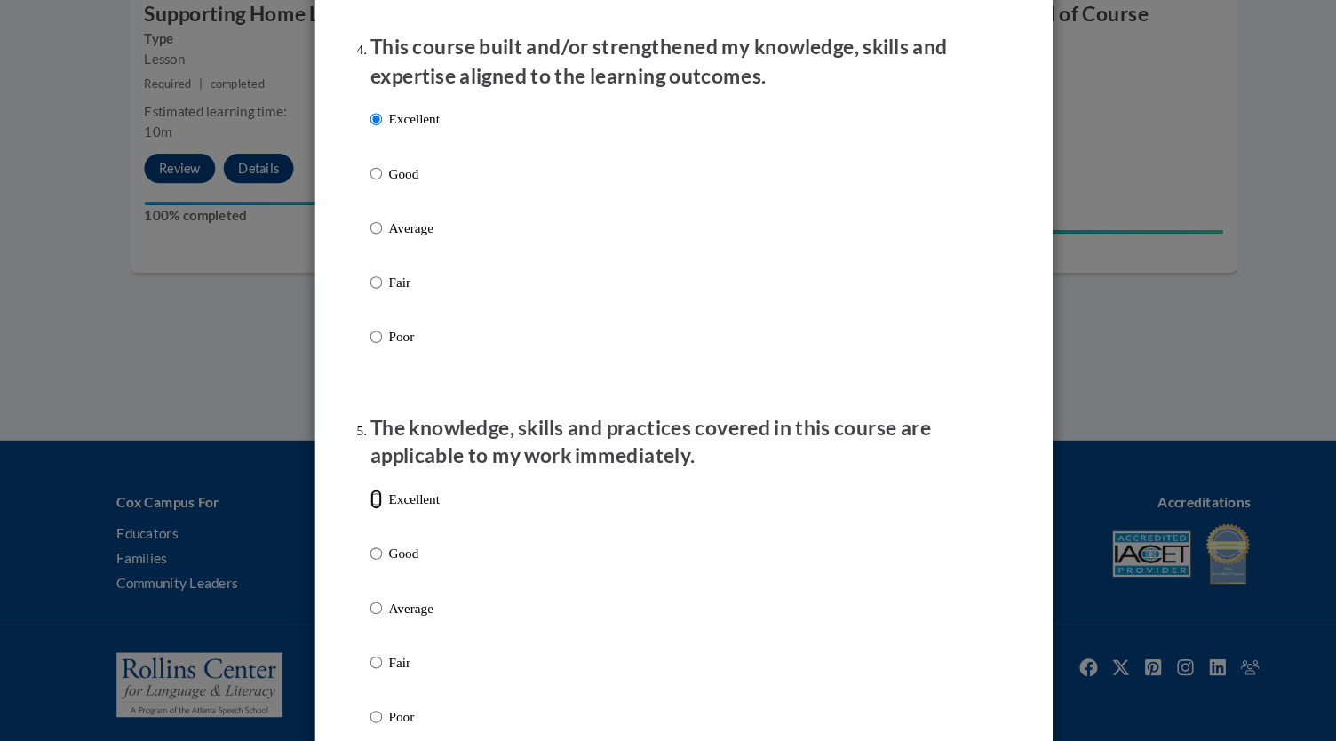
click at [366, 517] on input "Excellent" at bounding box center [372, 507] width 12 height 20
radio input "true"
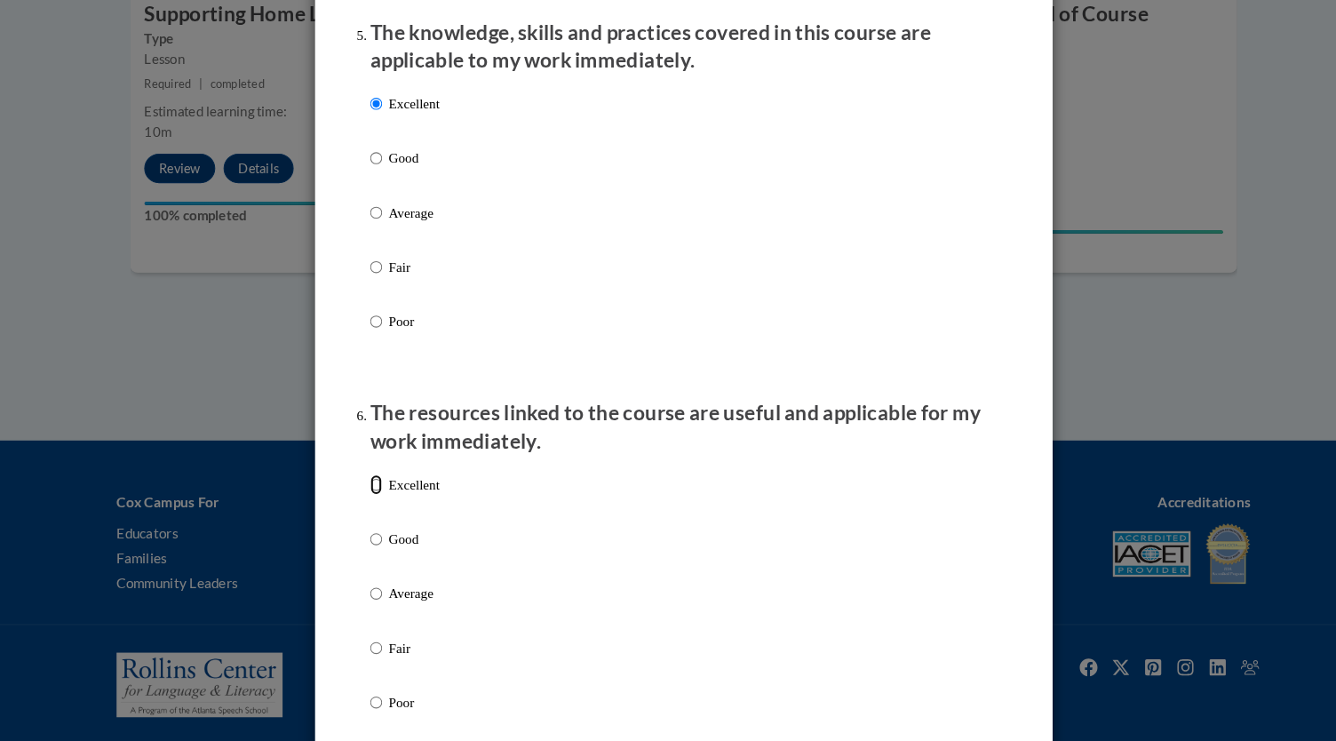
click at [366, 504] on input "Excellent" at bounding box center [372, 494] width 12 height 20
radio input "true"
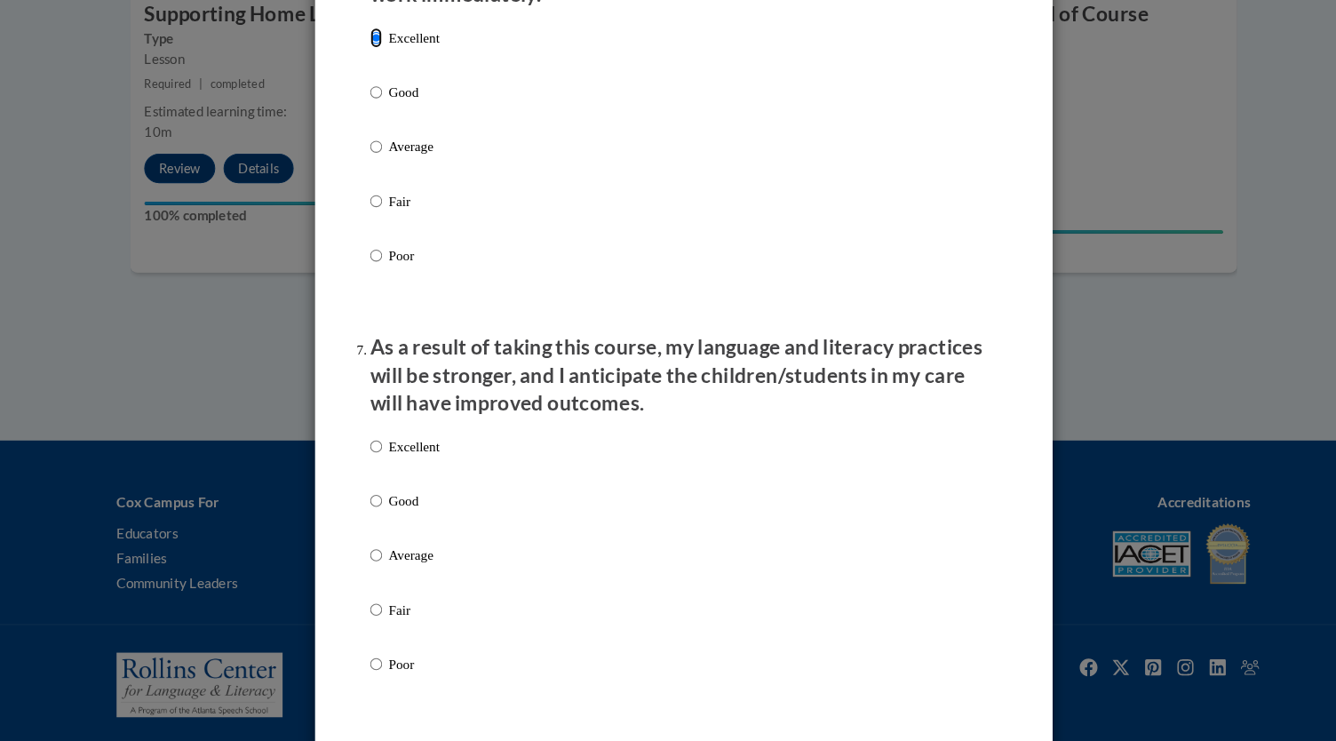
scroll to position [2046, 0]
click at [366, 465] on input "Excellent" at bounding box center [372, 456] width 12 height 20
radio input "true"
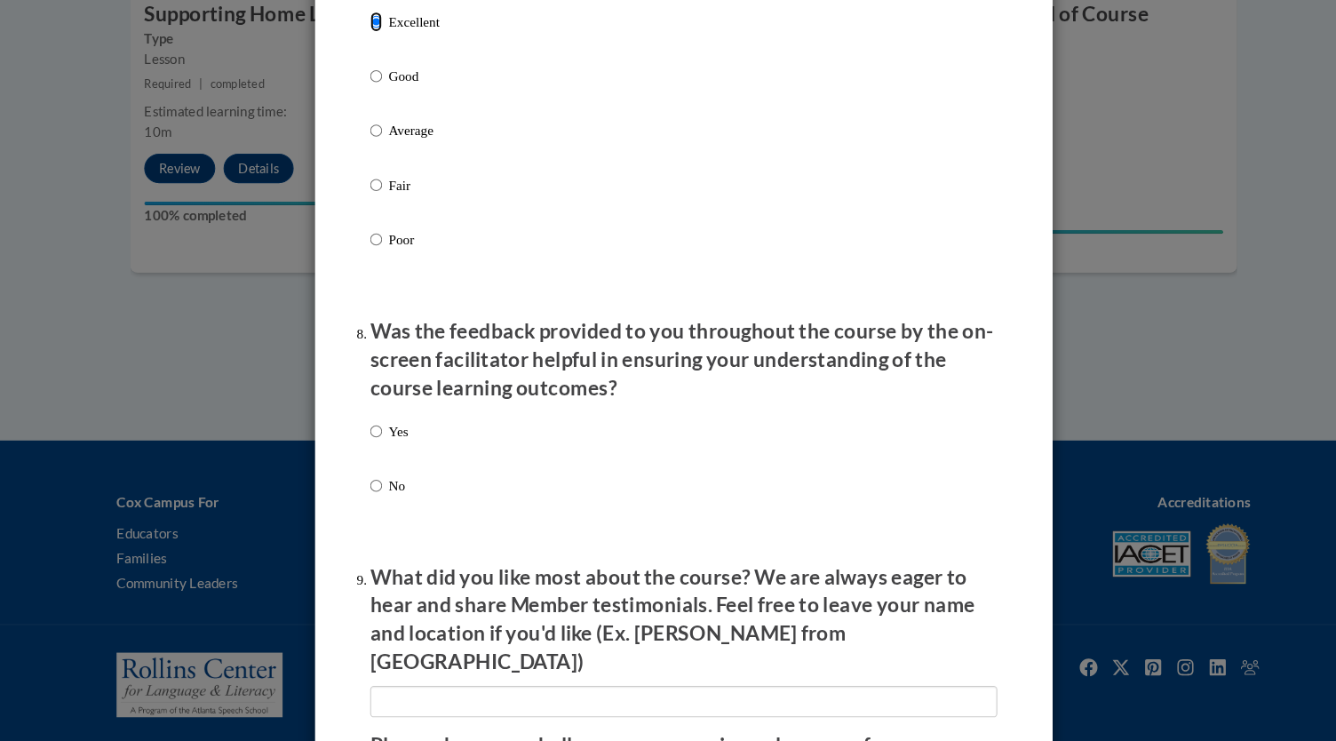
scroll to position [2454, 0]
click at [366, 480] on label "Yes" at bounding box center [384, 456] width 36 height 48
click at [366, 451] on input "Yes" at bounding box center [372, 442] width 12 height 20
radio input "true"
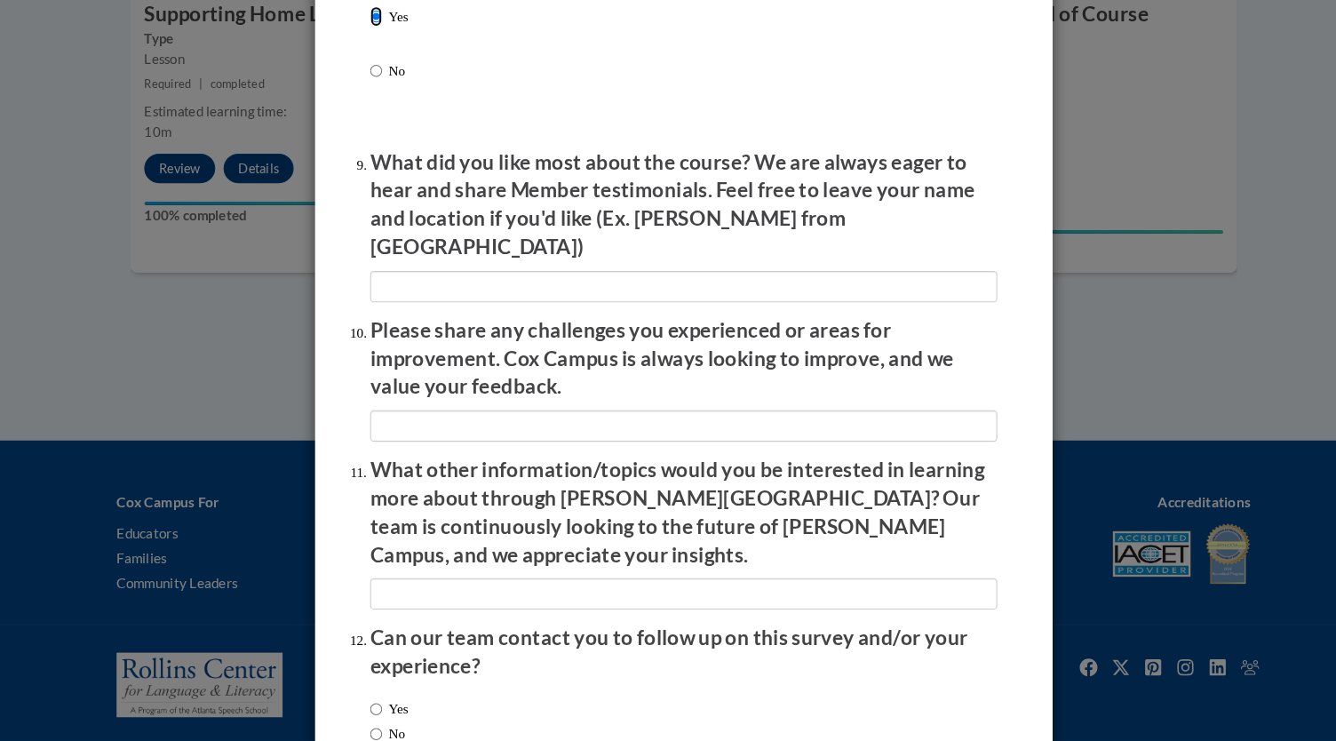
scroll to position [2953, 0]
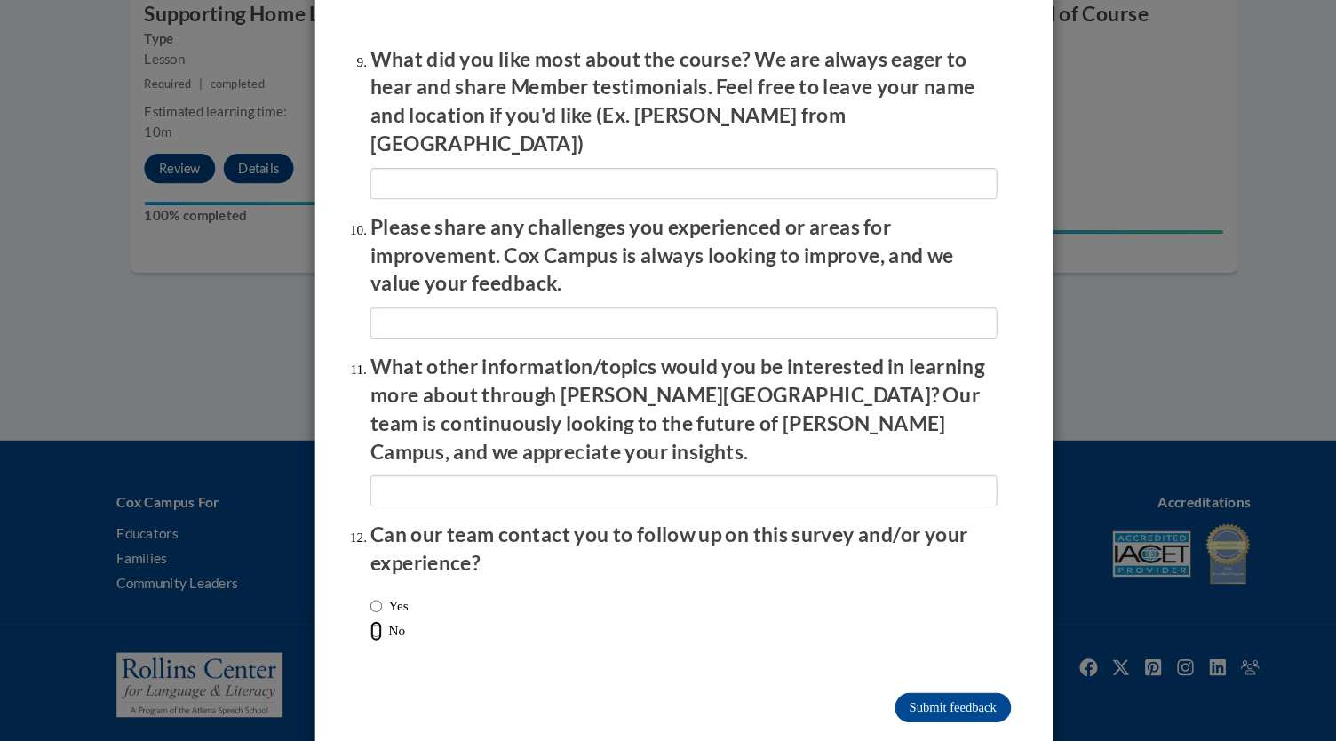
click at [368, 624] on input "No" at bounding box center [372, 634] width 12 height 20
radio input "true"
click at [903, 694] on input "Submit feedback" at bounding box center [927, 708] width 112 height 28
click at [917, 694] on input "Submitting" at bounding box center [927, 708] width 112 height 28
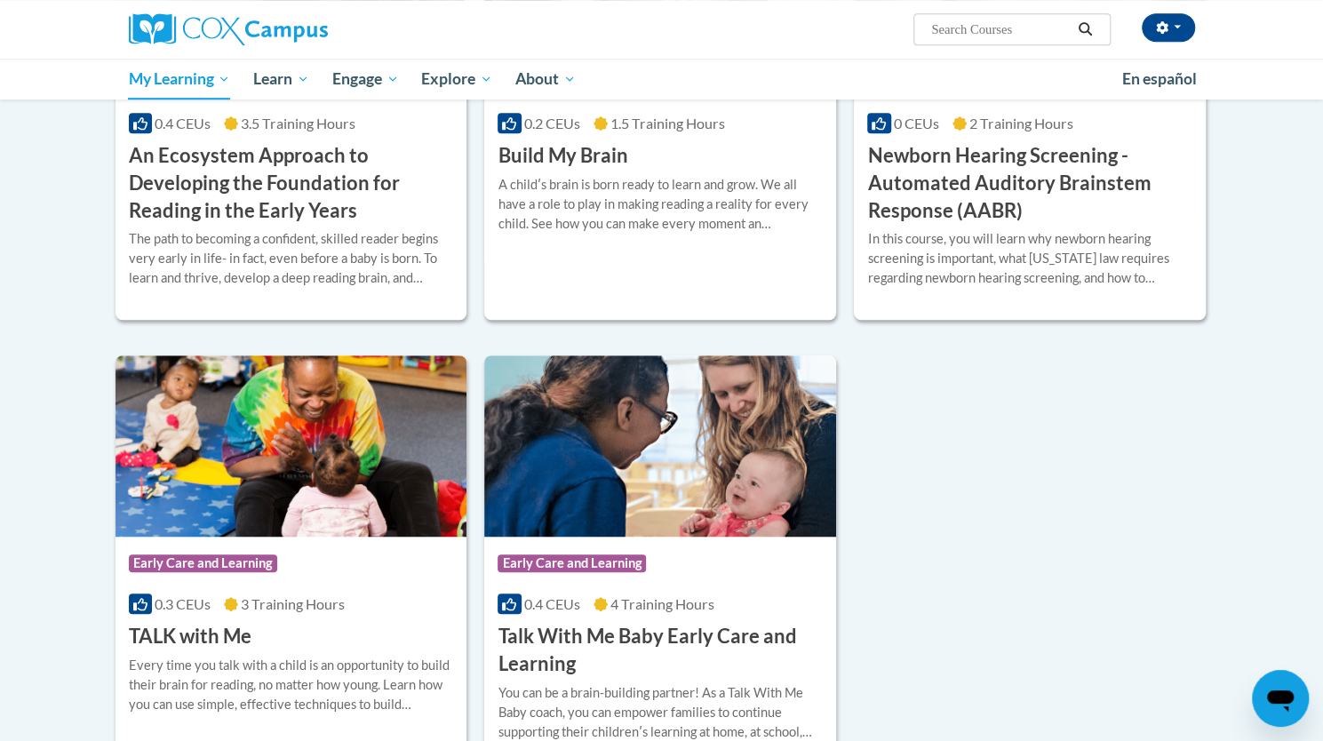
scroll to position [569, 0]
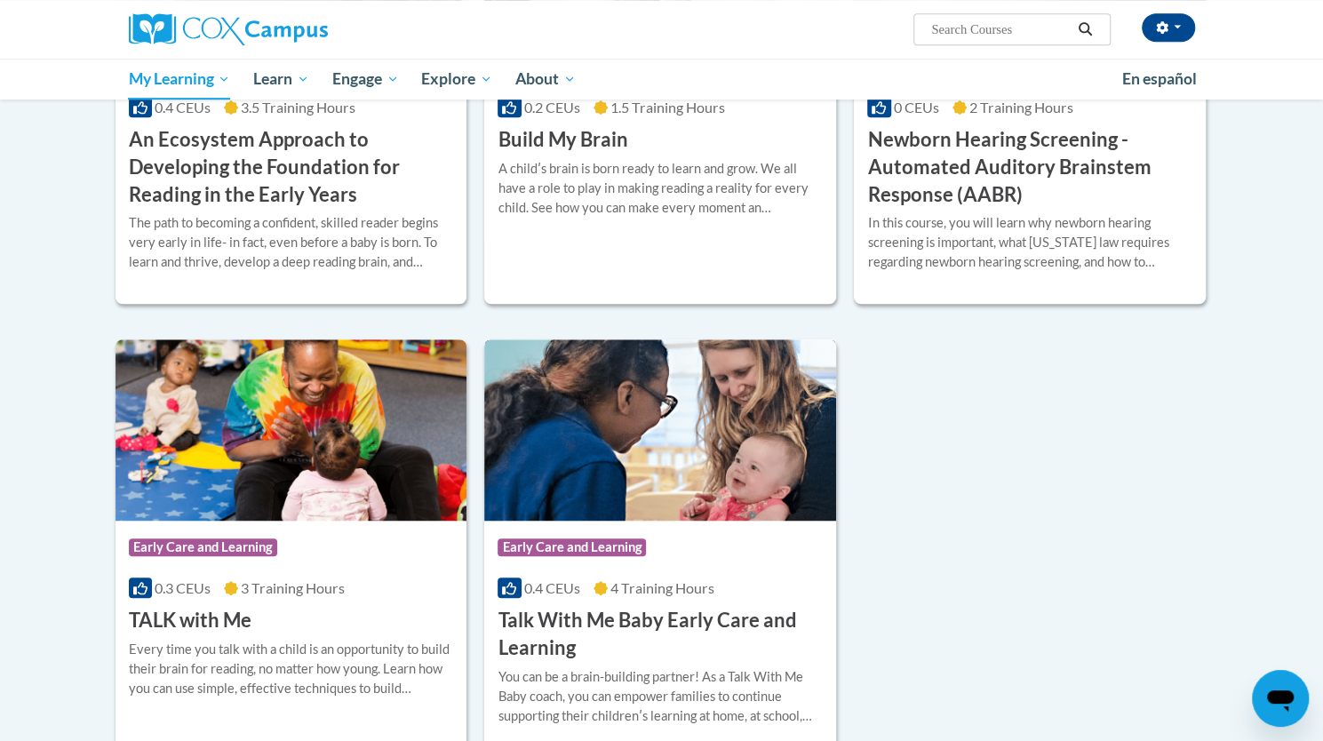
click at [704, 555] on div "Course Category: Early Care and Learning" at bounding box center [659, 549] width 325 height 40
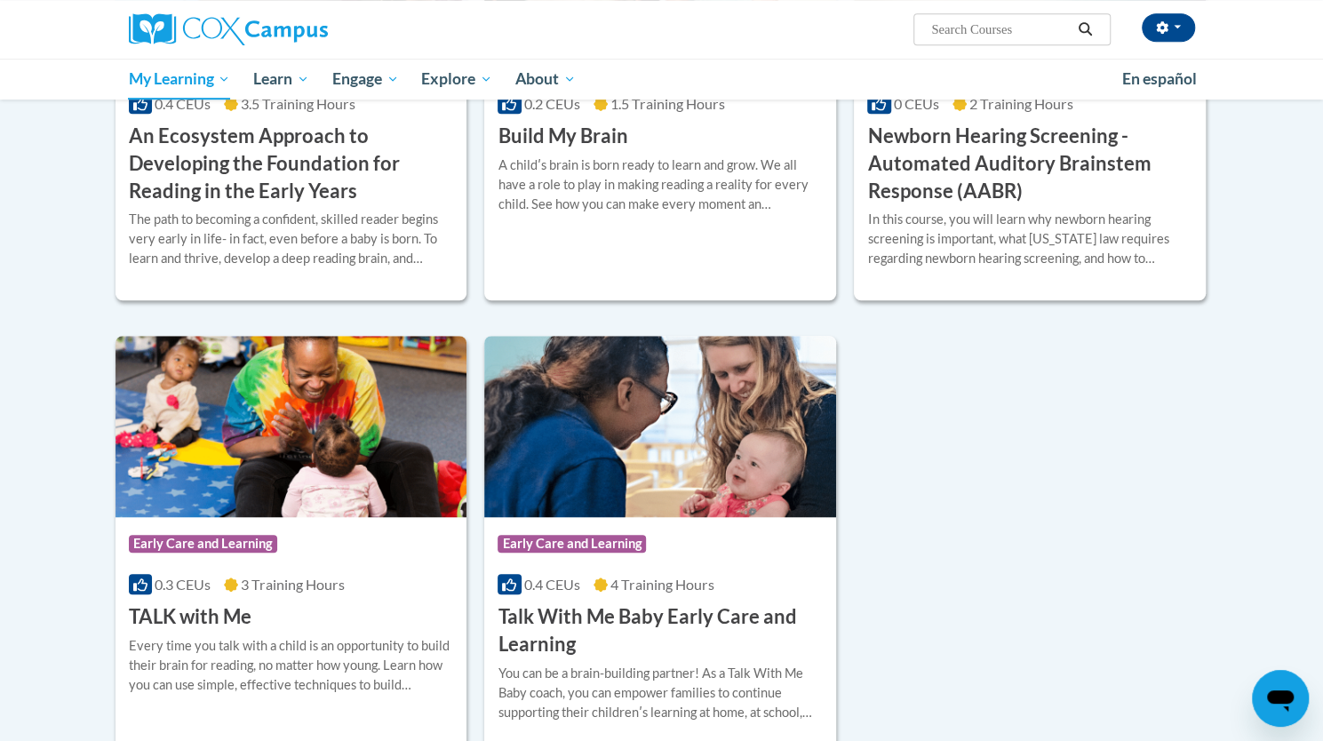
scroll to position [584, 0]
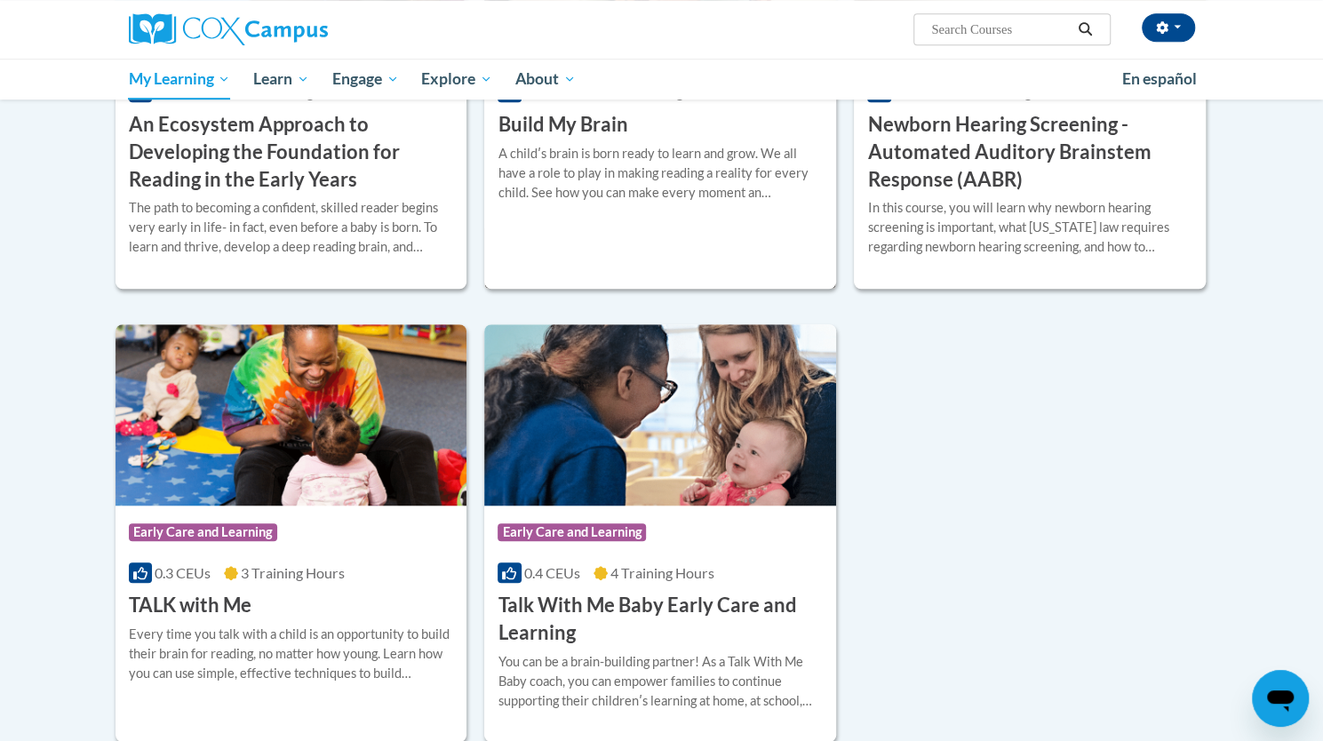
click at [606, 187] on div "A childʹs brain is born ready to learn and grow. We all have a role to play in …" at bounding box center [659, 173] width 325 height 59
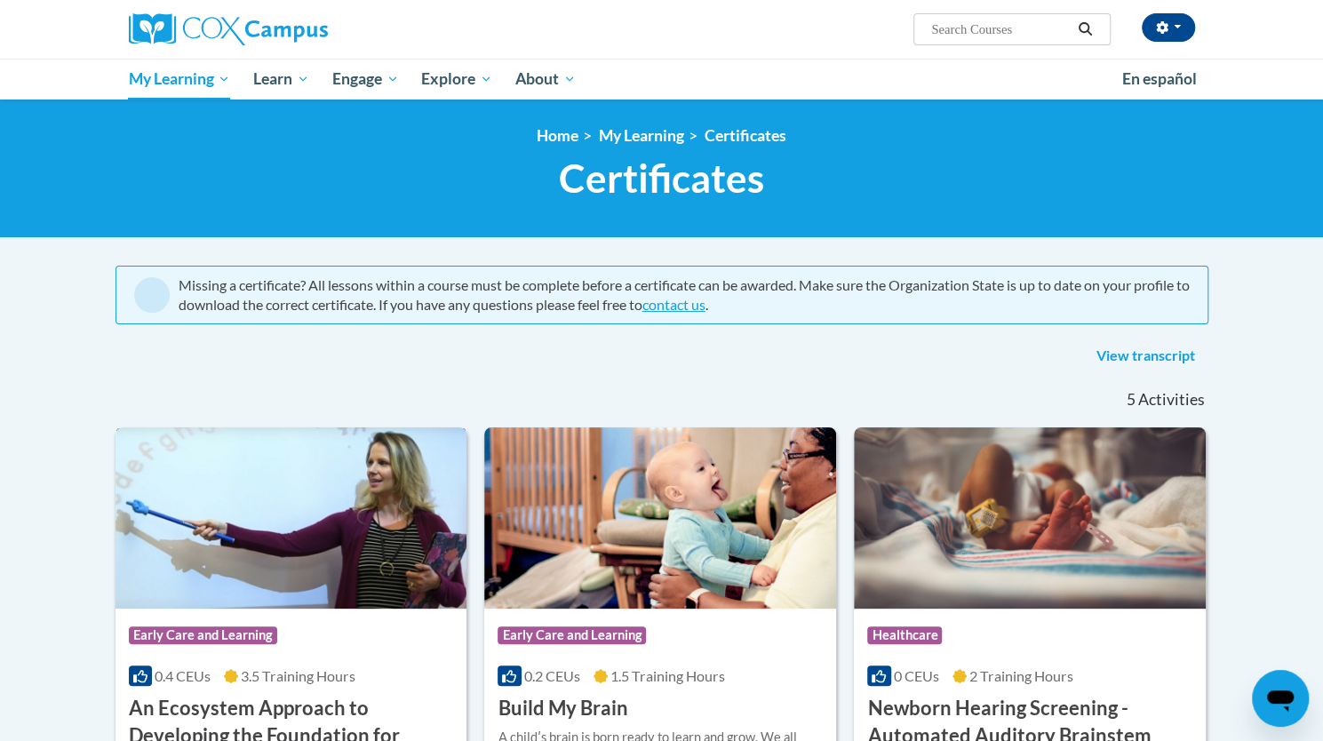
click at [264, 681] on span "3.5 Training Hours" at bounding box center [298, 675] width 115 height 17
